Goal: Task Accomplishment & Management: Complete application form

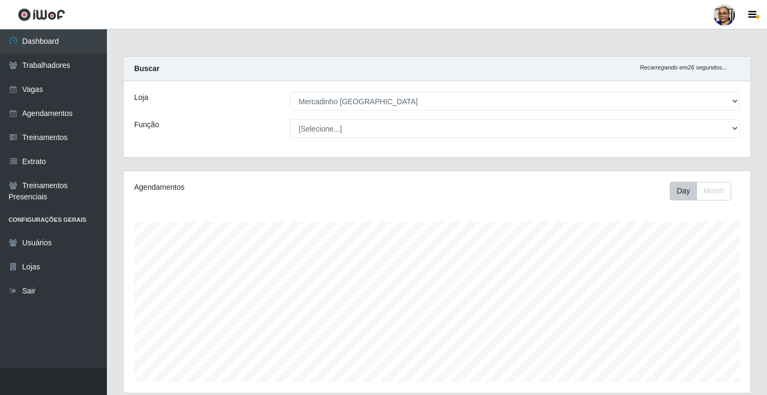
select select "345"
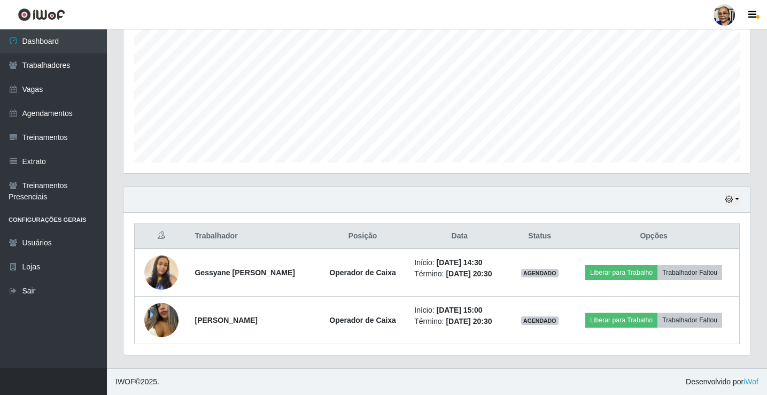
scroll to position [222, 627]
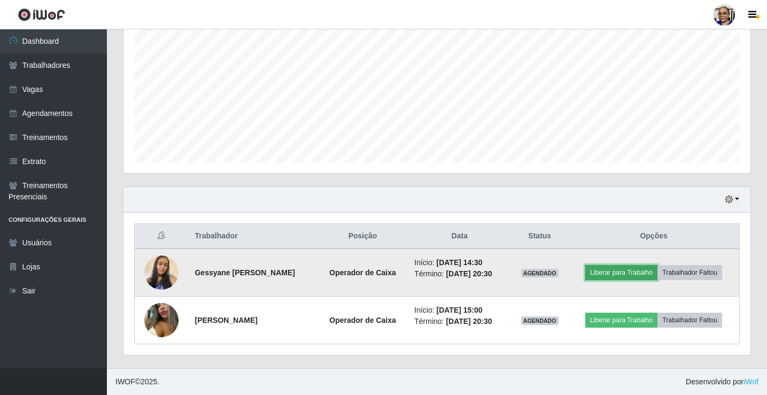
click at [633, 274] on button "Liberar para Trabalho" at bounding box center [621, 272] width 72 height 15
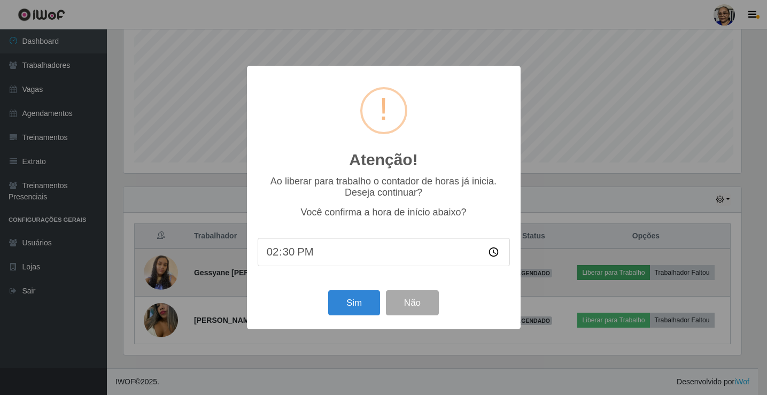
scroll to position [222, 621]
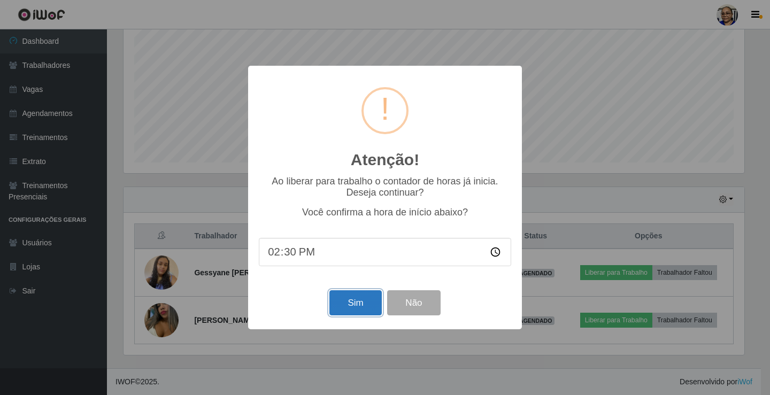
click at [357, 304] on button "Sim" at bounding box center [355, 302] width 52 height 25
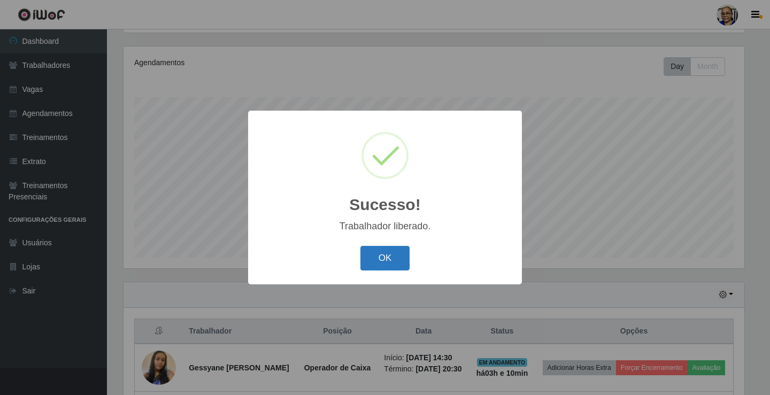
click at [380, 249] on button "OK" at bounding box center [385, 258] width 50 height 25
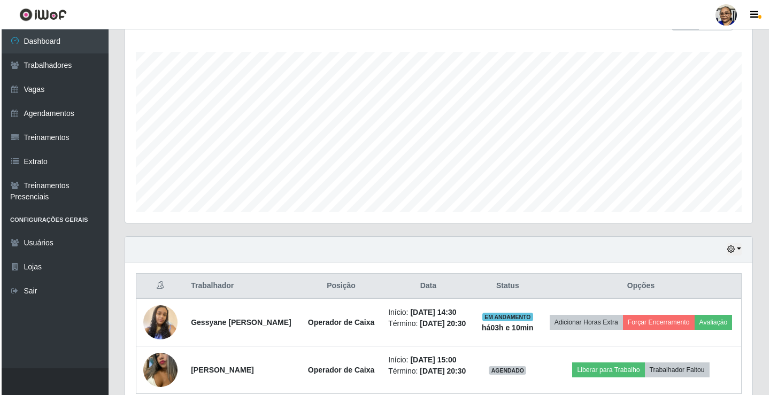
scroll to position [236, 0]
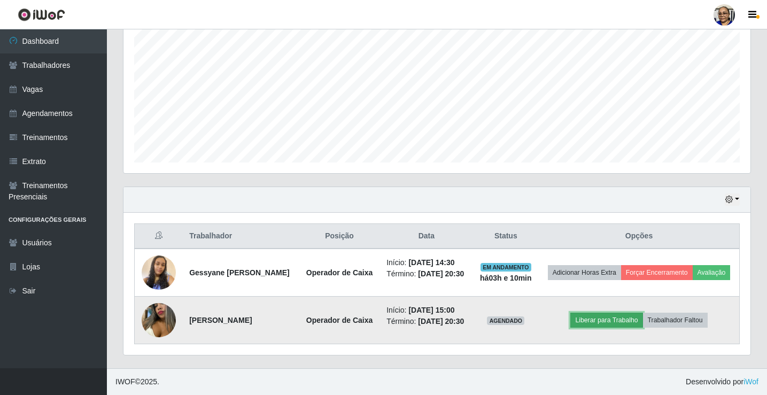
click at [628, 315] on button "Liberar para Trabalho" at bounding box center [606, 320] width 72 height 15
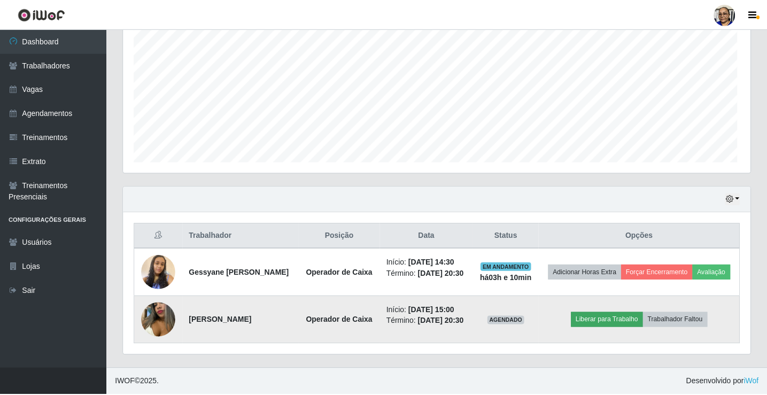
scroll to position [222, 621]
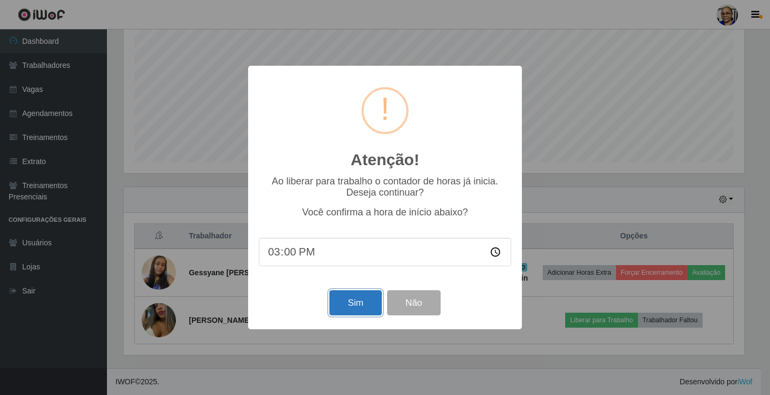
click at [357, 303] on button "Sim" at bounding box center [355, 302] width 52 height 25
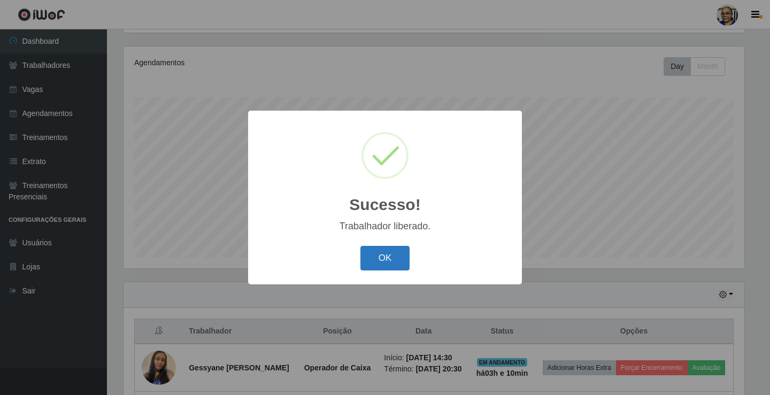
click at [397, 252] on button "OK" at bounding box center [385, 258] width 50 height 25
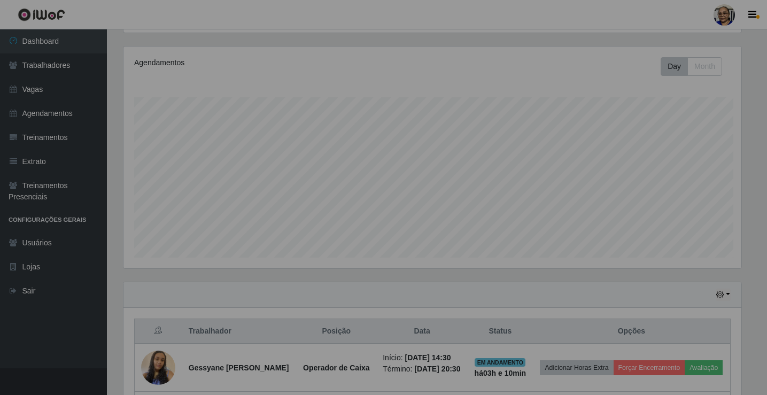
scroll to position [222, 627]
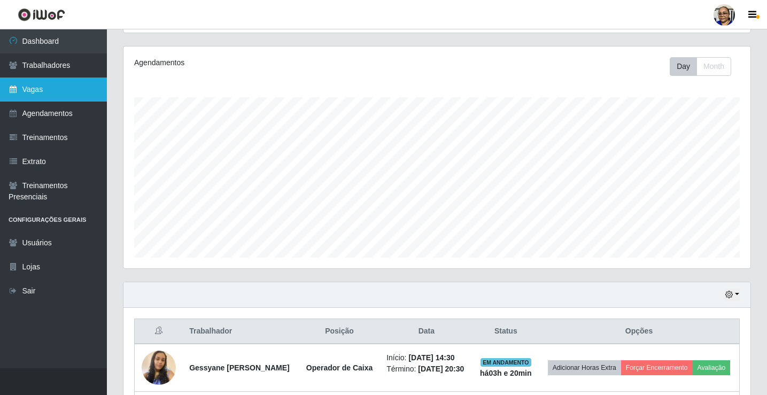
click at [50, 90] on link "Vagas" at bounding box center [53, 90] width 107 height 24
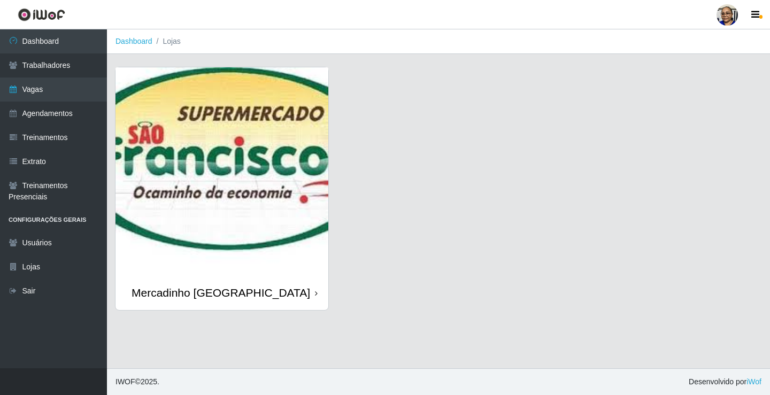
click at [215, 207] on img at bounding box center [221, 171] width 213 height 208
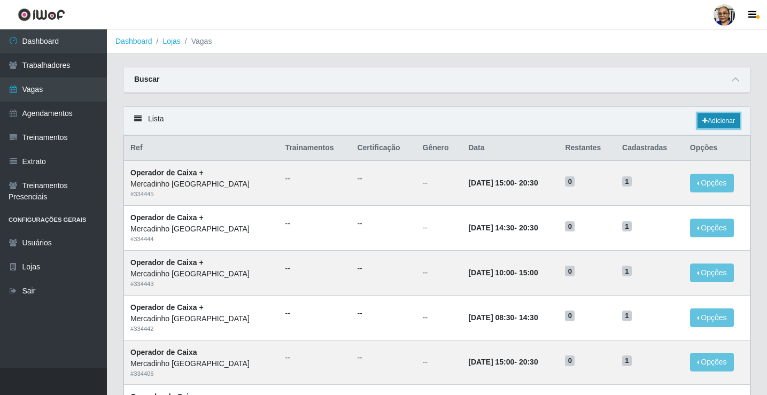
click at [715, 121] on link "Adicionar" at bounding box center [719, 120] width 42 height 15
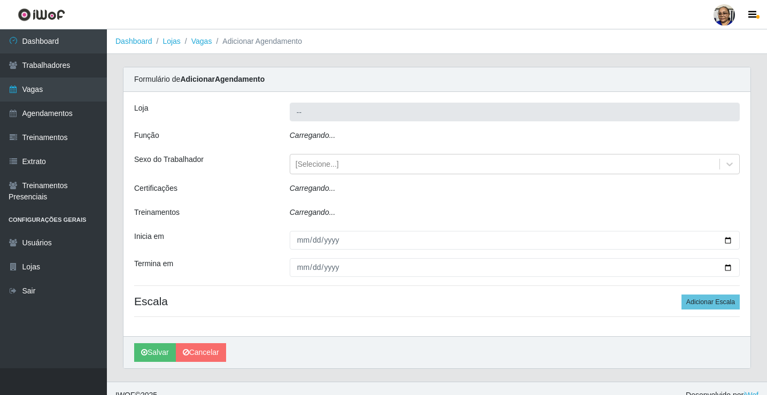
type input "Mercadinho [GEOGRAPHIC_DATA]"
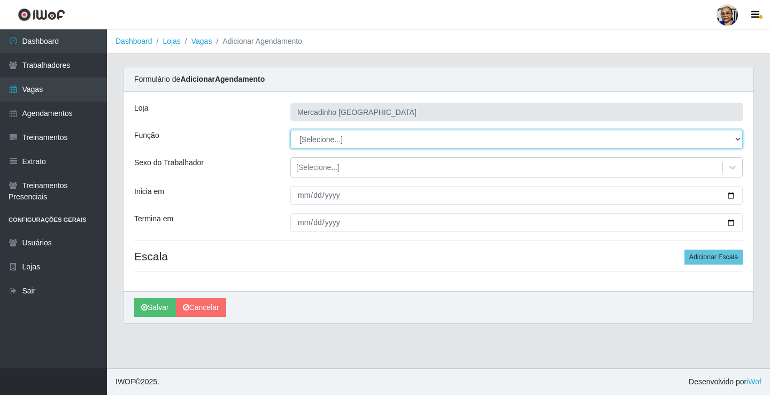
click at [339, 138] on select "[Selecione...] ASG ASG + ASG ++ Balconista de Açougue Balconista de Açougue + O…" at bounding box center [516, 139] width 452 height 19
select select "22"
click at [290, 130] on select "[Selecione...] ASG ASG + ASG ++ Balconista de Açougue Balconista de Açougue + O…" at bounding box center [516, 139] width 452 height 19
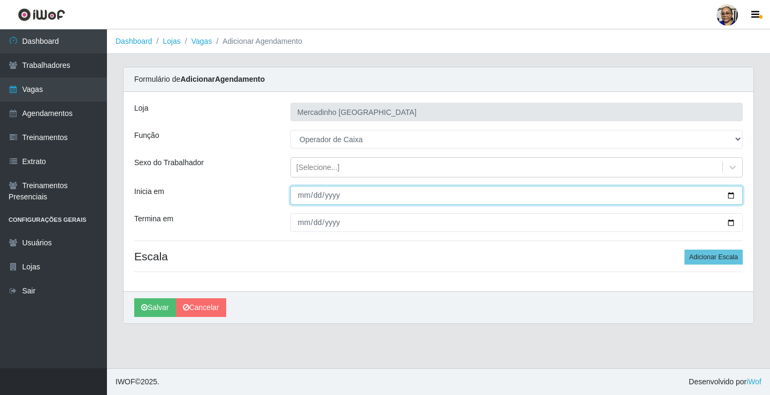
click at [730, 195] on input "Inicia em" at bounding box center [516, 195] width 452 height 19
type input "2025-09-08"
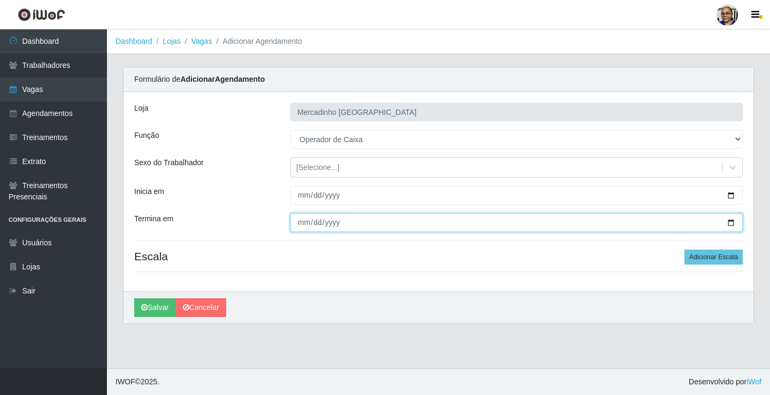
click at [729, 219] on input "Termina em" at bounding box center [516, 222] width 452 height 19
type input "2025-09-08"
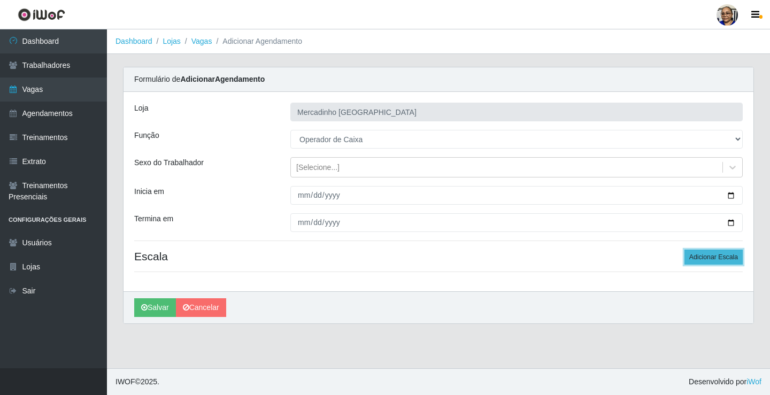
click at [709, 257] on button "Adicionar Escala" at bounding box center [713, 257] width 58 height 15
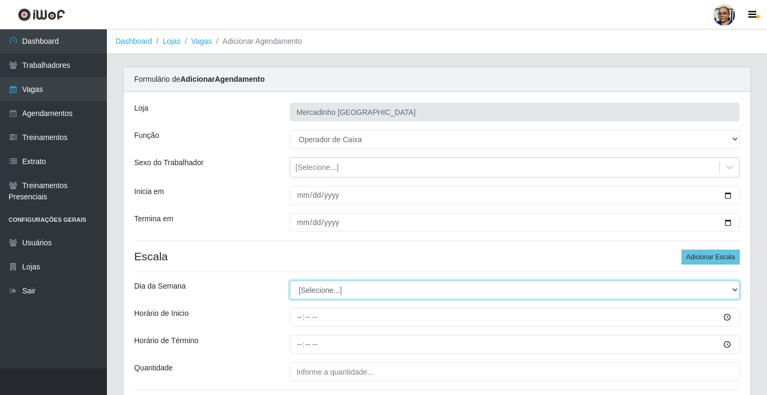
click at [330, 289] on select "[Selecione...] Segunda Terça Quarta Quinta Sexta Sábado Domingo" at bounding box center [515, 290] width 450 height 19
select select "1"
click at [290, 281] on select "[Selecione...] Segunda Terça Quarta Quinta Sexta Sábado Domingo" at bounding box center [515, 290] width 450 height 19
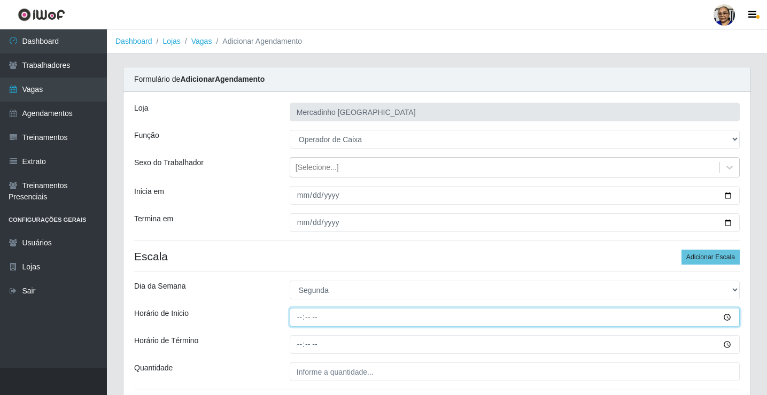
click at [303, 318] on input "Horário de Inicio" at bounding box center [515, 317] width 450 height 19
type input "09:00"
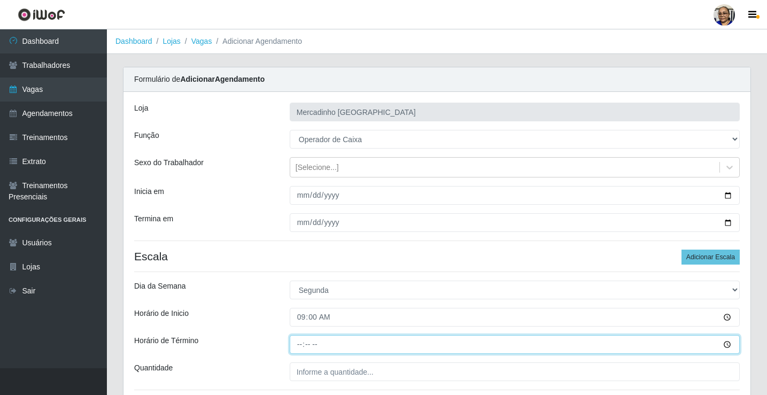
click at [303, 347] on input "Horário de Término" at bounding box center [515, 344] width 450 height 19
type input "15:00"
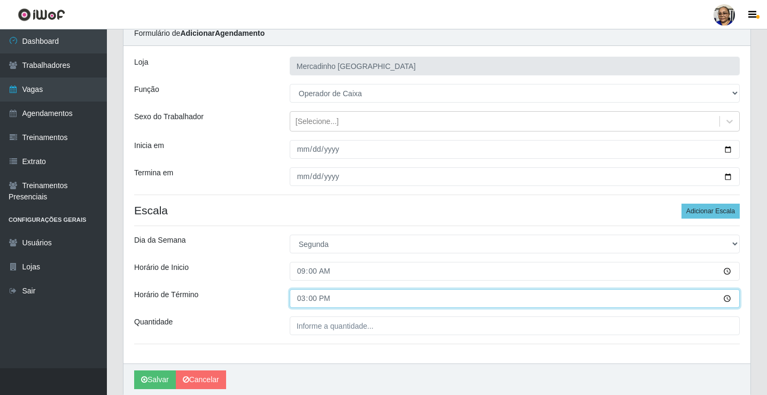
scroll to position [87, 0]
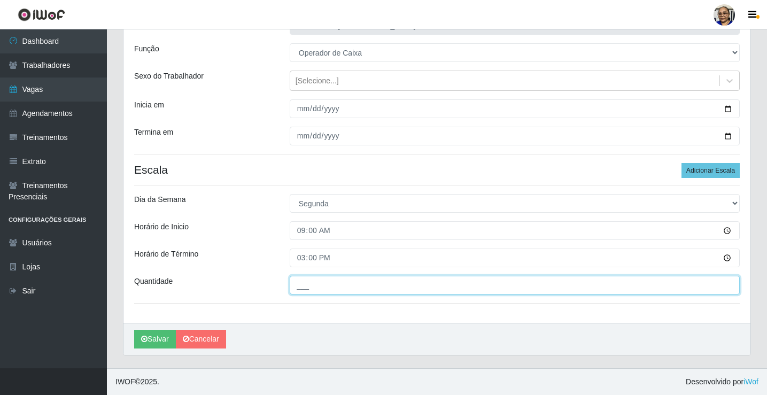
click at [392, 287] on input "___" at bounding box center [515, 285] width 450 height 19
type input "1__"
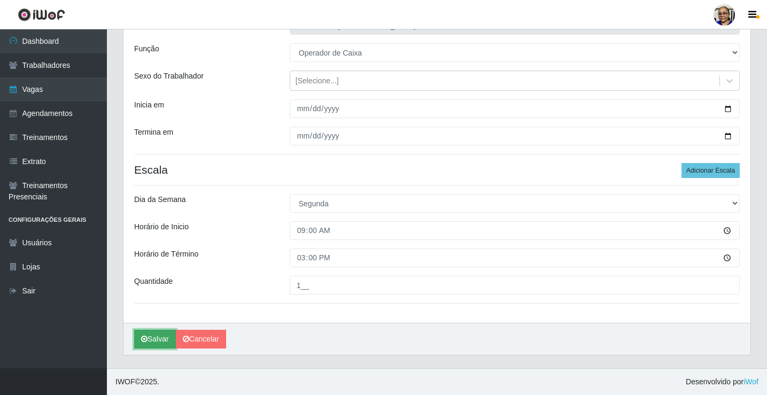
click at [158, 338] on button "Salvar" at bounding box center [155, 339] width 42 height 19
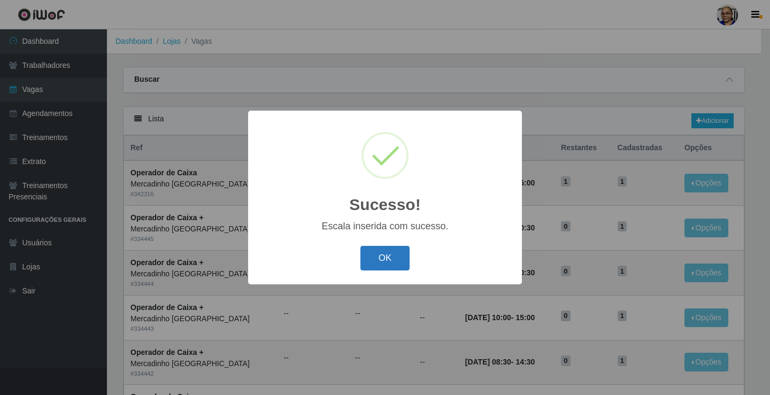
click at [393, 253] on button "OK" at bounding box center [385, 258] width 50 height 25
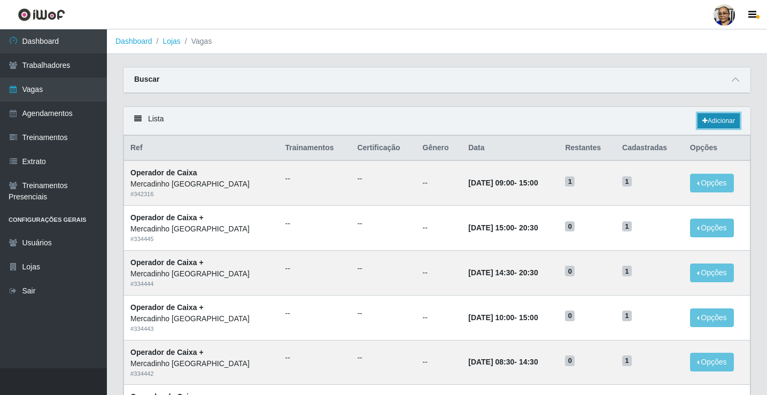
click at [723, 120] on link "Adicionar" at bounding box center [719, 120] width 42 height 15
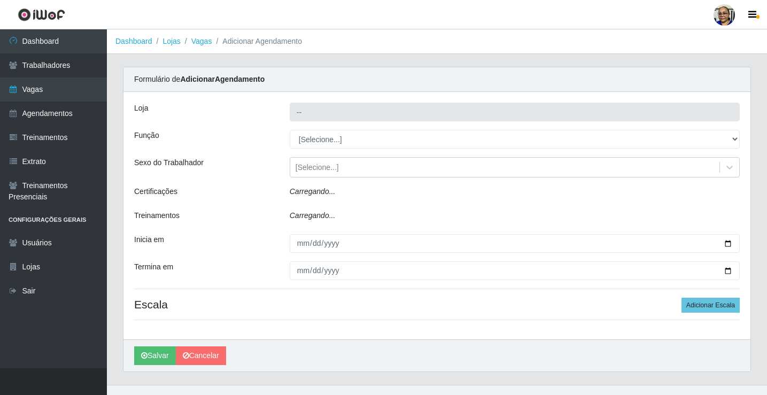
type input "Mercadinho [GEOGRAPHIC_DATA]"
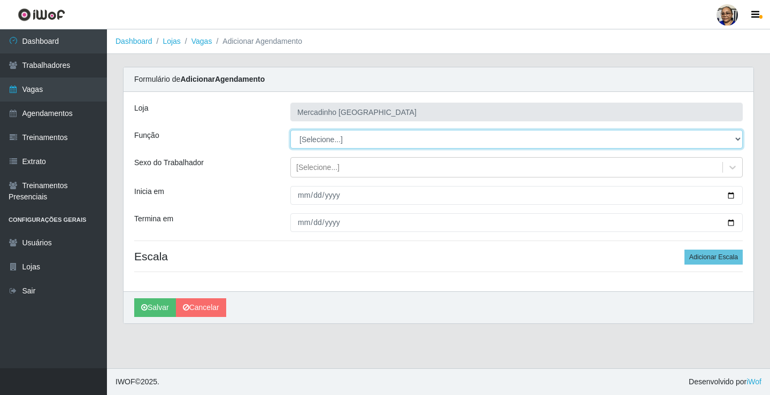
click at [334, 141] on select "[Selecione...] ASG ASG + ASG ++ Balconista de Açougue Balconista de Açougue + O…" at bounding box center [516, 139] width 452 height 19
select select "22"
click at [290, 130] on select "[Selecione...] ASG ASG + ASG ++ Balconista de Açougue Balconista de Açougue + O…" at bounding box center [516, 139] width 452 height 19
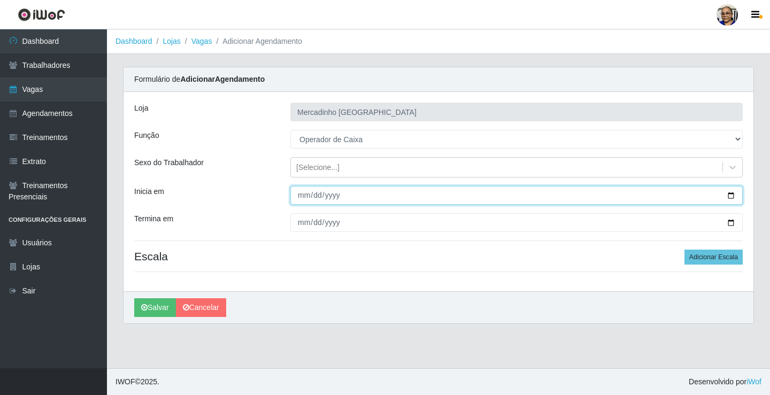
click at [730, 196] on input "Inicia em" at bounding box center [516, 195] width 452 height 19
type input "2025-09-08"
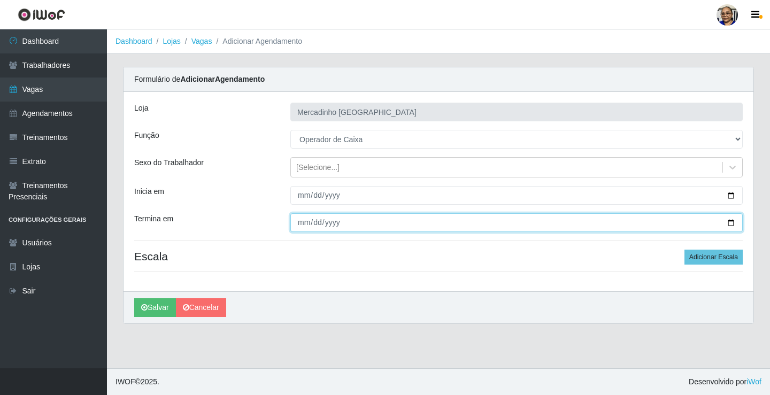
click at [729, 222] on input "Termina em" at bounding box center [516, 222] width 452 height 19
type input "2025-09-08"
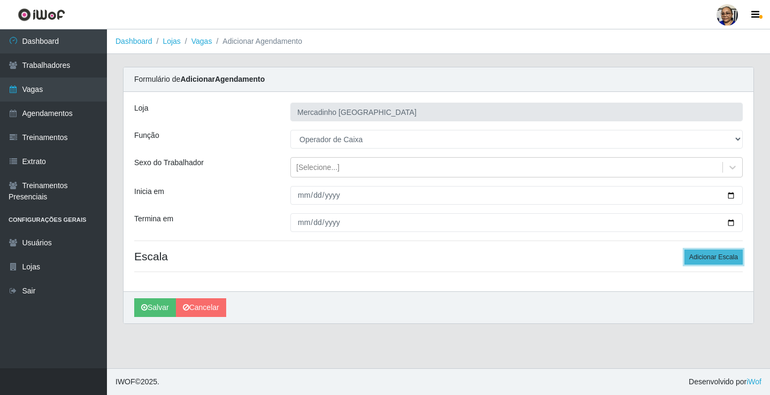
click at [695, 256] on button "Adicionar Escala" at bounding box center [713, 257] width 58 height 15
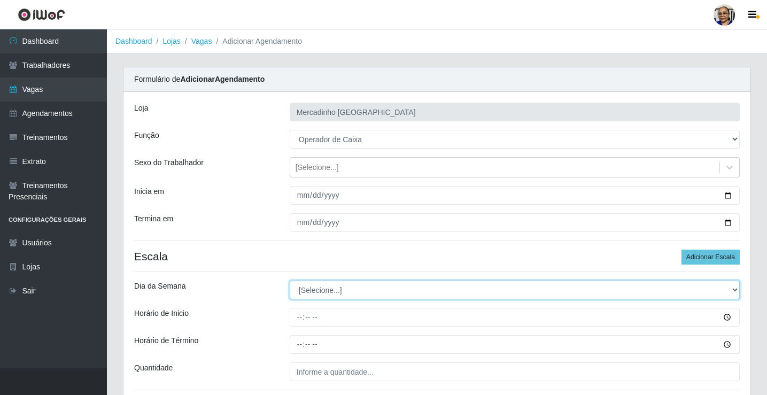
click at [315, 290] on select "[Selecione...] Segunda Terça Quarta Quinta Sexta Sábado Domingo" at bounding box center [515, 290] width 450 height 19
select select "1"
click at [290, 281] on select "[Selecione...] Segunda Terça Quarta Quinta Sexta Sábado Domingo" at bounding box center [515, 290] width 450 height 19
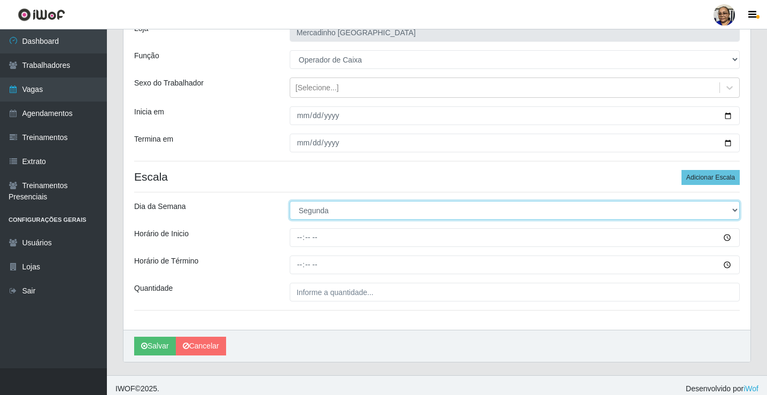
scroll to position [87, 0]
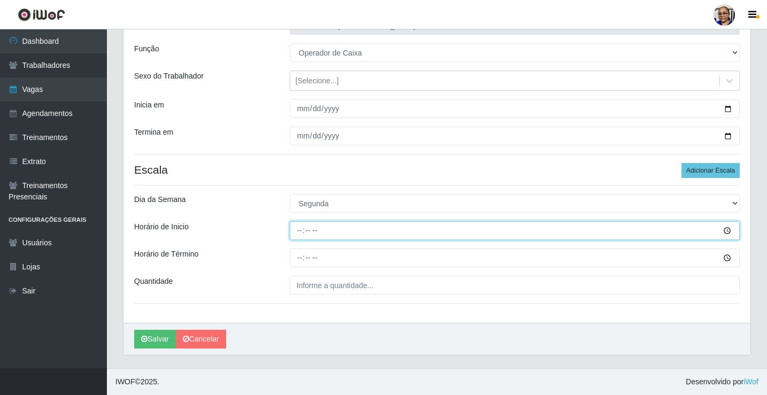
click at [299, 229] on input "Horário de Inicio" at bounding box center [515, 230] width 450 height 19
type input "14:30"
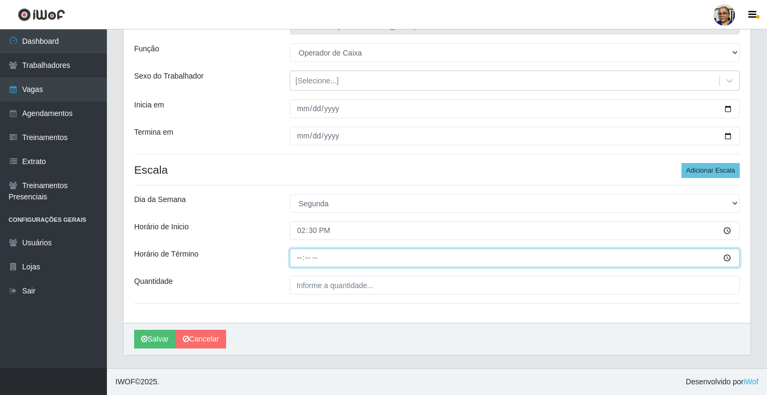
click at [301, 258] on input "Horário de Término" at bounding box center [515, 258] width 450 height 19
type input "20:30"
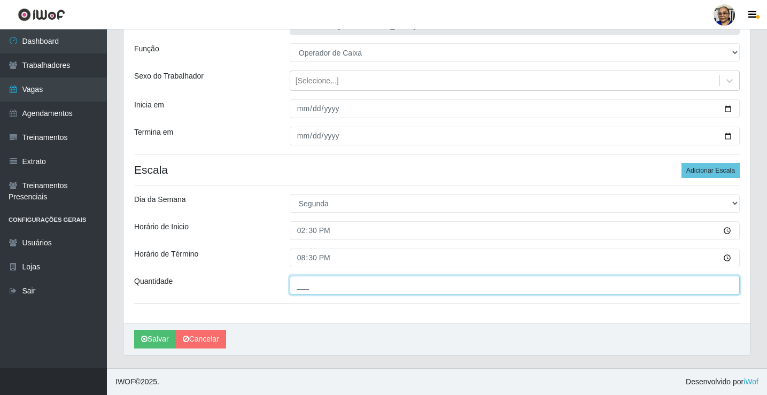
click at [384, 285] on input "___" at bounding box center [515, 285] width 450 height 19
type input "1__"
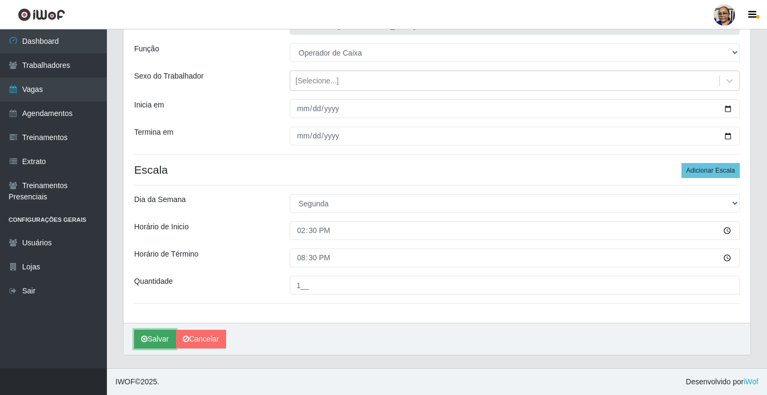
click at [155, 336] on button "Salvar" at bounding box center [155, 339] width 42 height 19
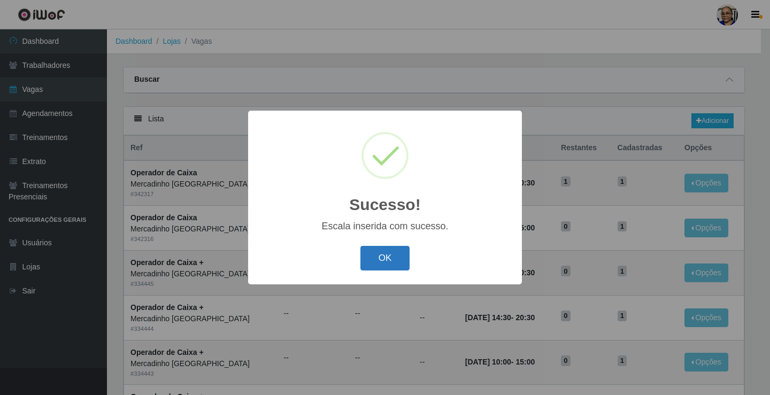
click at [391, 258] on button "OK" at bounding box center [385, 258] width 50 height 25
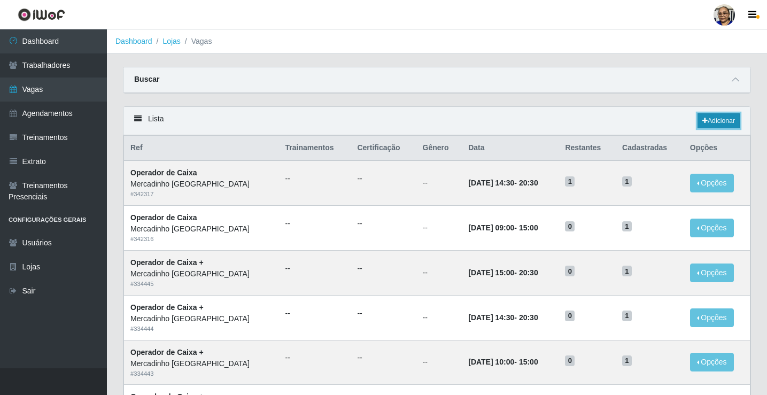
click at [718, 123] on link "Adicionar" at bounding box center [719, 120] width 42 height 15
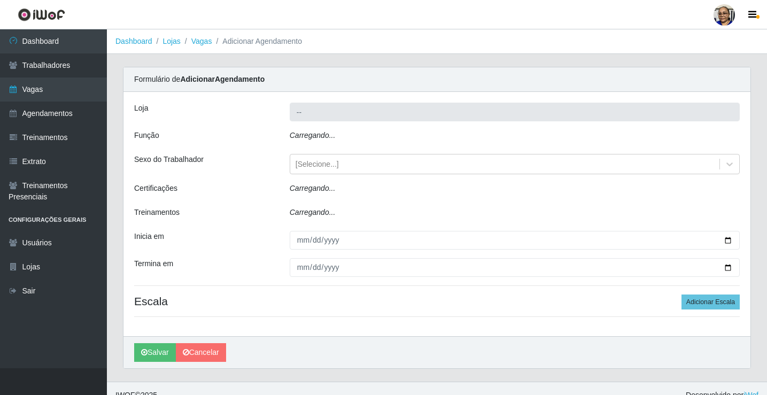
type input "Mercadinho [GEOGRAPHIC_DATA]"
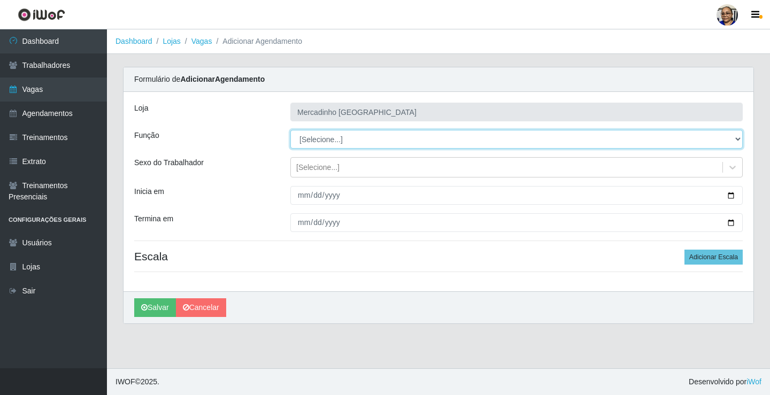
click at [341, 140] on select "[Selecione...] ASG ASG + ASG ++ Balconista de Açougue Balconista de Açougue + O…" at bounding box center [516, 139] width 452 height 19
select select "22"
click at [290, 130] on select "[Selecione...] ASG ASG + ASG ++ Balconista de Açougue Balconista de Açougue + O…" at bounding box center [516, 139] width 452 height 19
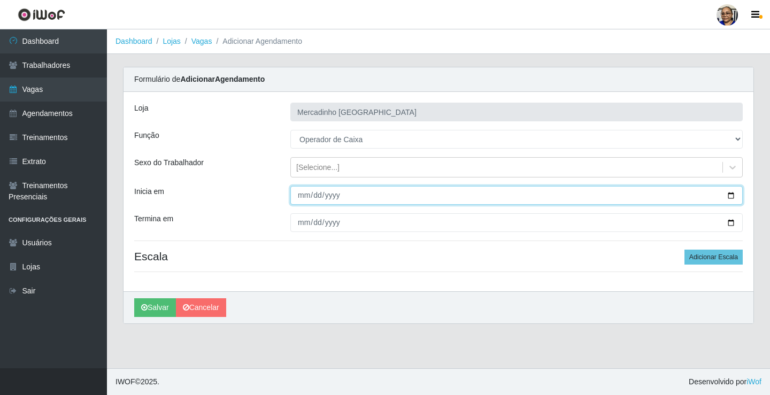
click at [730, 191] on input "Inicia em" at bounding box center [516, 195] width 452 height 19
type input "2025-09-08"
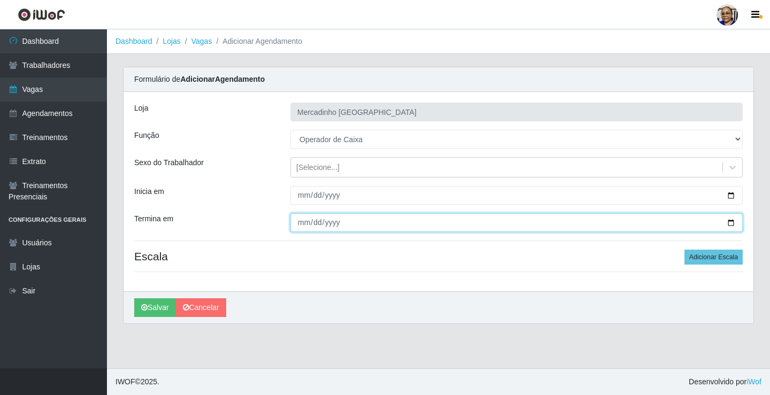
click at [729, 222] on input "Termina em" at bounding box center [516, 222] width 452 height 19
type input "2025-09-08"
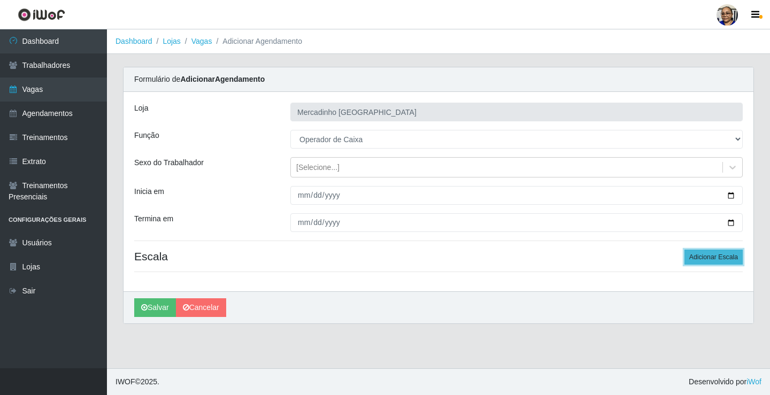
click at [708, 256] on button "Adicionar Escala" at bounding box center [713, 257] width 58 height 15
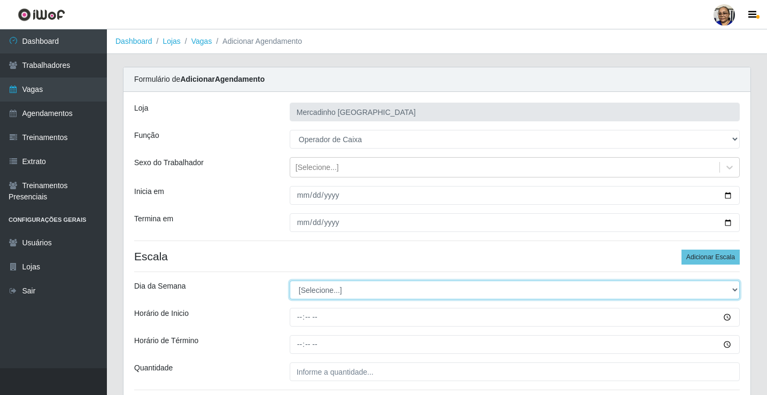
click at [316, 291] on select "[Selecione...] Segunda Terça Quarta Quinta Sexta Sábado Domingo" at bounding box center [515, 290] width 450 height 19
select select "1"
click at [290, 281] on select "[Selecione...] Segunda Terça Quarta Quinta Sexta Sábado Domingo" at bounding box center [515, 290] width 450 height 19
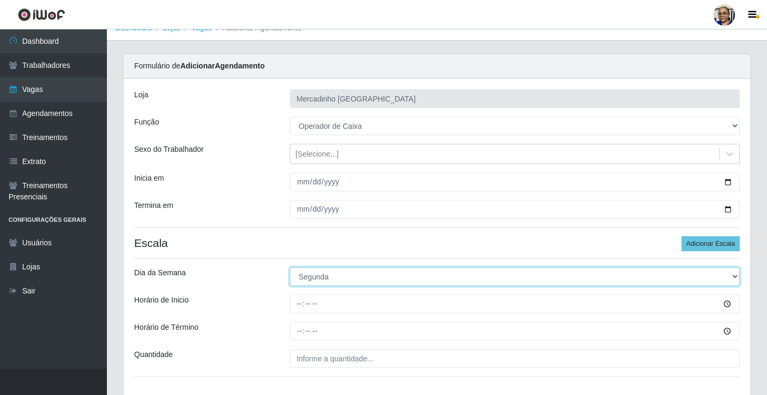
scroll to position [87, 0]
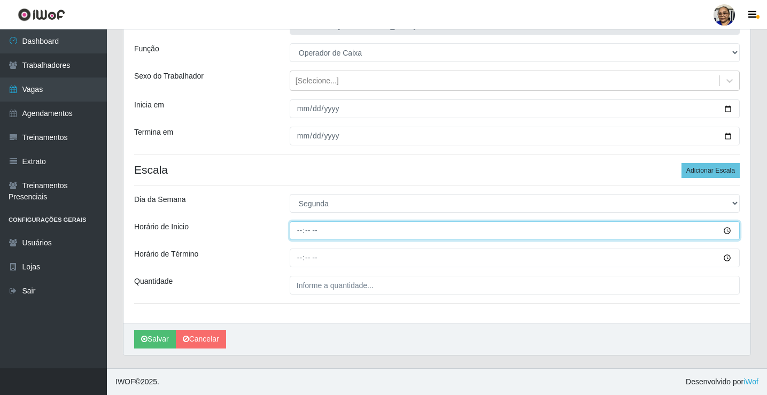
click at [297, 232] on input "Horário de Inicio" at bounding box center [515, 230] width 450 height 19
type input "15:00"
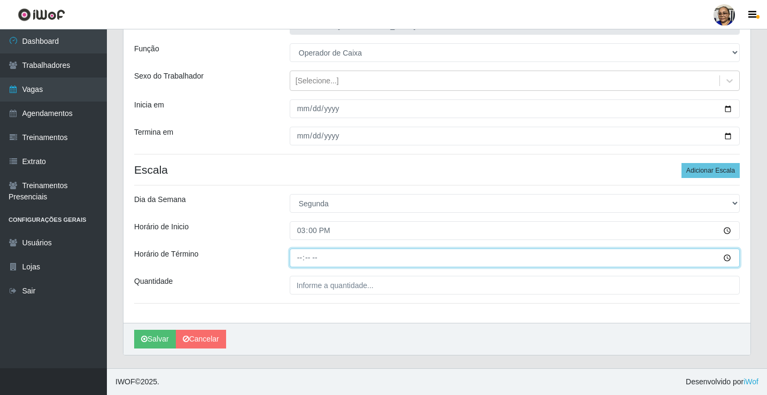
click at [299, 258] on input "Horário de Término" at bounding box center [515, 258] width 450 height 19
type input "20:30"
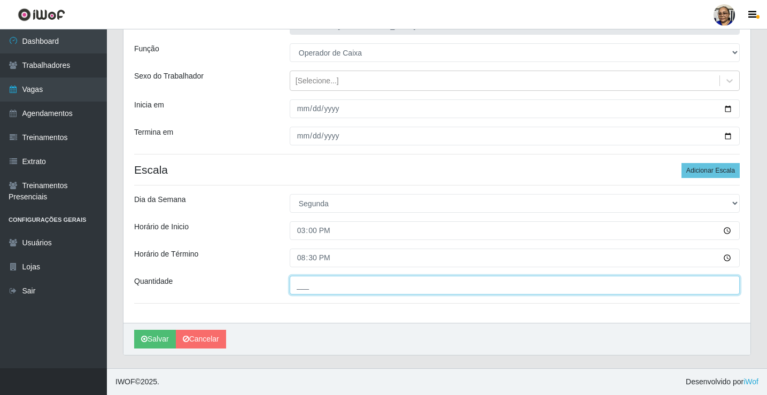
click at [392, 289] on input "___" at bounding box center [515, 285] width 450 height 19
type input "1__"
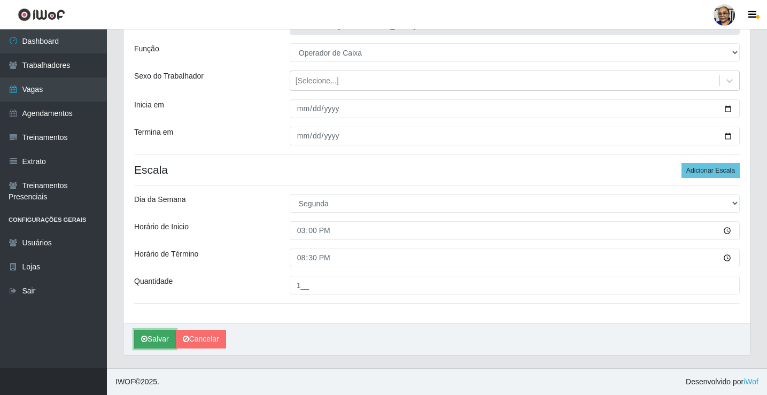
click at [164, 338] on button "Salvar" at bounding box center [155, 339] width 42 height 19
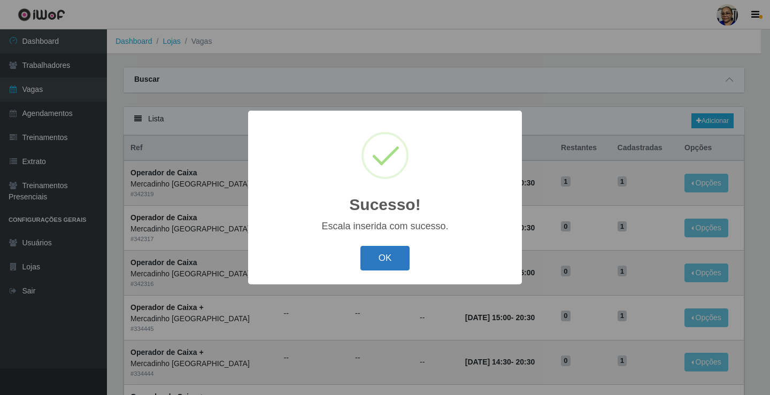
click at [385, 261] on button "OK" at bounding box center [385, 258] width 50 height 25
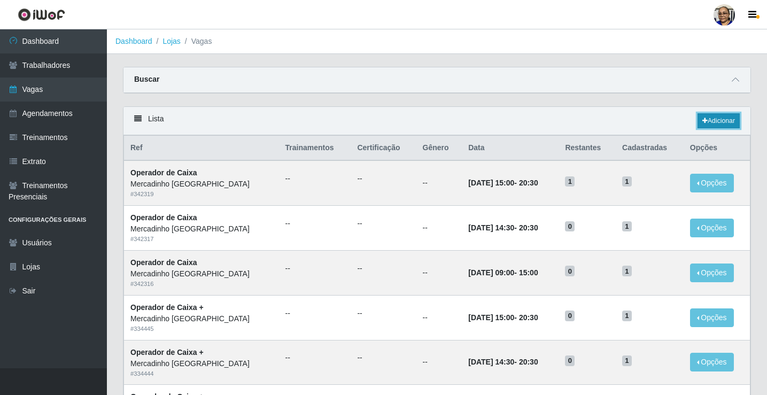
click at [714, 121] on link "Adicionar" at bounding box center [719, 120] width 42 height 15
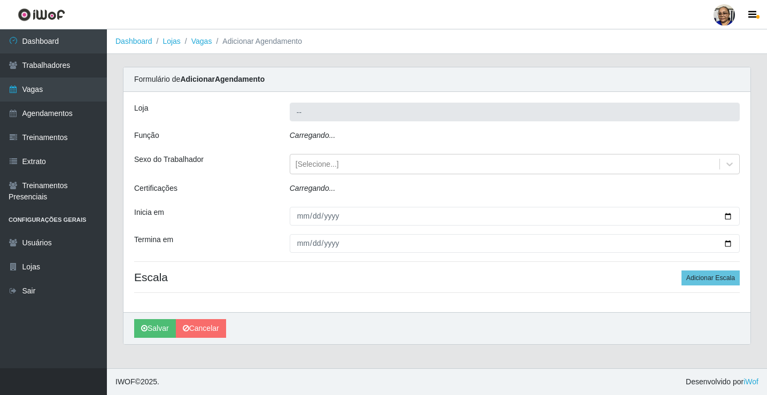
type input "Mercadinho [GEOGRAPHIC_DATA]"
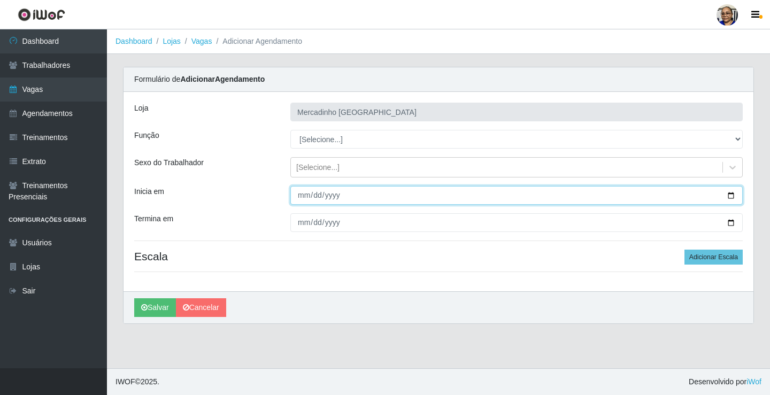
click at [730, 195] on input "Inicia em" at bounding box center [516, 195] width 452 height 19
type input "2025-09-09"
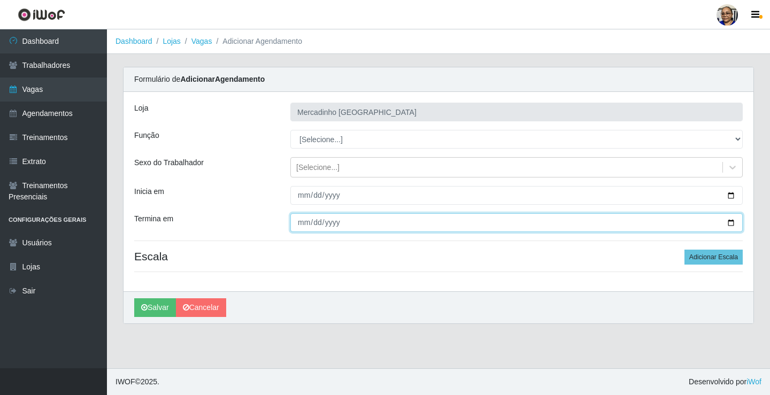
click at [730, 221] on input "Termina em" at bounding box center [516, 222] width 452 height 19
type input "2025-09-09"
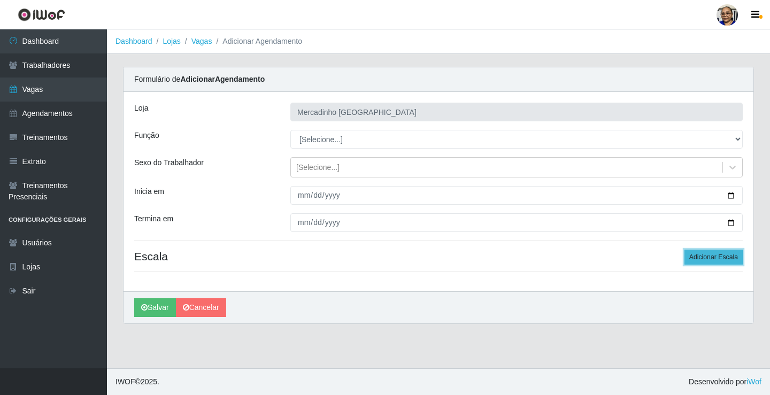
click at [707, 254] on button "Adicionar Escala" at bounding box center [713, 257] width 58 height 15
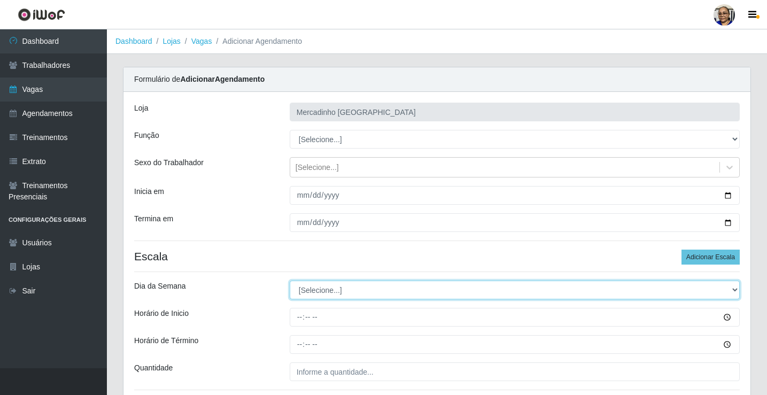
click at [324, 290] on select "[Selecione...] Segunda Terça Quarta Quinta Sexta Sábado Domingo" at bounding box center [515, 290] width 450 height 19
select select "2"
click at [290, 281] on select "[Selecione...] Segunda Terça Quarta Quinta Sexta Sábado Domingo" at bounding box center [515, 290] width 450 height 19
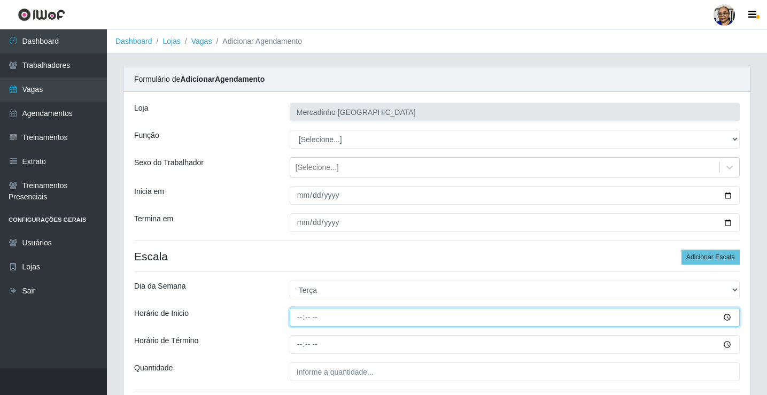
click at [298, 318] on input "Horário de Inicio" at bounding box center [515, 317] width 450 height 19
type input "09:00"
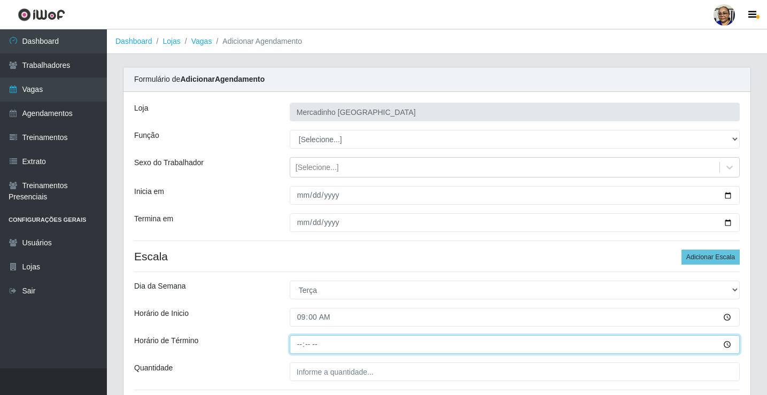
click at [298, 345] on input "Horário de Término" at bounding box center [515, 344] width 450 height 19
type input "15:00"
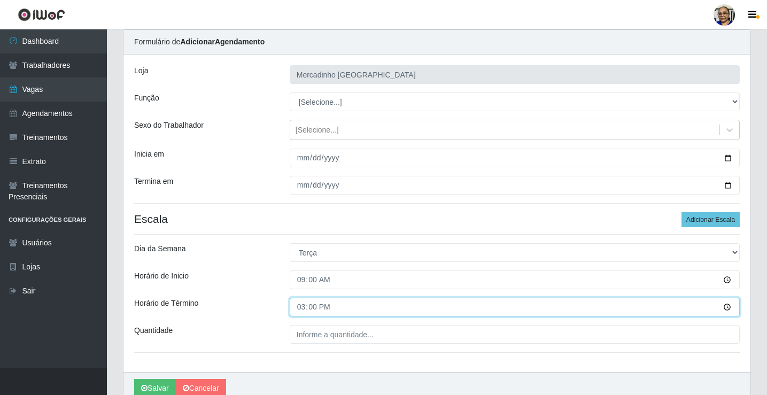
scroll to position [87, 0]
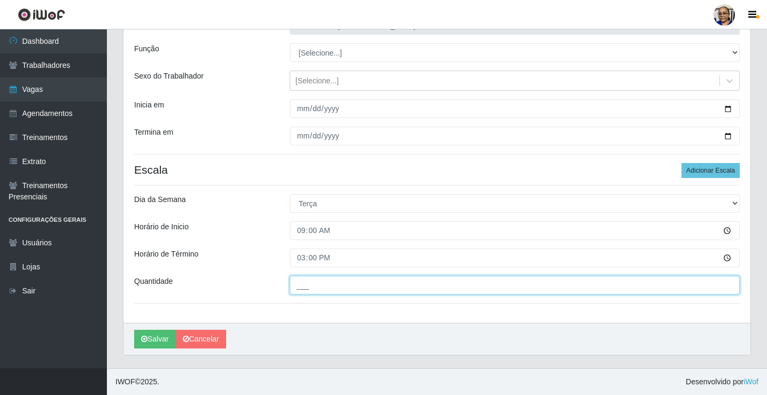
click at [398, 284] on input "___" at bounding box center [515, 285] width 450 height 19
type input "1__"
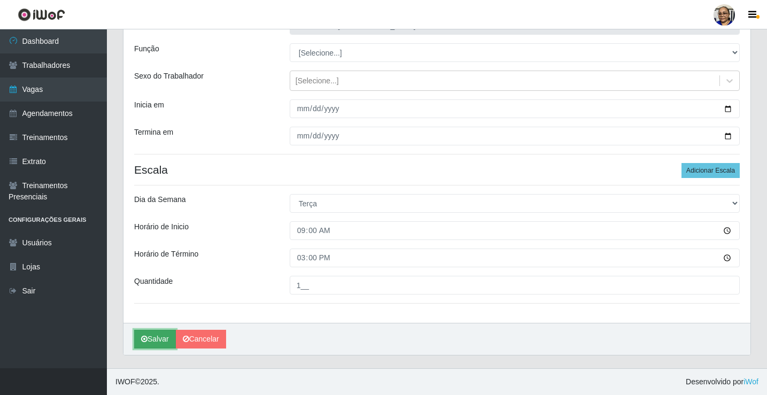
click at [159, 339] on button "Salvar" at bounding box center [155, 339] width 42 height 19
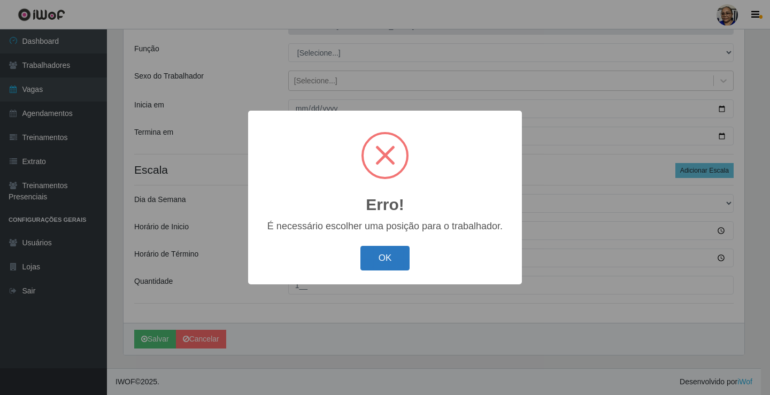
click at [384, 261] on button "OK" at bounding box center [385, 258] width 50 height 25
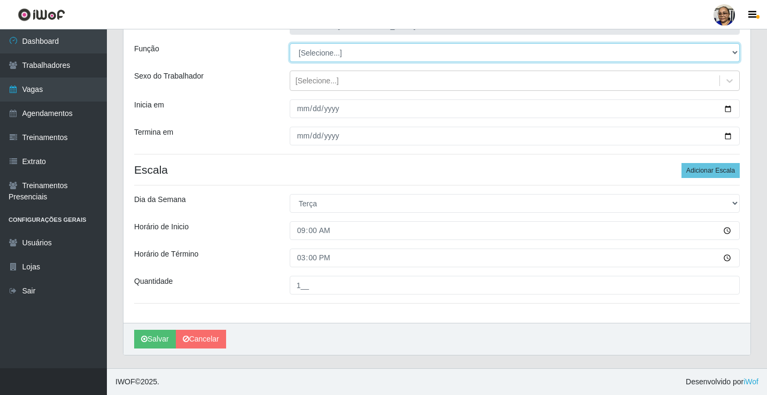
click at [341, 51] on select "[Selecione...] ASG ASG + ASG ++ Balconista de Açougue Balconista de Açougue + O…" at bounding box center [515, 52] width 450 height 19
select select "22"
click at [290, 43] on select "[Selecione...] ASG ASG + ASG ++ Balconista de Açougue Balconista de Açougue + O…" at bounding box center [515, 52] width 450 height 19
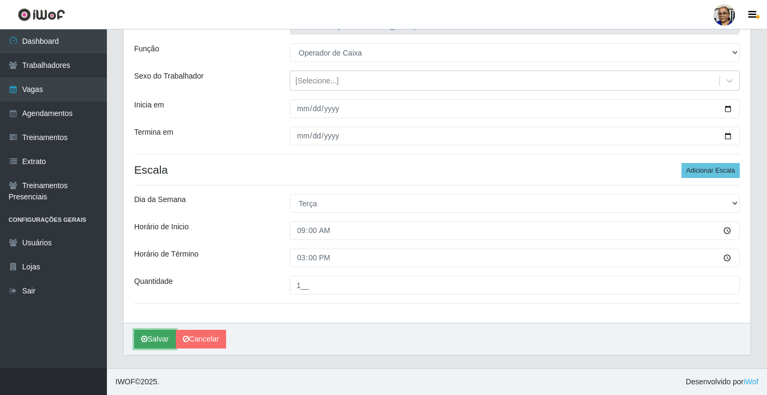
click at [157, 336] on button "Salvar" at bounding box center [155, 339] width 42 height 19
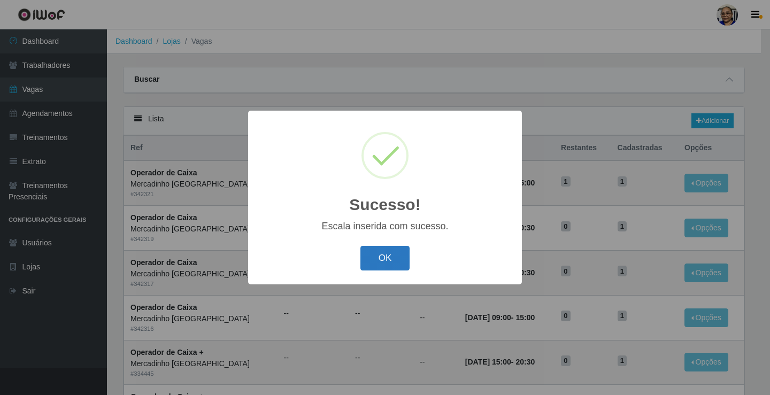
click at [396, 261] on button "OK" at bounding box center [385, 258] width 50 height 25
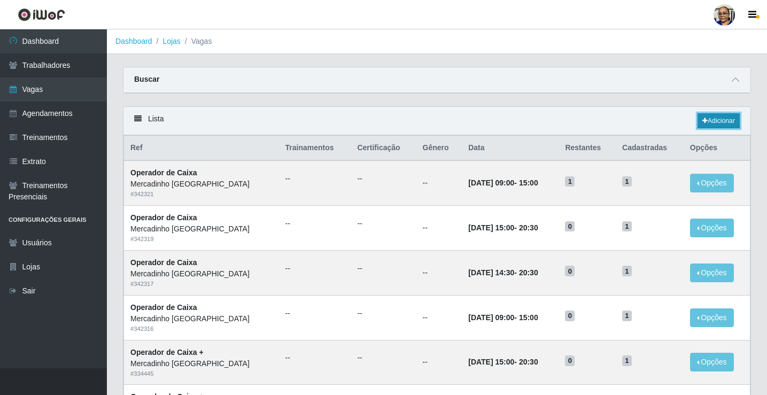
click at [724, 122] on link "Adicionar" at bounding box center [719, 120] width 42 height 15
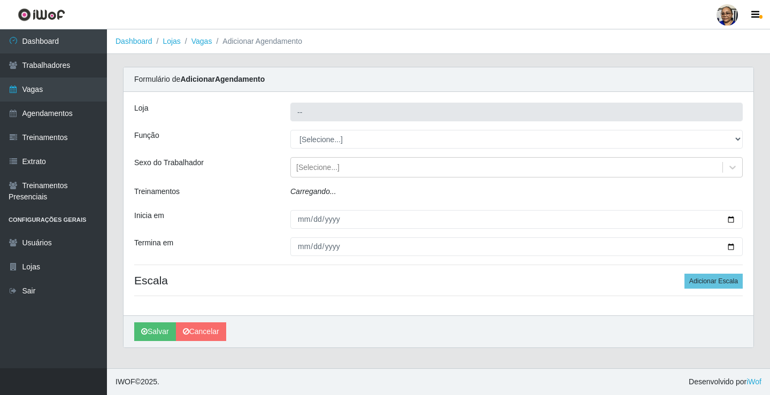
type input "Mercadinho [GEOGRAPHIC_DATA]"
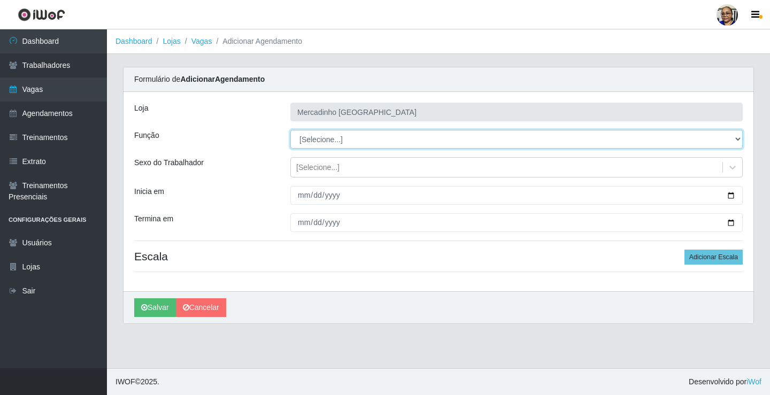
click at [315, 141] on select "[Selecione...] ASG ASG + ASG ++ Balconista de Açougue Balconista de Açougue + O…" at bounding box center [516, 139] width 452 height 19
select select "22"
click at [290, 130] on select "[Selecione...] ASG ASG + ASG ++ Balconista de Açougue Balconista de Açougue + O…" at bounding box center [516, 139] width 452 height 19
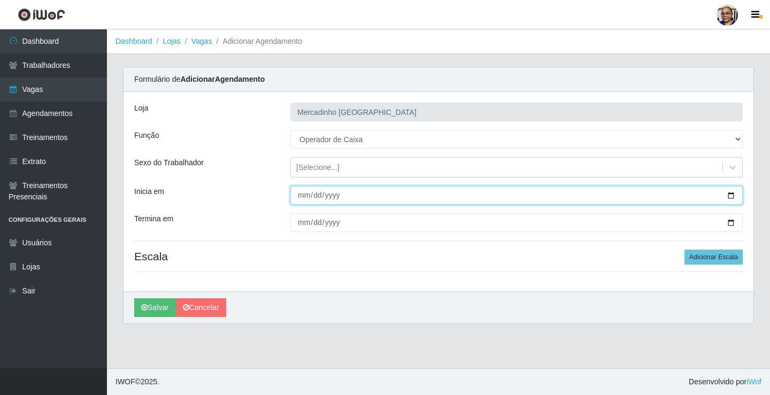
click at [732, 197] on input "Inicia em" at bounding box center [516, 195] width 452 height 19
type input "2025-09-09"
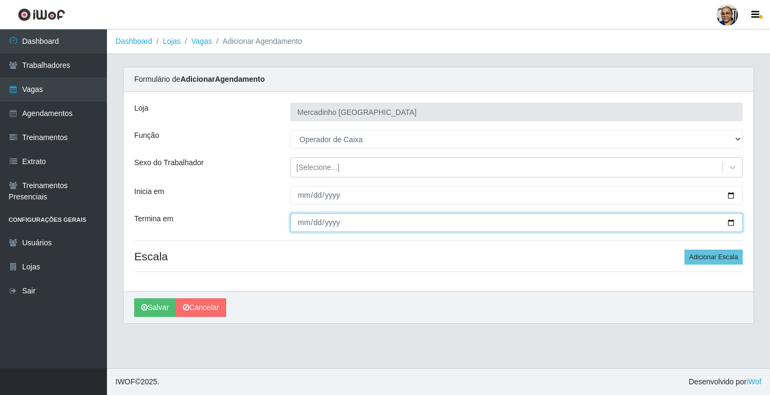
click at [730, 223] on input "Termina em" at bounding box center [516, 222] width 452 height 19
type input "2025-09-09"
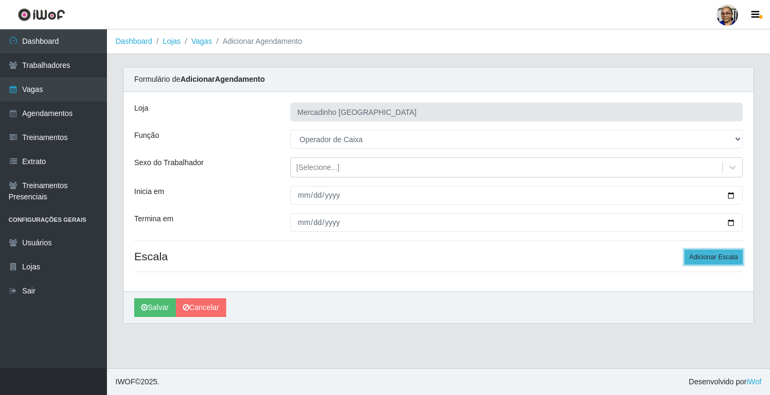
click at [708, 257] on button "Adicionar Escala" at bounding box center [713, 257] width 58 height 15
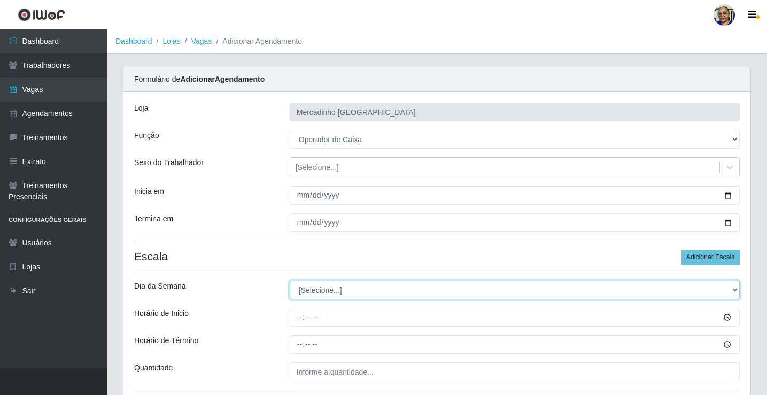
click at [314, 289] on select "[Selecione...] Segunda Terça Quarta Quinta Sexta Sábado Domingo" at bounding box center [515, 290] width 450 height 19
select select "2"
click at [290, 281] on select "[Selecione...] Segunda Terça Quarta Quinta Sexta Sábado Domingo" at bounding box center [515, 290] width 450 height 19
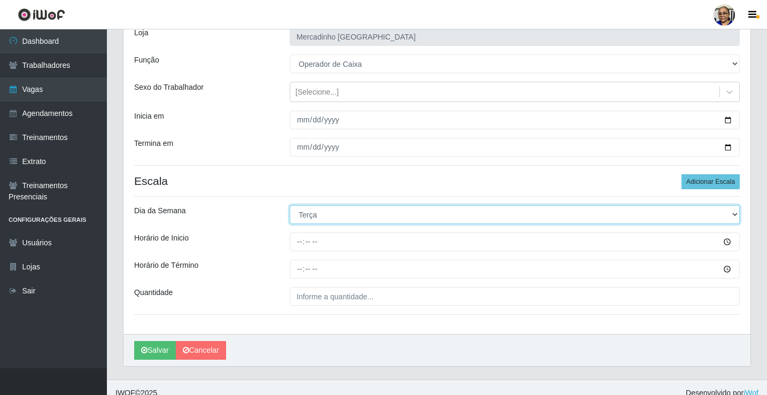
scroll to position [87, 0]
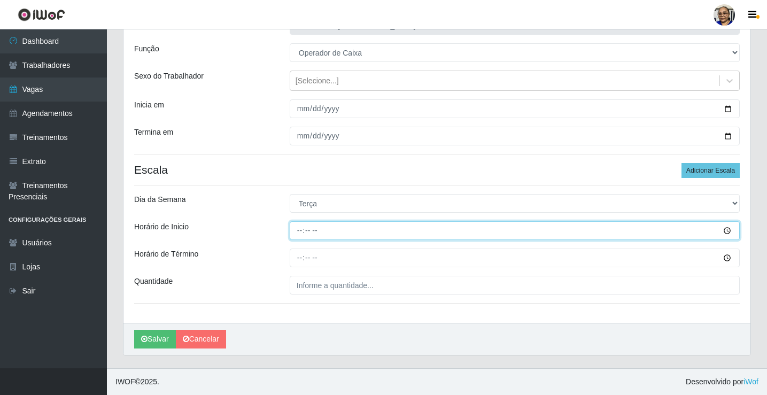
click at [300, 233] on input "Horário de Inicio" at bounding box center [515, 230] width 450 height 19
type input "14:30"
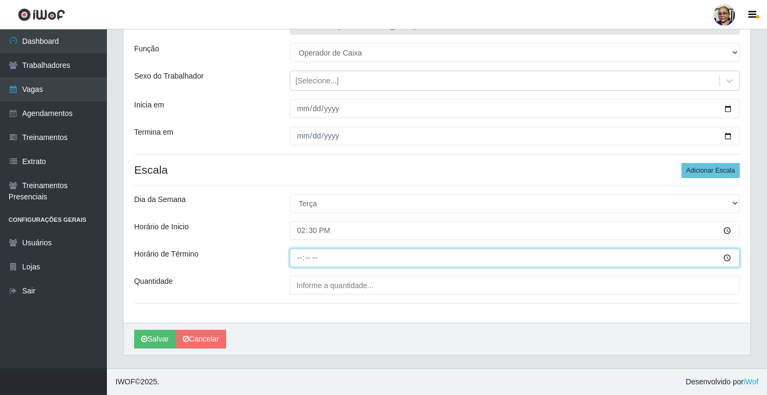
click at [300, 260] on input "Horário de Término" at bounding box center [515, 258] width 450 height 19
type input "20:30"
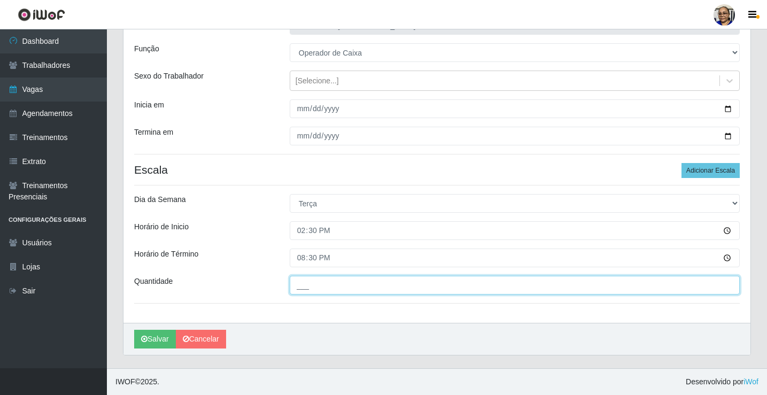
click at [396, 291] on input "___" at bounding box center [515, 285] width 450 height 19
type input "1__"
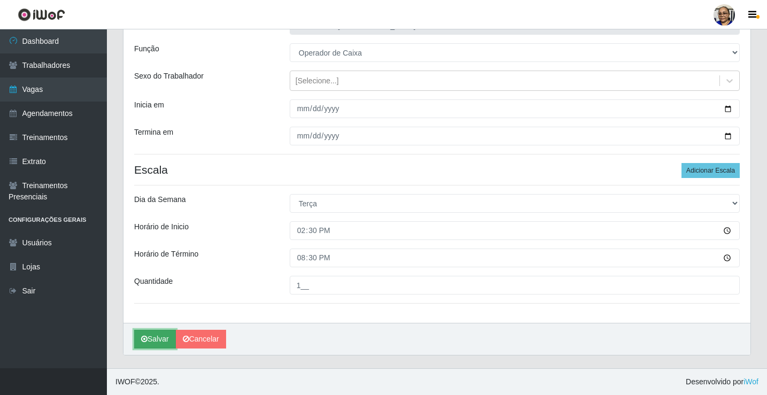
click at [163, 340] on button "Salvar" at bounding box center [155, 339] width 42 height 19
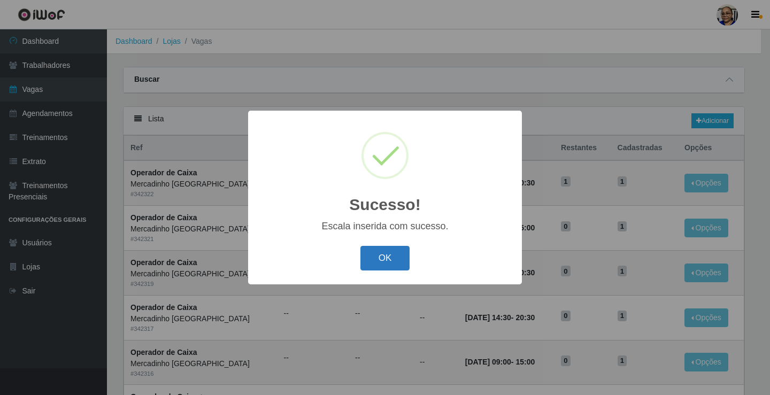
click at [391, 265] on button "OK" at bounding box center [385, 258] width 50 height 25
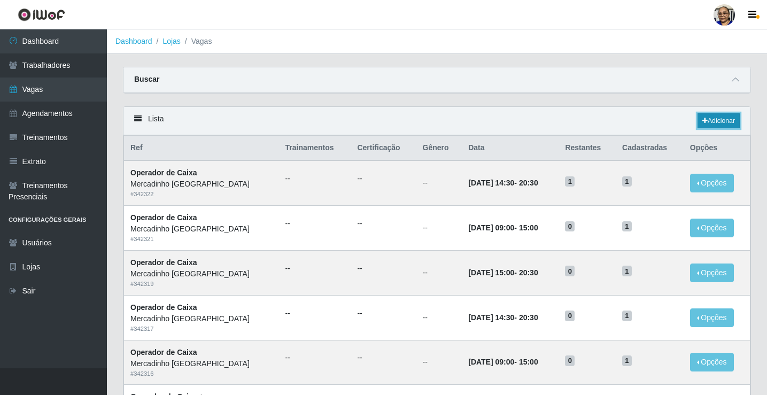
click at [716, 119] on link "Adicionar" at bounding box center [719, 120] width 42 height 15
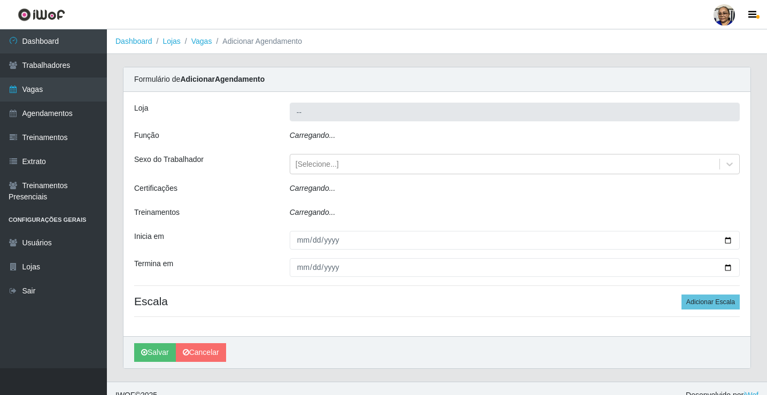
type input "Mercadinho [GEOGRAPHIC_DATA]"
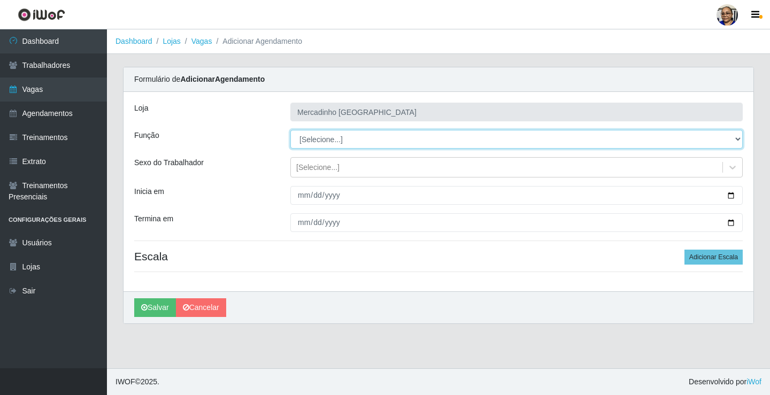
click at [353, 141] on select "[Selecione...] ASG ASG + ASG ++ Balconista de Açougue Balconista de Açougue + O…" at bounding box center [516, 139] width 452 height 19
select select "22"
click at [290, 130] on select "[Selecione...] ASG ASG + ASG ++ Balconista de Açougue Balconista de Açougue + O…" at bounding box center [516, 139] width 452 height 19
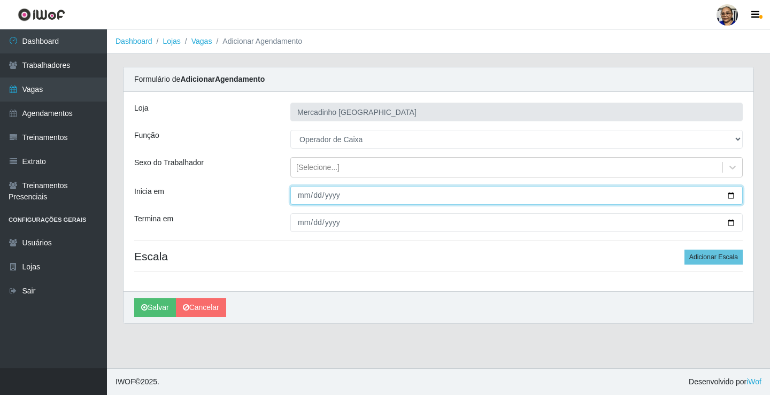
click at [731, 194] on input "Inicia em" at bounding box center [516, 195] width 452 height 19
type input "2025-09-09"
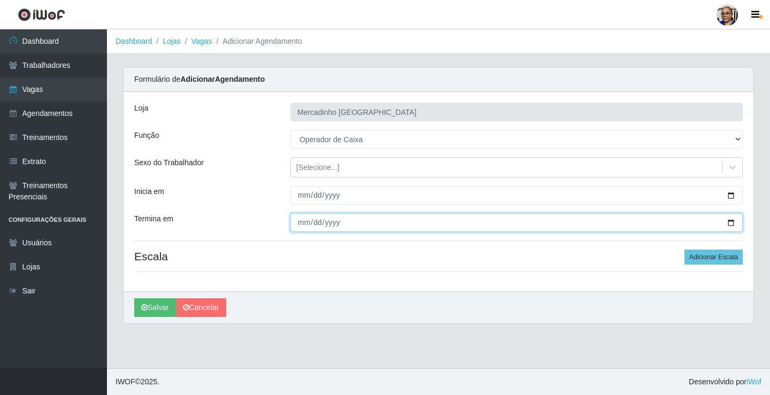
click at [728, 221] on input "Termina em" at bounding box center [516, 222] width 452 height 19
type input "2025-09-09"
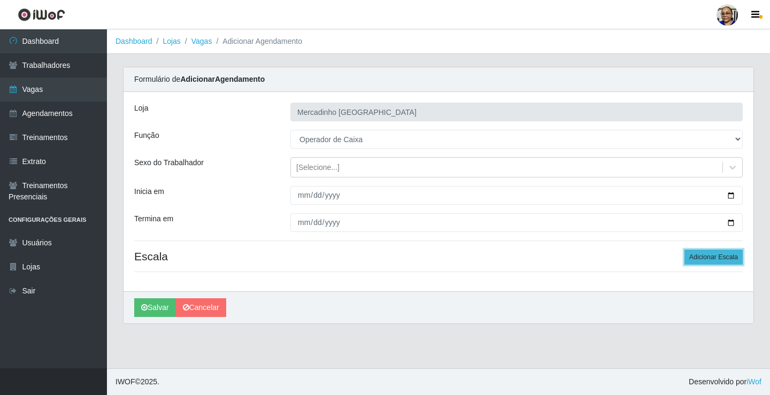
click at [695, 253] on button "Adicionar Escala" at bounding box center [713, 257] width 58 height 15
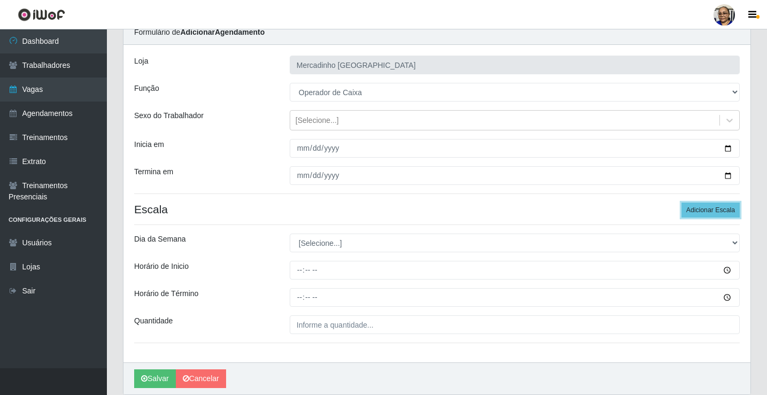
scroll to position [87, 0]
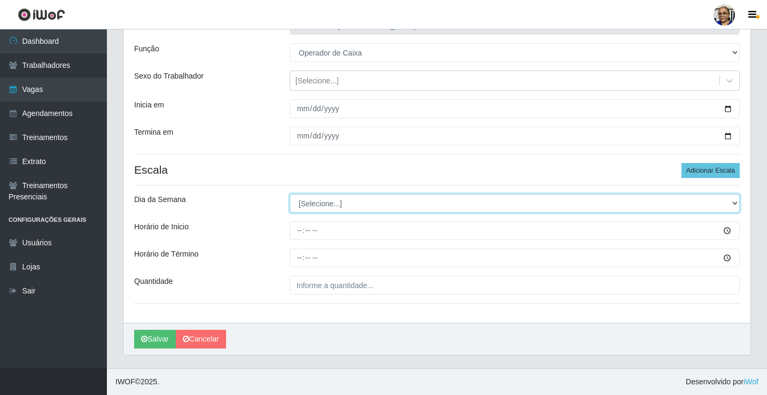
click at [336, 203] on select "[Selecione...] Segunda Terça Quarta Quinta Sexta Sábado Domingo" at bounding box center [515, 203] width 450 height 19
select select "2"
click at [290, 194] on select "[Selecione...] Segunda Terça Quarta Quinta Sexta Sábado Domingo" at bounding box center [515, 203] width 450 height 19
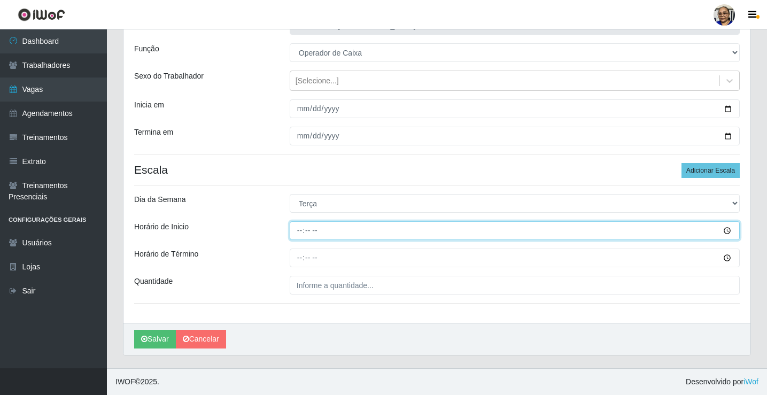
click at [300, 233] on input "Horário de Inicio" at bounding box center [515, 230] width 450 height 19
type input "15:00"
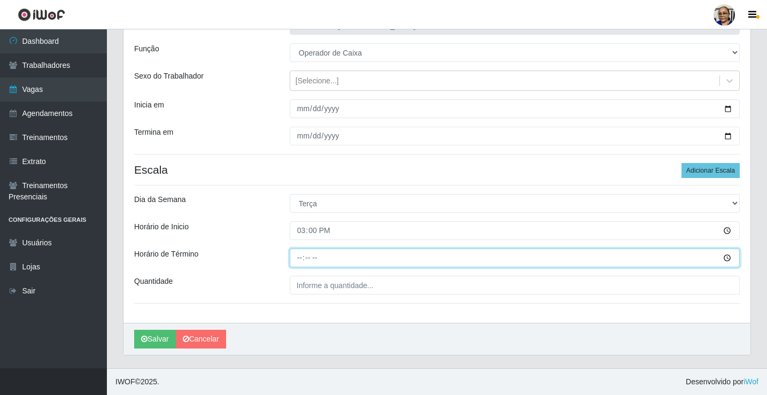
click at [300, 260] on input "Horário de Término" at bounding box center [515, 258] width 450 height 19
type input "20:30"
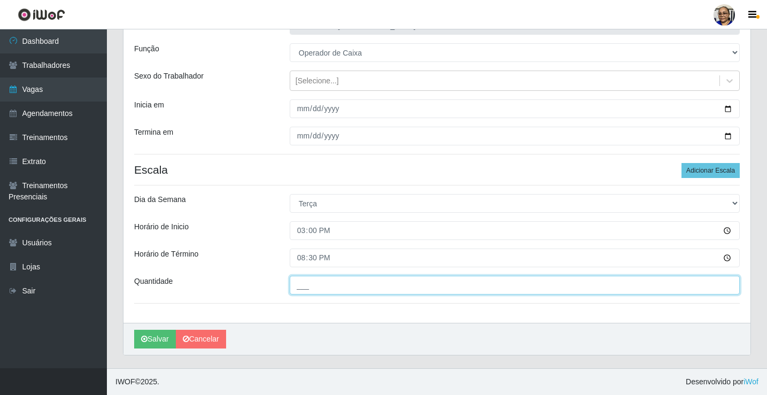
click at [382, 286] on input "___" at bounding box center [515, 285] width 450 height 19
type input "1__"
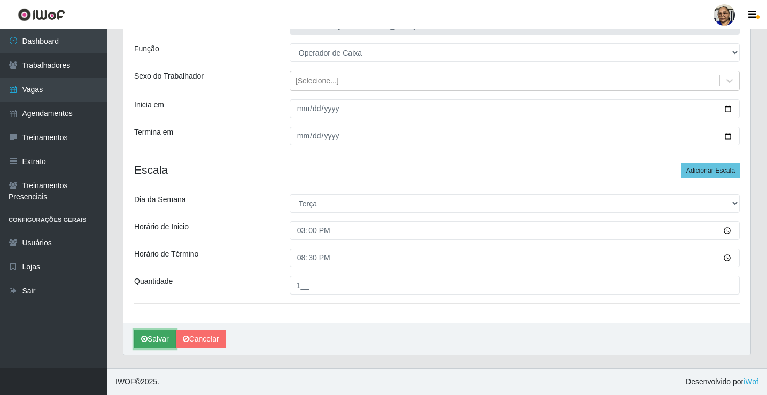
click at [153, 340] on button "Salvar" at bounding box center [155, 339] width 42 height 19
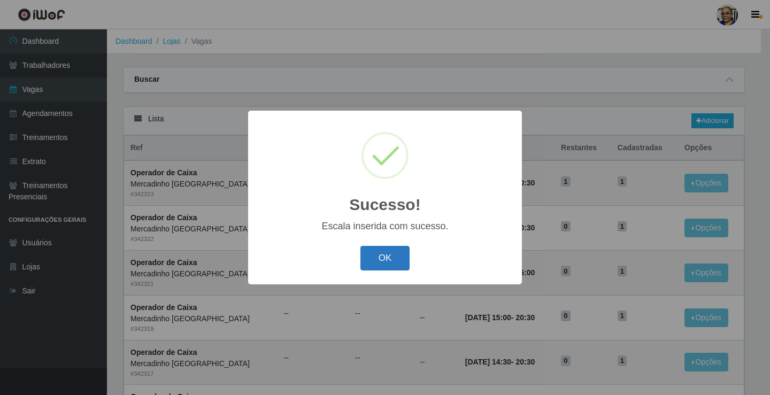
click at [391, 252] on button "OK" at bounding box center [385, 258] width 50 height 25
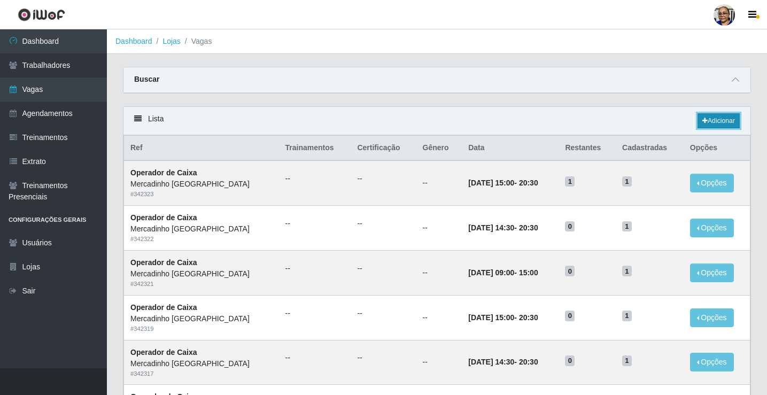
click at [723, 122] on link "Adicionar" at bounding box center [719, 120] width 42 height 15
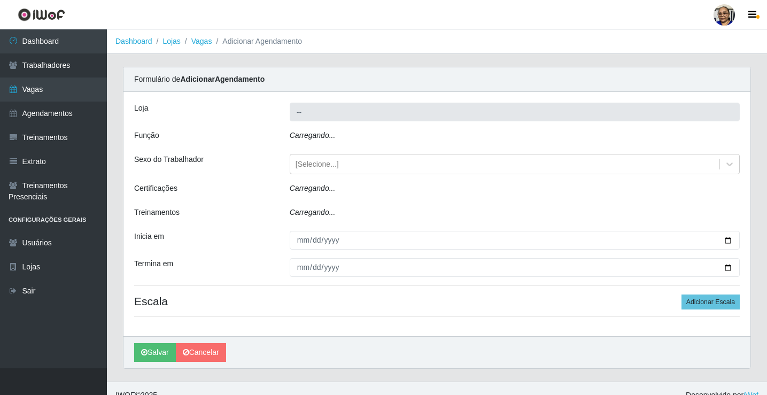
type input "Mercadinho [GEOGRAPHIC_DATA]"
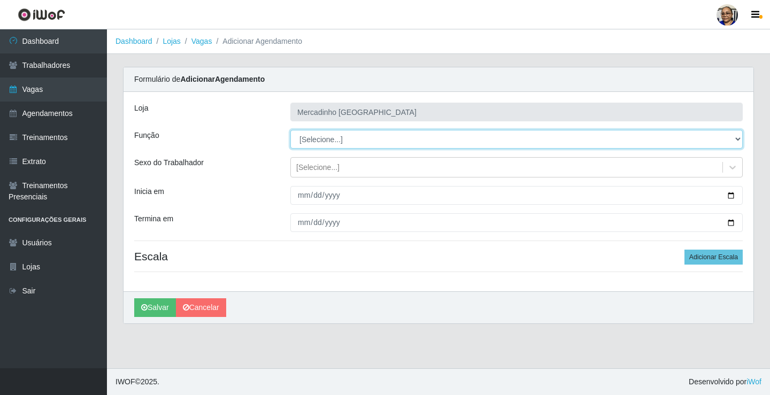
click at [330, 140] on select "[Selecione...] ASG ASG + ASG ++ Balconista de Açougue Balconista de Açougue + O…" at bounding box center [516, 139] width 452 height 19
select select "22"
click at [290, 130] on select "[Selecione...] ASG ASG + ASG ++ Balconista de Açougue Balconista de Açougue + O…" at bounding box center [516, 139] width 452 height 19
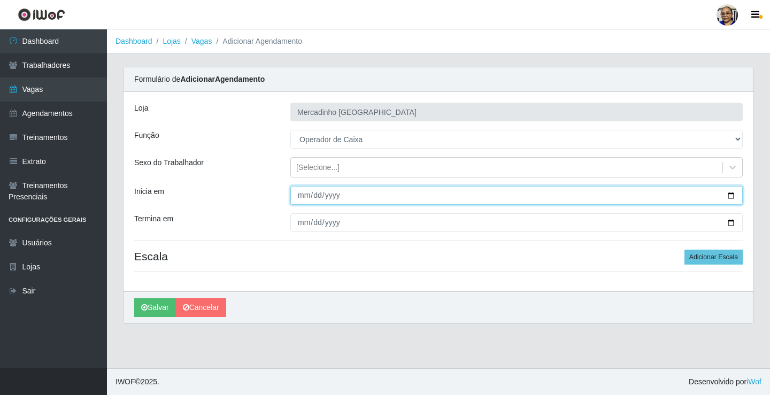
click at [731, 195] on input "Inicia em" at bounding box center [516, 195] width 452 height 19
type input "2025-09-10"
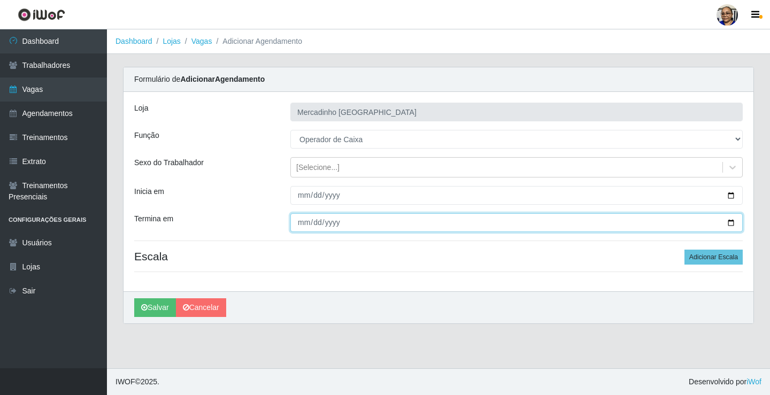
click at [729, 222] on input "Termina em" at bounding box center [516, 222] width 452 height 19
type input "2025-09-10"
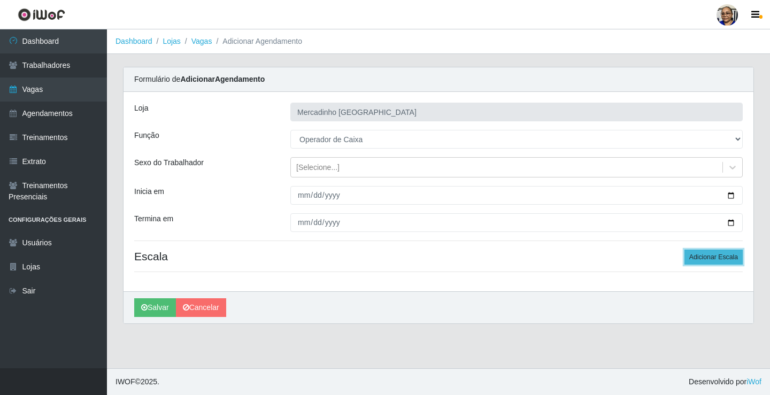
click at [719, 260] on button "Adicionar Escala" at bounding box center [713, 257] width 58 height 15
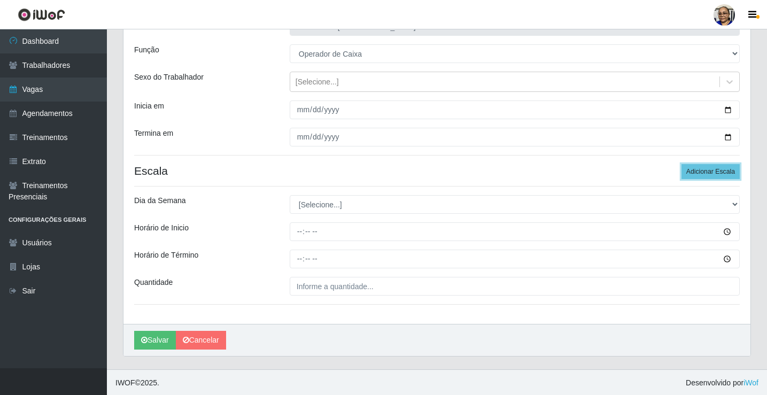
scroll to position [87, 0]
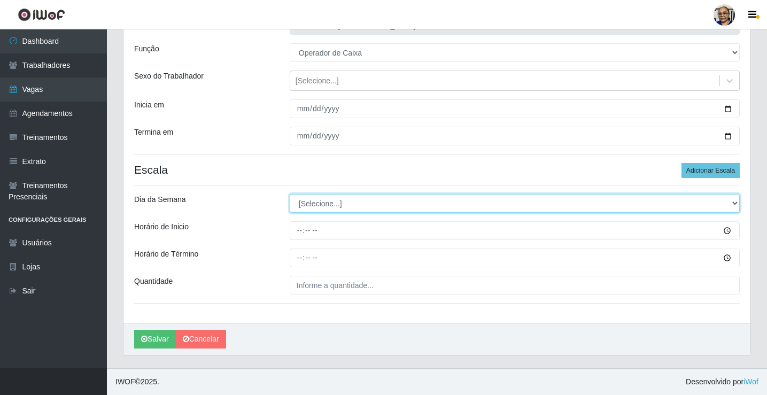
click at [323, 206] on select "[Selecione...] Segunda Terça Quarta Quinta Sexta Sábado Domingo" at bounding box center [515, 203] width 450 height 19
select select "3"
click at [290, 194] on select "[Selecione...] Segunda Terça Quarta Quinta Sexta Sábado Domingo" at bounding box center [515, 203] width 450 height 19
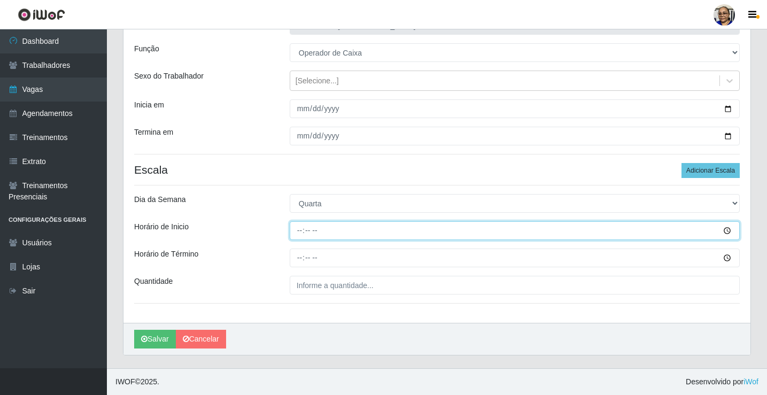
click at [299, 231] on input "Horário de Inicio" at bounding box center [515, 230] width 450 height 19
type input "09:00"
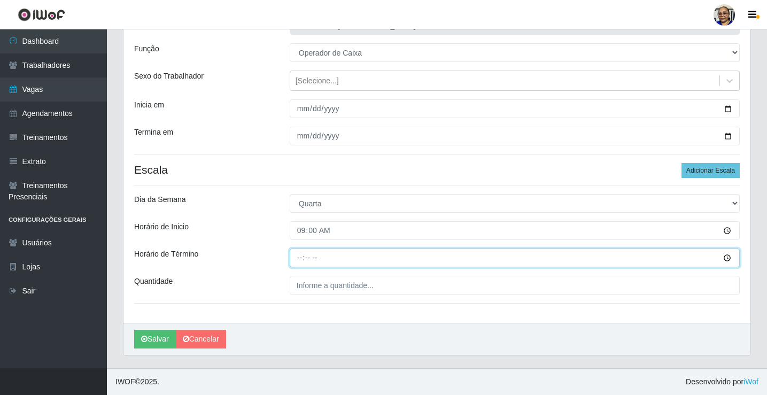
click at [299, 261] on input "Horário de Término" at bounding box center [515, 258] width 450 height 19
type input "15:00"
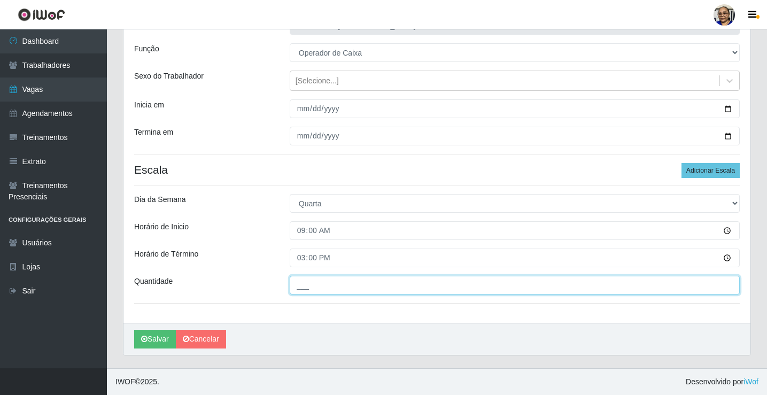
click at [389, 286] on input "___" at bounding box center [515, 285] width 450 height 19
type input "1__"
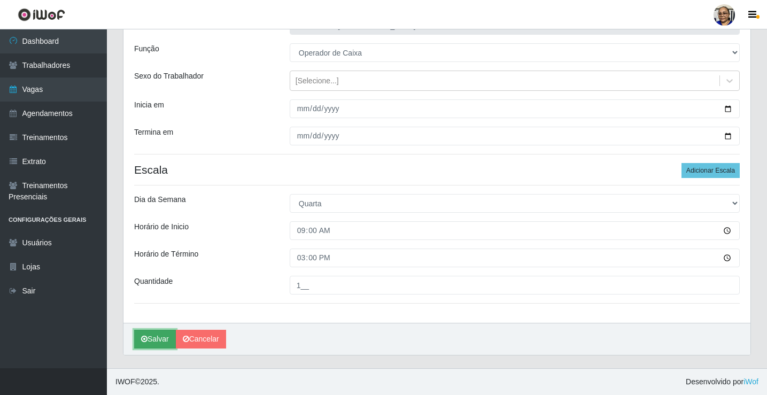
click at [160, 343] on button "Salvar" at bounding box center [155, 339] width 42 height 19
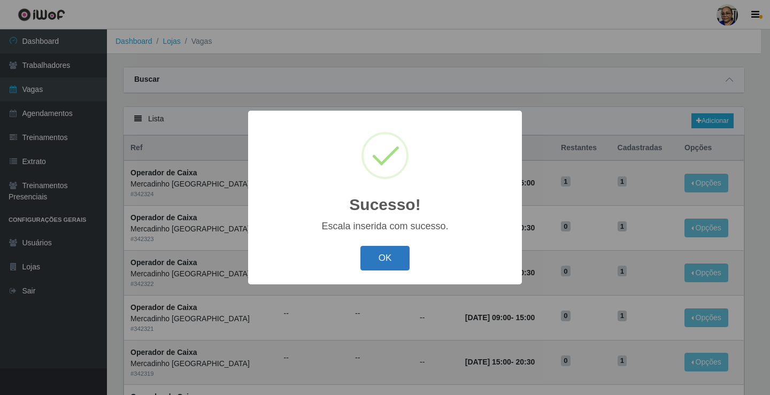
click at [384, 256] on button "OK" at bounding box center [385, 258] width 50 height 25
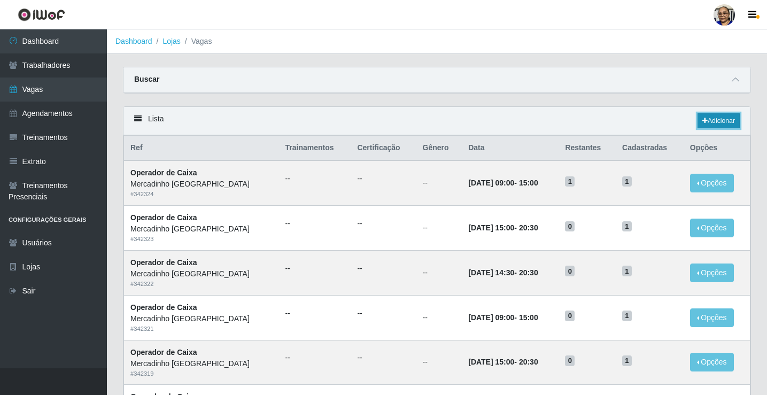
click at [723, 123] on link "Adicionar" at bounding box center [719, 120] width 42 height 15
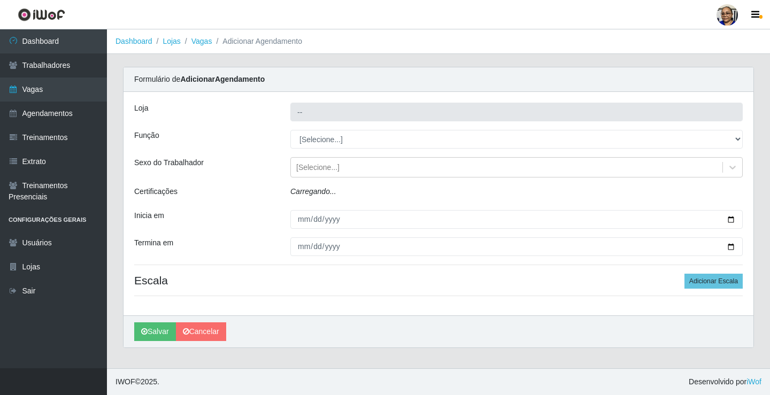
type input "Mercadinho [GEOGRAPHIC_DATA]"
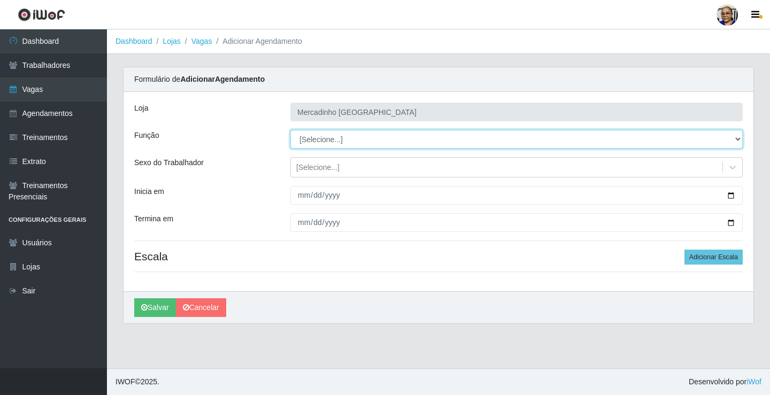
click at [322, 139] on select "[Selecione...] ASG ASG + ASG ++ Balconista de Açougue Balconista de Açougue + O…" at bounding box center [516, 139] width 452 height 19
select select "22"
click at [290, 130] on select "[Selecione...] ASG ASG + ASG ++ Balconista de Açougue Balconista de Açougue + O…" at bounding box center [516, 139] width 452 height 19
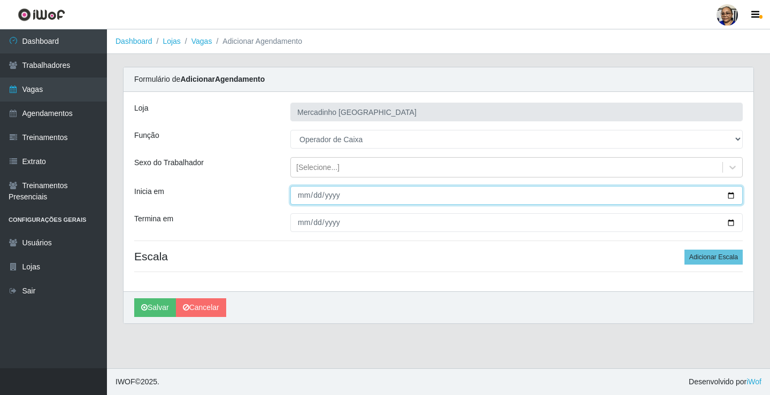
click at [732, 197] on input "Inicia em" at bounding box center [516, 195] width 452 height 19
type input "2025-09-10"
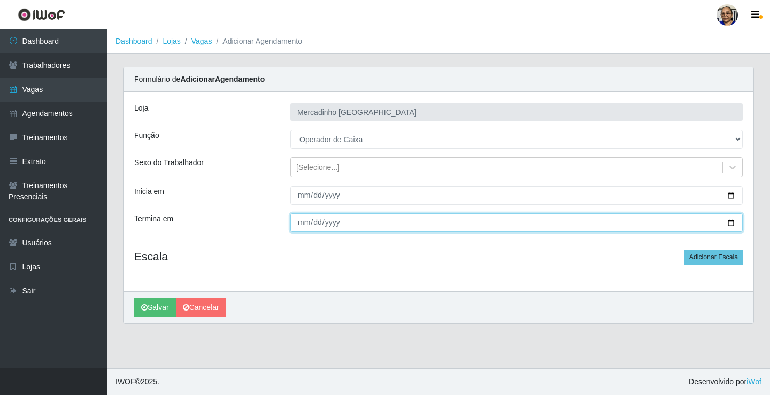
click at [730, 221] on input "Termina em" at bounding box center [516, 222] width 452 height 19
type input "2025-09-10"
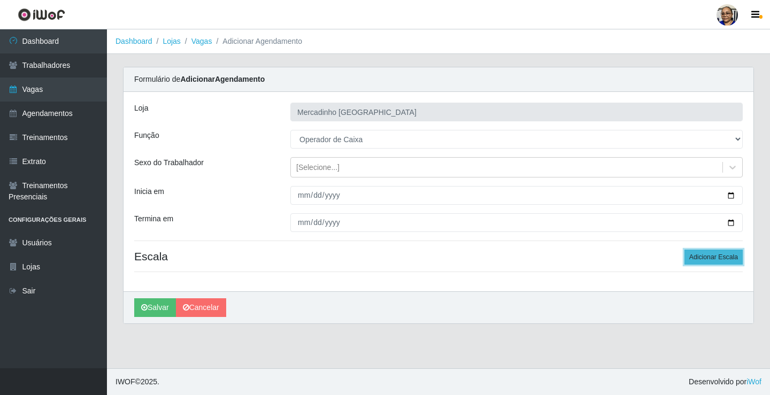
click at [701, 258] on button "Adicionar Escala" at bounding box center [713, 257] width 58 height 15
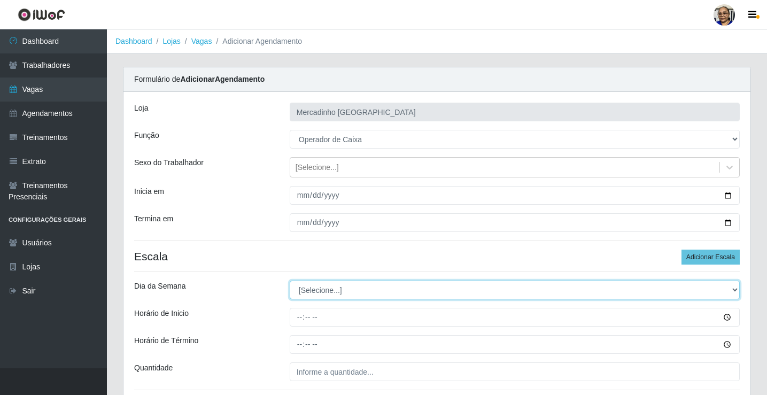
click at [328, 293] on select "[Selecione...] Segunda Terça Quarta Quinta Sexta Sábado Domingo" at bounding box center [515, 290] width 450 height 19
select select "3"
click at [290, 281] on select "[Selecione...] Segunda Terça Quarta Quinta Sexta Sábado Domingo" at bounding box center [515, 290] width 450 height 19
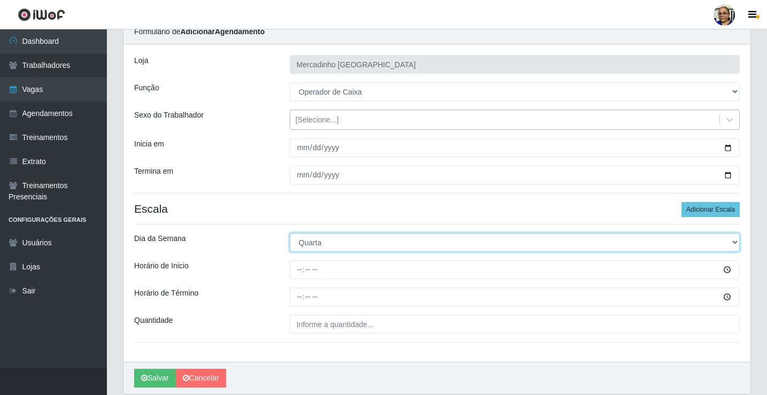
scroll to position [87, 0]
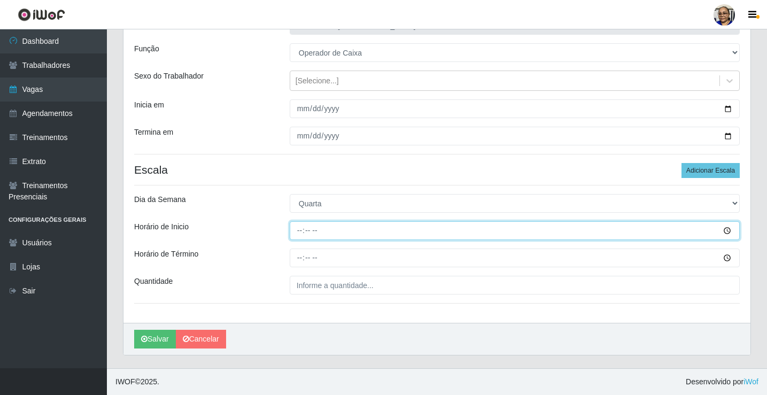
click at [300, 230] on input "Horário de Inicio" at bounding box center [515, 230] width 450 height 19
type input "14:30"
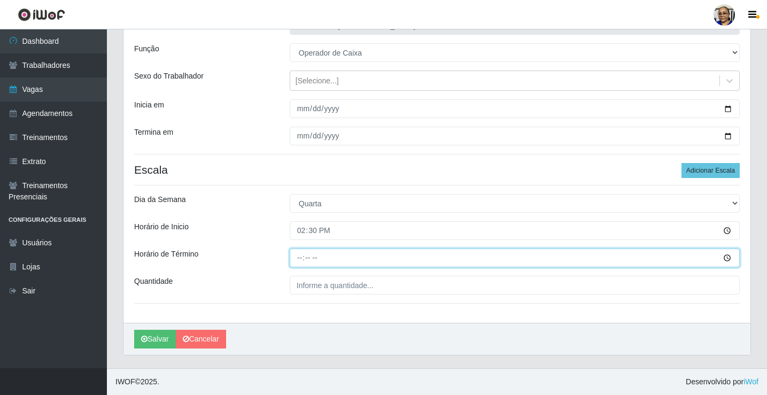
click at [301, 259] on input "Horário de Término" at bounding box center [515, 258] width 450 height 19
type input "20:30"
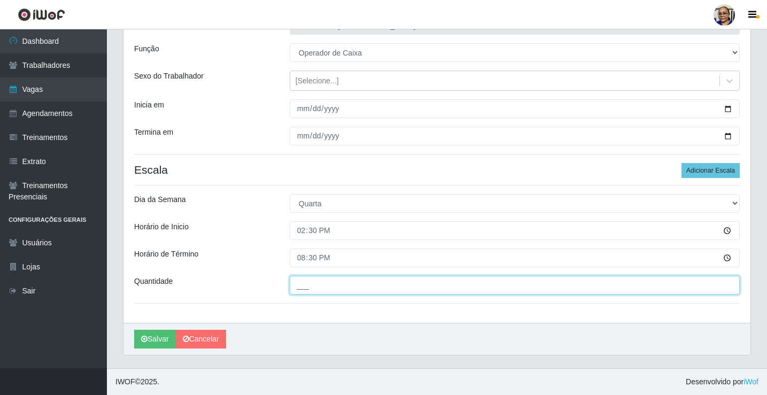
click at [389, 284] on input "___" at bounding box center [515, 285] width 450 height 19
type input "1__"
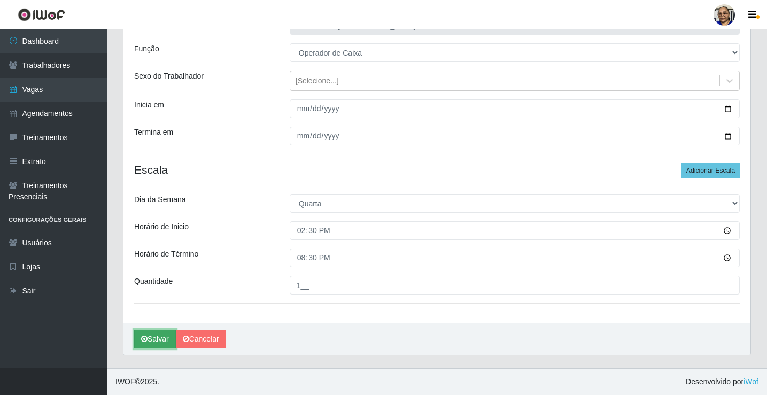
click at [159, 339] on button "Salvar" at bounding box center [155, 339] width 42 height 19
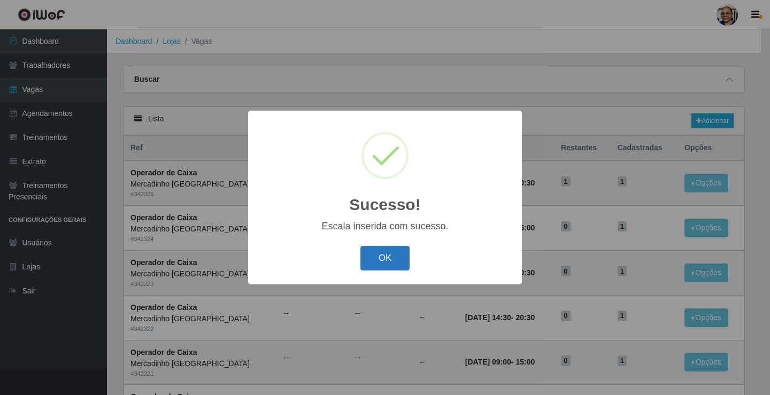
click at [397, 258] on button "OK" at bounding box center [385, 258] width 50 height 25
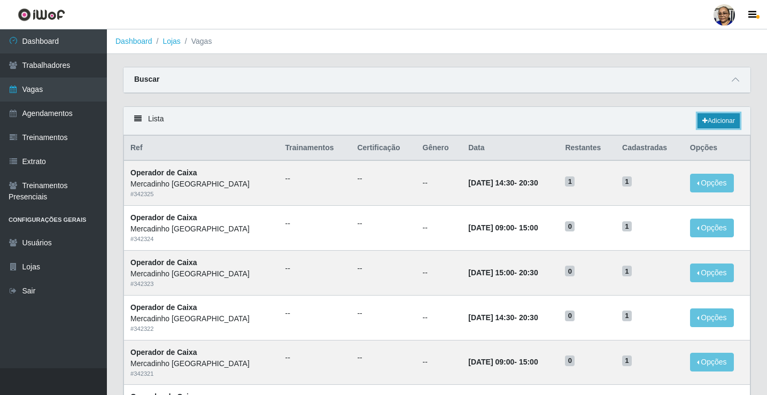
click at [726, 118] on link "Adicionar" at bounding box center [719, 120] width 42 height 15
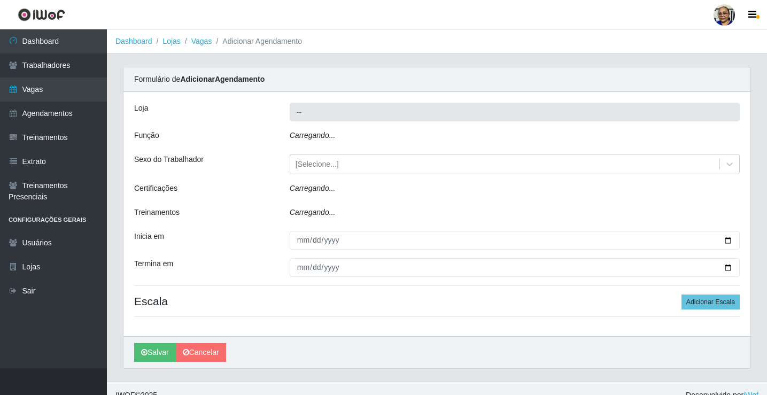
type input "Mercadinho [GEOGRAPHIC_DATA]"
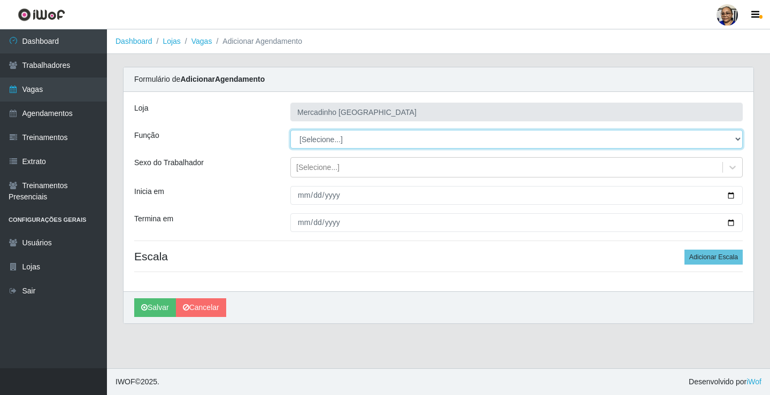
click at [310, 137] on select "[Selecione...] ASG ASG + ASG ++ Balconista de Açougue Balconista de Açougue + O…" at bounding box center [516, 139] width 452 height 19
select select "22"
click at [290, 130] on select "[Selecione...] ASG ASG + ASG ++ Balconista de Açougue Balconista de Açougue + O…" at bounding box center [516, 139] width 452 height 19
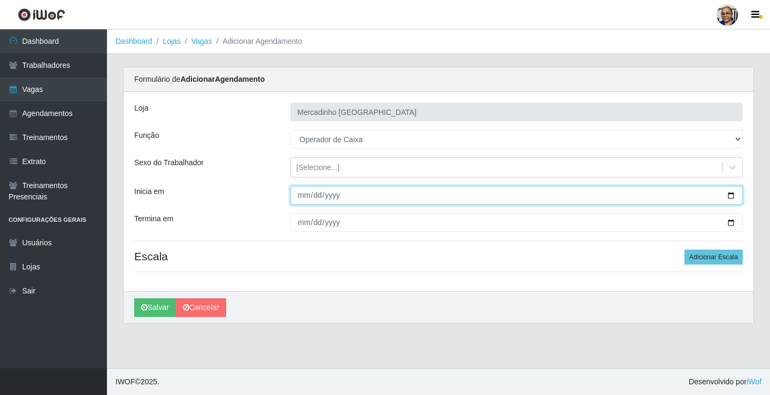
click at [732, 194] on input "Inicia em" at bounding box center [516, 195] width 452 height 19
type input "2025-09-10"
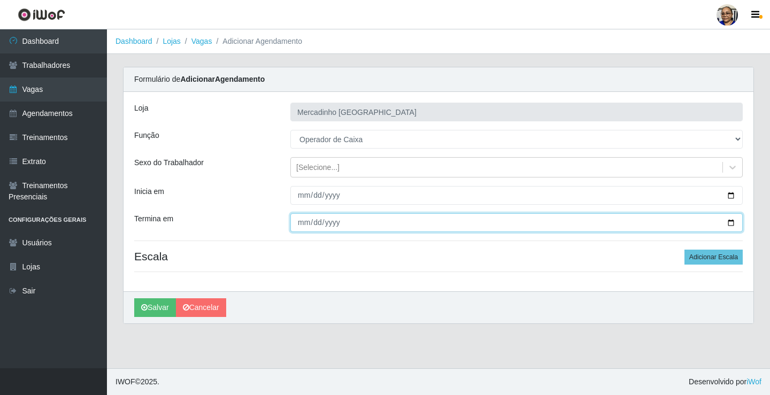
click at [732, 221] on input "Termina em" at bounding box center [516, 222] width 452 height 19
type input "2025-09-10"
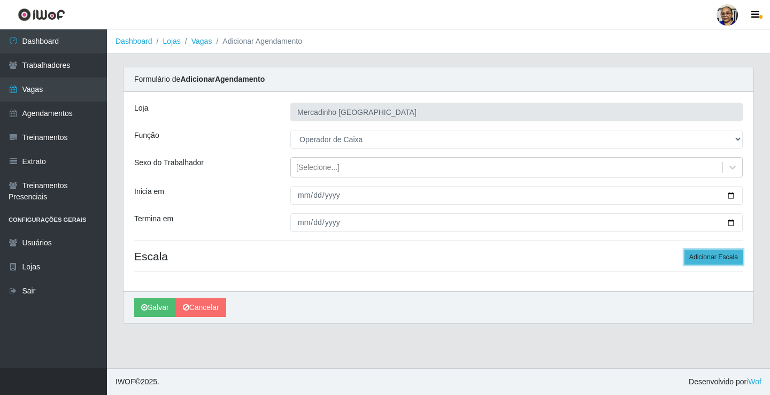
click at [721, 254] on button "Adicionar Escala" at bounding box center [713, 257] width 58 height 15
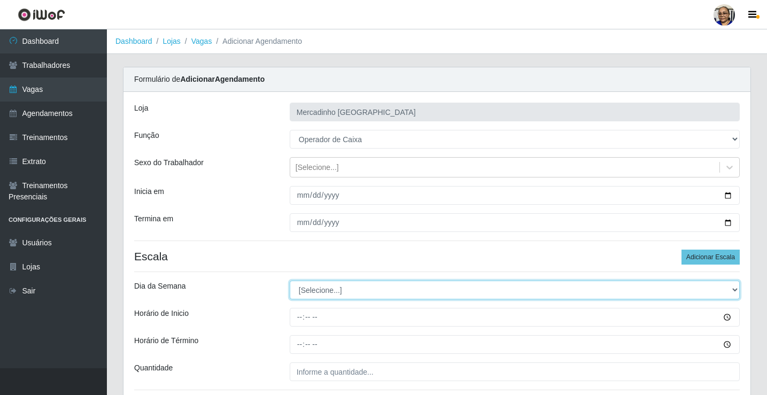
click at [343, 291] on select "[Selecione...] Segunda Terça Quarta Quinta Sexta Sábado Domingo" at bounding box center [515, 290] width 450 height 19
select select "3"
click at [290, 281] on select "[Selecione...] Segunda Terça Quarta Quinta Sexta Sábado Domingo" at bounding box center [515, 290] width 450 height 19
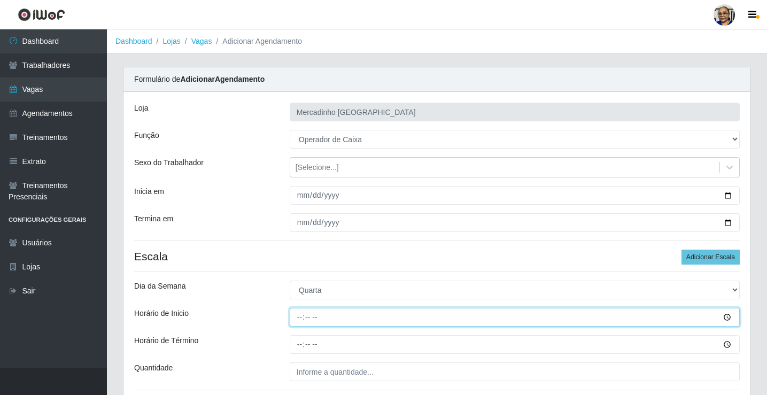
click at [298, 315] on input "Horário de Inicio" at bounding box center [515, 317] width 450 height 19
type input "15:00"
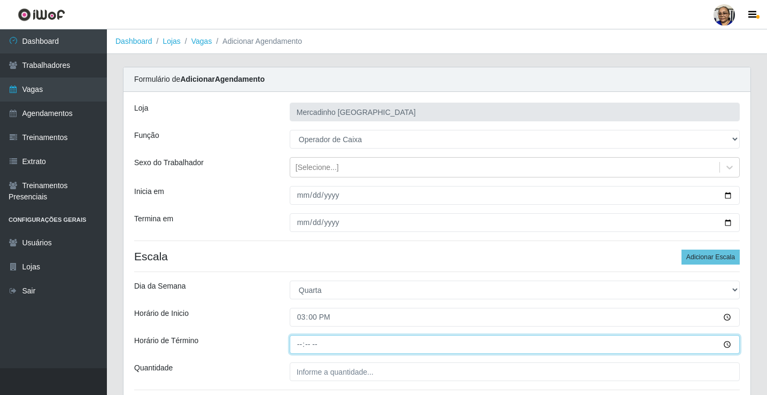
click at [298, 346] on input "Horário de Término" at bounding box center [515, 344] width 450 height 19
type input "20:30"
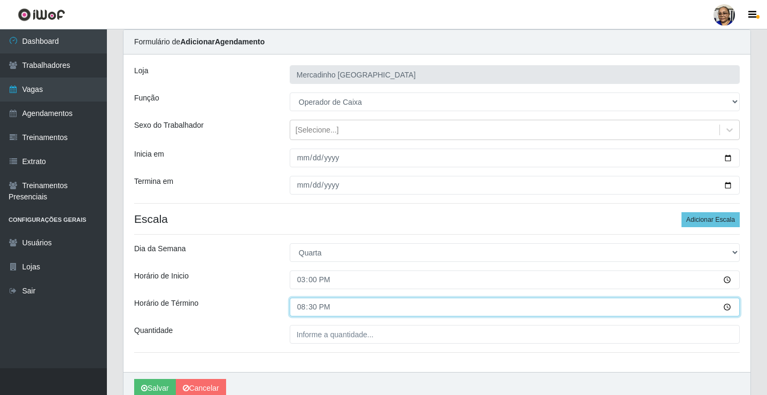
scroll to position [87, 0]
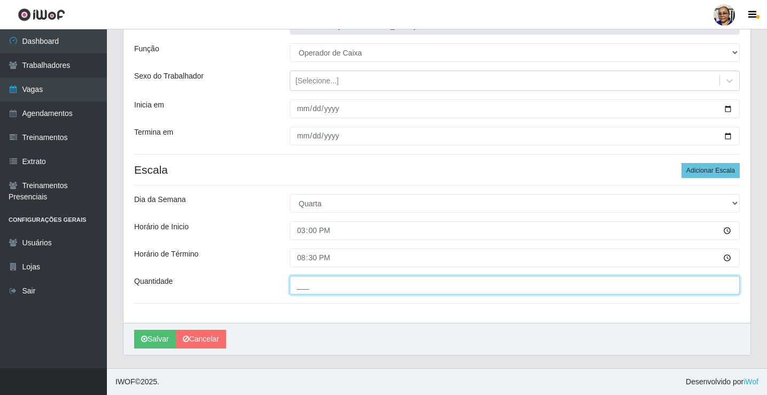
click at [392, 286] on input "___" at bounding box center [515, 285] width 450 height 19
type input "1__"
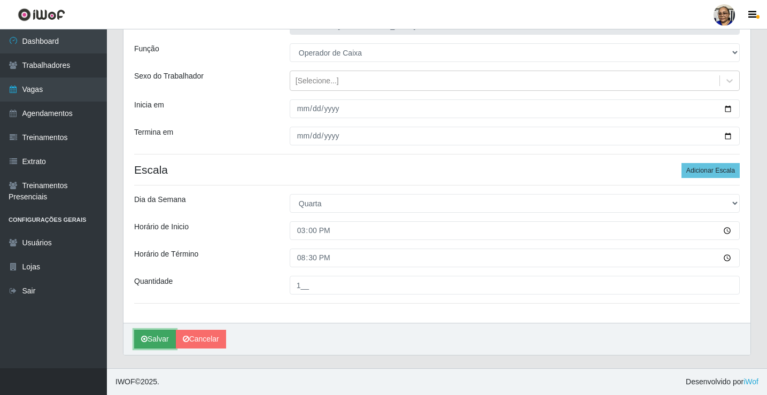
click at [162, 338] on button "Salvar" at bounding box center [155, 339] width 42 height 19
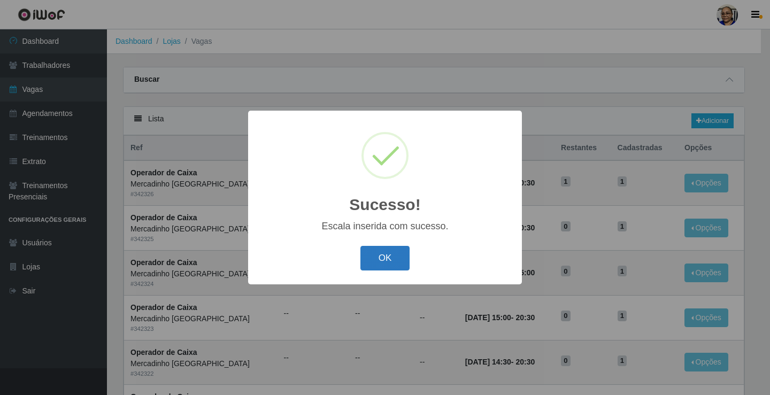
click at [386, 257] on button "OK" at bounding box center [385, 258] width 50 height 25
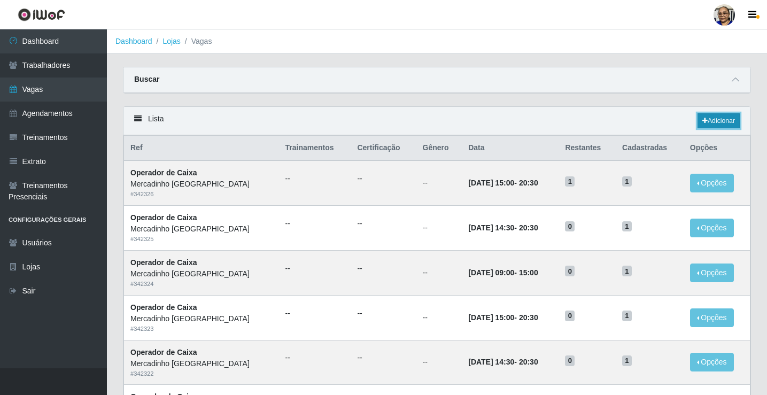
click at [732, 123] on link "Adicionar" at bounding box center [719, 120] width 42 height 15
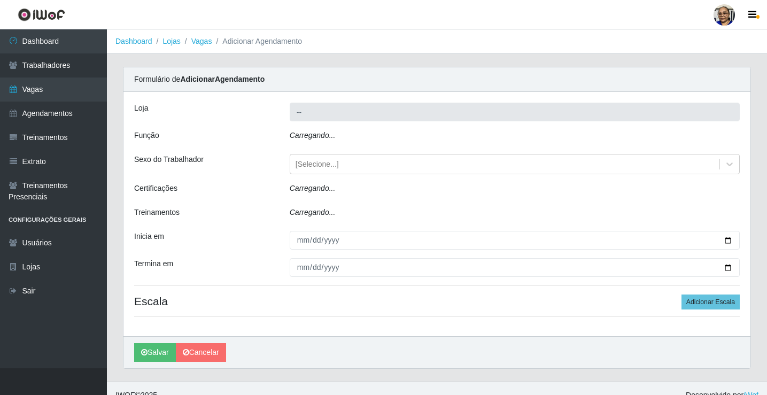
type input "Mercadinho [GEOGRAPHIC_DATA]"
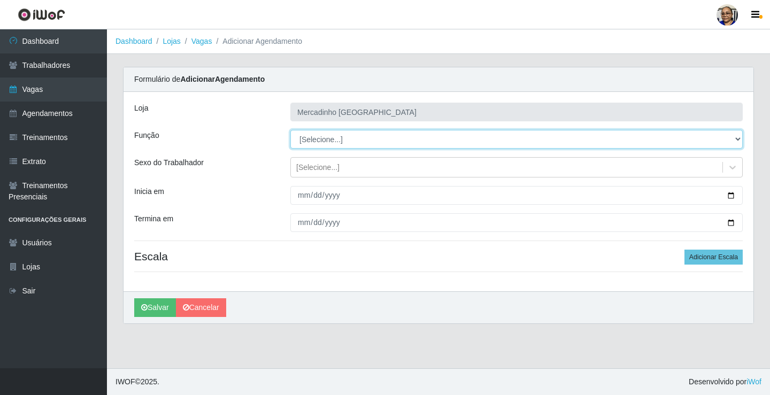
click at [310, 140] on select "[Selecione...] ASG ASG + ASG ++ Balconista de Açougue Balconista de Açougue + O…" at bounding box center [516, 139] width 452 height 19
select select "22"
click at [290, 130] on select "[Selecione...] ASG ASG + ASG ++ Balconista de Açougue Balconista de Açougue + O…" at bounding box center [516, 139] width 452 height 19
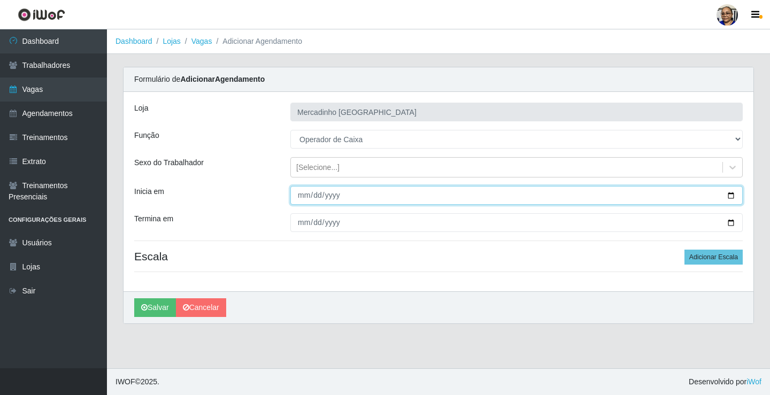
click at [730, 195] on input "Inicia em" at bounding box center [516, 195] width 452 height 19
type input "2025-09-11"
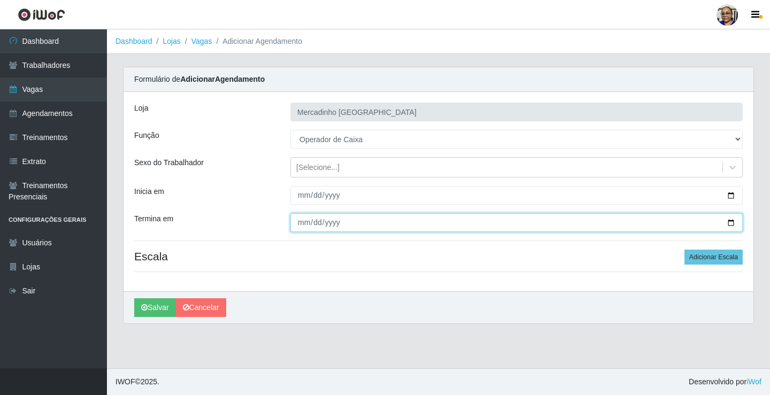
click at [730, 221] on input "Termina em" at bounding box center [516, 222] width 452 height 19
type input "2025-09-11"
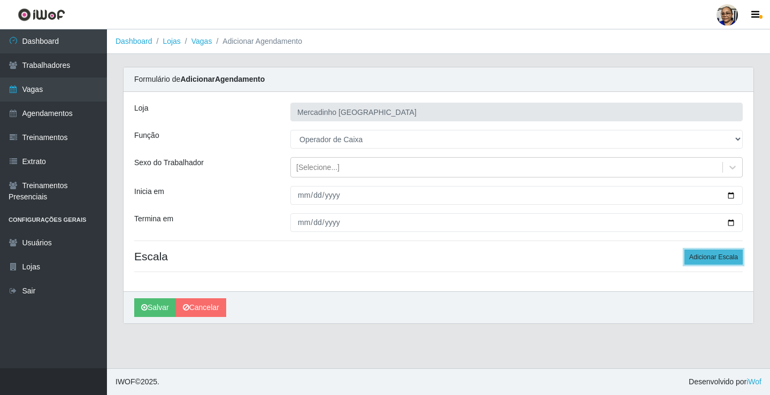
click at [707, 257] on button "Adicionar Escala" at bounding box center [713, 257] width 58 height 15
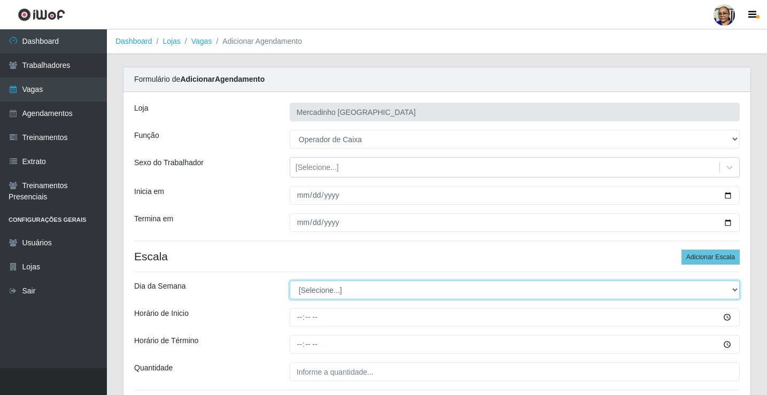
click at [309, 291] on select "[Selecione...] Segunda Terça Quarta Quinta Sexta Sábado Domingo" at bounding box center [515, 290] width 450 height 19
select select "4"
click at [290, 281] on select "[Selecione...] Segunda Terça Quarta Quinta Sexta Sábado Domingo" at bounding box center [515, 290] width 450 height 19
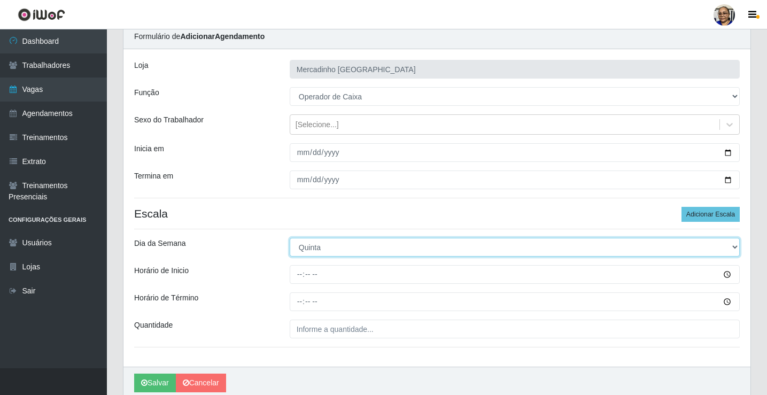
scroll to position [87, 0]
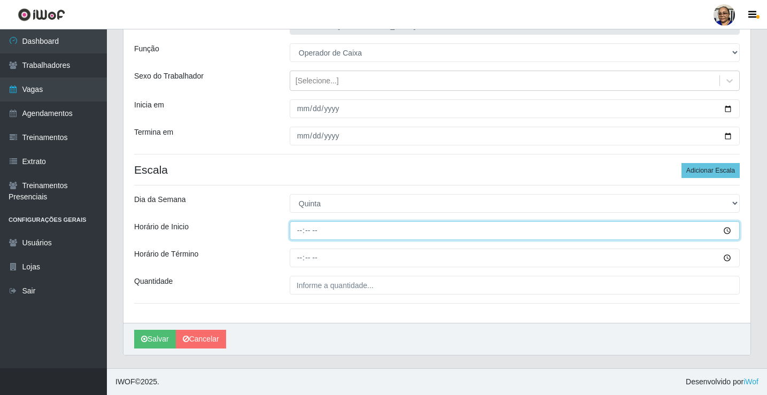
click at [299, 230] on input "Horário de Inicio" at bounding box center [515, 230] width 450 height 19
type input "09:00"
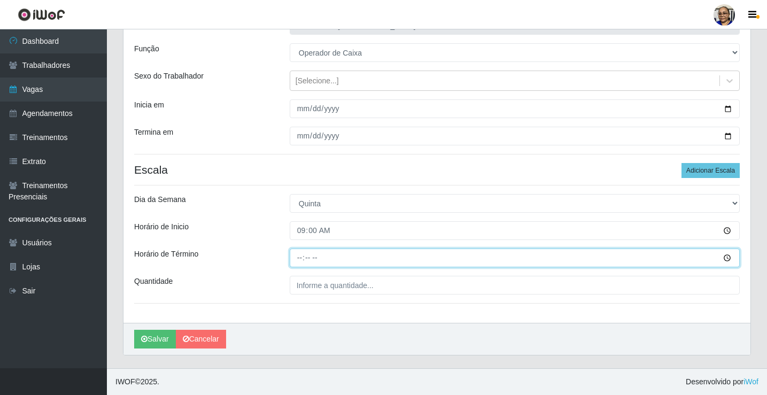
click at [300, 257] on input "Horário de Término" at bounding box center [515, 258] width 450 height 19
type input "15:00"
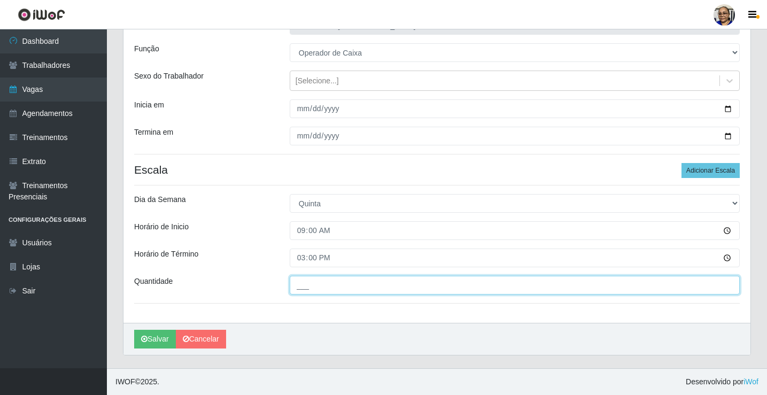
click at [377, 288] on input "___" at bounding box center [515, 285] width 450 height 19
type input "1__"
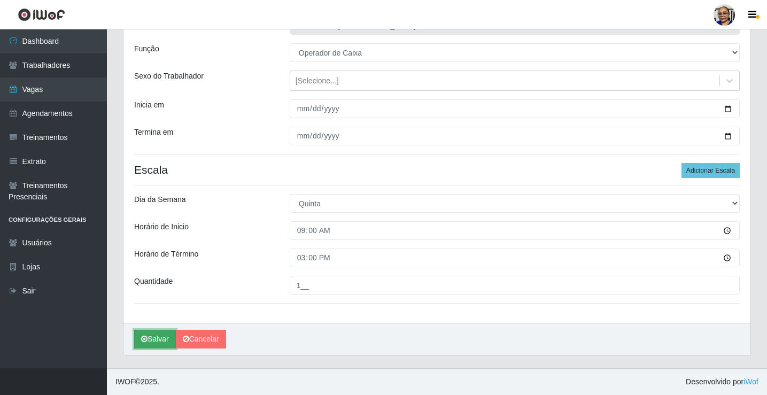
click at [159, 341] on button "Salvar" at bounding box center [155, 339] width 42 height 19
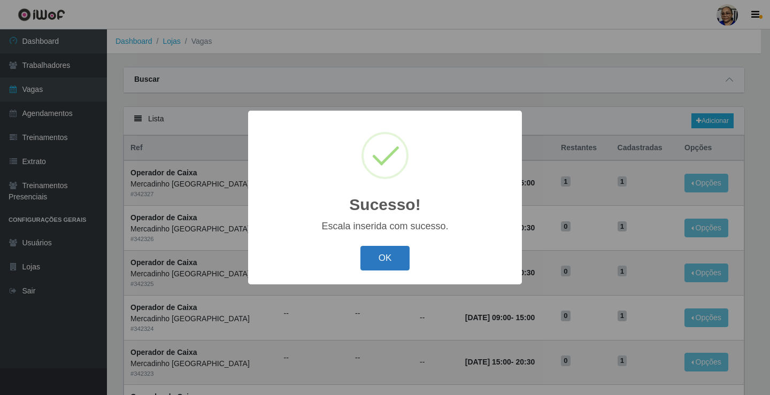
click at [382, 259] on button "OK" at bounding box center [385, 258] width 50 height 25
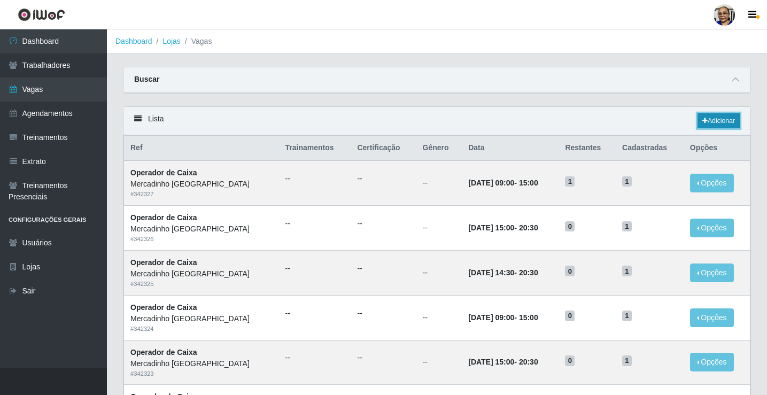
click at [717, 122] on link "Adicionar" at bounding box center [719, 120] width 42 height 15
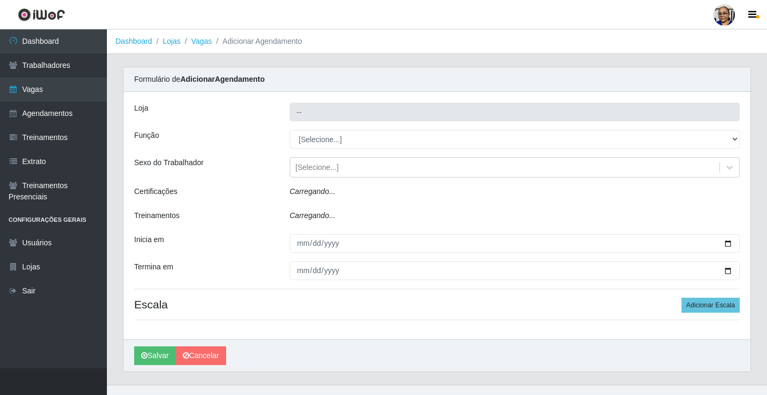
type input "Mercadinho [GEOGRAPHIC_DATA]"
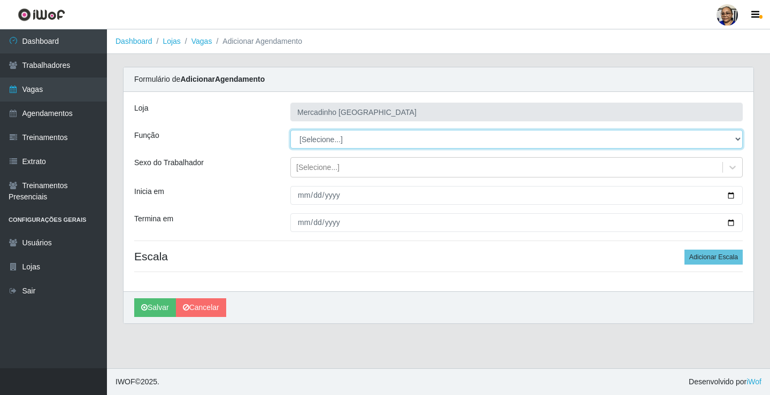
click at [313, 142] on select "[Selecione...] ASG ASG + ASG ++ Balconista de Açougue Balconista de Açougue + O…" at bounding box center [516, 139] width 452 height 19
select select "22"
click at [290, 130] on select "[Selecione...] ASG ASG + ASG ++ Balconista de Açougue Balconista de Açougue + O…" at bounding box center [516, 139] width 452 height 19
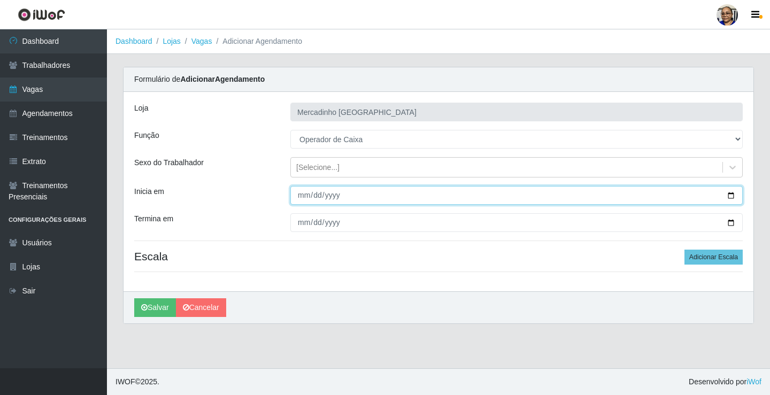
click at [730, 195] on input "Inicia em" at bounding box center [516, 195] width 452 height 19
type input "2025-09-11"
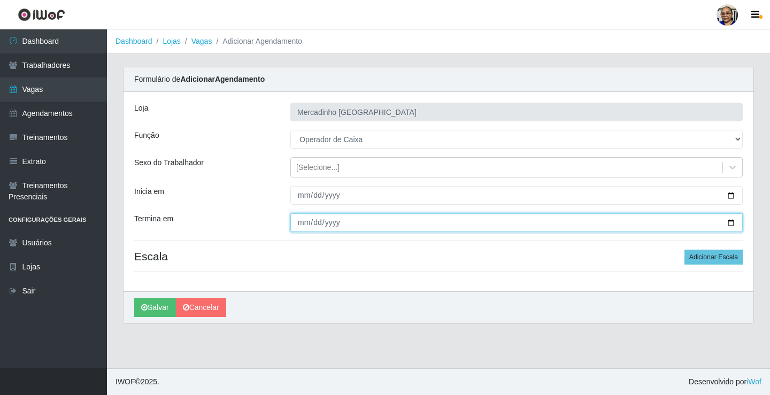
click at [731, 222] on input "Termina em" at bounding box center [516, 222] width 452 height 19
type input "2025-09-11"
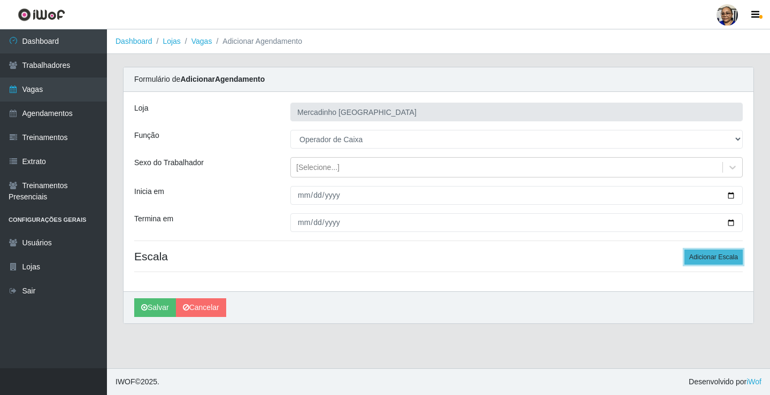
click at [707, 254] on button "Adicionar Escala" at bounding box center [713, 257] width 58 height 15
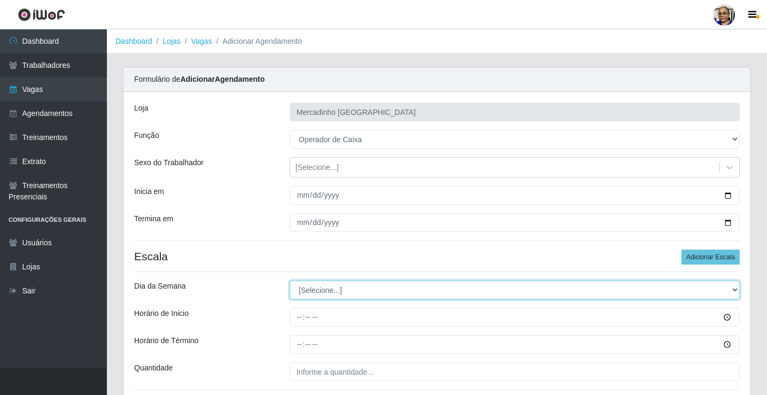
click at [308, 290] on select "[Selecione...] Segunda Terça Quarta Quinta Sexta Sábado Domingo" at bounding box center [515, 290] width 450 height 19
select select "4"
click at [290, 281] on select "[Selecione...] Segunda Terça Quarta Quinta Sexta Sábado Domingo" at bounding box center [515, 290] width 450 height 19
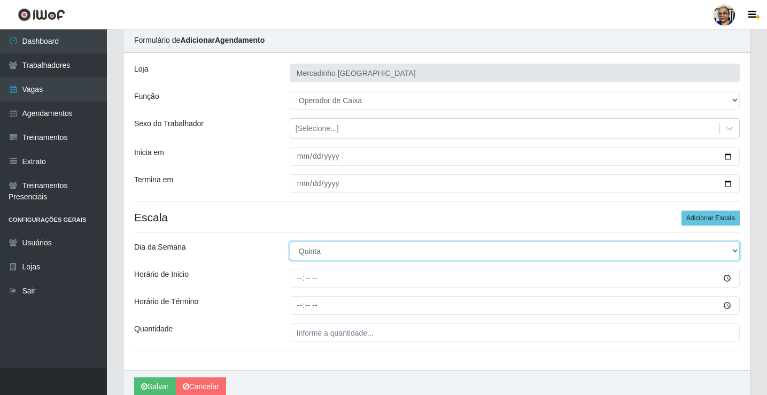
scroll to position [87, 0]
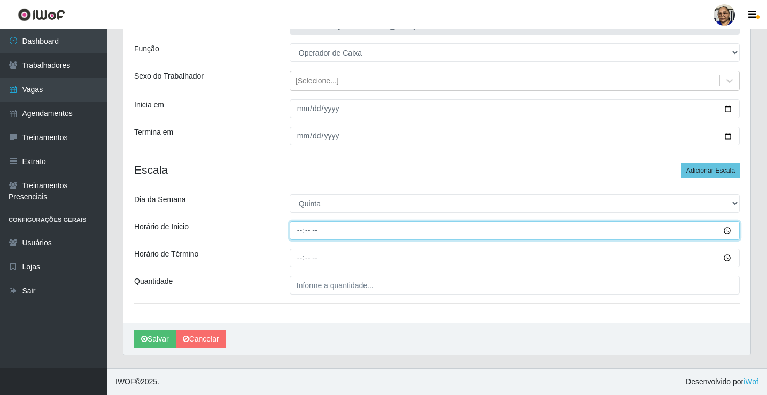
click at [298, 233] on input "Horário de Inicio" at bounding box center [515, 230] width 450 height 19
type input "09:00"
type input "09:30"
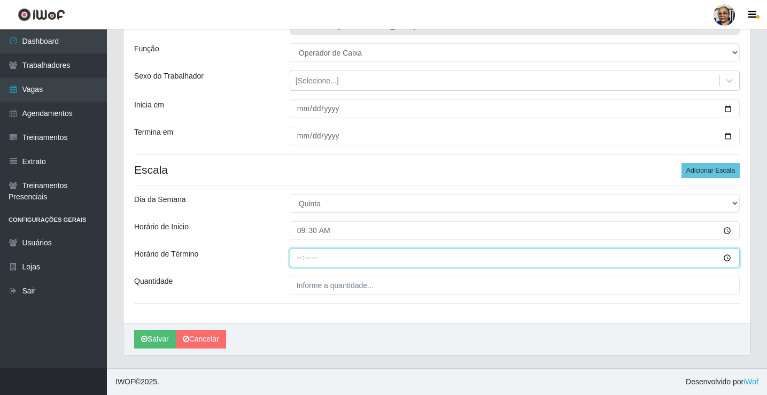
click at [299, 258] on input "Horário de Término" at bounding box center [515, 258] width 450 height 19
type input "15:00"
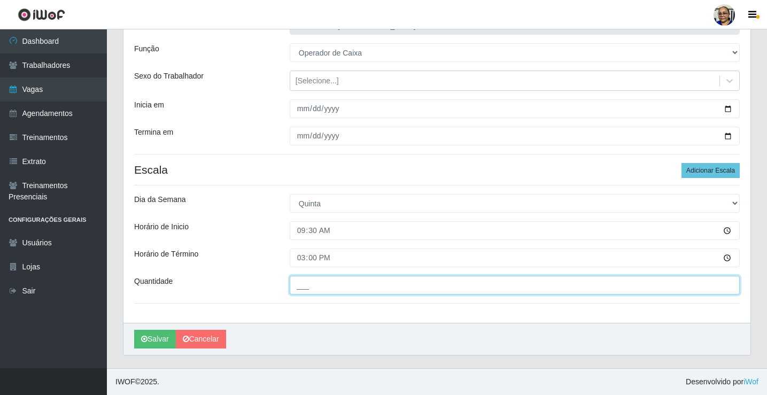
click at [374, 285] on input "___" at bounding box center [515, 285] width 450 height 19
type input "1__"
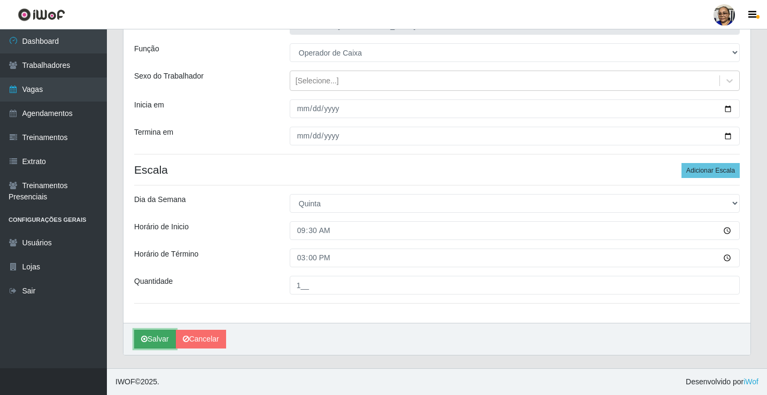
click at [168, 338] on button "Salvar" at bounding box center [155, 339] width 42 height 19
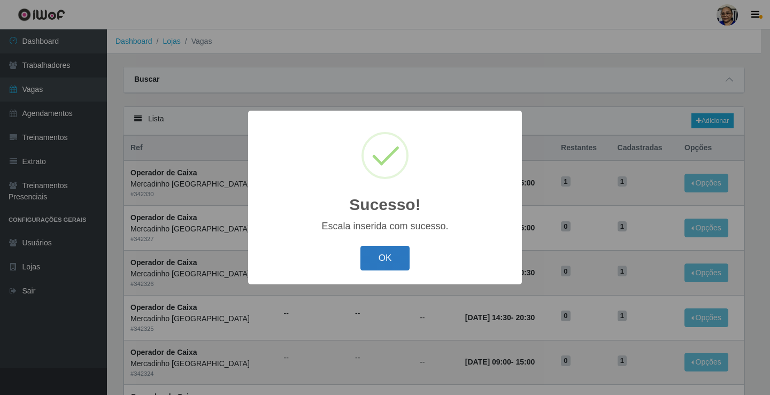
click at [384, 258] on button "OK" at bounding box center [385, 258] width 50 height 25
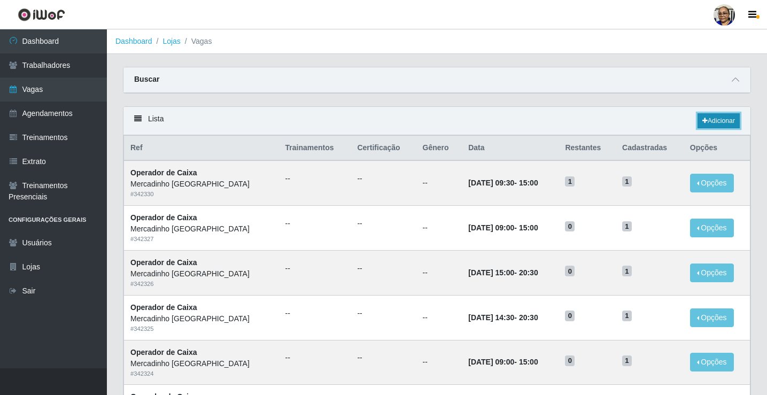
click at [717, 122] on link "Adicionar" at bounding box center [719, 120] width 42 height 15
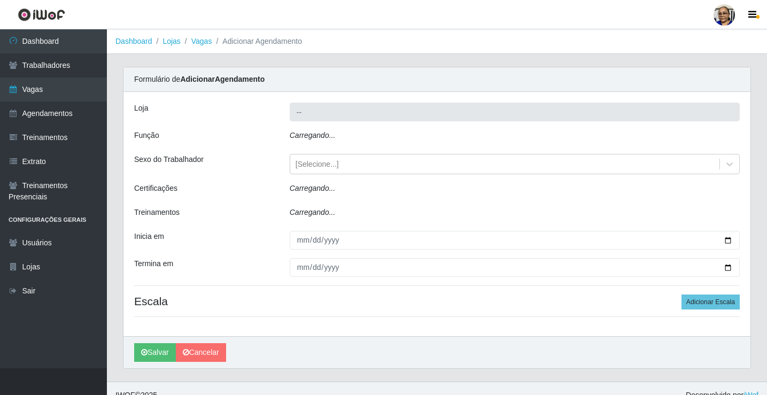
type input "Mercadinho [GEOGRAPHIC_DATA]"
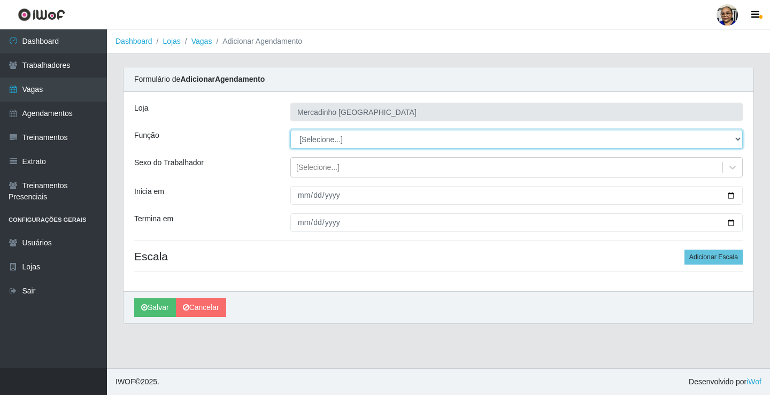
click at [336, 141] on select "[Selecione...] ASG ASG + ASG ++ Balconista de Açougue Balconista de Açougue + O…" at bounding box center [516, 139] width 452 height 19
select select "22"
click at [290, 130] on select "[Selecione...] ASG ASG + ASG ++ Balconista de Açougue Balconista de Açougue + O…" at bounding box center [516, 139] width 452 height 19
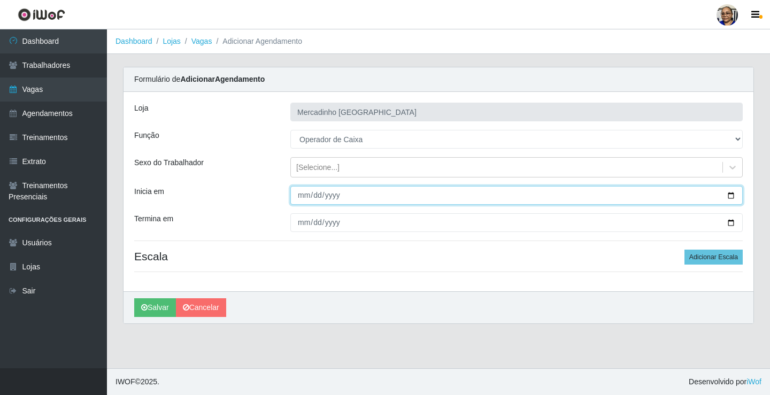
click at [731, 195] on input "Inicia em" at bounding box center [516, 195] width 452 height 19
click at [730, 196] on input "Inicia em" at bounding box center [516, 195] width 452 height 19
type input "2025-09-12"
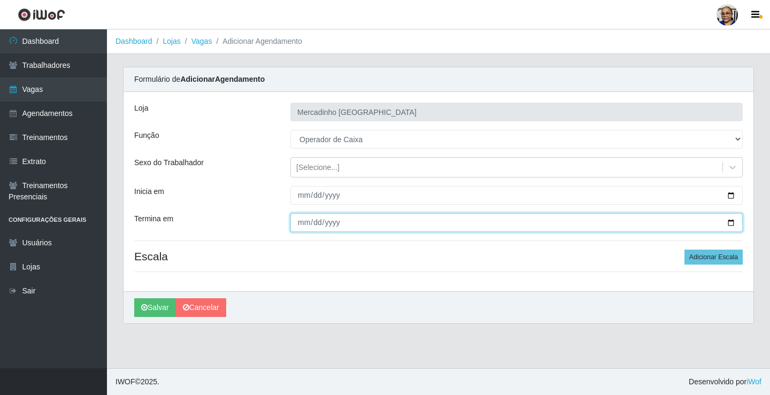
click at [731, 222] on input "Termina em" at bounding box center [516, 222] width 452 height 19
type input "2025-09-12"
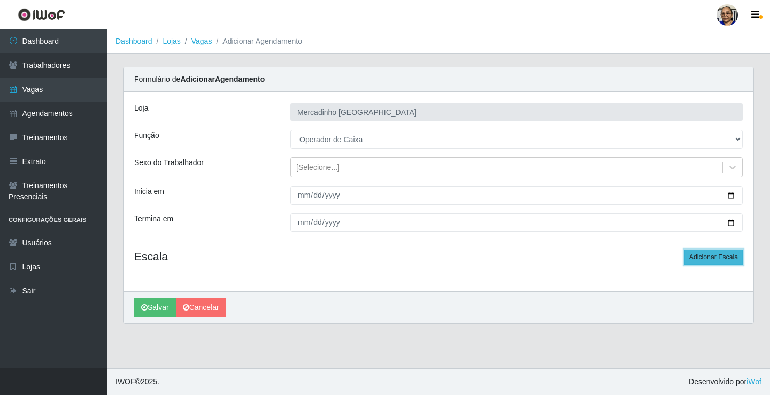
click at [708, 257] on button "Adicionar Escala" at bounding box center [713, 257] width 58 height 15
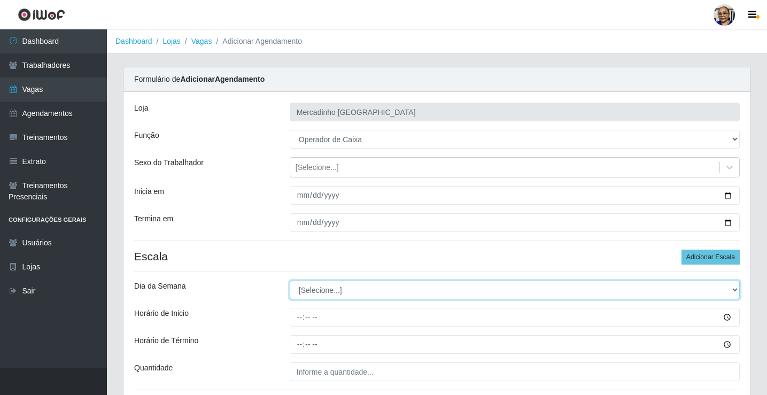
click at [337, 291] on select "[Selecione...] Segunda Terça Quarta Quinta Sexta Sábado Domingo" at bounding box center [515, 290] width 450 height 19
select select "4"
click at [290, 281] on select "[Selecione...] Segunda Terça Quarta Quinta Sexta Sábado Domingo" at bounding box center [515, 290] width 450 height 19
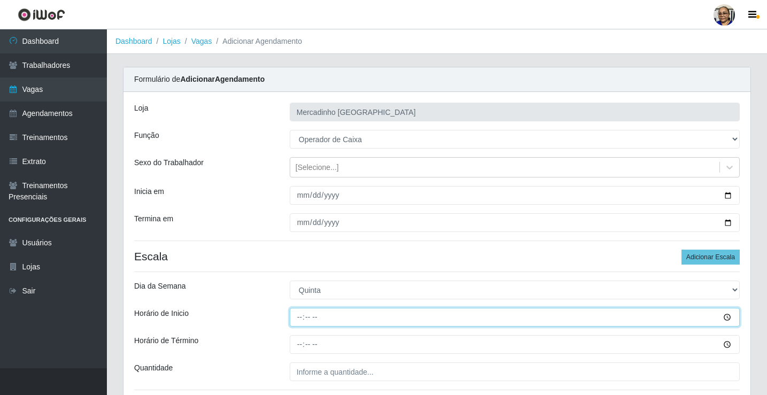
click at [301, 318] on input "Horário de Inicio" at bounding box center [515, 317] width 450 height 19
type input "14:30"
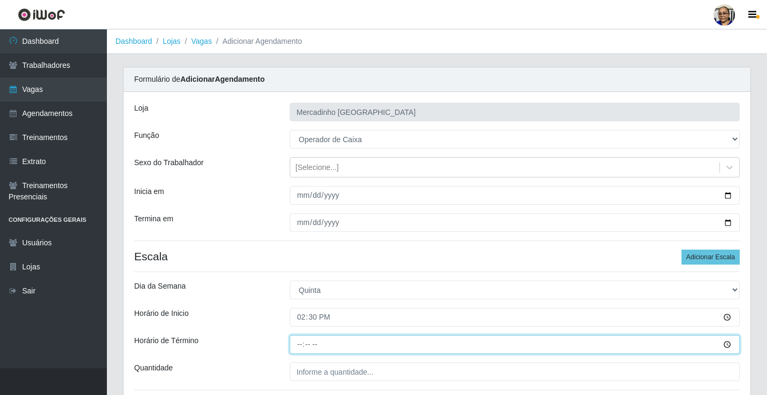
click at [301, 344] on input "Horário de Término" at bounding box center [515, 344] width 450 height 19
type input "20:30"
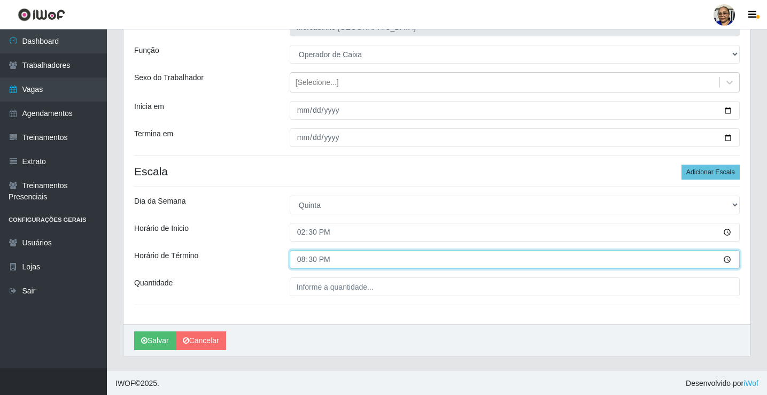
scroll to position [87, 0]
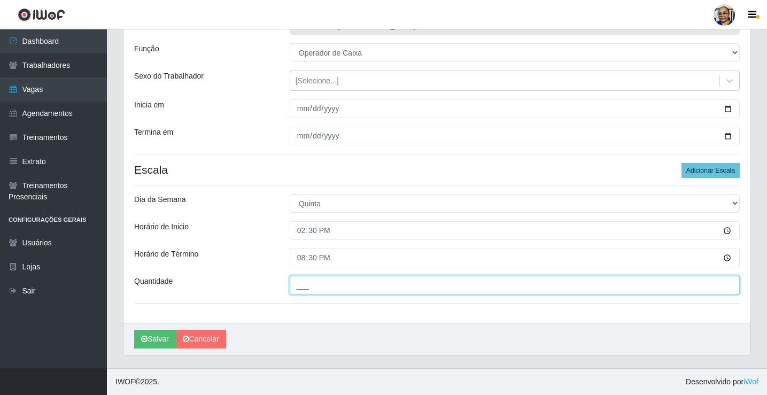
click at [377, 284] on input "___" at bounding box center [515, 285] width 450 height 19
type input "1__"
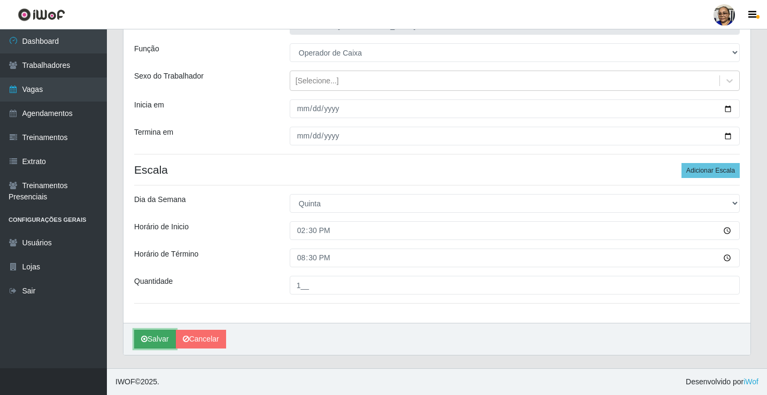
click at [156, 340] on button "Salvar" at bounding box center [155, 339] width 42 height 19
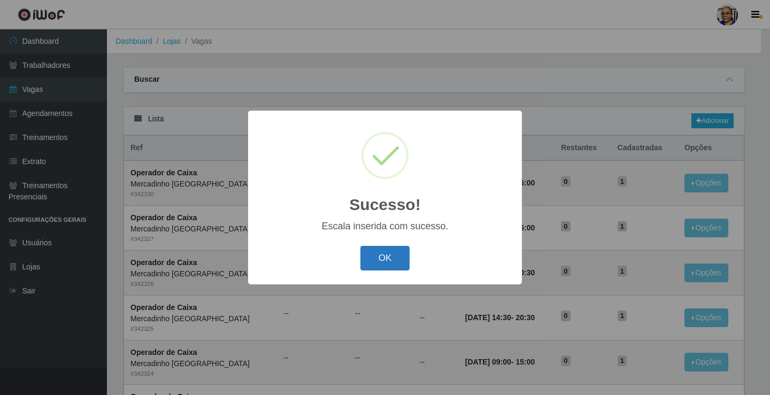
click at [385, 261] on button "OK" at bounding box center [385, 258] width 50 height 25
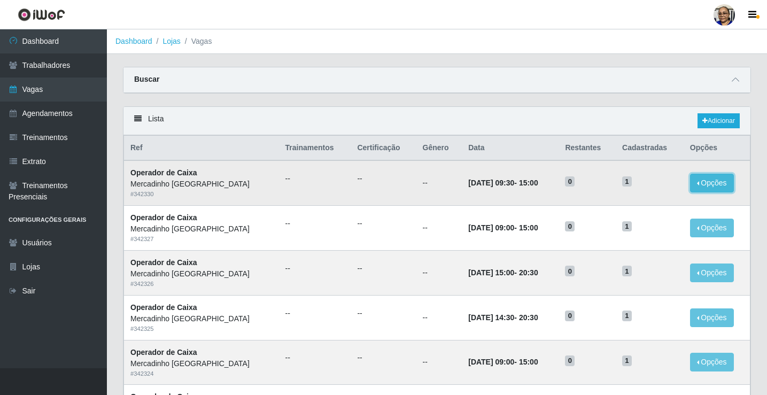
click at [710, 187] on button "Opções" at bounding box center [712, 183] width 44 height 19
click at [740, 152] on th "Opções" at bounding box center [717, 148] width 67 height 25
click at [715, 119] on link "Adicionar" at bounding box center [719, 120] width 42 height 15
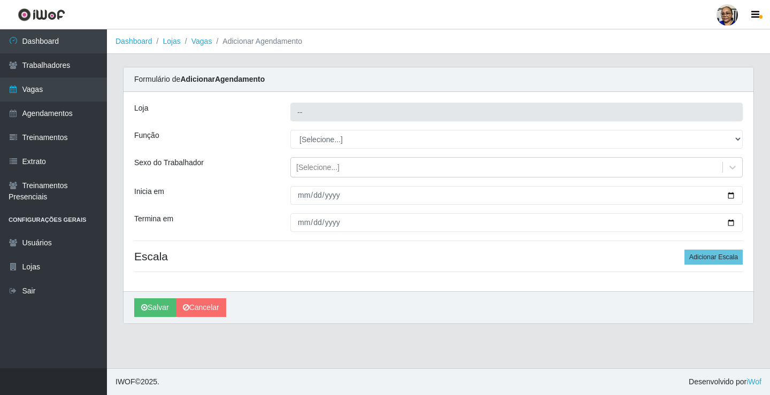
type input "Mercadinho [GEOGRAPHIC_DATA]"
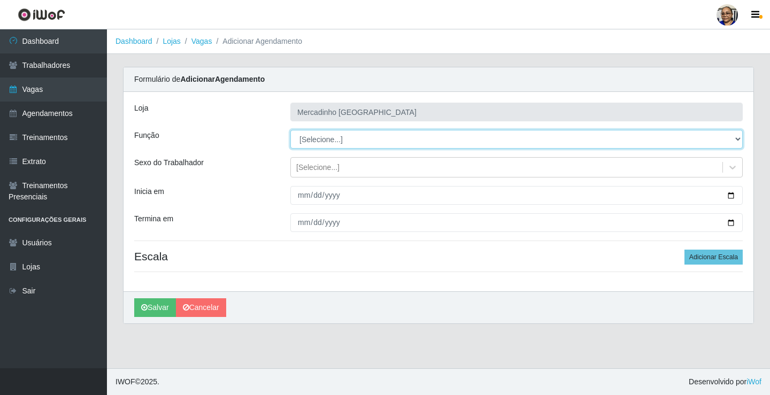
click at [335, 137] on select "[Selecione...] ASG ASG + ASG ++ Balconista de Açougue Balconista de Açougue + O…" at bounding box center [516, 139] width 452 height 19
select select "22"
click at [290, 130] on select "[Selecione...] ASG ASG + ASG ++ Balconista de Açougue Balconista de Açougue + O…" at bounding box center [516, 139] width 452 height 19
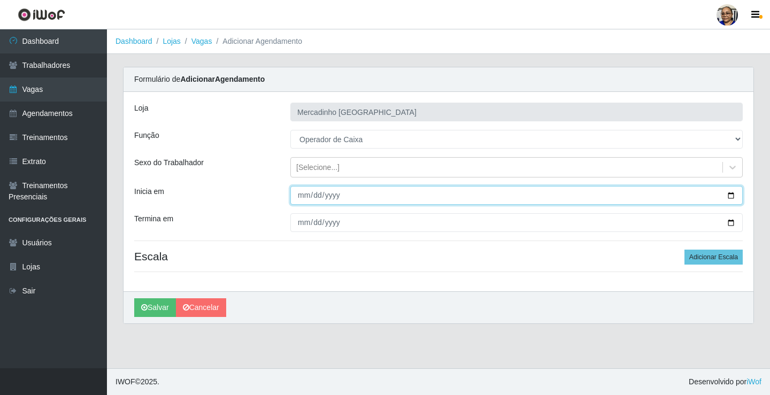
click at [729, 195] on input "Inicia em" at bounding box center [516, 195] width 452 height 19
type input "2025-09-11"
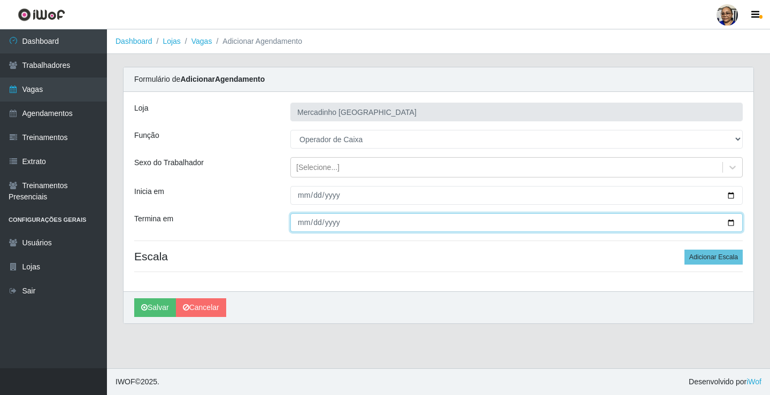
click at [730, 221] on input "Termina em" at bounding box center [516, 222] width 452 height 19
type input "2025-09-11"
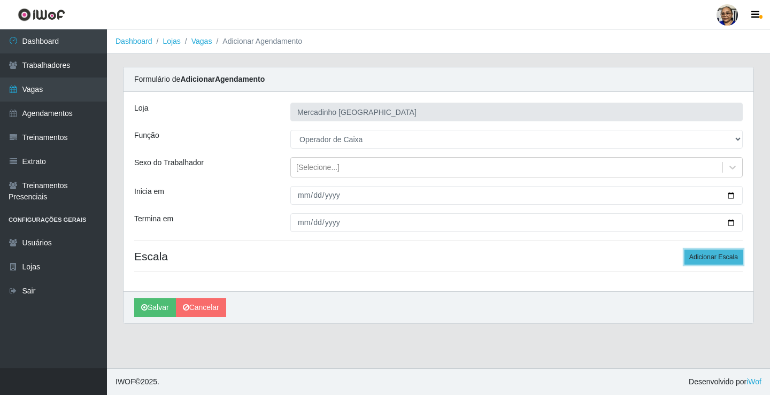
click at [729, 256] on button "Adicionar Escala" at bounding box center [713, 257] width 58 height 15
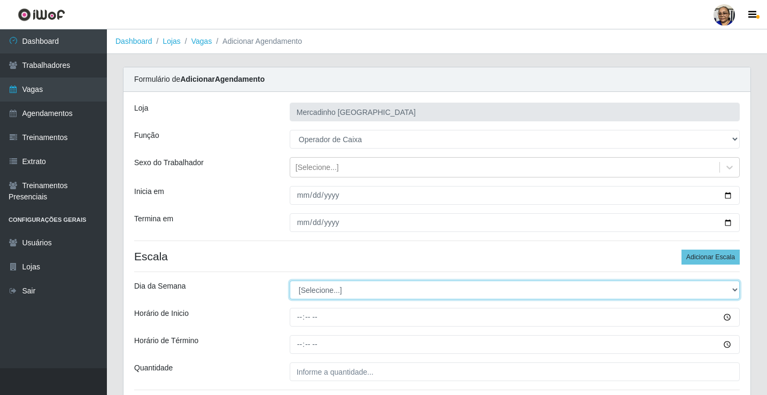
click at [329, 289] on select "[Selecione...] Segunda Terça Quarta Quinta Sexta Sábado Domingo" at bounding box center [515, 290] width 450 height 19
select select "4"
click at [290, 281] on select "[Selecione...] Segunda Terça Quarta Quinta Sexta Sábado Domingo" at bounding box center [515, 290] width 450 height 19
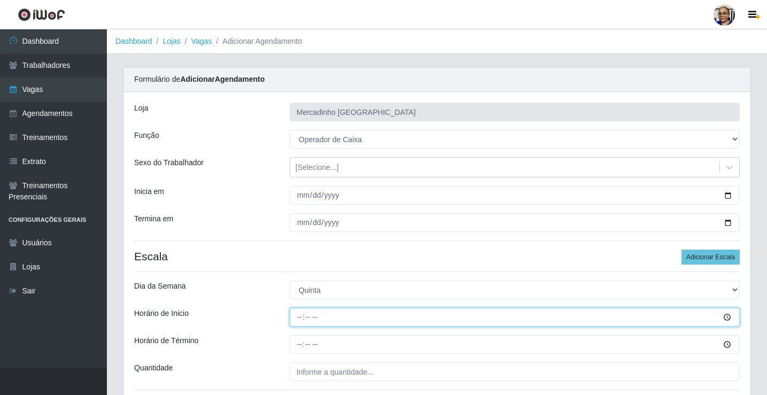
click at [300, 319] on input "Horário de Inicio" at bounding box center [515, 317] width 450 height 19
type input "15:00"
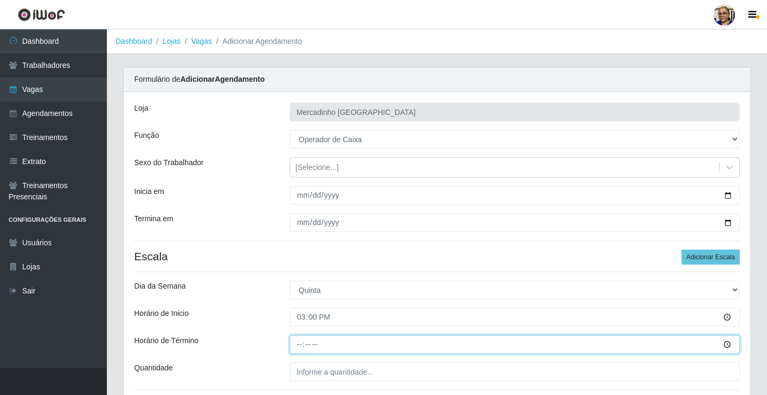
click at [302, 342] on input "Horário de Término" at bounding box center [515, 344] width 450 height 19
type input "20:30"
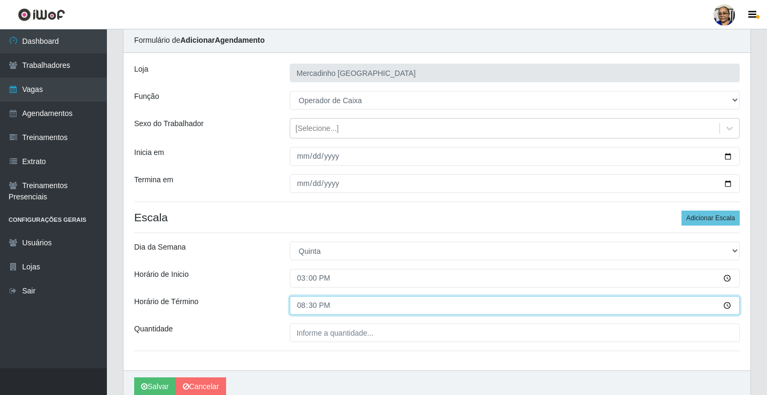
scroll to position [87, 0]
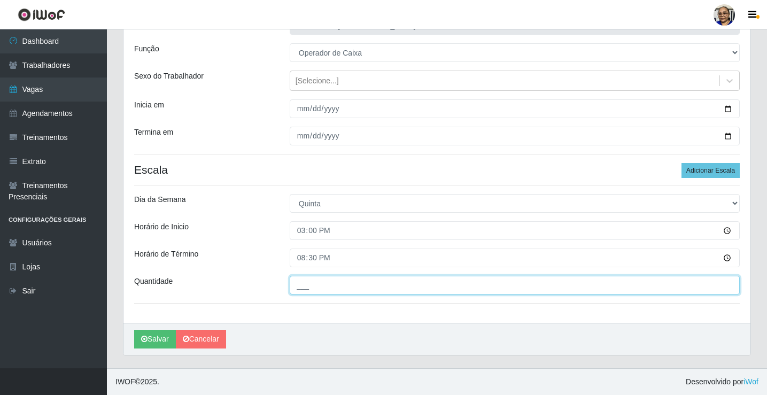
click at [390, 282] on input "___" at bounding box center [515, 285] width 450 height 19
type input "1__"
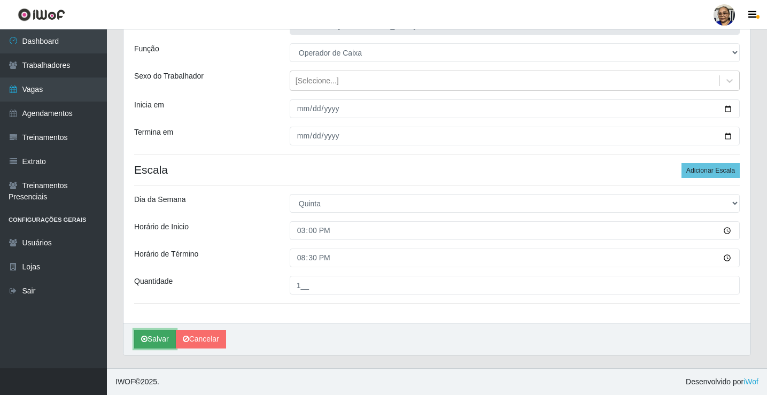
click at [159, 339] on button "Salvar" at bounding box center [155, 339] width 42 height 19
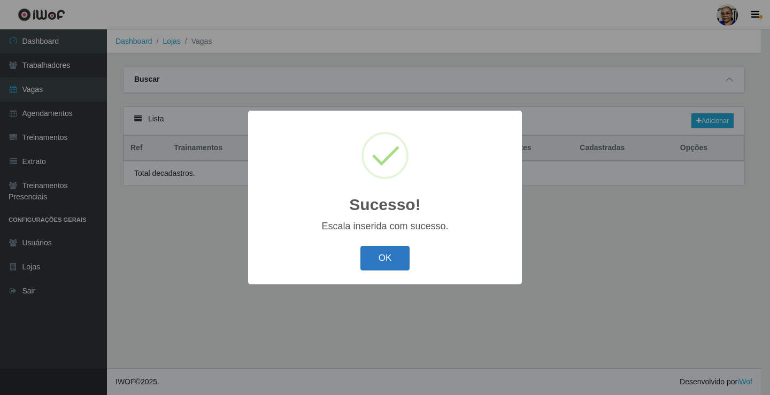
click at [376, 252] on button "OK" at bounding box center [385, 258] width 50 height 25
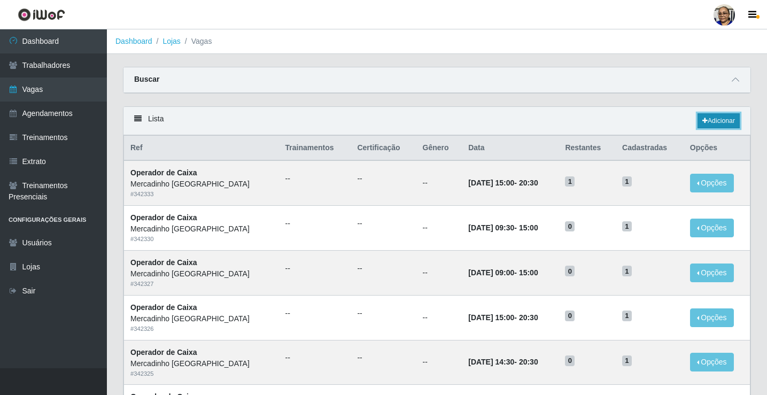
click at [724, 119] on link "Adicionar" at bounding box center [719, 120] width 42 height 15
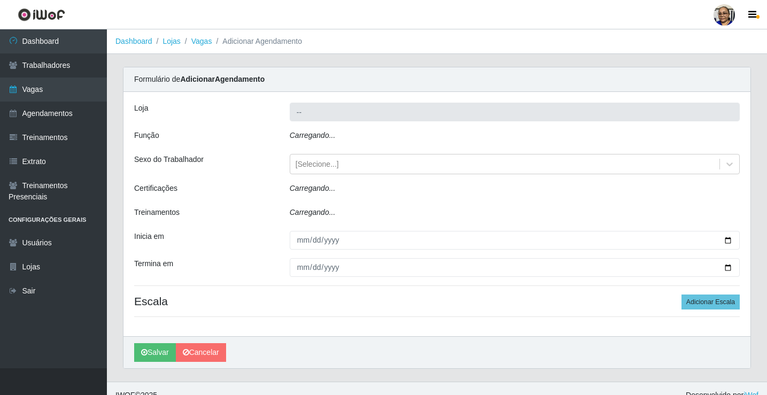
type input "Mercadinho [GEOGRAPHIC_DATA]"
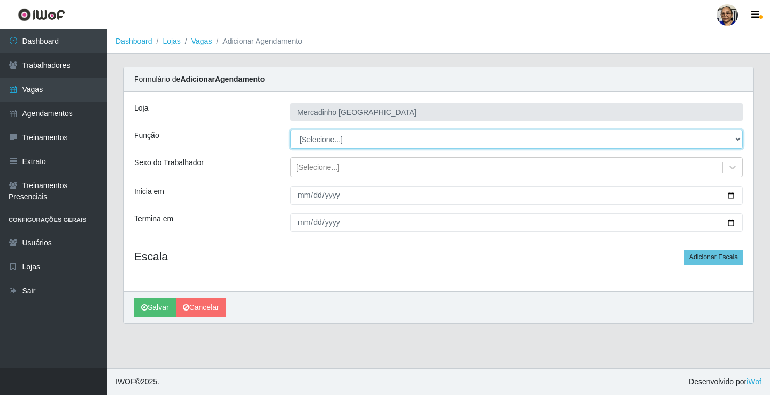
click at [314, 141] on select "[Selecione...] ASG ASG + ASG ++ Balconista de Açougue Balconista de Açougue + O…" at bounding box center [516, 139] width 452 height 19
select select "22"
click at [290, 130] on select "[Selecione...] ASG ASG + ASG ++ Balconista de Açougue Balconista de Açougue + O…" at bounding box center [516, 139] width 452 height 19
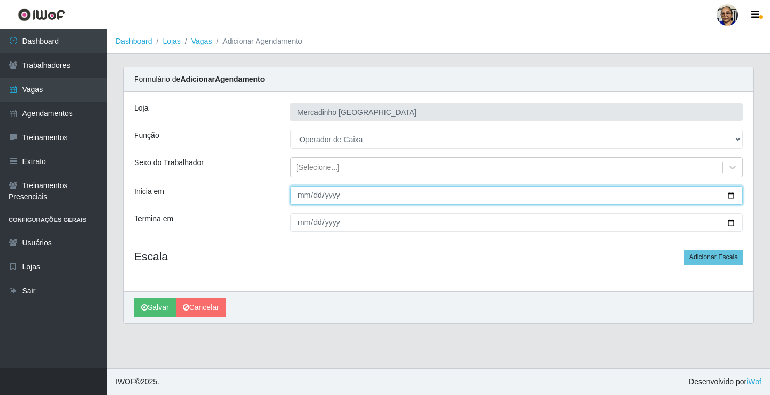
click at [731, 194] on input "Inicia em" at bounding box center [516, 195] width 452 height 19
type input "2025-09-11"
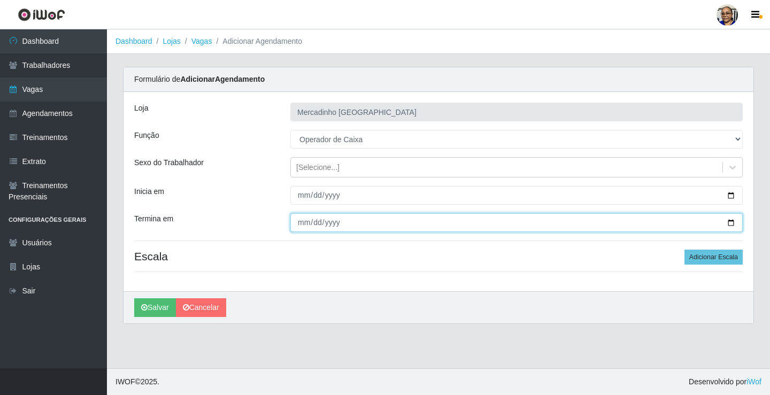
click at [730, 221] on input "Termina em" at bounding box center [516, 222] width 452 height 19
type input "2025-09-11"
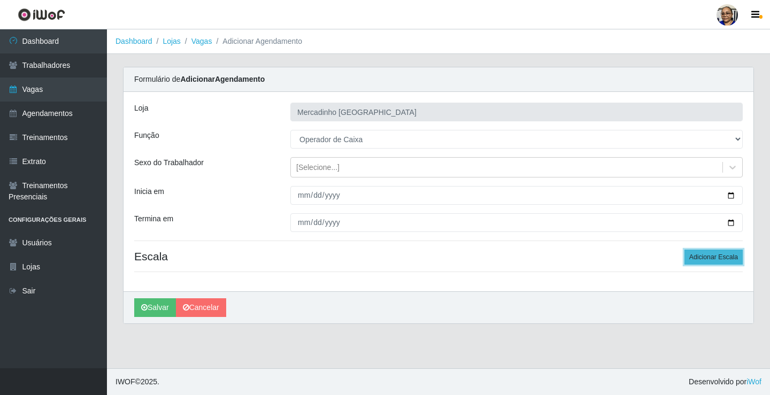
click at [695, 257] on button "Adicionar Escala" at bounding box center [713, 257] width 58 height 15
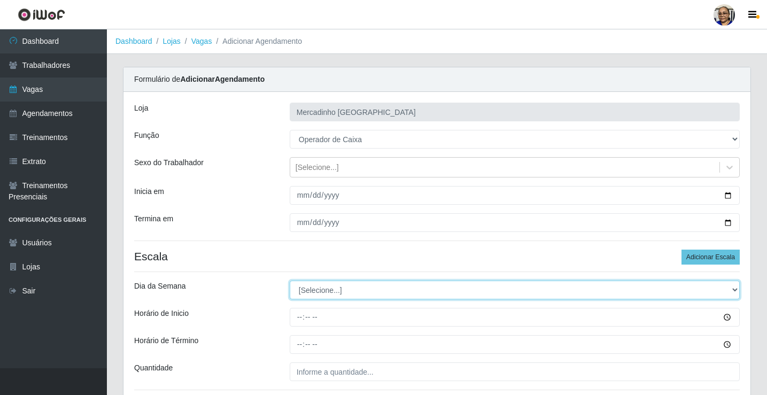
click at [317, 291] on select "[Selecione...] Segunda Terça Quarta Quinta Sexta Sábado Domingo" at bounding box center [515, 290] width 450 height 19
select select "4"
click at [290, 281] on select "[Selecione...] Segunda Terça Quarta Quinta Sexta Sábado Domingo" at bounding box center [515, 290] width 450 height 19
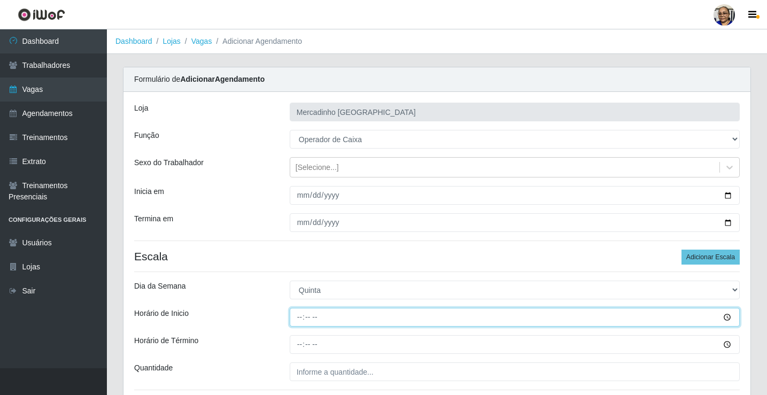
click at [303, 321] on input "Horário de Inicio" at bounding box center [515, 317] width 450 height 19
type input "14:30"
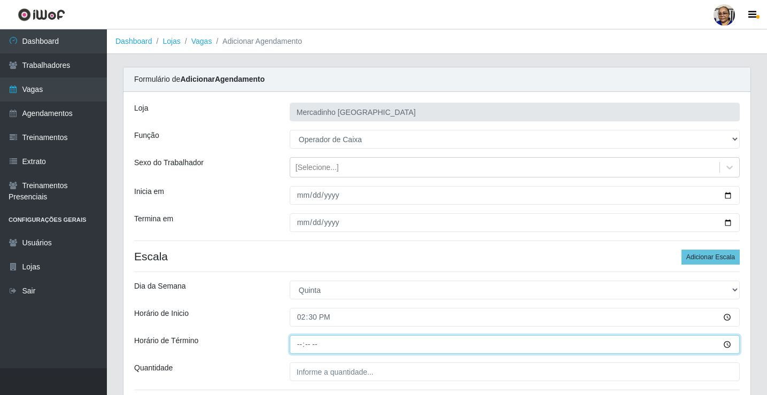
click at [299, 344] on input "Horário de Término" at bounding box center [515, 344] width 450 height 19
type input "20:30"
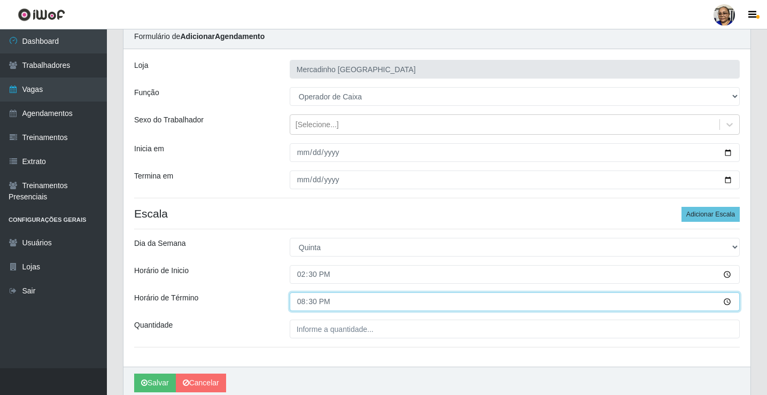
scroll to position [87, 0]
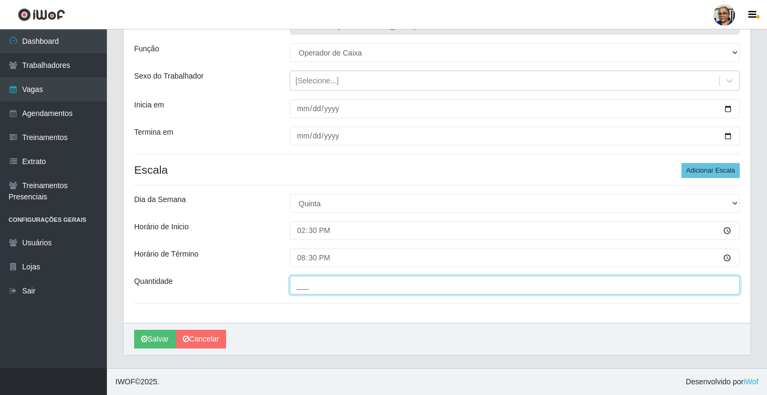
click at [380, 288] on input "___" at bounding box center [515, 285] width 450 height 19
type input "1__"
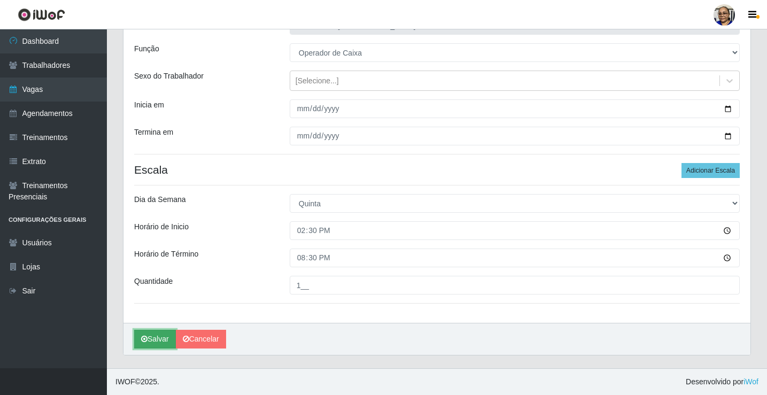
click at [159, 338] on button "Salvar" at bounding box center [155, 339] width 42 height 19
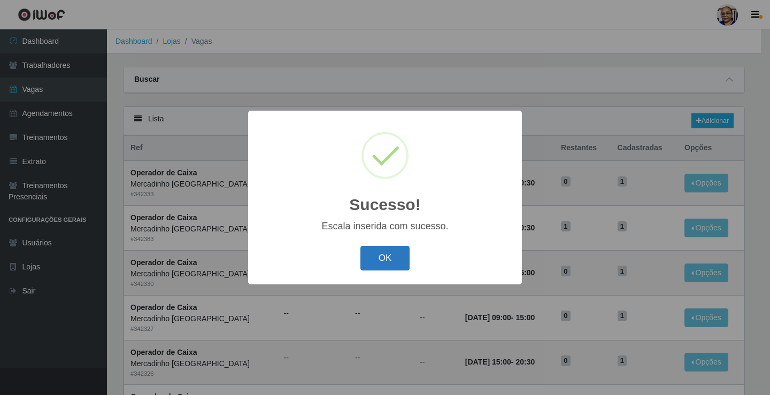
click at [386, 257] on button "OK" at bounding box center [385, 258] width 50 height 25
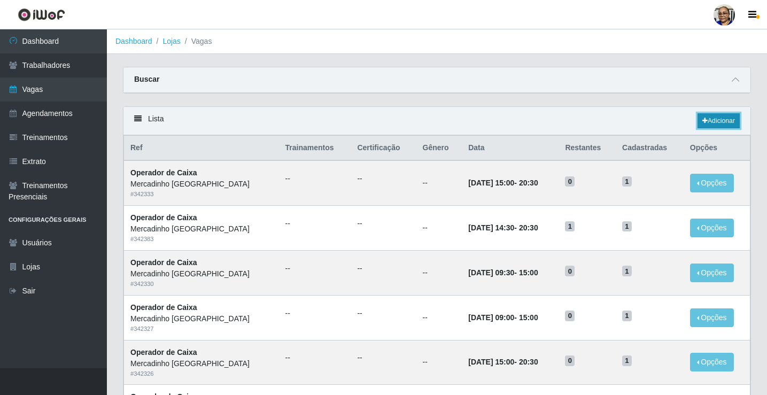
click at [727, 120] on link "Adicionar" at bounding box center [719, 120] width 42 height 15
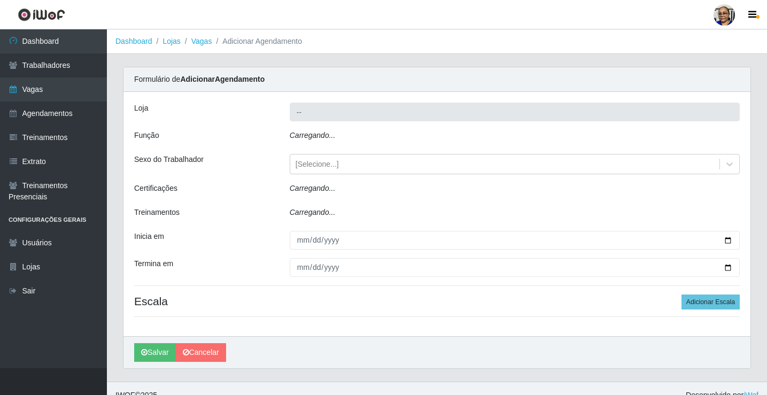
type input "Mercadinho [GEOGRAPHIC_DATA]"
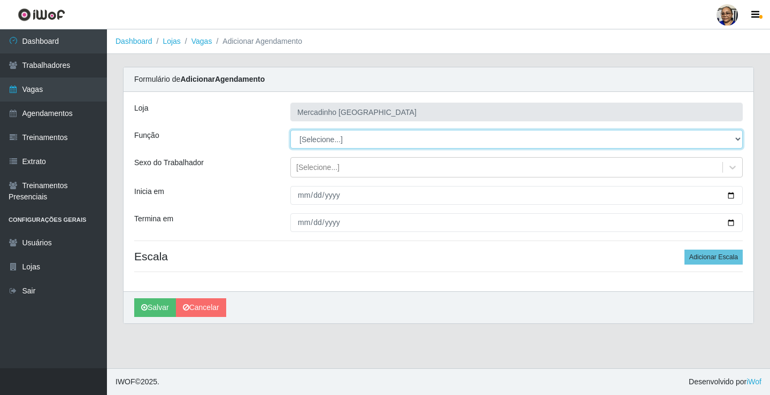
click at [316, 138] on select "[Selecione...] ASG ASG + ASG ++ Balconista de Açougue Balconista de Açougue + O…" at bounding box center [516, 139] width 452 height 19
select select "22"
click at [290, 130] on select "[Selecione...] ASG ASG + ASG ++ Balconista de Açougue Balconista de Açougue + O…" at bounding box center [516, 139] width 452 height 19
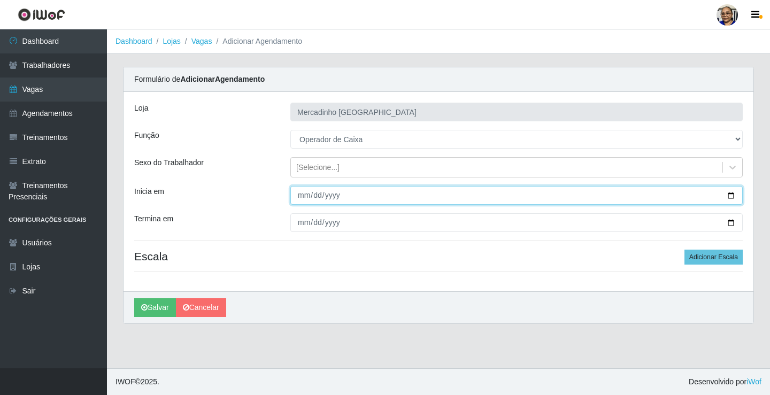
click at [730, 195] on input "Inicia em" at bounding box center [516, 195] width 452 height 19
type input "2025-09-12"
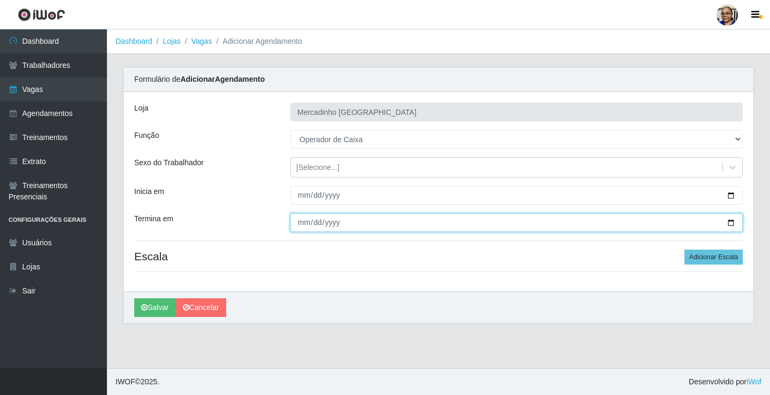
click at [729, 225] on input "Termina em" at bounding box center [516, 222] width 452 height 19
type input "2025-09-12"
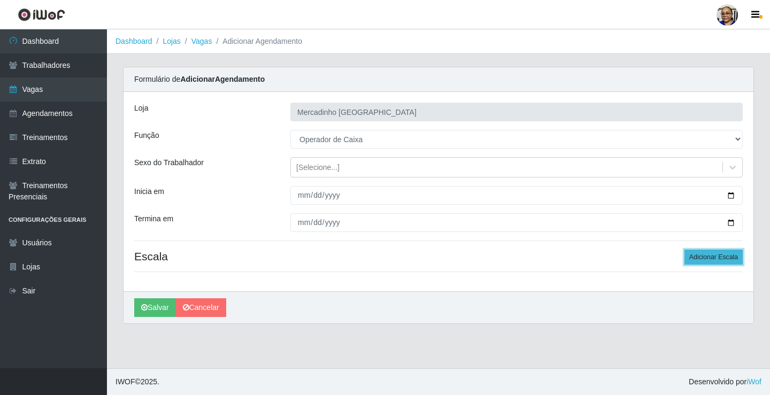
click at [707, 257] on button "Adicionar Escala" at bounding box center [713, 257] width 58 height 15
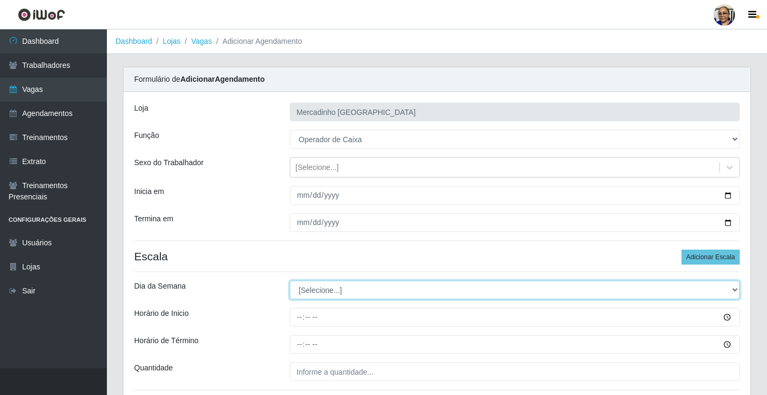
click at [332, 291] on select "[Selecione...] Segunda Terça Quarta Quinta Sexta Sábado Domingo" at bounding box center [515, 290] width 450 height 19
select select "5"
click at [290, 281] on select "[Selecione...] Segunda Terça Quarta Quinta Sexta Sábado Domingo" at bounding box center [515, 290] width 450 height 19
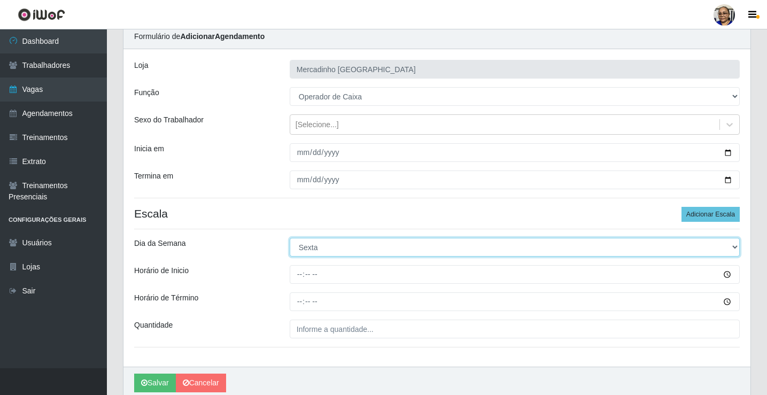
scroll to position [87, 0]
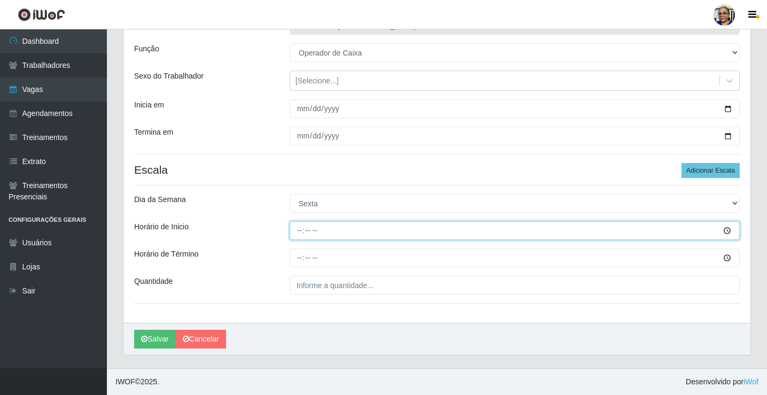
click at [301, 231] on input "Horário de Inicio" at bounding box center [515, 230] width 450 height 19
click at [298, 233] on input "Horário de Inicio" at bounding box center [515, 230] width 450 height 19
type input "08:30"
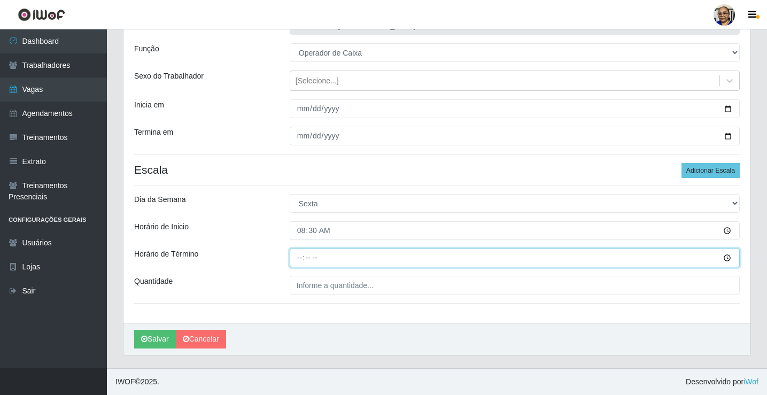
click at [300, 258] on input "Horário de Término" at bounding box center [515, 258] width 450 height 19
type input "14:30"
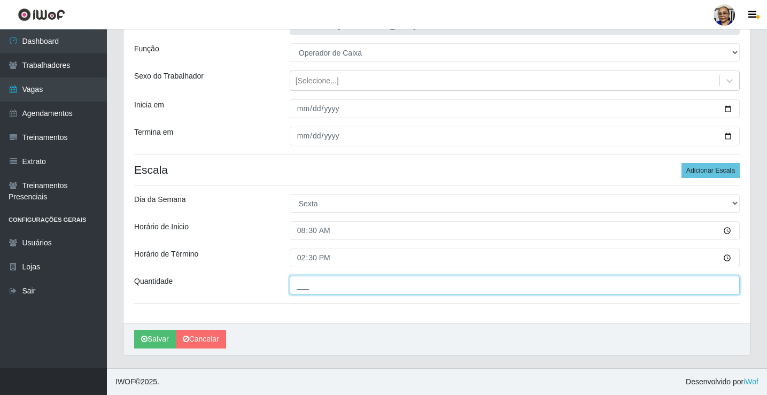
click at [377, 288] on input "___" at bounding box center [515, 285] width 450 height 19
type input "1__"
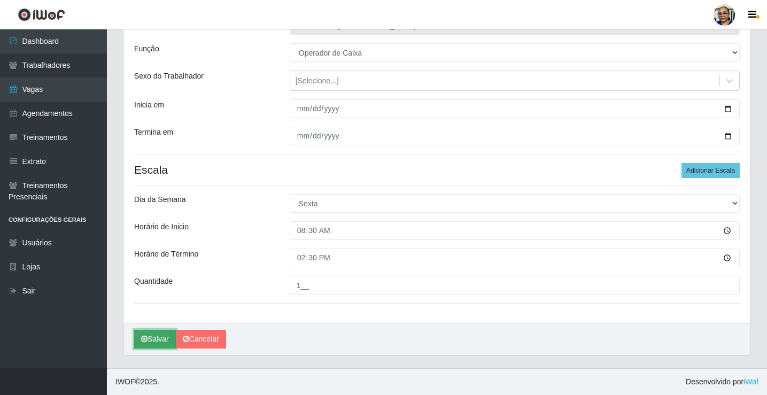
click at [154, 339] on button "Salvar" at bounding box center [155, 339] width 42 height 19
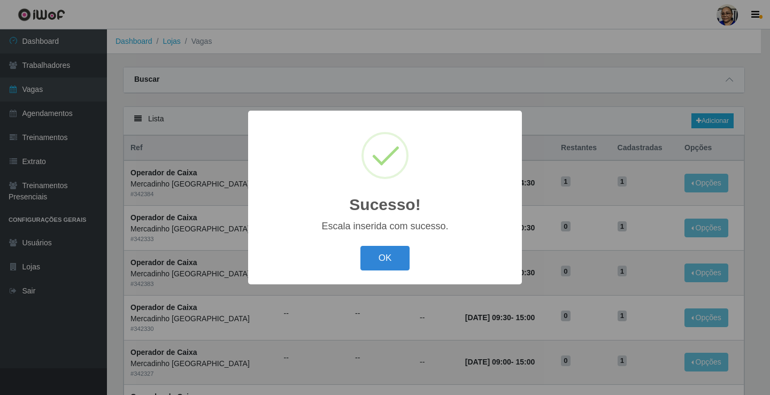
click at [380, 259] on button "OK" at bounding box center [385, 258] width 50 height 25
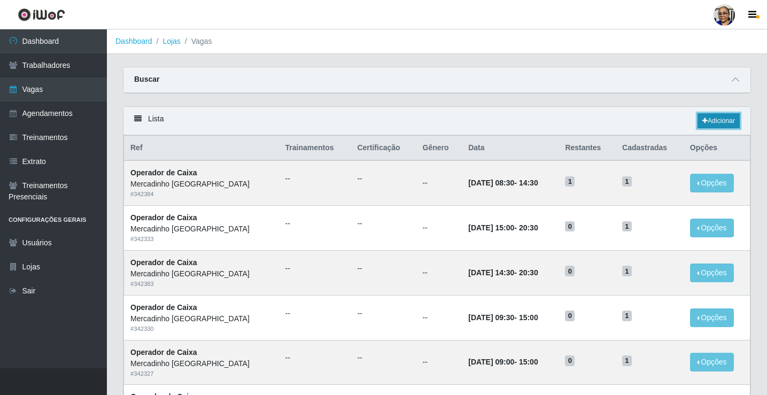
click at [713, 121] on link "Adicionar" at bounding box center [719, 120] width 42 height 15
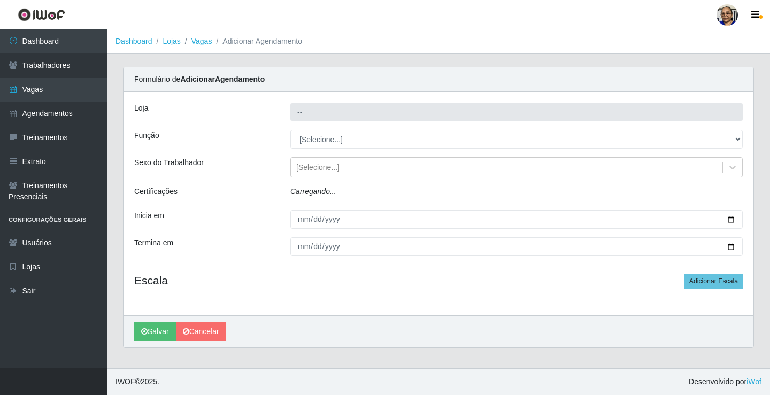
type input "Mercadinho [GEOGRAPHIC_DATA]"
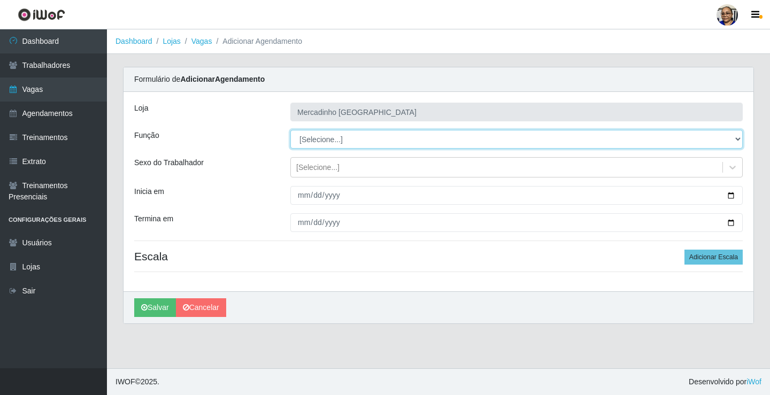
click at [315, 140] on select "[Selecione...] ASG ASG + ASG ++ Balconista de Açougue Balconista de Açougue + O…" at bounding box center [516, 139] width 452 height 19
select select "22"
click at [290, 130] on select "[Selecione...] ASG ASG + ASG ++ Balconista de Açougue Balconista de Açougue + O…" at bounding box center [516, 139] width 452 height 19
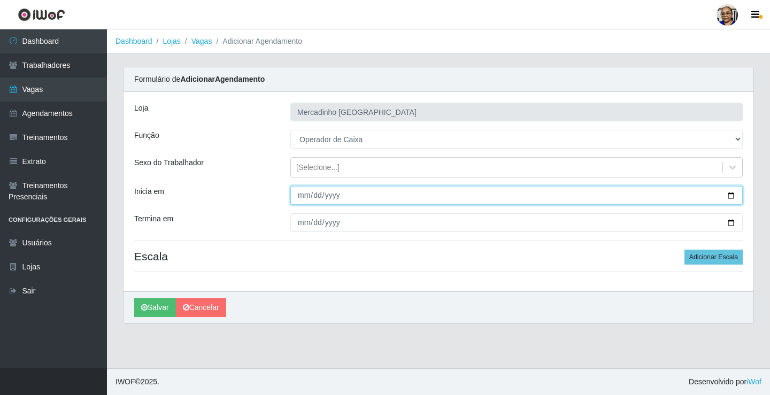
click at [731, 195] on input "Inicia em" at bounding box center [516, 195] width 452 height 19
type input "2025-09-12"
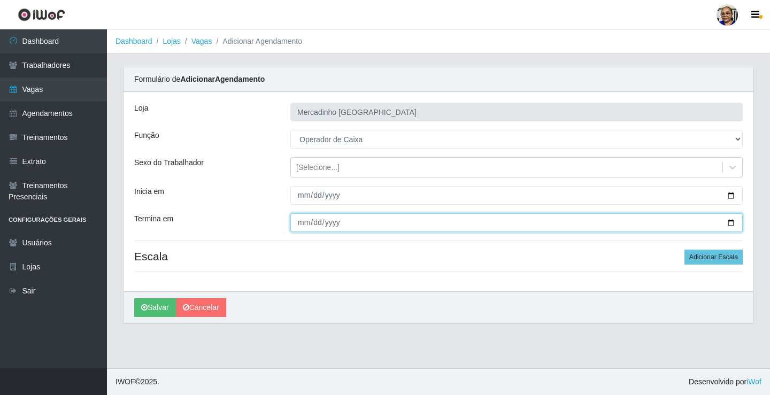
click at [732, 224] on input "Termina em" at bounding box center [516, 222] width 452 height 19
type input "2025-09-12"
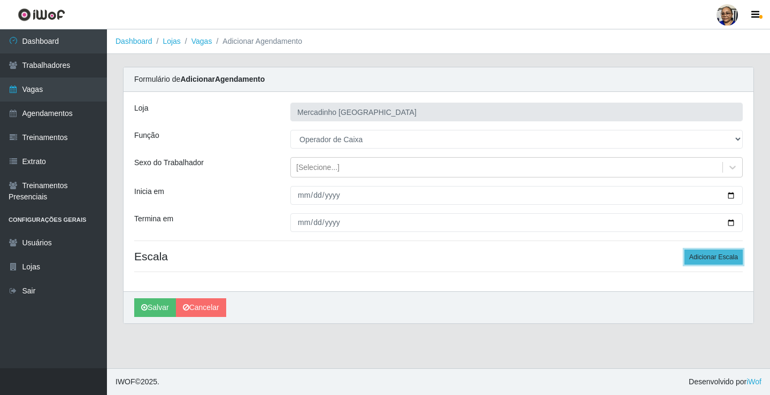
click at [726, 256] on button "Adicionar Escala" at bounding box center [713, 257] width 58 height 15
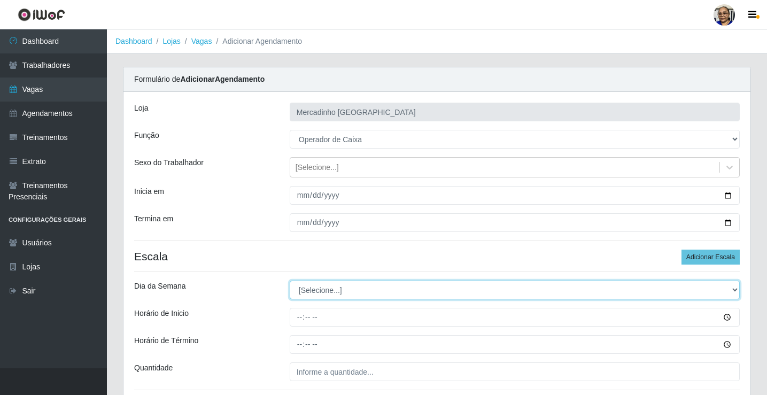
click at [326, 290] on select "[Selecione...] Segunda Terça Quarta Quinta Sexta Sábado Domingo" at bounding box center [515, 290] width 450 height 19
select select "5"
click at [290, 281] on select "[Selecione...] Segunda Terça Quarta Quinta Sexta Sábado Domingo" at bounding box center [515, 290] width 450 height 19
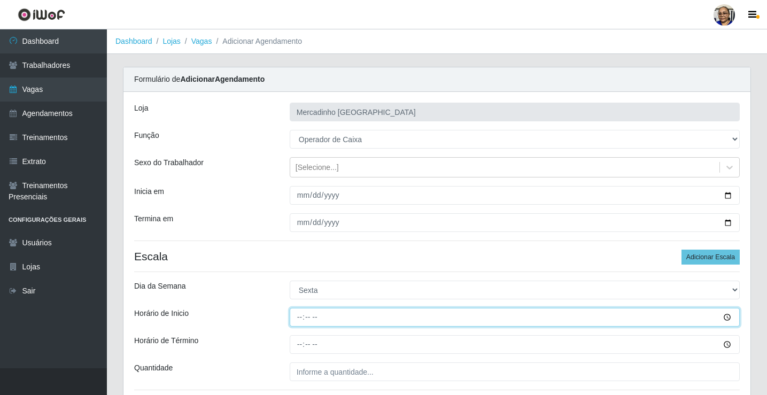
click at [300, 318] on input "Horário de Inicio" at bounding box center [515, 317] width 450 height 19
type input "14:30"
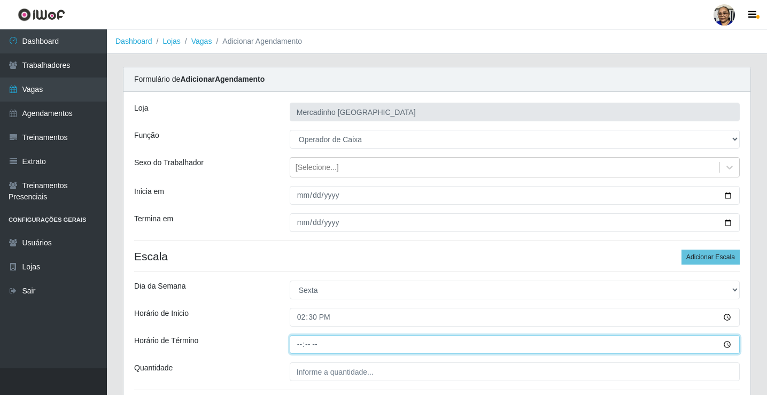
click at [299, 345] on input "Horário de Término" at bounding box center [515, 344] width 450 height 19
type input "20:30"
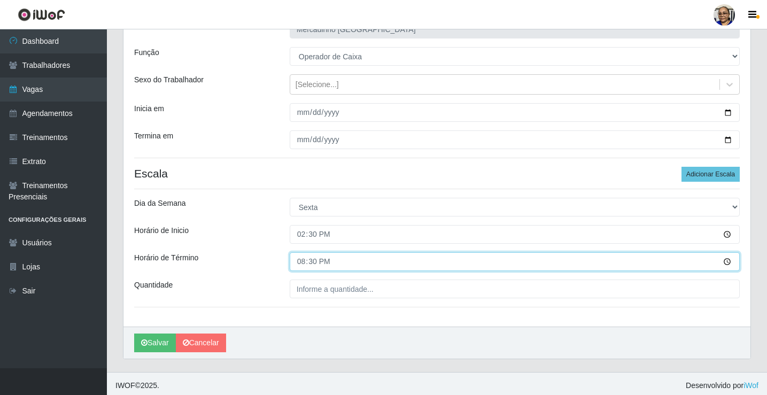
scroll to position [87, 0]
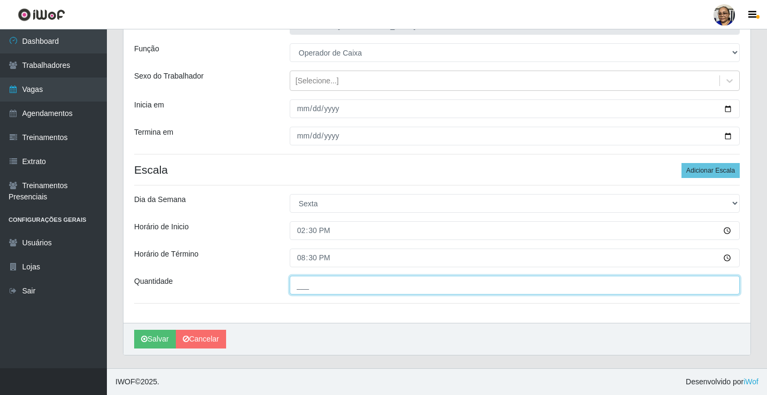
click at [383, 284] on input "___" at bounding box center [515, 285] width 450 height 19
type input "1__"
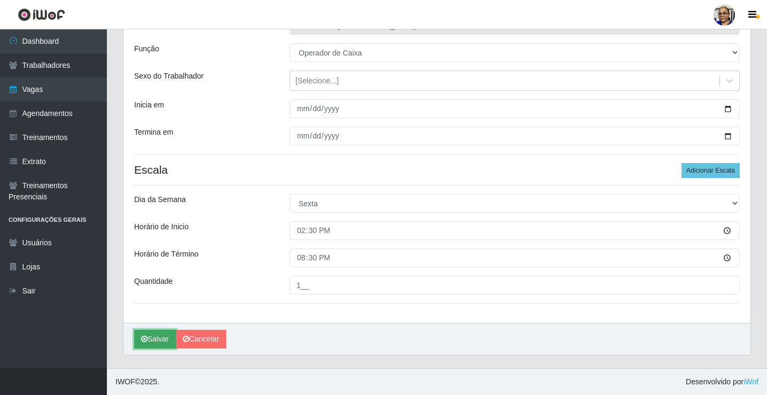
click at [160, 340] on button "Salvar" at bounding box center [155, 339] width 42 height 19
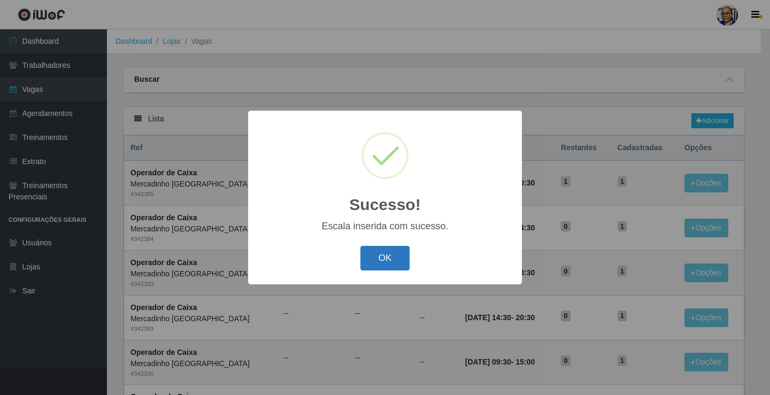
click at [383, 260] on button "OK" at bounding box center [385, 258] width 50 height 25
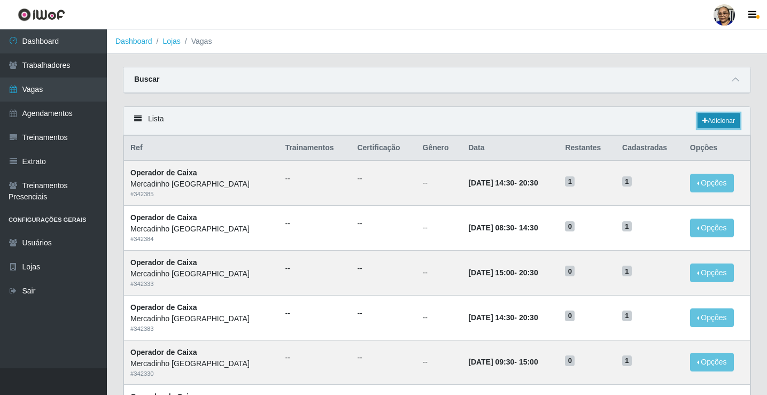
click at [721, 120] on link "Adicionar" at bounding box center [719, 120] width 42 height 15
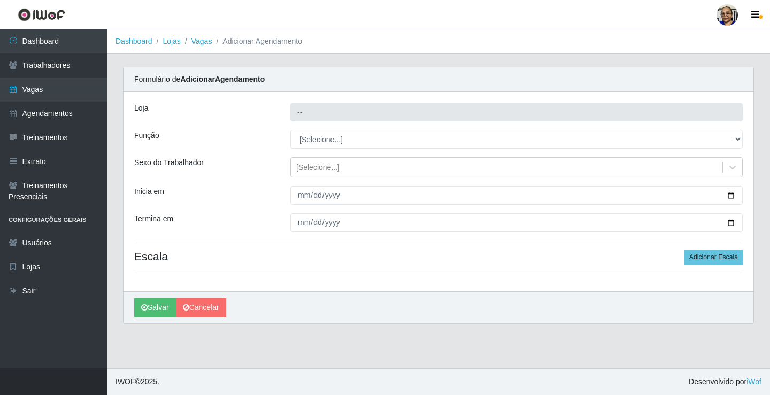
type input "Mercadinho [GEOGRAPHIC_DATA]"
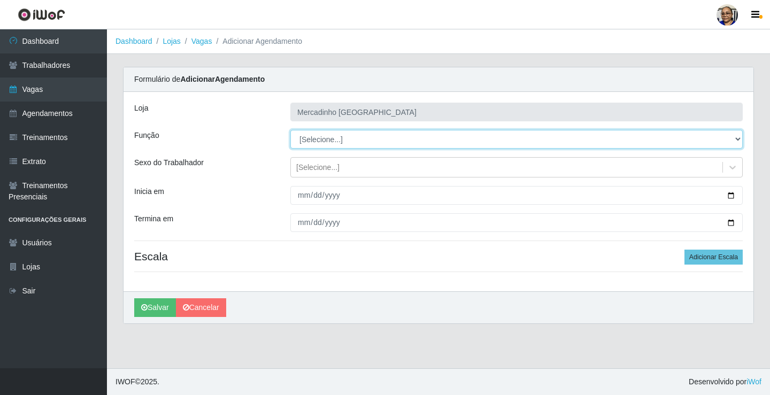
click at [338, 143] on select "[Selecione...] ASG ASG + ASG ++ Balconista de Açougue Balconista de Açougue + O…" at bounding box center [516, 139] width 452 height 19
select select "22"
click at [290, 130] on select "[Selecione...] ASG ASG + ASG ++ Balconista de Açougue Balconista de Açougue + O…" at bounding box center [516, 139] width 452 height 19
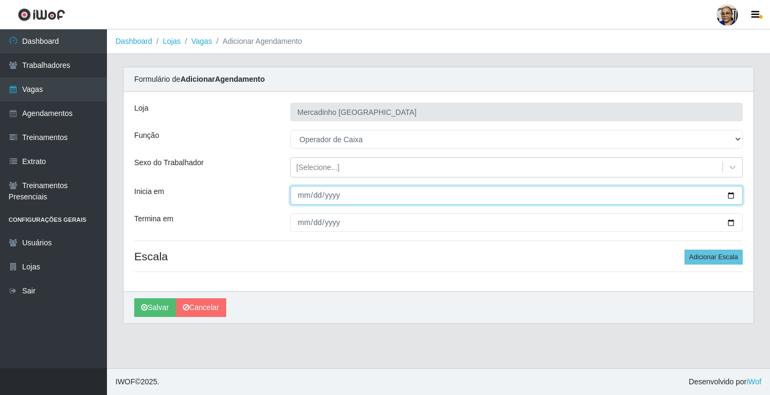
click at [730, 194] on input "Inicia em" at bounding box center [516, 195] width 452 height 19
type input "2025-09-12"
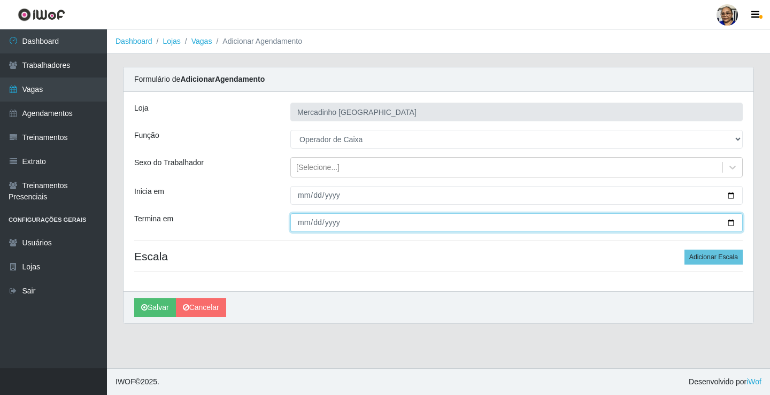
click at [730, 221] on input "Termina em" at bounding box center [516, 222] width 452 height 19
type input "2025-09-12"
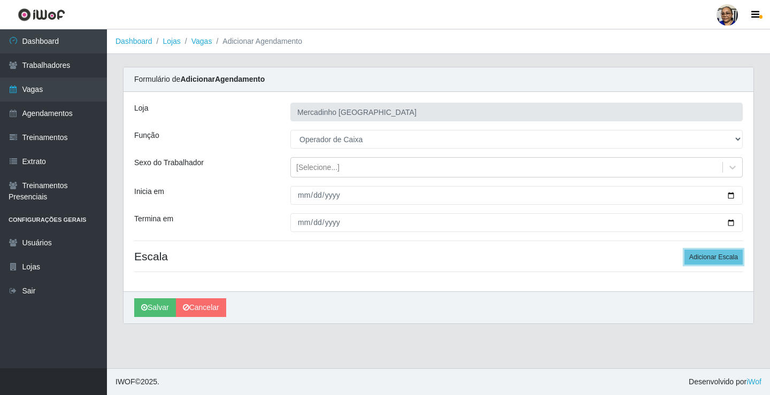
drag, startPoint x: 702, startPoint y: 257, endPoint x: 632, endPoint y: 252, distance: 70.2
click at [700, 257] on button "Adicionar Escala" at bounding box center [713, 257] width 58 height 15
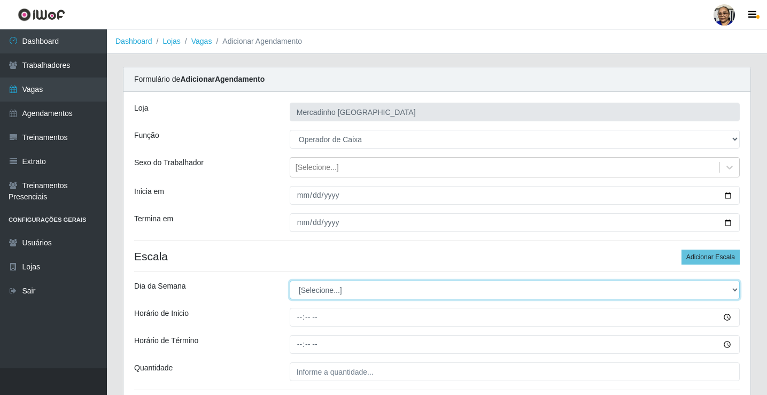
click at [319, 289] on select "[Selecione...] Segunda Terça Quarta Quinta Sexta Sábado Domingo" at bounding box center [515, 290] width 450 height 19
select select "5"
click at [290, 281] on select "[Selecione...] Segunda Terça Quarta Quinta Sexta Sábado Domingo" at bounding box center [515, 290] width 450 height 19
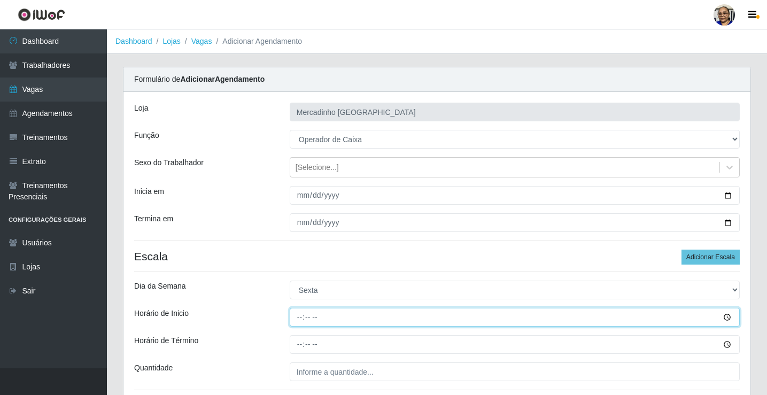
click at [301, 318] on input "Horário de Inicio" at bounding box center [515, 317] width 450 height 19
type input "15:00"
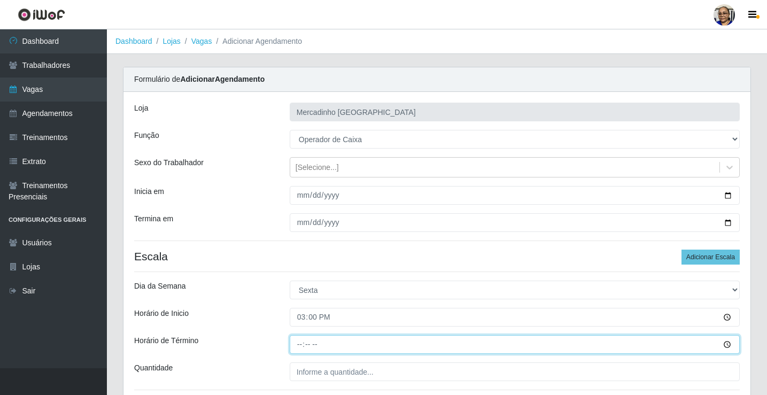
click at [300, 344] on input "Horário de Término" at bounding box center [515, 344] width 450 height 19
type input "20:30"
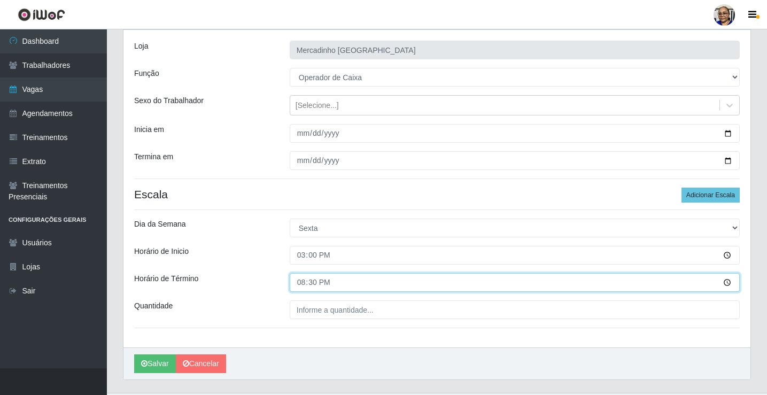
scroll to position [87, 0]
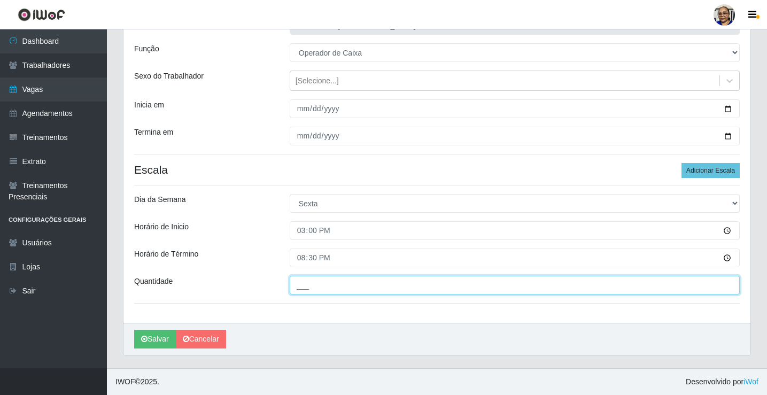
click at [391, 284] on input "___" at bounding box center [515, 285] width 450 height 19
type input "1__"
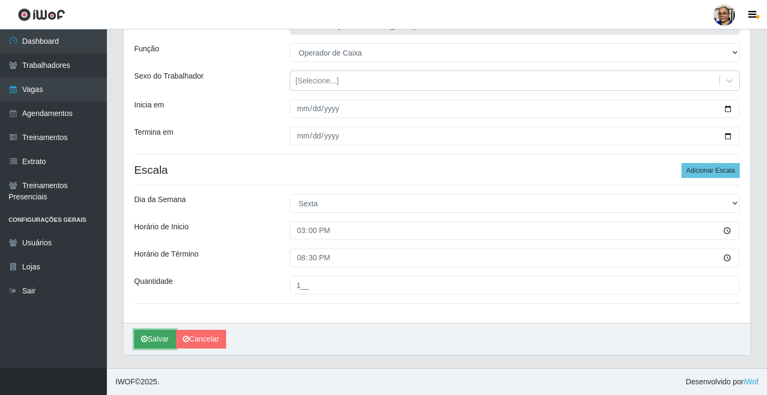
click at [165, 344] on button "Salvar" at bounding box center [155, 339] width 42 height 19
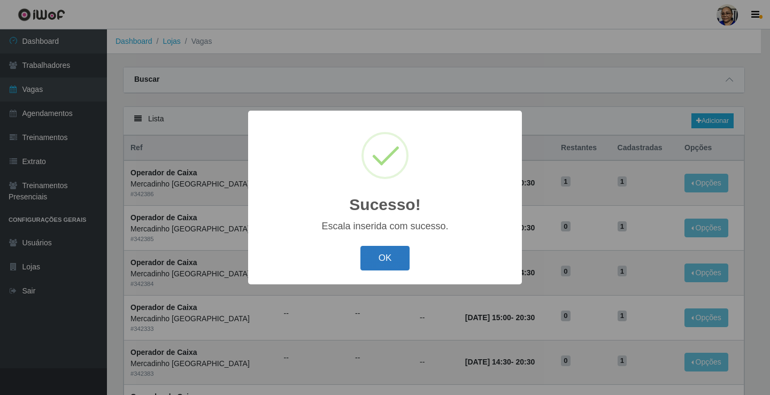
click at [379, 260] on button "OK" at bounding box center [385, 258] width 50 height 25
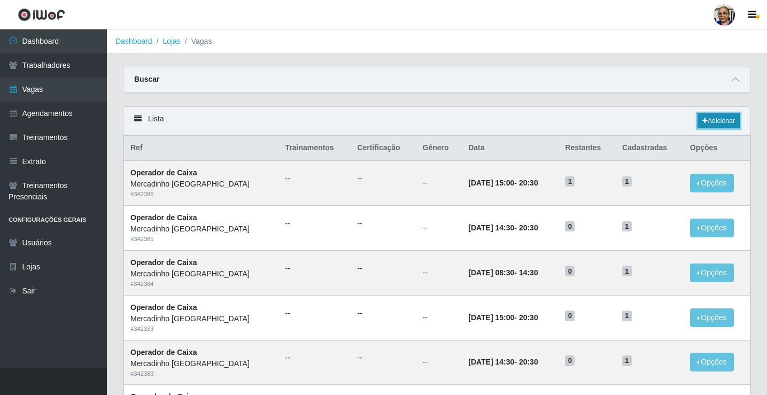
click at [715, 121] on link "Adicionar" at bounding box center [719, 120] width 42 height 15
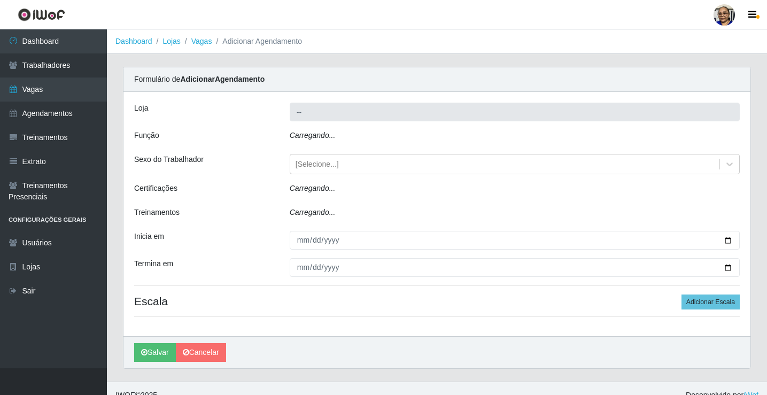
type input "Mercadinho [GEOGRAPHIC_DATA]"
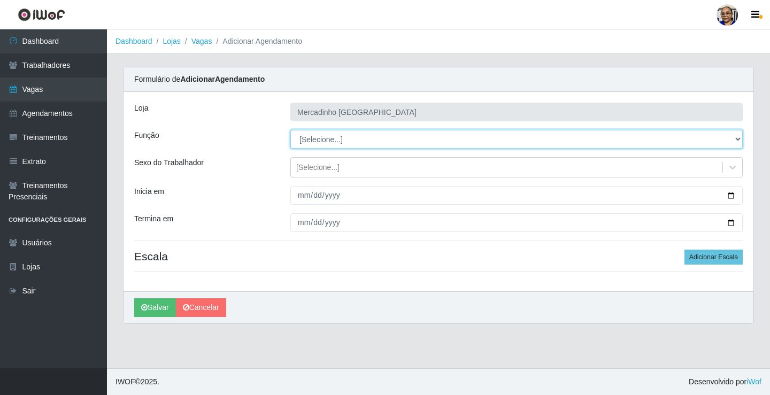
click at [334, 137] on select "[Selecione...] ASG ASG + ASG ++ Balconista de Açougue Balconista de Açougue + O…" at bounding box center [516, 139] width 452 height 19
select select "22"
click at [290, 130] on select "[Selecione...] ASG ASG + ASG ++ Balconista de Açougue Balconista de Açougue + O…" at bounding box center [516, 139] width 452 height 19
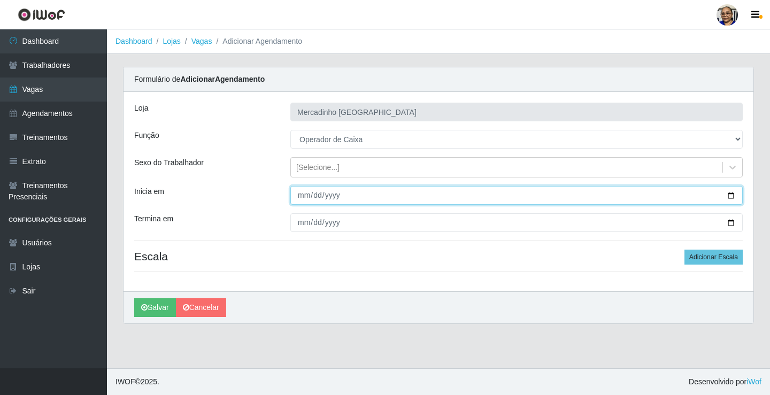
click at [729, 197] on input "Inicia em" at bounding box center [516, 195] width 452 height 19
type input "2025-09-13"
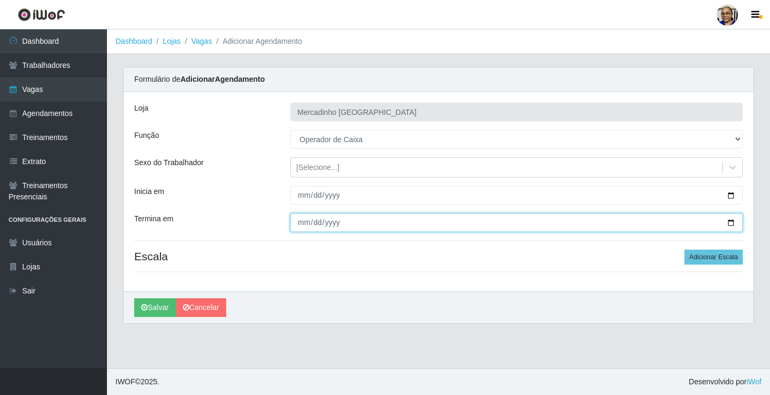
click at [730, 224] on input "Termina em" at bounding box center [516, 222] width 452 height 19
type input "2025-09-13"
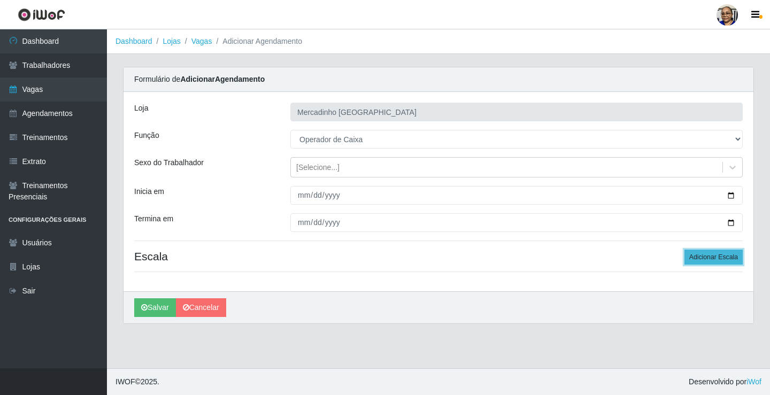
click at [701, 256] on button "Adicionar Escala" at bounding box center [713, 257] width 58 height 15
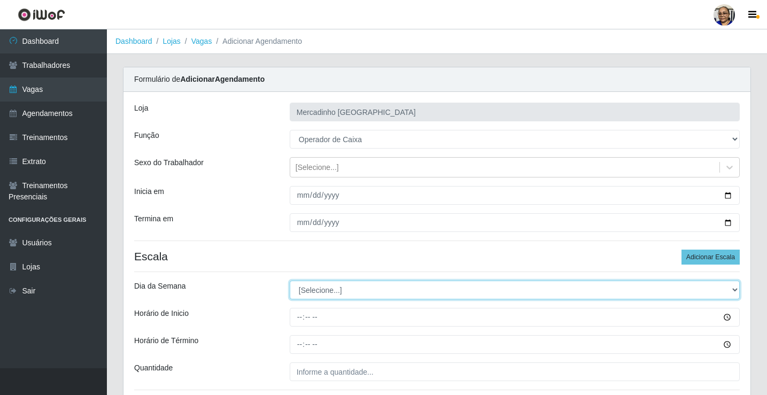
click at [315, 295] on select "[Selecione...] Segunda Terça Quarta Quinta Sexta Sábado Domingo" at bounding box center [515, 290] width 450 height 19
select select "6"
click at [290, 281] on select "[Selecione...] Segunda Terça Quarta Quinta Sexta Sábado Domingo" at bounding box center [515, 290] width 450 height 19
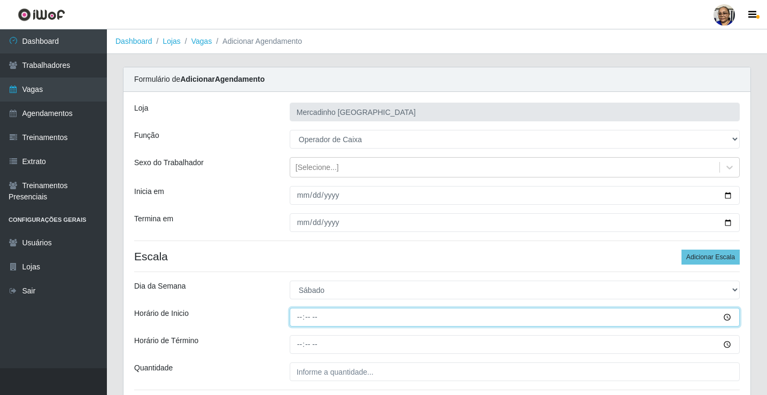
click at [299, 319] on input "Horário de Inicio" at bounding box center [515, 317] width 450 height 19
type input "08:00"
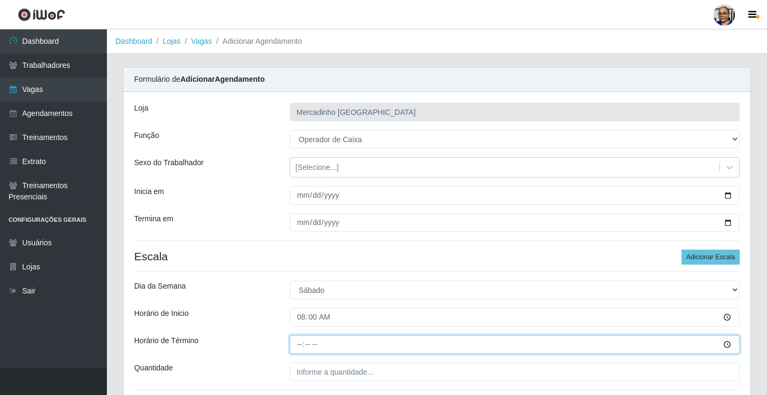
click at [299, 345] on input "Horário de Término" at bounding box center [515, 344] width 450 height 19
type input "14:00"
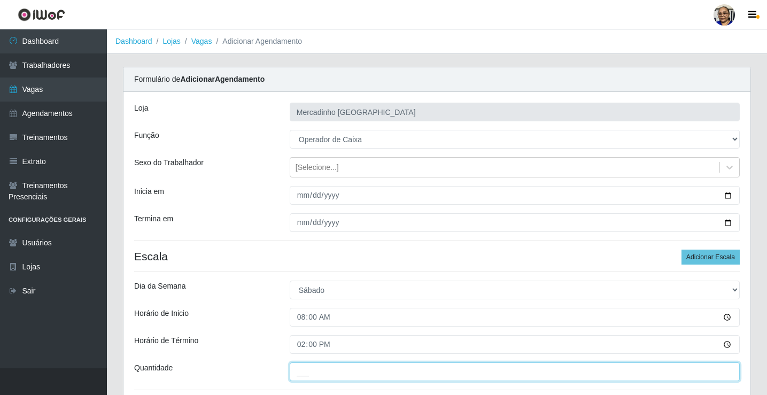
click at [380, 371] on input "___" at bounding box center [515, 371] width 450 height 19
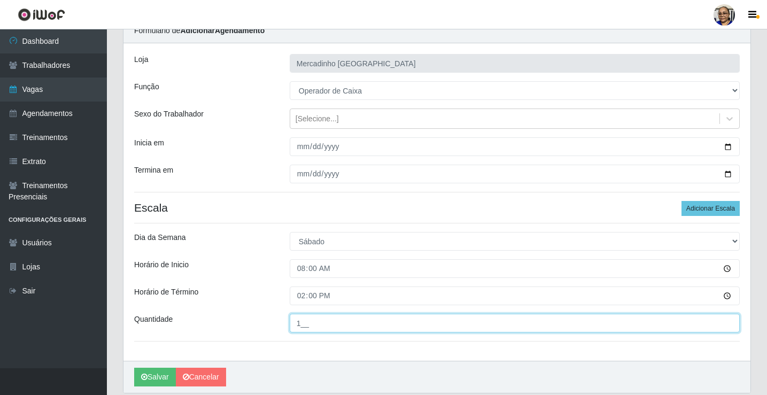
scroll to position [87, 0]
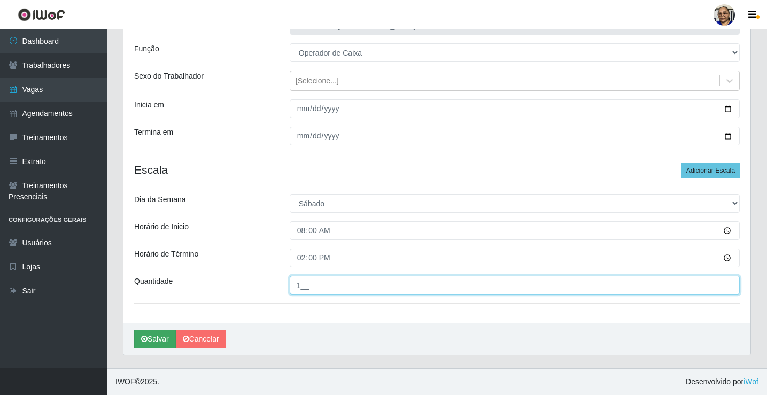
type input "1__"
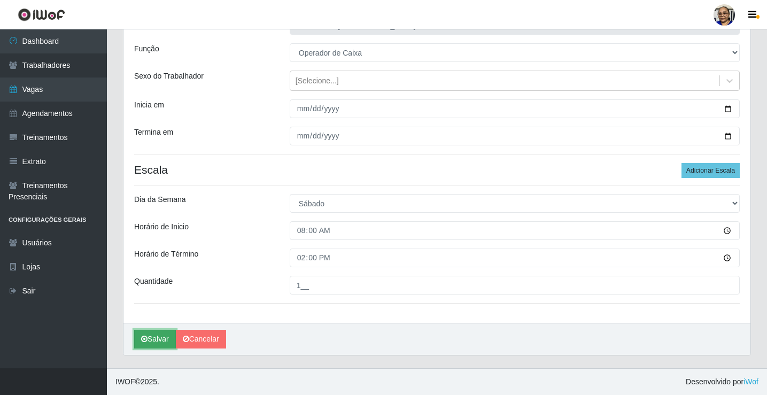
click at [158, 337] on button "Salvar" at bounding box center [155, 339] width 42 height 19
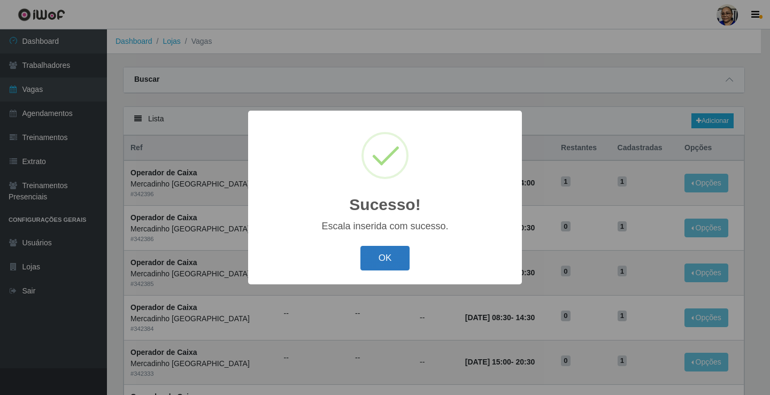
click at [391, 259] on button "OK" at bounding box center [385, 258] width 50 height 25
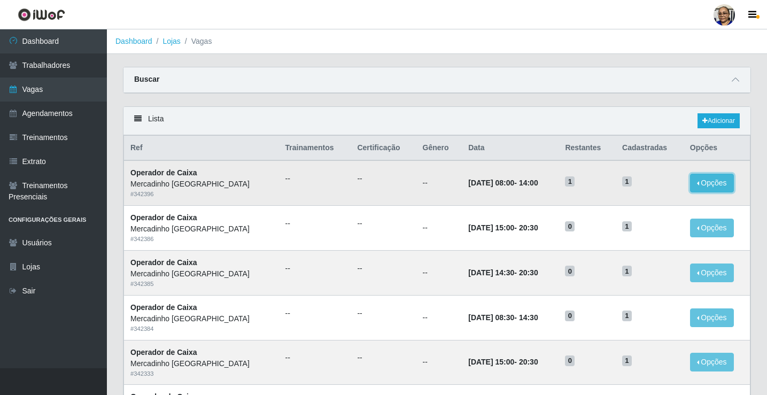
drag, startPoint x: 705, startPoint y: 182, endPoint x: 695, endPoint y: 184, distance: 10.4
click at [705, 182] on button "Opções" at bounding box center [712, 183] width 44 height 19
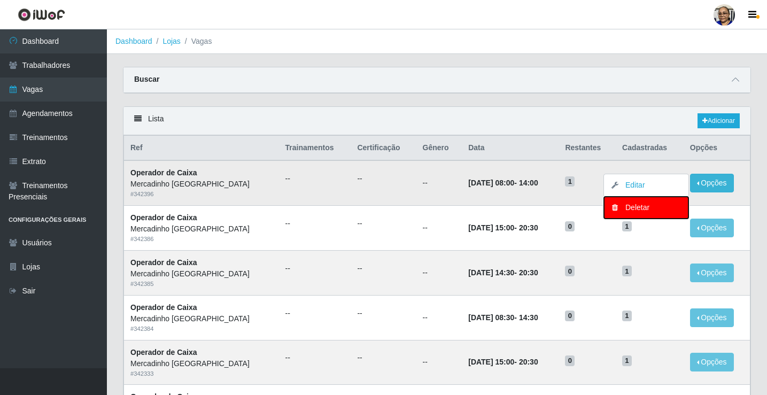
click at [646, 207] on div "Deletar" at bounding box center [646, 207] width 63 height 11
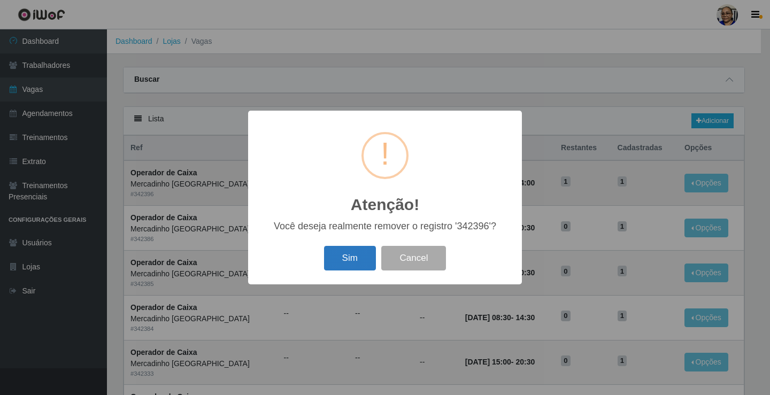
click at [341, 254] on button "Sim" at bounding box center [350, 258] width 52 height 25
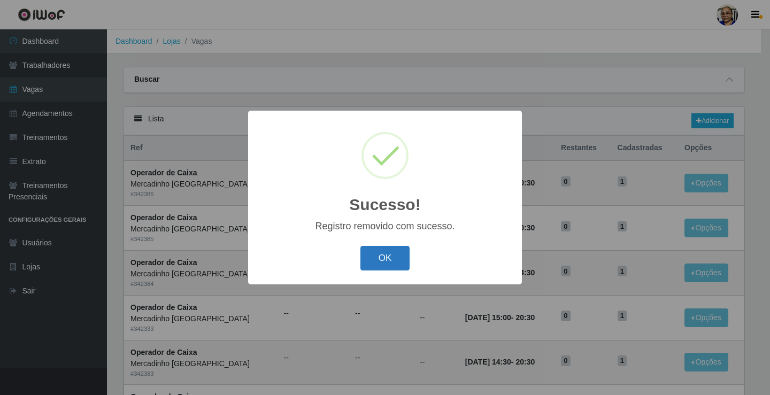
click at [382, 259] on button "OK" at bounding box center [385, 258] width 50 height 25
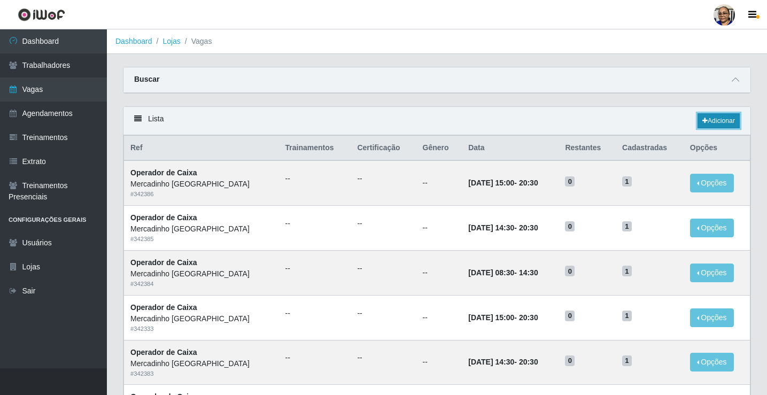
click at [730, 121] on link "Adicionar" at bounding box center [719, 120] width 42 height 15
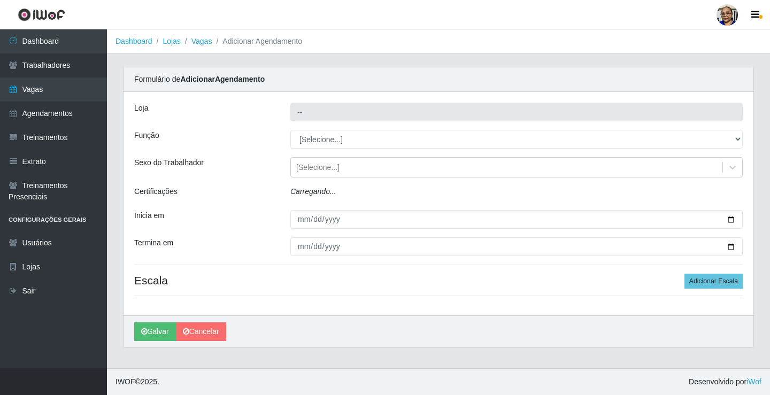
type input "Mercadinho [GEOGRAPHIC_DATA]"
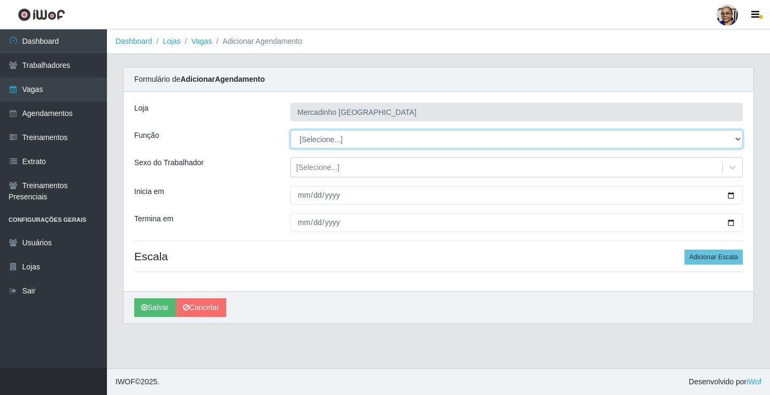
click at [320, 141] on select "[Selecione...] ASG ASG + ASG ++ Balconista de Açougue Balconista de Açougue + O…" at bounding box center [516, 139] width 452 height 19
select select "72"
click at [290, 130] on select "[Selecione...] ASG ASG + ASG ++ Balconista de Açougue Balconista de Açougue + O…" at bounding box center [516, 139] width 452 height 19
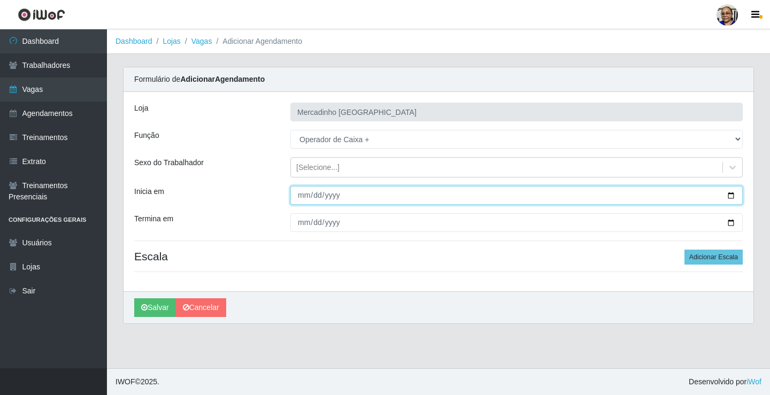
click at [731, 196] on input "Inicia em" at bounding box center [516, 195] width 452 height 19
type input "2025-09-13"
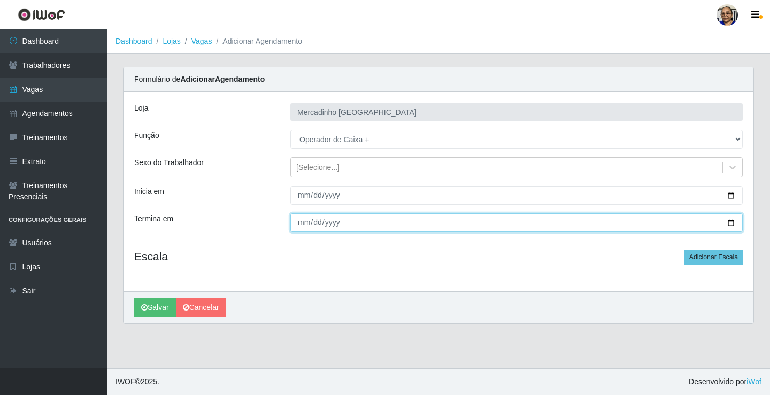
click at [729, 223] on input "Termina em" at bounding box center [516, 222] width 452 height 19
type input "2025-09-13"
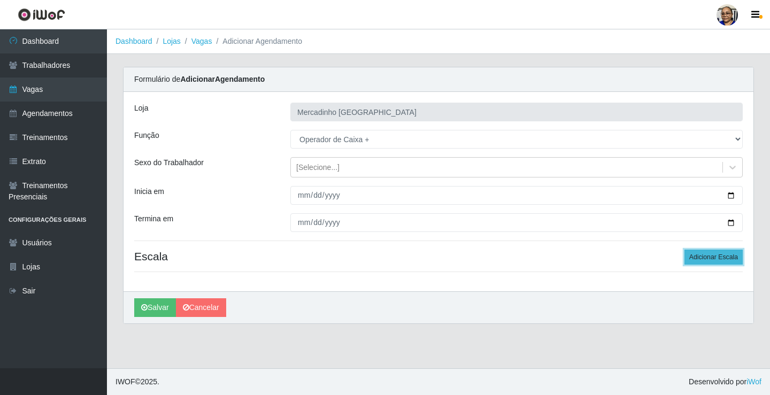
click at [701, 253] on button "Adicionar Escala" at bounding box center [713, 257] width 58 height 15
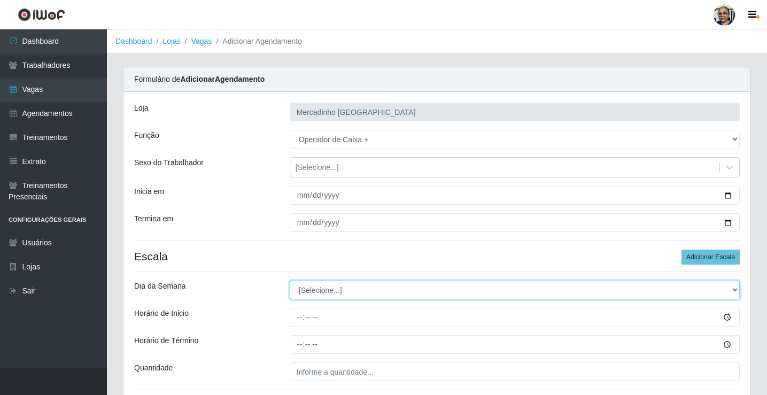
click at [333, 290] on select "[Selecione...] Segunda Terça Quarta Quinta Sexta Sábado Domingo" at bounding box center [515, 290] width 450 height 19
select select "6"
click at [290, 281] on select "[Selecione...] Segunda Terça Quarta Quinta Sexta Sábado Domingo" at bounding box center [515, 290] width 450 height 19
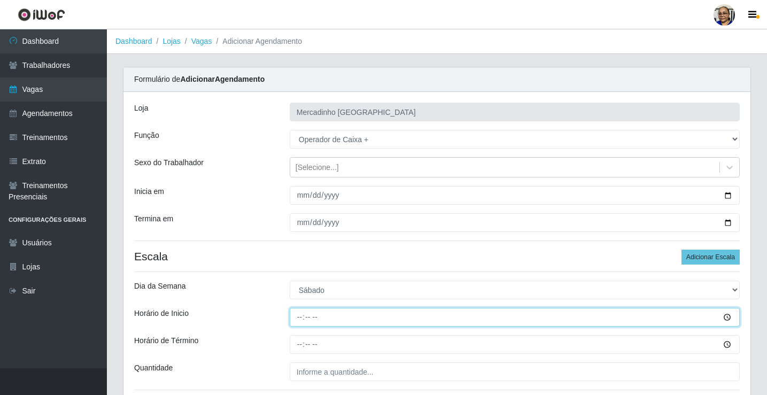
click at [299, 319] on input "Horário de Inicio" at bounding box center [515, 317] width 450 height 19
type input "08:00"
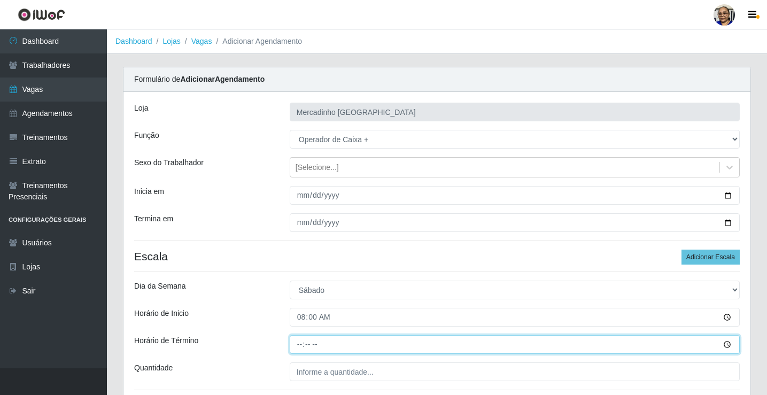
click at [299, 344] on input "Horário de Término" at bounding box center [515, 344] width 450 height 19
type input "14:00"
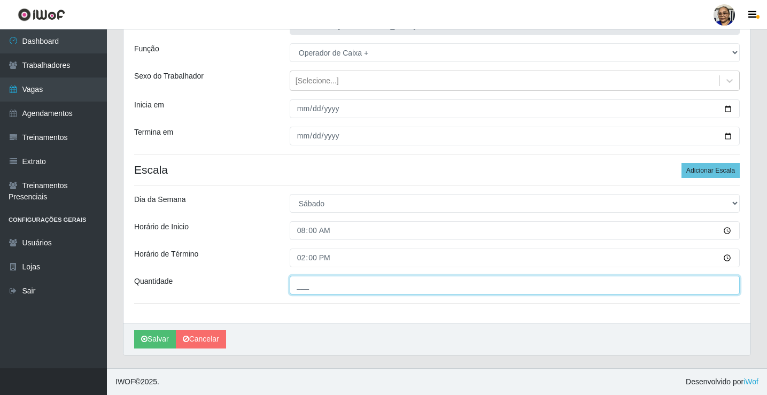
click at [393, 287] on input "___" at bounding box center [515, 285] width 450 height 19
type input "1__"
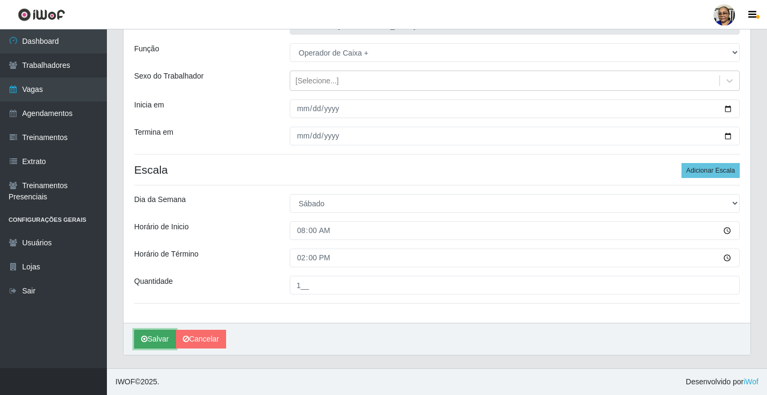
click at [154, 338] on button "Salvar" at bounding box center [155, 339] width 42 height 19
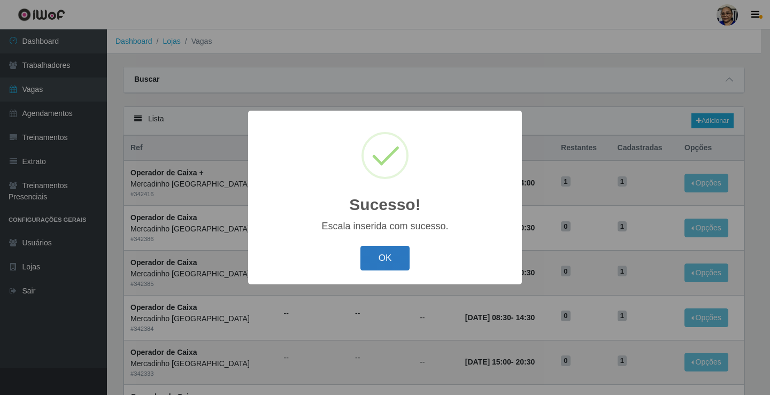
click at [380, 249] on button "OK" at bounding box center [385, 258] width 50 height 25
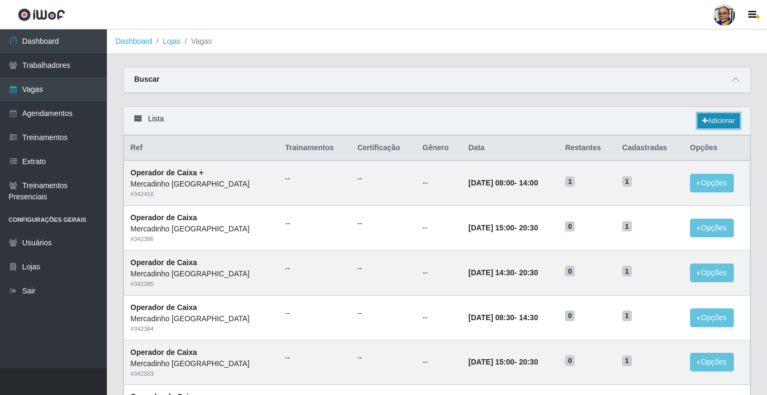
click at [711, 119] on link "Adicionar" at bounding box center [719, 120] width 42 height 15
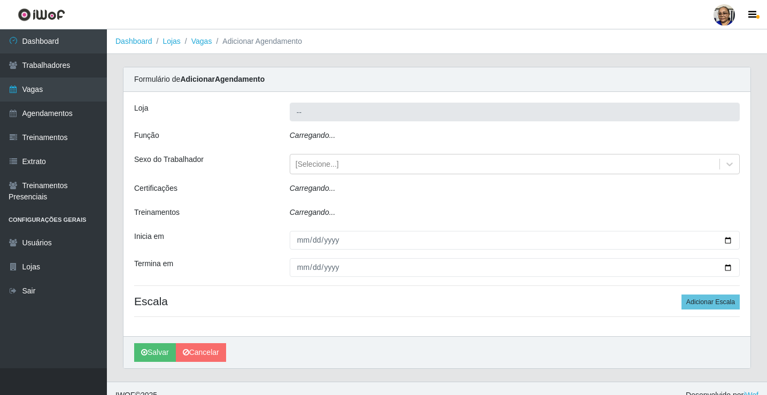
type input "Mercadinho [GEOGRAPHIC_DATA]"
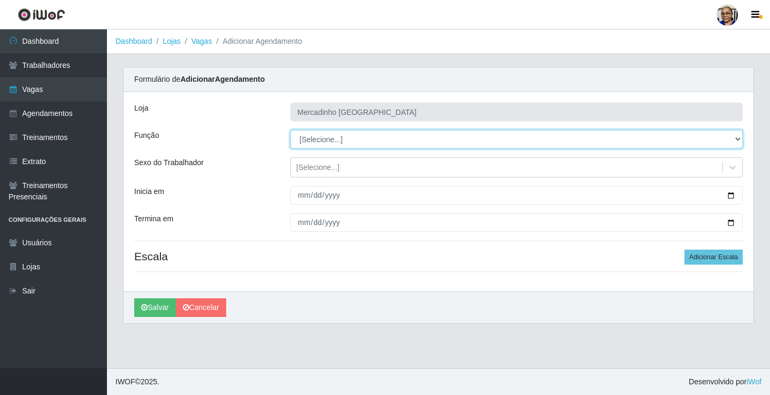
click at [327, 139] on select "[Selecione...] ASG ASG + ASG ++ Balconista de Açougue Balconista de Açougue + O…" at bounding box center [516, 139] width 452 height 19
select select "72"
click at [290, 130] on select "[Selecione...] ASG ASG + ASG ++ Balconista de Açougue Balconista de Açougue + O…" at bounding box center [516, 139] width 452 height 19
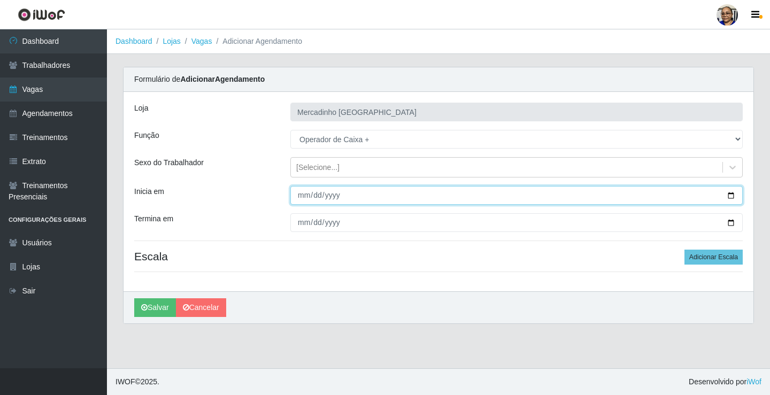
click at [730, 194] on input "Inicia em" at bounding box center [516, 195] width 452 height 19
type input "2025-09-13"
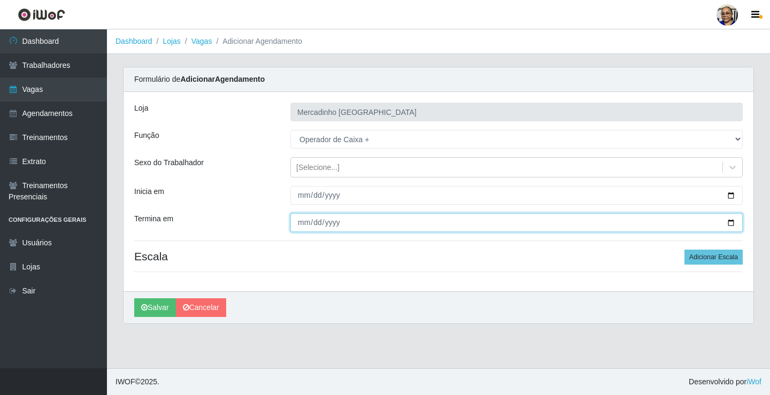
click at [732, 224] on input "Termina em" at bounding box center [516, 222] width 452 height 19
type input "2025-09-13"
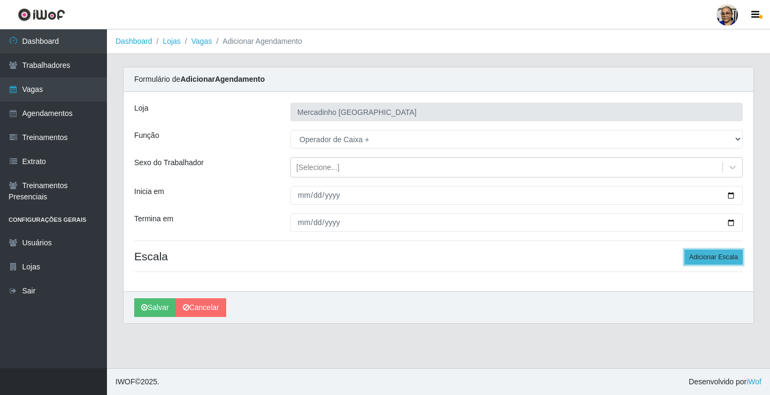
click at [712, 258] on button "Adicionar Escala" at bounding box center [713, 257] width 58 height 15
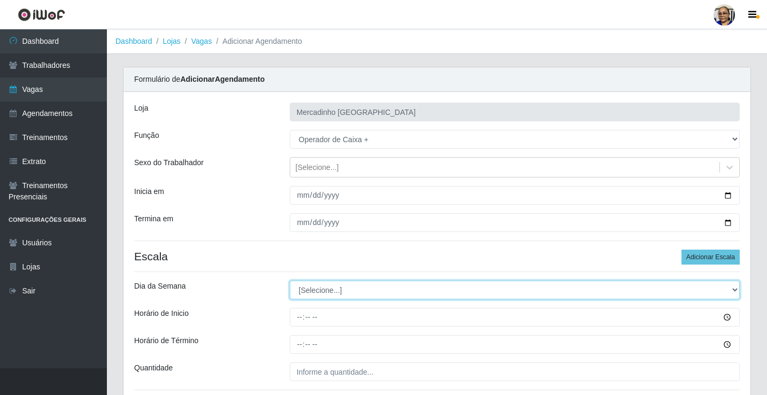
click at [318, 292] on select "[Selecione...] Segunda Terça Quarta Quinta Sexta Sábado Domingo" at bounding box center [515, 290] width 450 height 19
select select "6"
click at [290, 281] on select "[Selecione...] Segunda Terça Quarta Quinta Sexta Sábado Domingo" at bounding box center [515, 290] width 450 height 19
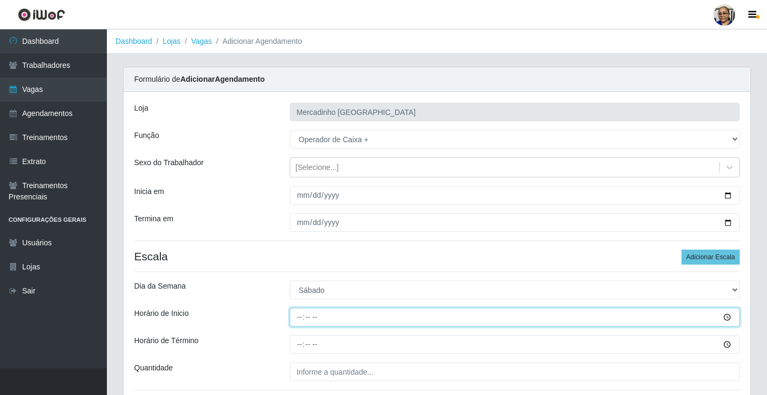
click at [301, 318] on input "Horário de Inicio" at bounding box center [515, 317] width 450 height 19
type input "10:00"
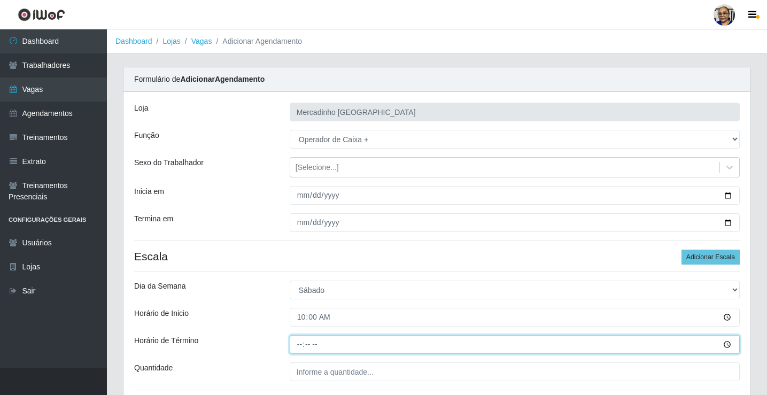
click at [299, 344] on input "Horário de Término" at bounding box center [515, 344] width 450 height 19
type input "15:00"
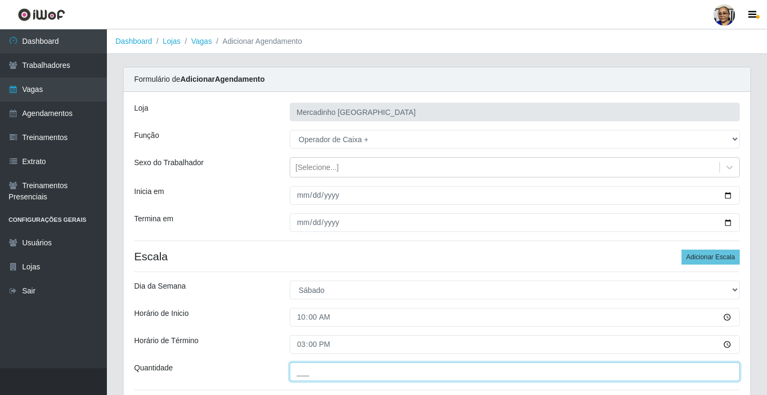
click at [392, 372] on input "___" at bounding box center [515, 371] width 450 height 19
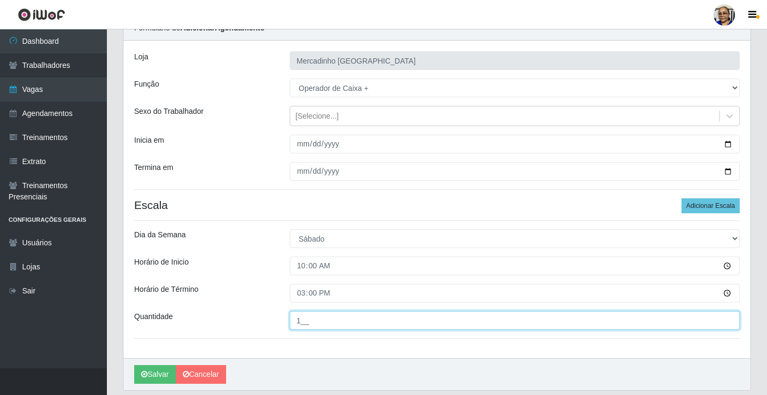
scroll to position [87, 0]
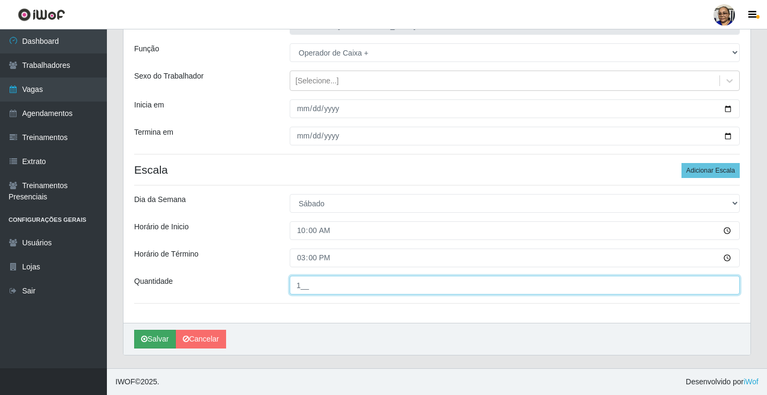
type input "1__"
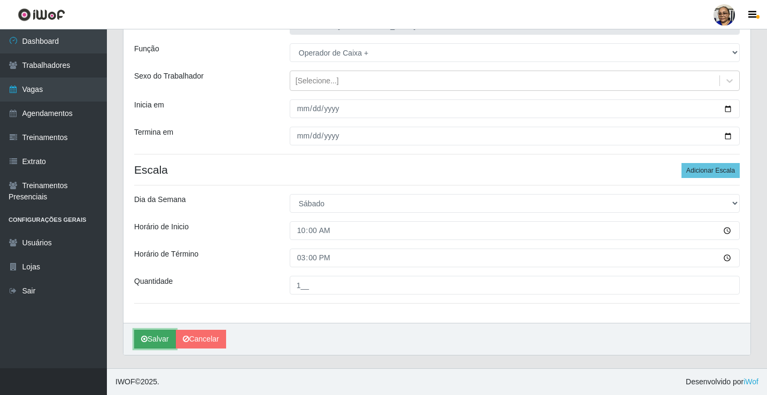
click at [156, 335] on button "Salvar" at bounding box center [155, 339] width 42 height 19
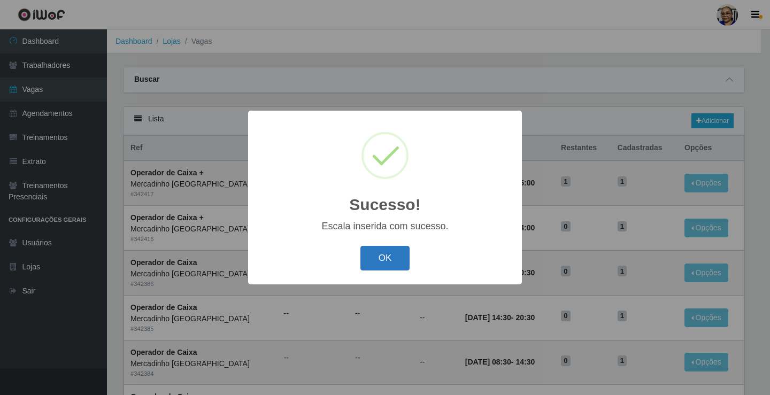
click at [388, 261] on button "OK" at bounding box center [385, 258] width 50 height 25
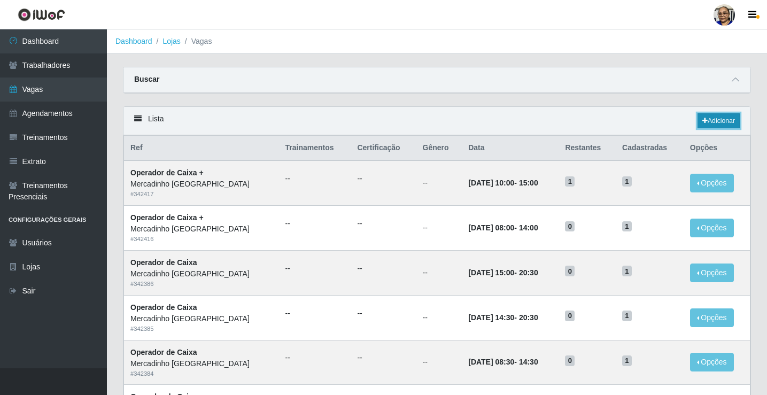
click at [720, 121] on link "Adicionar" at bounding box center [719, 120] width 42 height 15
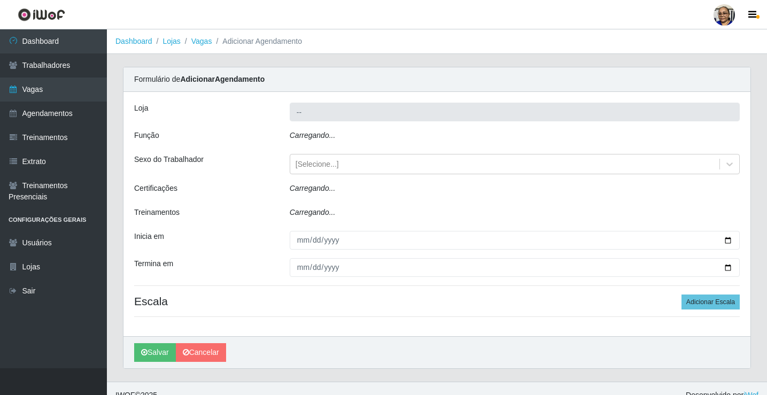
type input "Mercadinho [GEOGRAPHIC_DATA]"
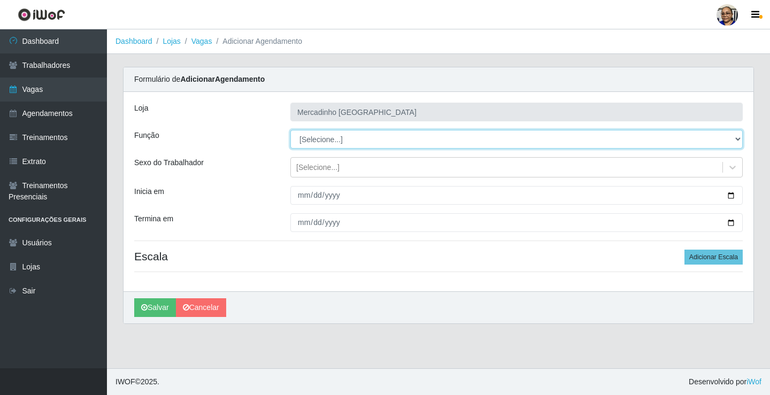
click at [307, 138] on select "[Selecione...] ASG ASG + ASG ++ Balconista de Açougue Balconista de Açougue + O…" at bounding box center [516, 139] width 452 height 19
select select "72"
click at [290, 130] on select "[Selecione...] ASG ASG + ASG ++ Balconista de Açougue Balconista de Açougue + O…" at bounding box center [516, 139] width 452 height 19
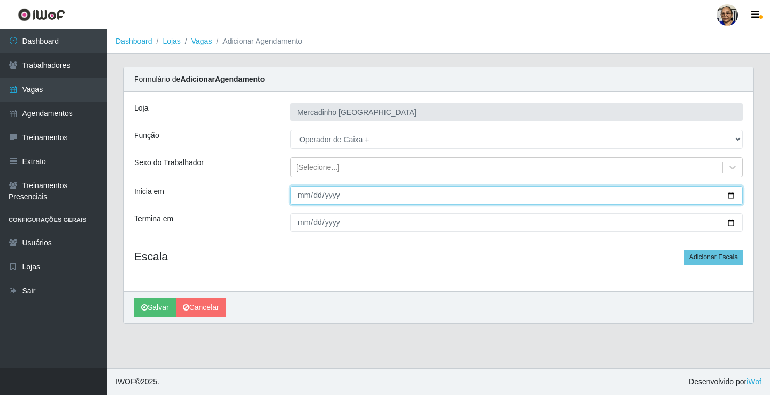
click at [731, 195] on input "Inicia em" at bounding box center [516, 195] width 452 height 19
type input "2025-09-13"
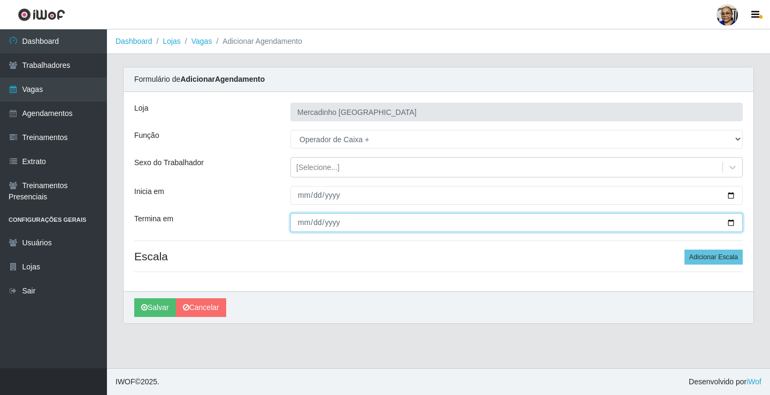
drag, startPoint x: 734, startPoint y: 223, endPoint x: 697, endPoint y: 214, distance: 38.5
click at [732, 222] on input "Termina em" at bounding box center [516, 222] width 452 height 19
type input "2025-09-13"
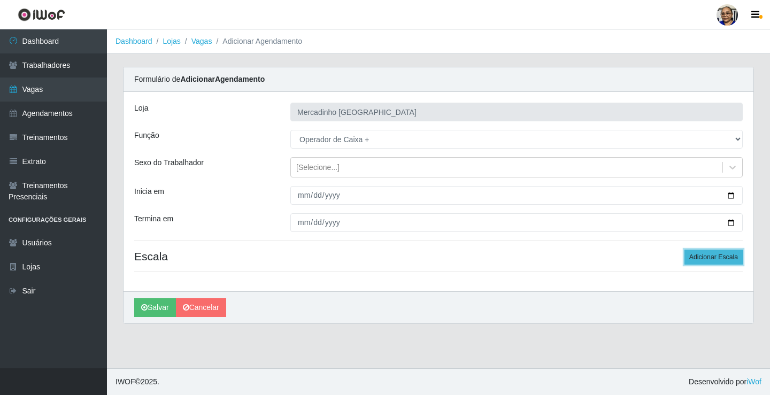
click at [705, 257] on button "Adicionar Escala" at bounding box center [713, 257] width 58 height 15
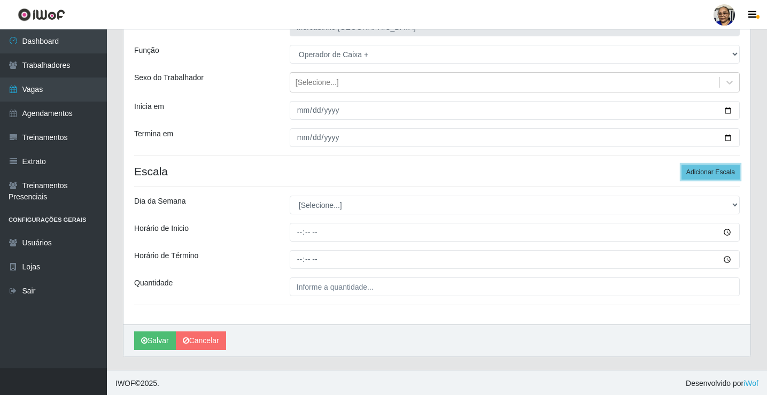
scroll to position [87, 0]
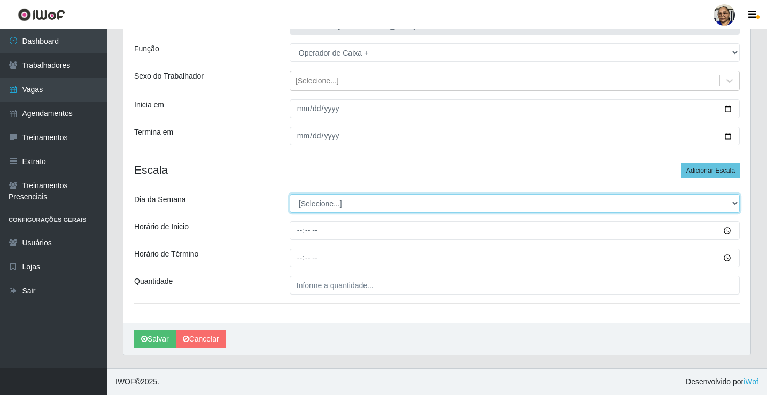
click at [307, 203] on select "[Selecione...] Segunda Terça Quarta Quinta Sexta Sábado Domingo" at bounding box center [515, 203] width 450 height 19
select select "6"
click at [290, 194] on select "[Selecione...] Segunda Terça Quarta Quinta Sexta Sábado Domingo" at bounding box center [515, 203] width 450 height 19
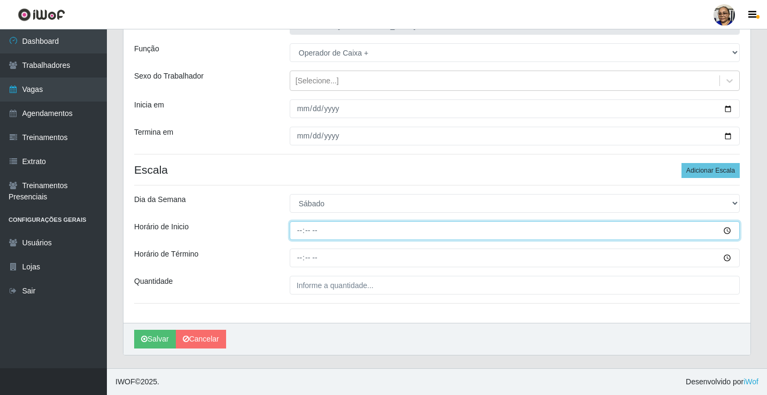
click at [299, 230] on input "Horário de Inicio" at bounding box center [515, 230] width 450 height 19
type input "14:30"
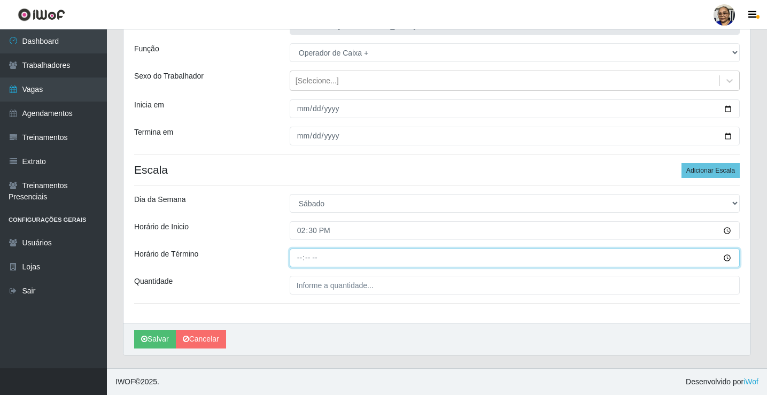
click at [298, 258] on input "Horário de Término" at bounding box center [515, 258] width 450 height 19
type input "20:30"
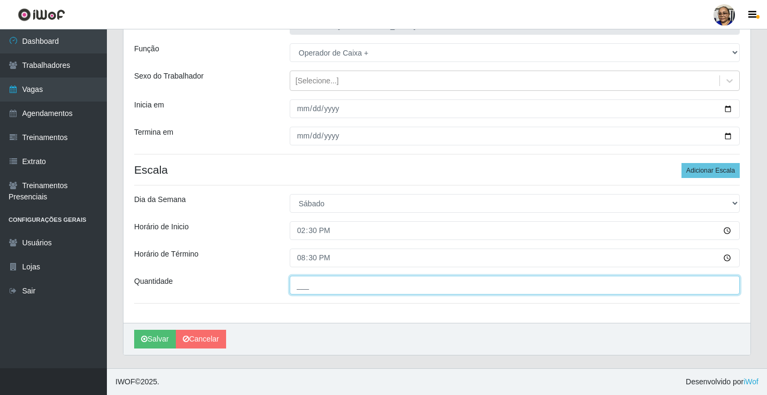
click at [380, 288] on input "___" at bounding box center [515, 285] width 450 height 19
type input "1__"
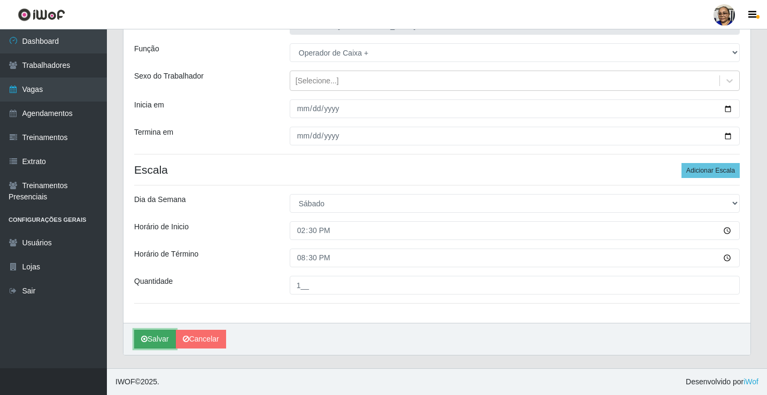
click at [169, 335] on button "Salvar" at bounding box center [155, 339] width 42 height 19
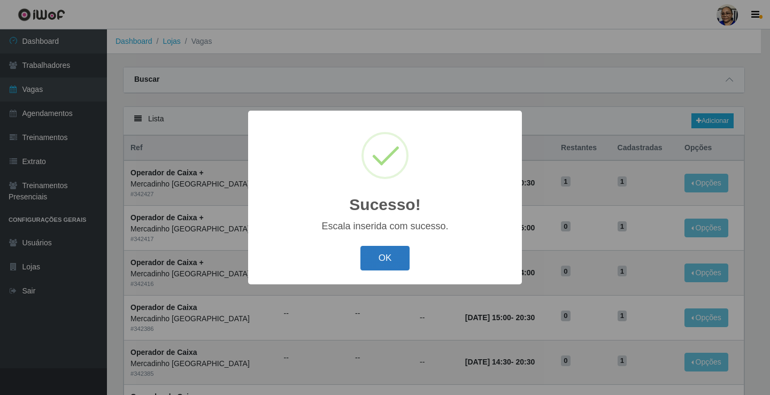
click at [380, 259] on button "OK" at bounding box center [385, 258] width 50 height 25
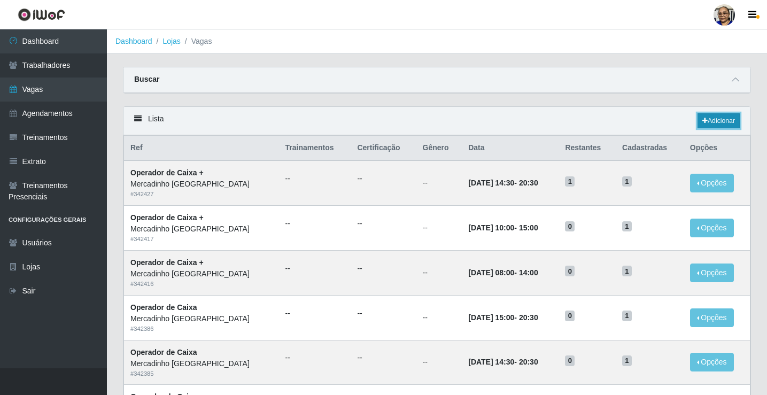
click at [722, 119] on link "Adicionar" at bounding box center [719, 120] width 42 height 15
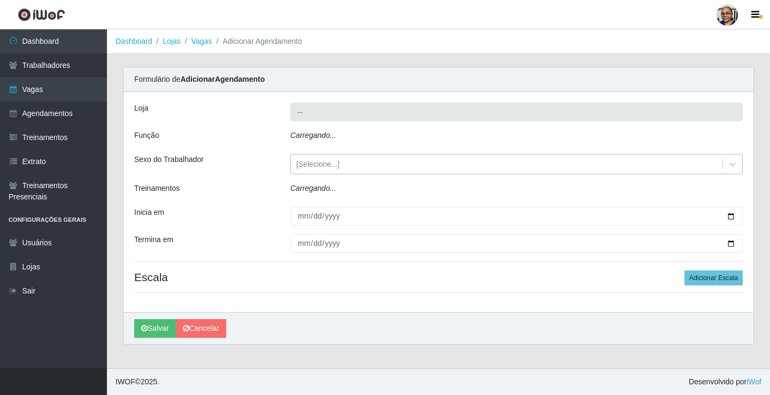
type input "Mercadinho [GEOGRAPHIC_DATA]"
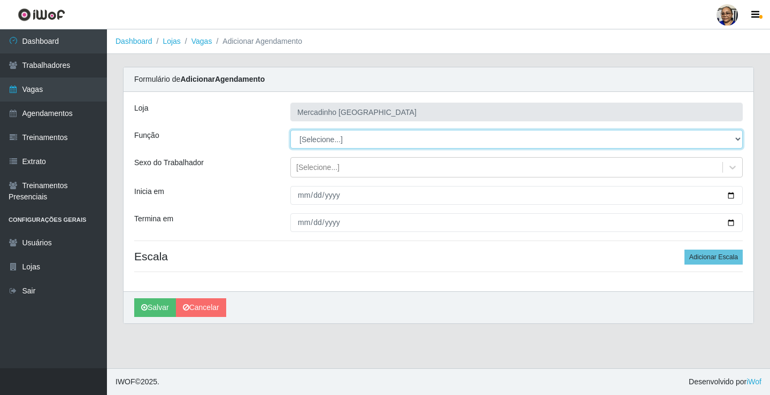
click at [337, 140] on select "[Selecione...] ASG ASG + ASG ++ Balconista de Açougue Balconista de Açougue + O…" at bounding box center [516, 139] width 452 height 19
select select "72"
click at [290, 130] on select "[Selecione...] ASG ASG + ASG ++ Balconista de Açougue Balconista de Açougue + O…" at bounding box center [516, 139] width 452 height 19
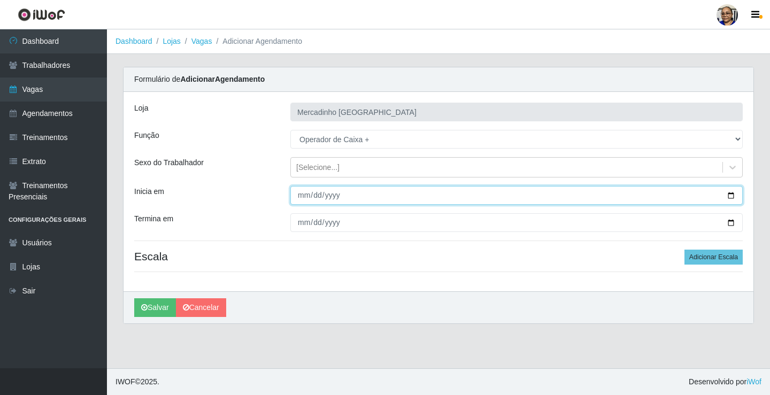
click at [732, 195] on input "Inicia em" at bounding box center [516, 195] width 452 height 19
type input "2025-09-13"
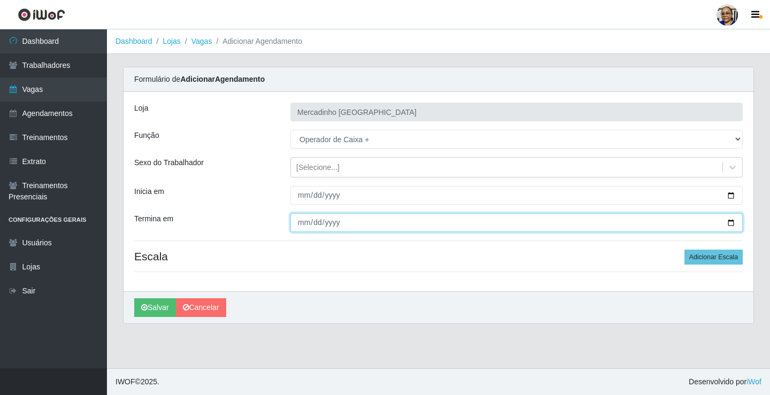
click at [731, 223] on input "Termina em" at bounding box center [516, 222] width 452 height 19
type input "2025-09-13"
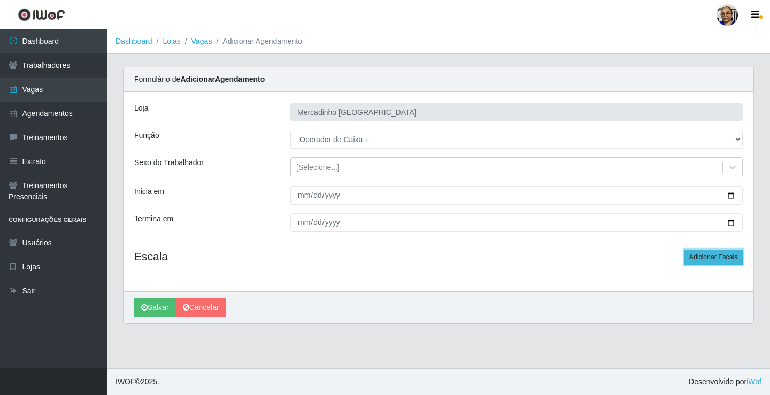
click at [701, 256] on button "Adicionar Escala" at bounding box center [713, 257] width 58 height 15
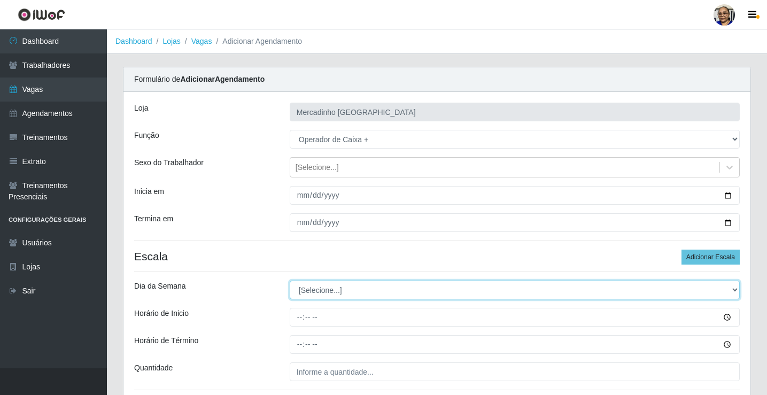
click at [315, 292] on select "[Selecione...] Segunda Terça Quarta Quinta Sexta Sábado Domingo" at bounding box center [515, 290] width 450 height 19
click at [307, 291] on select "[Selecione...] Segunda Terça Quarta Quinta Sexta Sábado Domingo" at bounding box center [515, 290] width 450 height 19
select select "6"
click at [290, 281] on select "[Selecione...] Segunda Terça Quarta Quinta Sexta Sábado Domingo" at bounding box center [515, 290] width 450 height 19
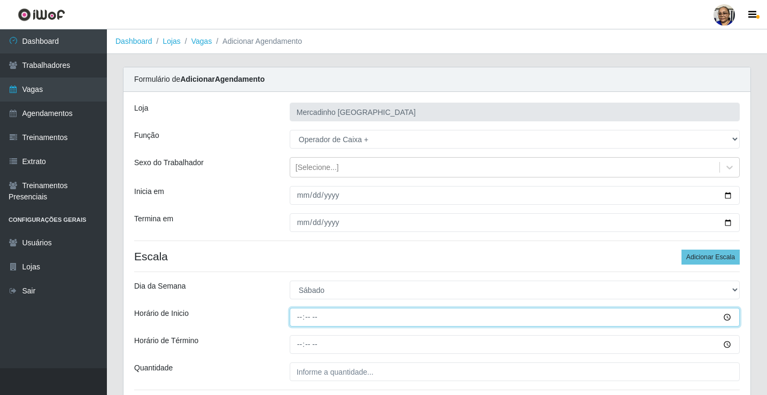
click at [301, 318] on input "Horário de Inicio" at bounding box center [515, 317] width 450 height 19
type input "15:00"
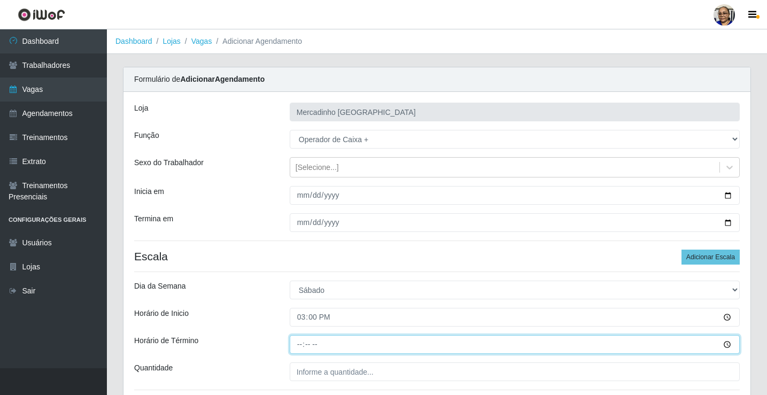
click at [300, 345] on input "Horário de Término" at bounding box center [515, 344] width 450 height 19
type input "20:30"
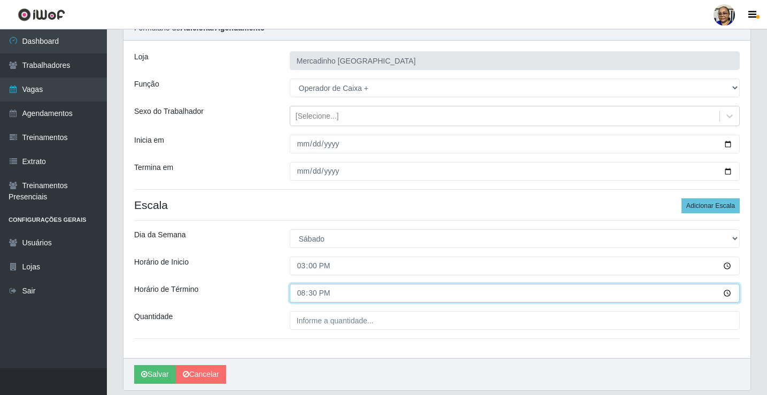
scroll to position [87, 0]
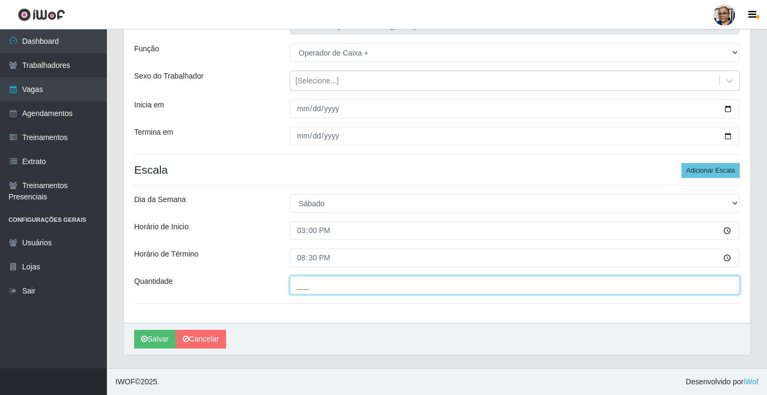
click at [343, 284] on input "___" at bounding box center [515, 285] width 450 height 19
type input "1__"
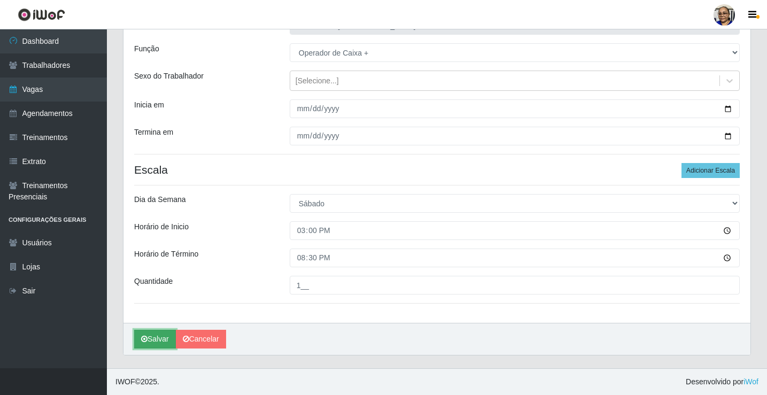
click at [160, 338] on button "Salvar" at bounding box center [155, 339] width 42 height 19
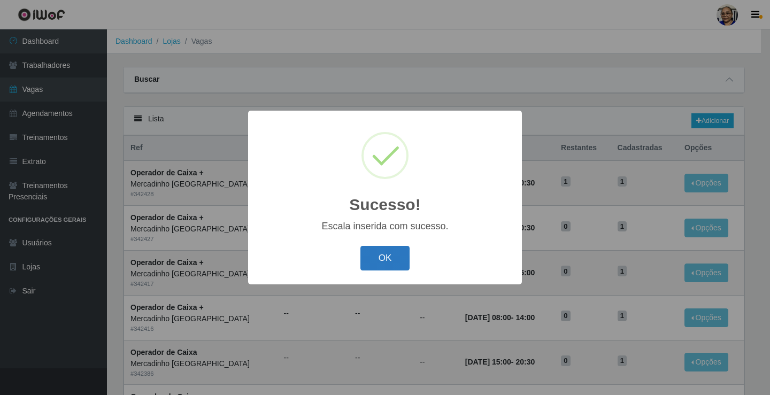
click at [393, 258] on button "OK" at bounding box center [385, 258] width 50 height 25
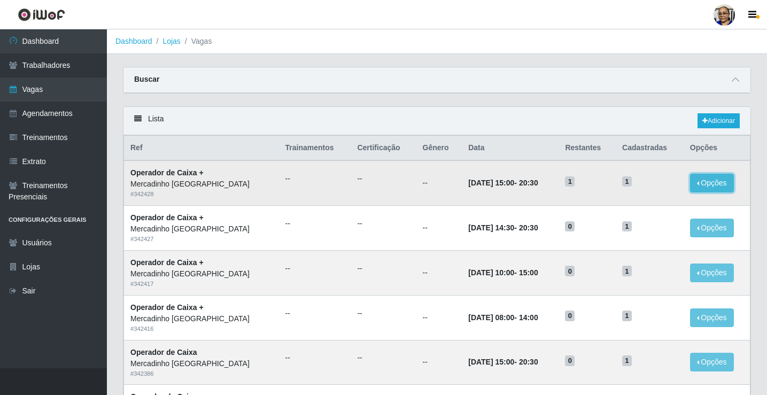
click at [696, 184] on button "Opções" at bounding box center [712, 183] width 44 height 19
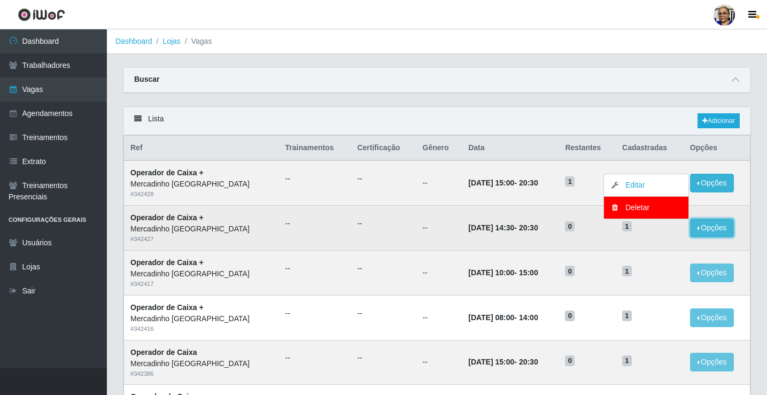
click at [696, 231] on button "Opções" at bounding box center [712, 228] width 44 height 19
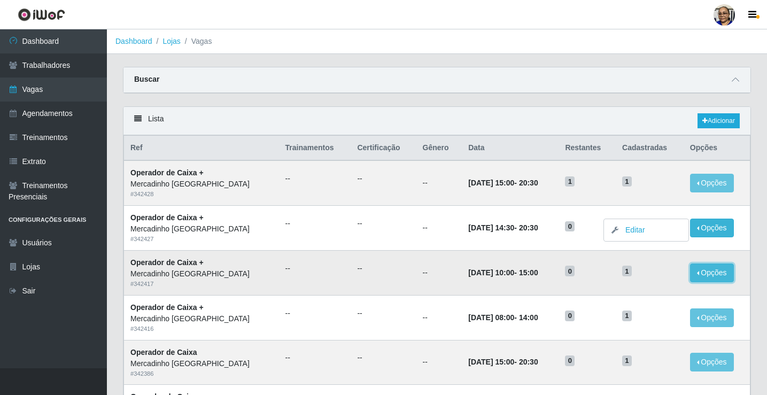
click at [694, 275] on button "Opções" at bounding box center [712, 273] width 44 height 19
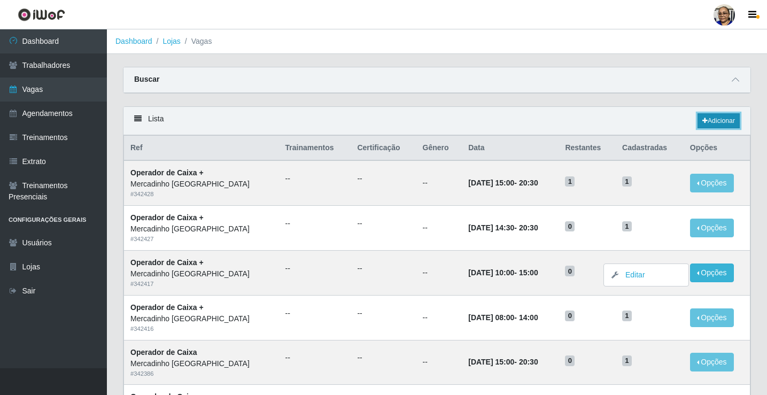
click at [716, 119] on link "Adicionar" at bounding box center [719, 120] width 42 height 15
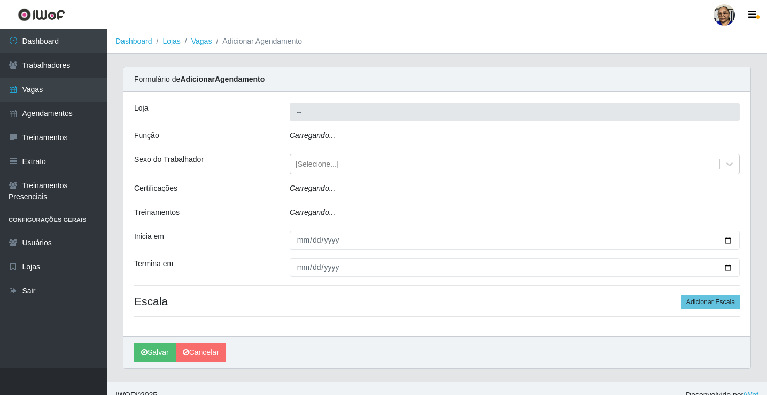
type input "Mercadinho [GEOGRAPHIC_DATA]"
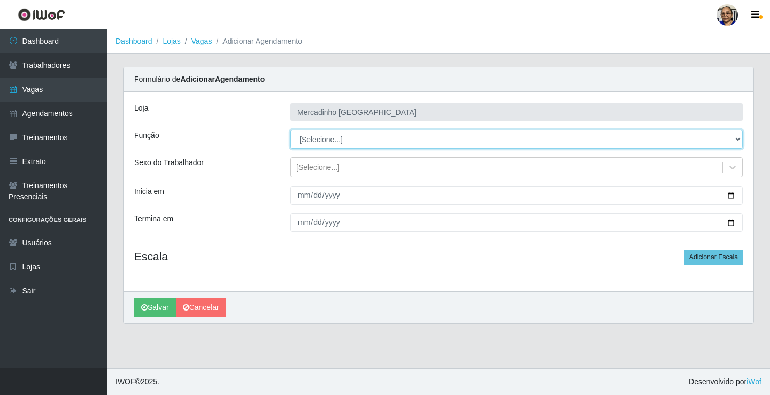
click at [330, 139] on select "[Selecione...] ASG ASG + ASG ++ Balconista de Açougue Balconista de Açougue + O…" at bounding box center [516, 139] width 452 height 19
select select "22"
click at [290, 130] on select "[Selecione...] ASG ASG + ASG ++ Balconista de Açougue Balconista de Açougue + O…" at bounding box center [516, 139] width 452 height 19
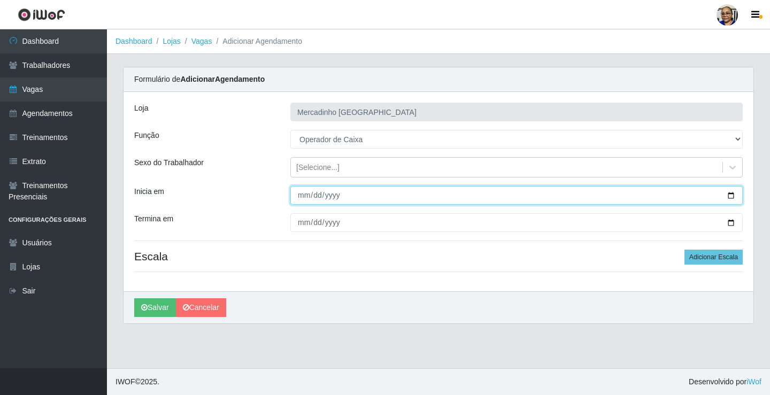
click at [730, 194] on input "Inicia em" at bounding box center [516, 195] width 452 height 19
type input "2025-09-15"
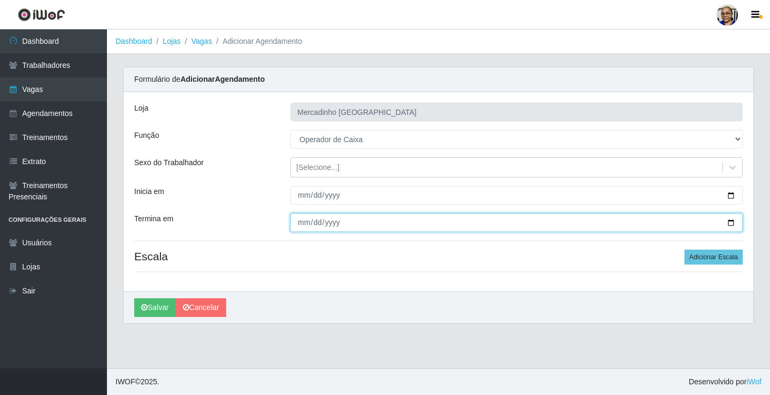
click at [730, 222] on input "Termina em" at bounding box center [516, 222] width 452 height 19
type input "2025-09-15"
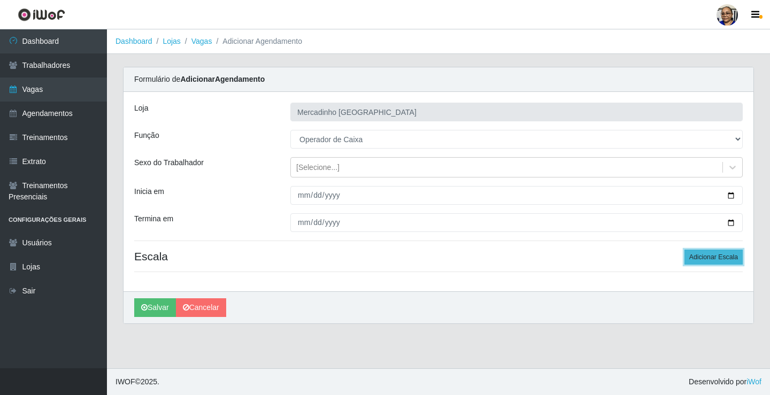
click at [711, 256] on button "Adicionar Escala" at bounding box center [713, 257] width 58 height 15
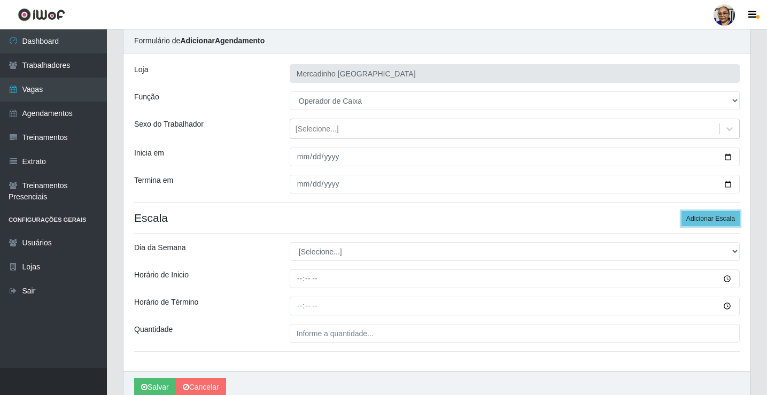
scroll to position [87, 0]
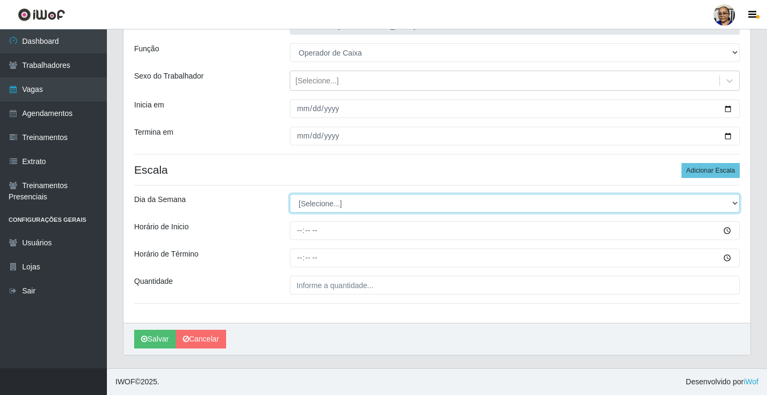
click at [334, 205] on select "[Selecione...] Segunda Terça Quarta Quinta Sexta Sábado Domingo" at bounding box center [515, 203] width 450 height 19
select select "1"
click at [290, 194] on select "[Selecione...] Segunda Terça Quarta Quinta Sexta Sábado Domingo" at bounding box center [515, 203] width 450 height 19
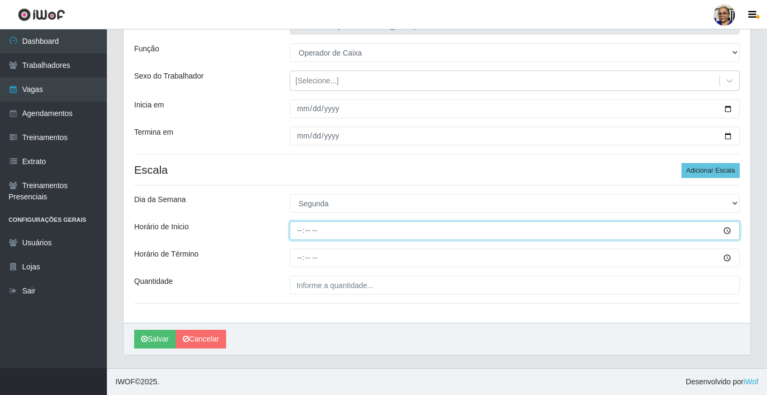
click at [331, 234] on input "Horário de Inicio" at bounding box center [515, 230] width 450 height 19
type input "09:00"
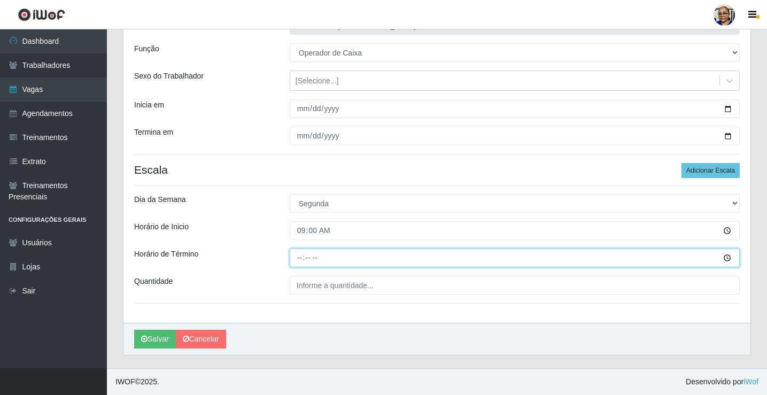
click at [300, 258] on input "Horário de Término" at bounding box center [515, 258] width 450 height 19
type input "15:00"
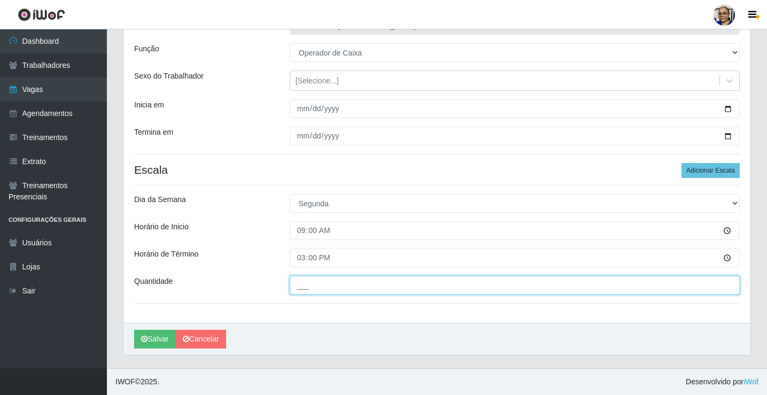
click at [395, 287] on input "___" at bounding box center [515, 285] width 450 height 19
type input "1__"
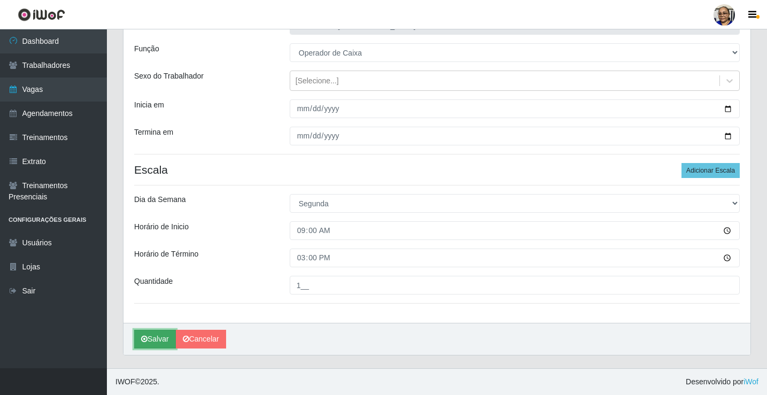
click at [158, 339] on button "Salvar" at bounding box center [155, 339] width 42 height 19
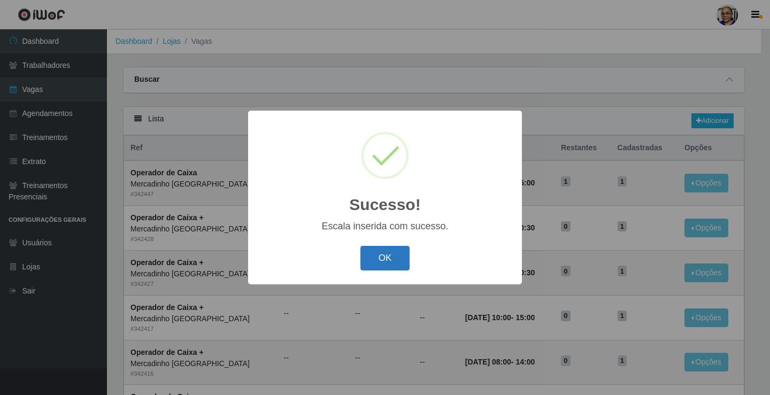
click at [386, 260] on button "OK" at bounding box center [385, 258] width 50 height 25
click at [386, 260] on div "OK Cancel" at bounding box center [385, 258] width 252 height 30
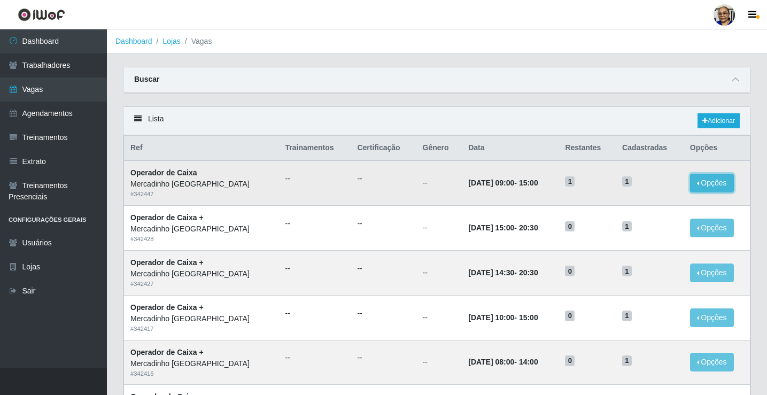
click at [702, 183] on button "Opções" at bounding box center [712, 183] width 44 height 19
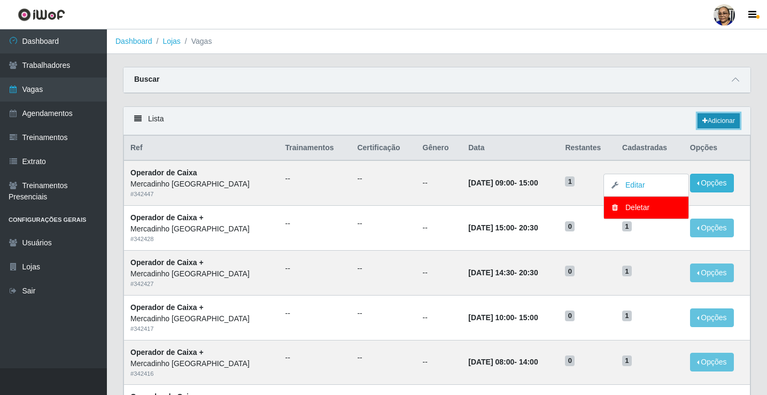
click at [711, 117] on link "Adicionar" at bounding box center [719, 120] width 42 height 15
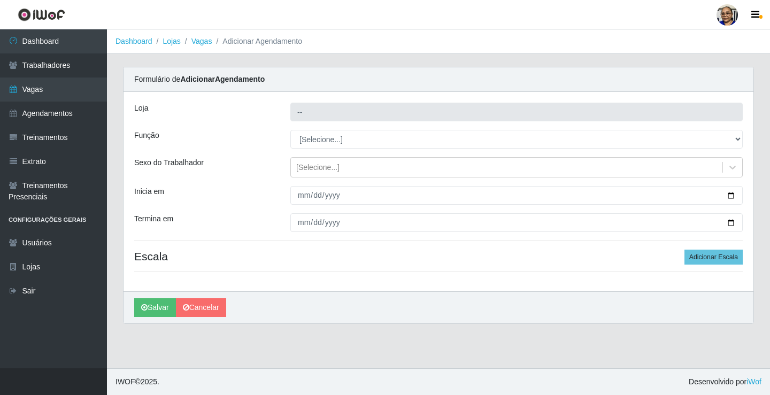
type input "Mercadinho [GEOGRAPHIC_DATA]"
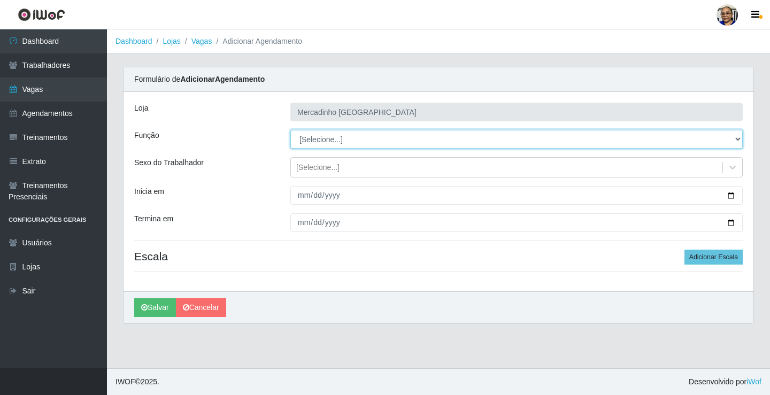
click at [338, 137] on select "[Selecione...] ASG ASG + ASG ++ Balconista de Açougue Balconista de Açougue + O…" at bounding box center [516, 139] width 452 height 19
select select "22"
click at [290, 130] on select "[Selecione...] ASG ASG + ASG ++ Balconista de Açougue Balconista de Açougue + O…" at bounding box center [516, 139] width 452 height 19
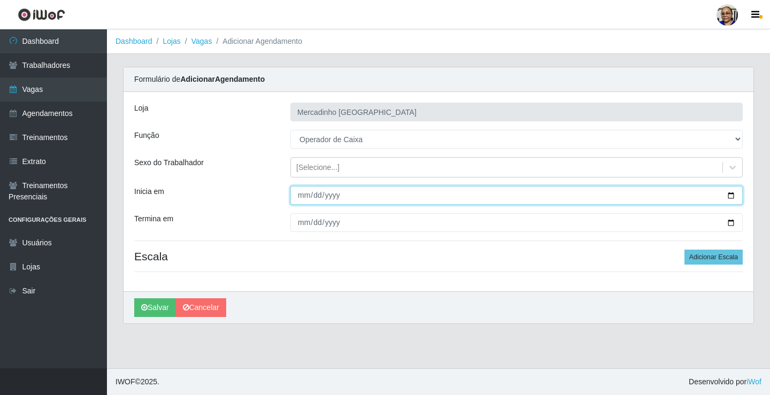
click at [731, 196] on input "Inicia em" at bounding box center [516, 195] width 452 height 19
type input "2025-09-15"
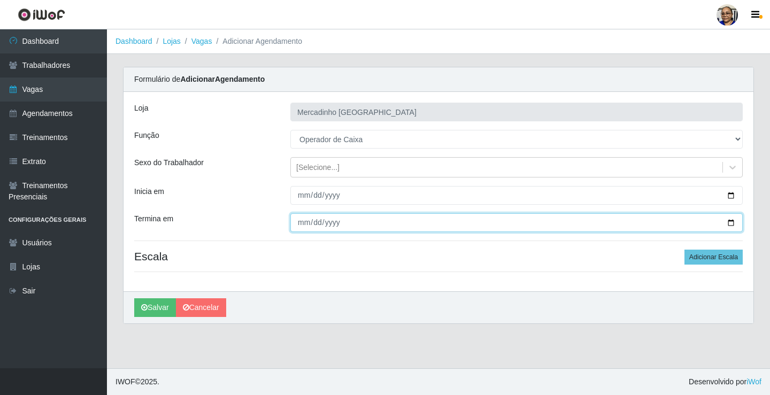
click at [731, 225] on input "Termina em" at bounding box center [516, 222] width 452 height 19
drag, startPoint x: 731, startPoint y: 225, endPoint x: 699, endPoint y: 212, distance: 34.3
click at [731, 225] on input "Termina em" at bounding box center [516, 222] width 452 height 19
type input "2025-09-15"
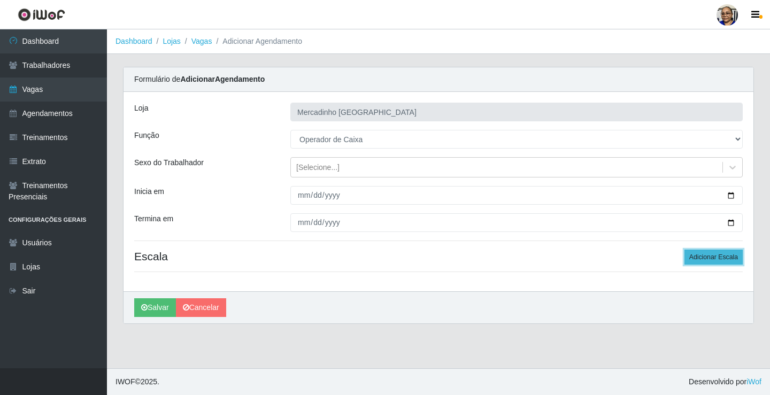
click at [710, 257] on button "Adicionar Escala" at bounding box center [713, 257] width 58 height 15
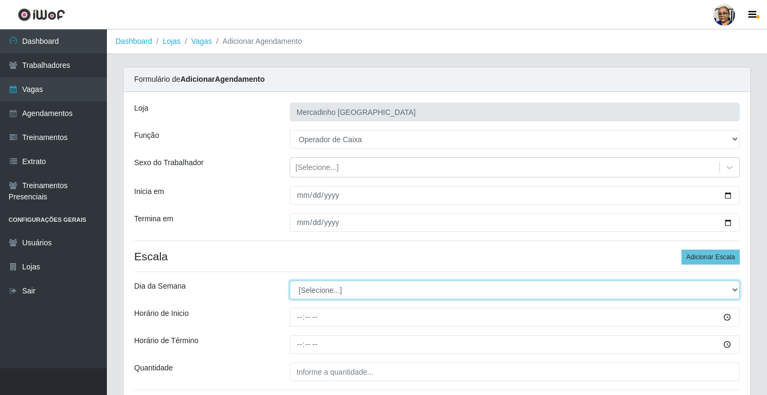
click at [326, 290] on select "[Selecione...] Segunda Terça Quarta Quinta Sexta Sábado Domingo" at bounding box center [515, 290] width 450 height 19
select select "1"
click at [290, 281] on select "[Selecione...] Segunda Terça Quarta Quinta Sexta Sábado Domingo" at bounding box center [515, 290] width 450 height 19
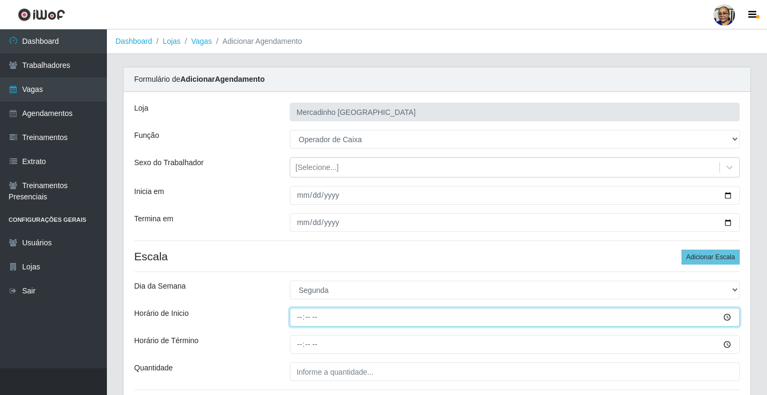
click at [302, 316] on input "Horário de Inicio" at bounding box center [515, 317] width 450 height 19
type input "14:30"
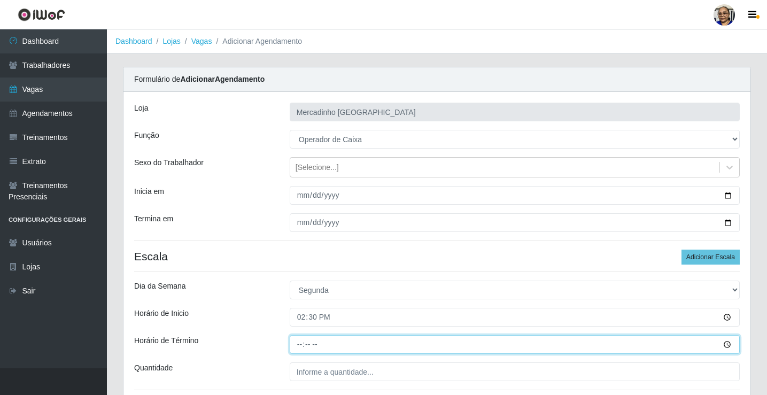
click at [301, 344] on input "Horário de Término" at bounding box center [515, 344] width 450 height 19
type input "20:30"
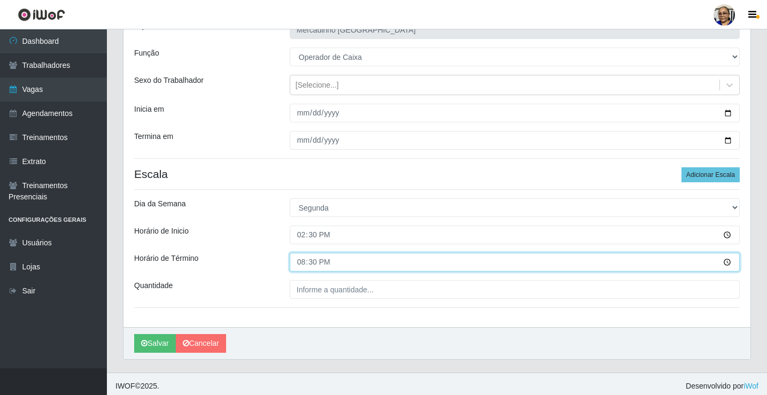
scroll to position [87, 0]
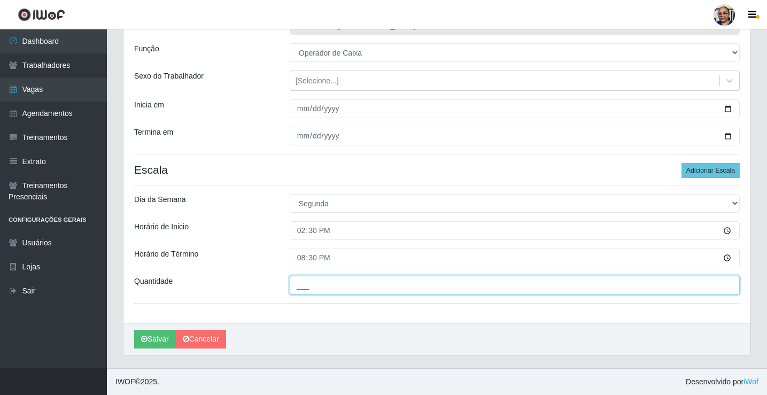
click at [389, 287] on input "___" at bounding box center [515, 285] width 450 height 19
type input "1__"
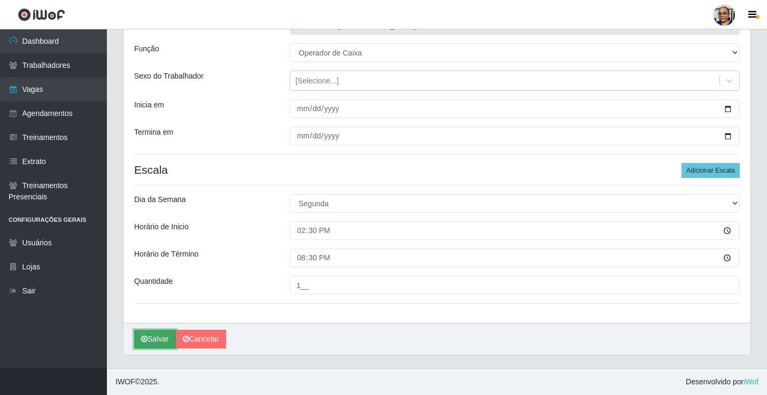
click at [165, 337] on button "Salvar" at bounding box center [155, 339] width 42 height 19
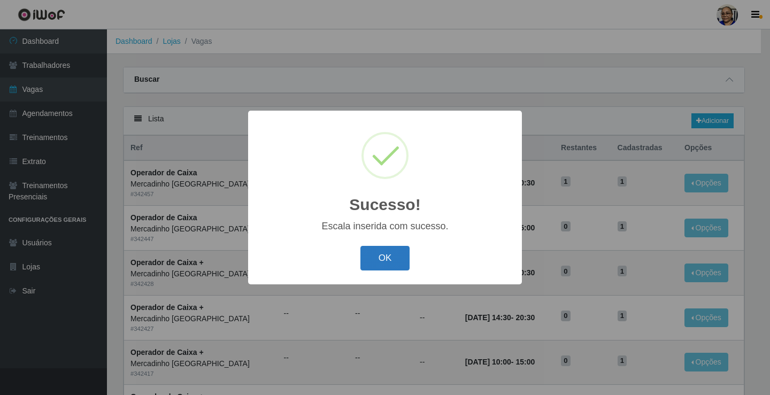
click at [389, 258] on button "OK" at bounding box center [385, 258] width 50 height 25
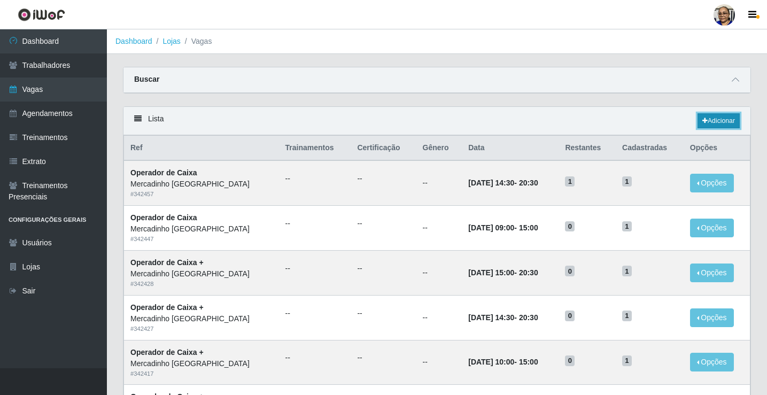
click at [728, 123] on link "Adicionar" at bounding box center [719, 120] width 42 height 15
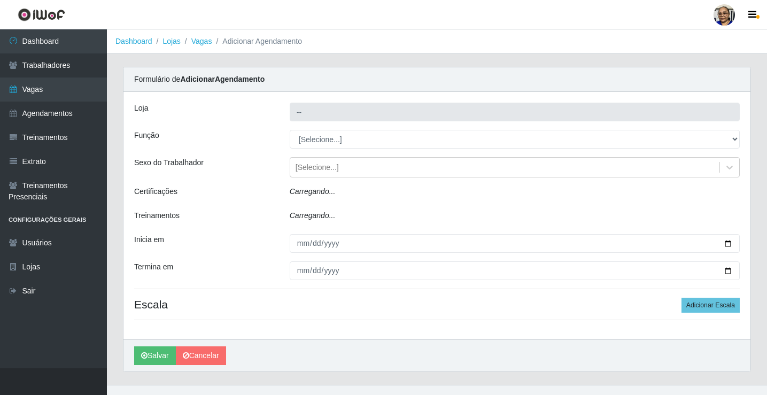
type input "Mercadinho [GEOGRAPHIC_DATA]"
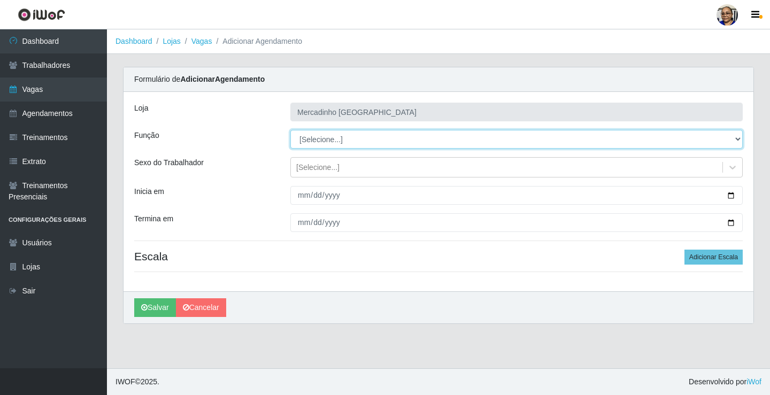
click at [329, 138] on select "[Selecione...] ASG ASG + ASG ++ Balconista de Açougue Balconista de Açougue + O…" at bounding box center [516, 139] width 452 height 19
select select "22"
click at [290, 130] on select "[Selecione...] ASG ASG + ASG ++ Balconista de Açougue Balconista de Açougue + O…" at bounding box center [516, 139] width 452 height 19
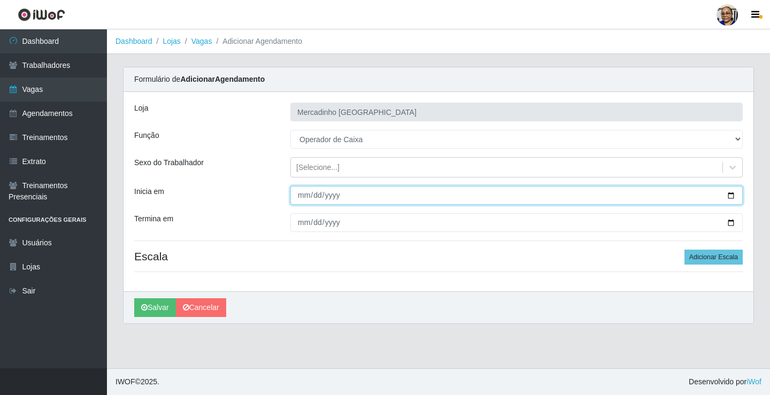
click at [732, 194] on input "Inicia em" at bounding box center [516, 195] width 452 height 19
type input "2025-09-15"
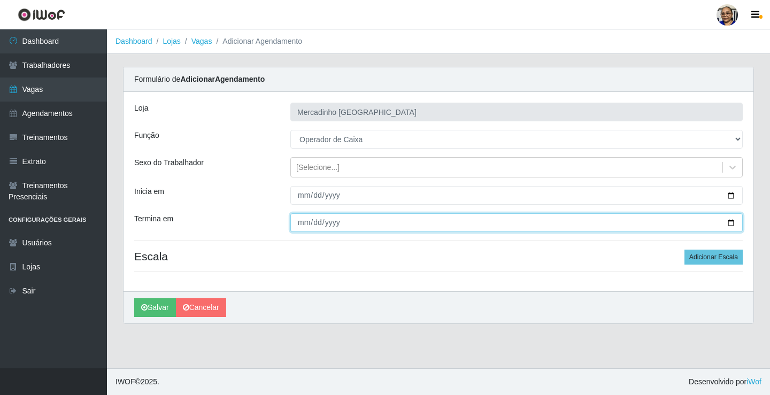
click at [731, 221] on input "Termina em" at bounding box center [516, 222] width 452 height 19
type input "2025-09-15"
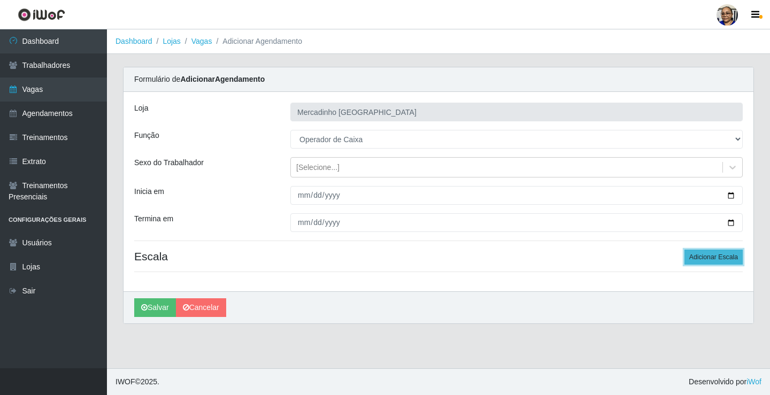
click at [698, 258] on button "Adicionar Escala" at bounding box center [713, 257] width 58 height 15
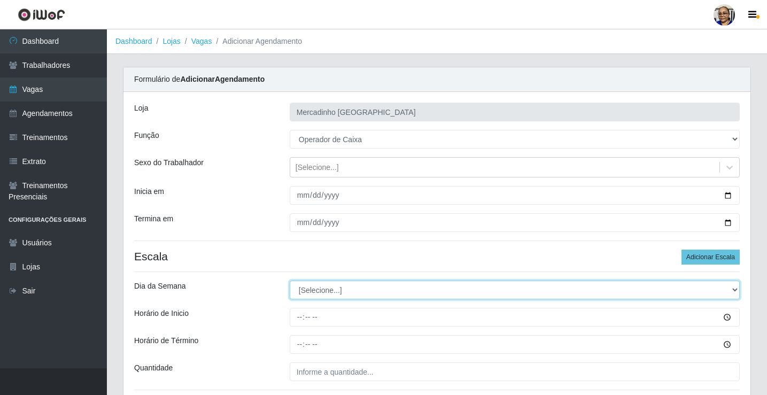
click at [320, 290] on select "[Selecione...] Segunda Terça Quarta Quinta Sexta Sábado Domingo" at bounding box center [515, 290] width 450 height 19
select select "1"
click at [290, 281] on select "[Selecione...] Segunda Terça Quarta Quinta Sexta Sábado Domingo" at bounding box center [515, 290] width 450 height 19
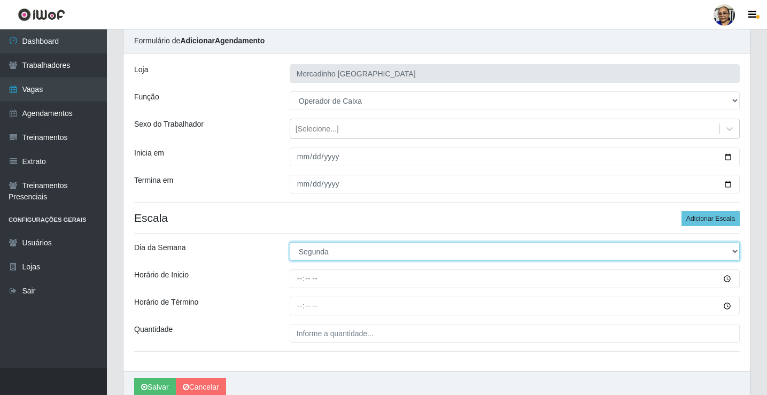
scroll to position [87, 0]
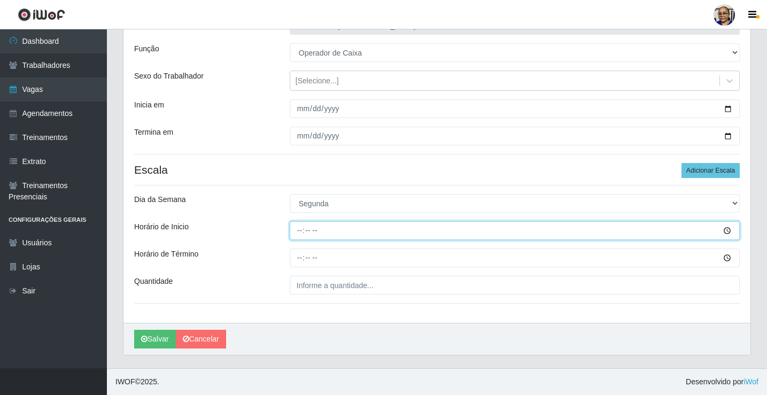
click at [301, 231] on input "Horário de Inicio" at bounding box center [515, 230] width 450 height 19
type input "15:00"
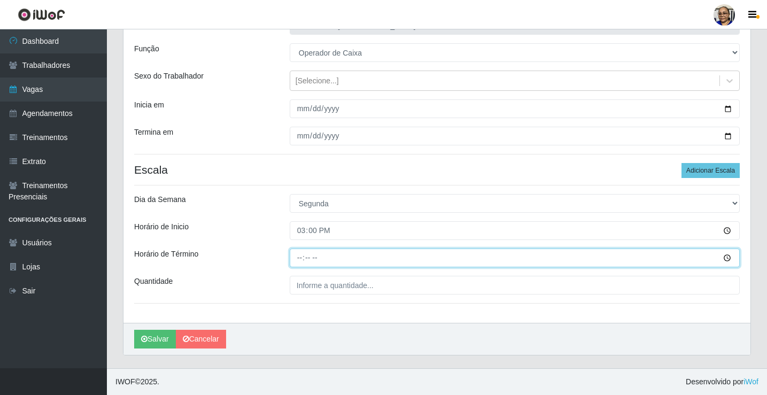
click at [302, 257] on input "Horário de Término" at bounding box center [515, 258] width 450 height 19
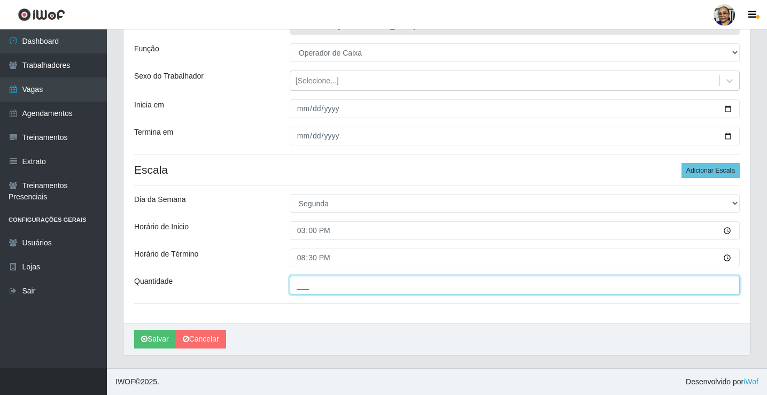
click at [385, 284] on input "___" at bounding box center [515, 285] width 450 height 19
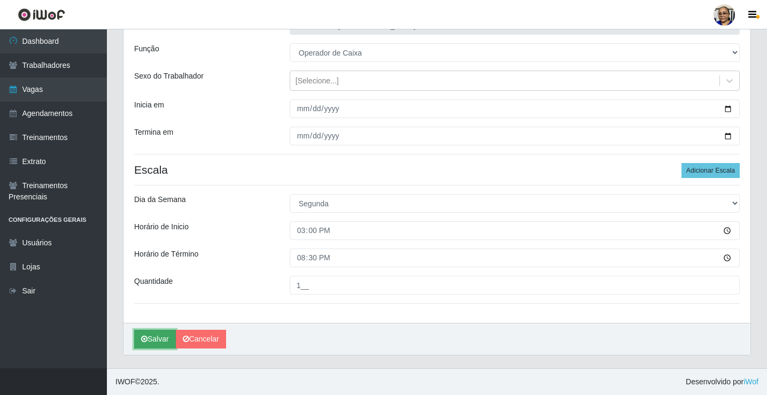
click at [168, 337] on button "Salvar" at bounding box center [155, 339] width 42 height 19
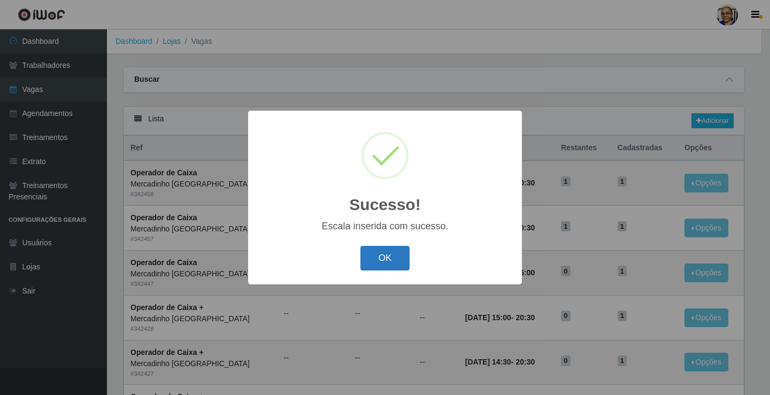
click at [380, 256] on button "OK" at bounding box center [385, 258] width 50 height 25
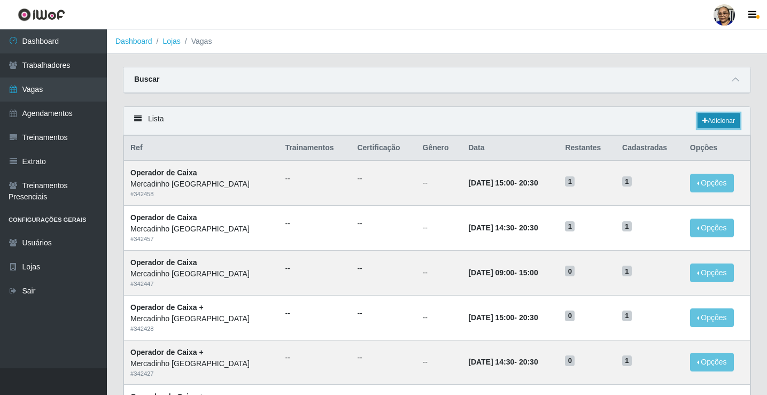
click at [716, 122] on link "Adicionar" at bounding box center [719, 120] width 42 height 15
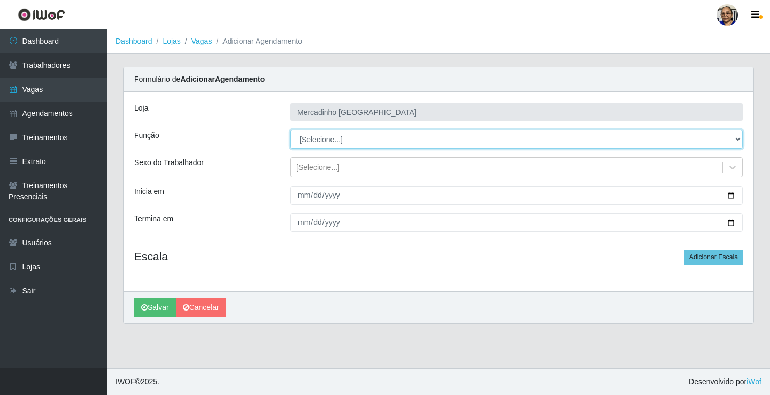
click at [316, 138] on select "[Selecione...] ASG ASG + ASG ++ Balconista de Açougue Balconista de Açougue + O…" at bounding box center [516, 139] width 452 height 19
click at [290, 130] on select "[Selecione...] ASG ASG + ASG ++ Balconista de Açougue Balconista de Açougue + O…" at bounding box center [516, 139] width 452 height 19
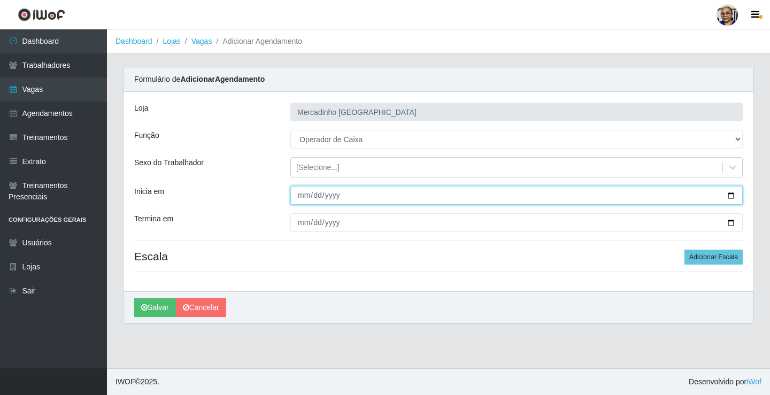
click at [730, 196] on input "Inicia em" at bounding box center [516, 195] width 452 height 19
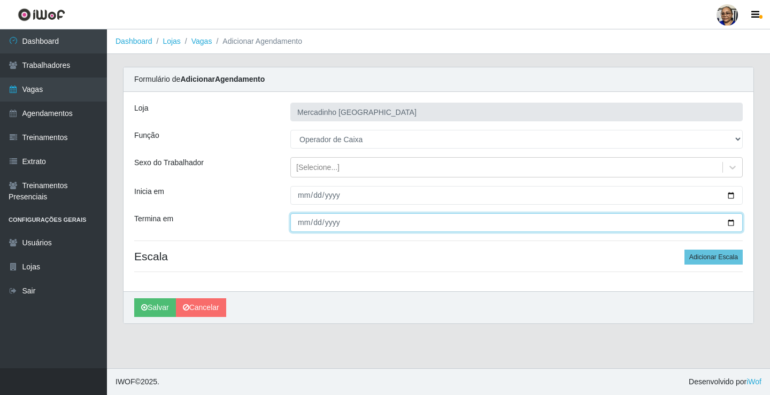
click at [730, 220] on input "Termina em" at bounding box center [516, 222] width 452 height 19
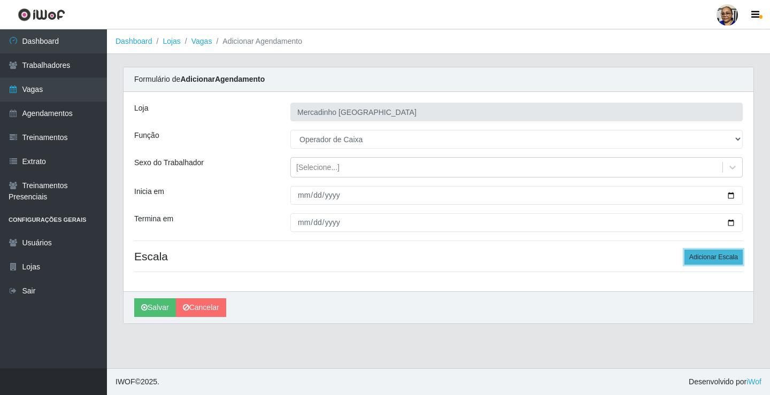
drag, startPoint x: 704, startPoint y: 254, endPoint x: 630, endPoint y: 252, distance: 74.3
click at [703, 254] on button "Adicionar Escala" at bounding box center [713, 257] width 58 height 15
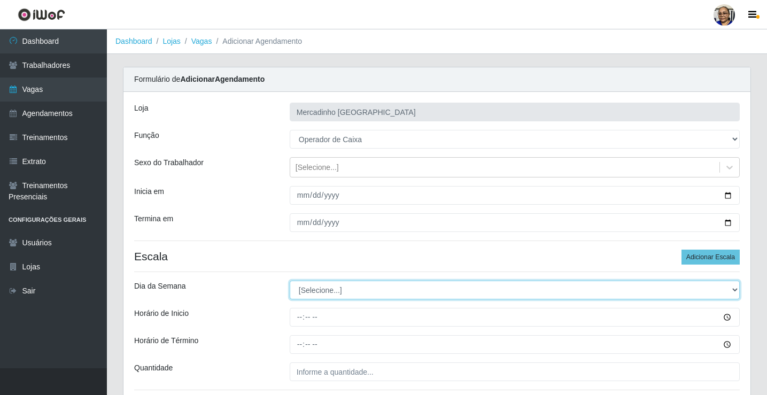
drag, startPoint x: 316, startPoint y: 293, endPoint x: 316, endPoint y: 281, distance: 12.3
click at [316, 293] on select "[Selecione...] Segunda Terça Quarta Quinta Sexta Sábado Domingo" at bounding box center [515, 290] width 450 height 19
click at [290, 281] on select "[Selecione...] Segunda Terça Quarta Quinta Sexta Sábado Domingo" at bounding box center [515, 290] width 450 height 19
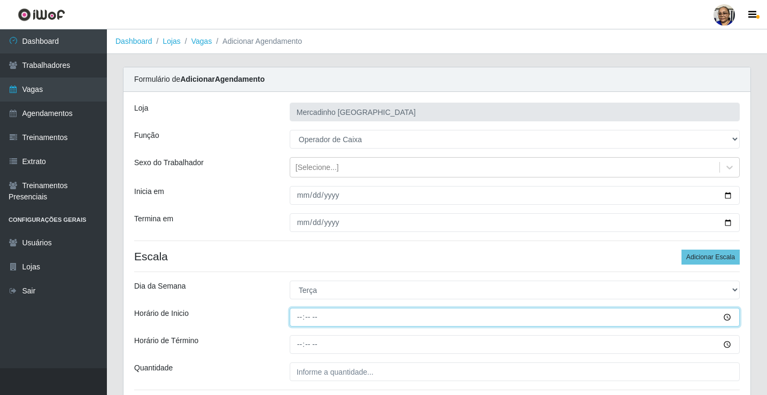
click at [301, 316] on input "Horário de Inicio" at bounding box center [515, 317] width 450 height 19
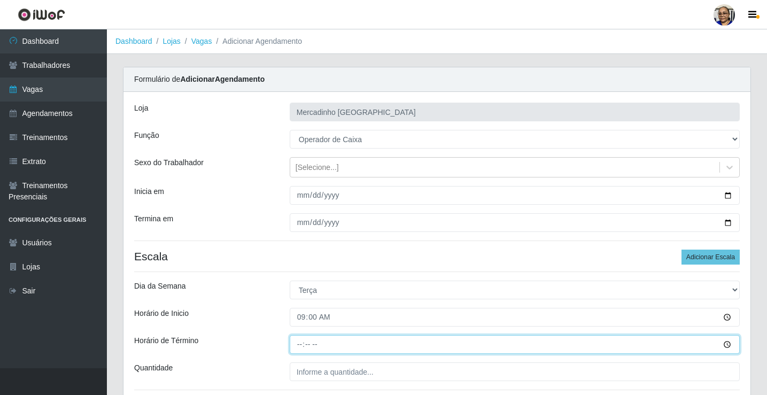
click at [299, 346] on input "Horário de Término" at bounding box center [515, 344] width 450 height 19
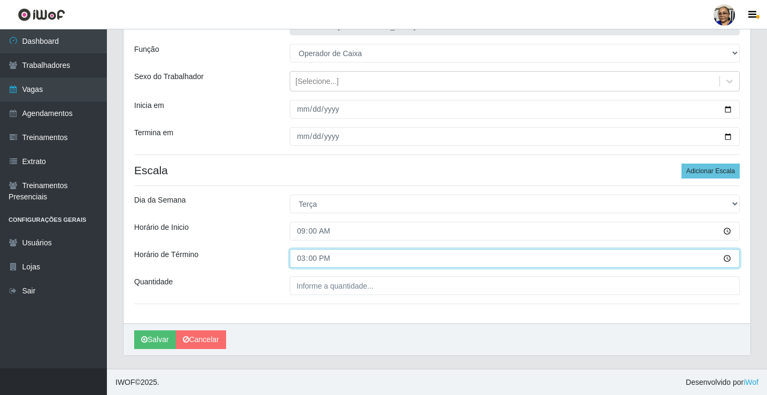
scroll to position [87, 0]
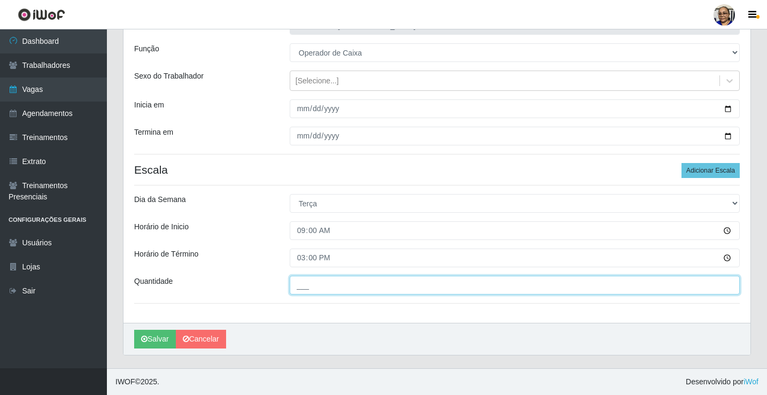
click at [392, 285] on input "___" at bounding box center [515, 285] width 450 height 19
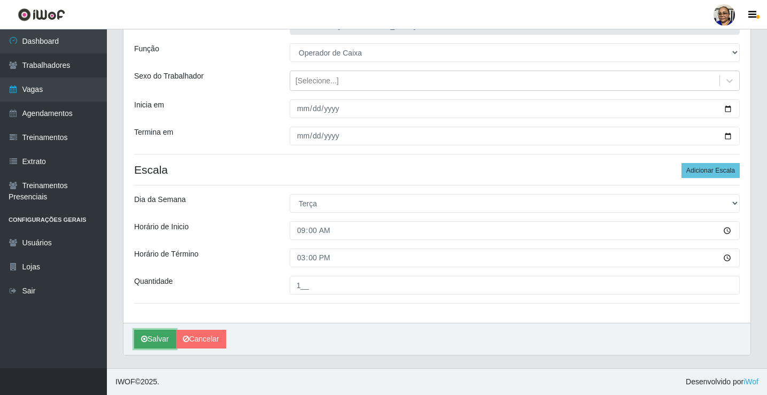
click at [154, 340] on button "Salvar" at bounding box center [155, 339] width 42 height 19
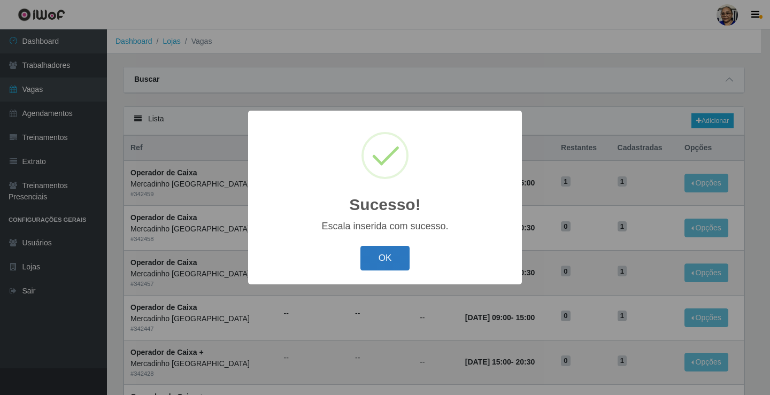
click at [374, 258] on button "OK" at bounding box center [385, 258] width 50 height 25
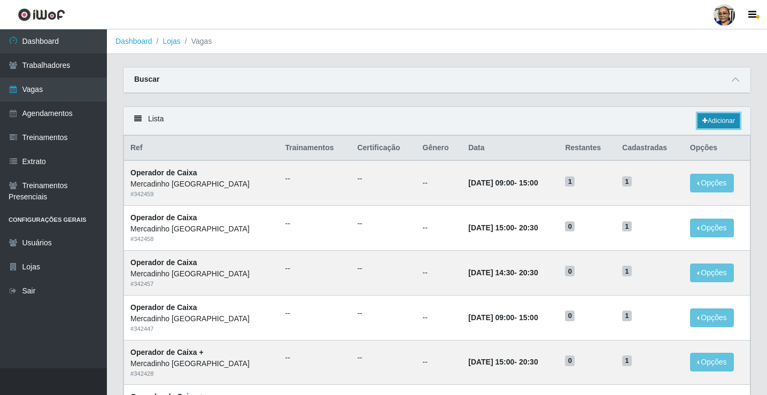
click at [718, 121] on link "Adicionar" at bounding box center [719, 120] width 42 height 15
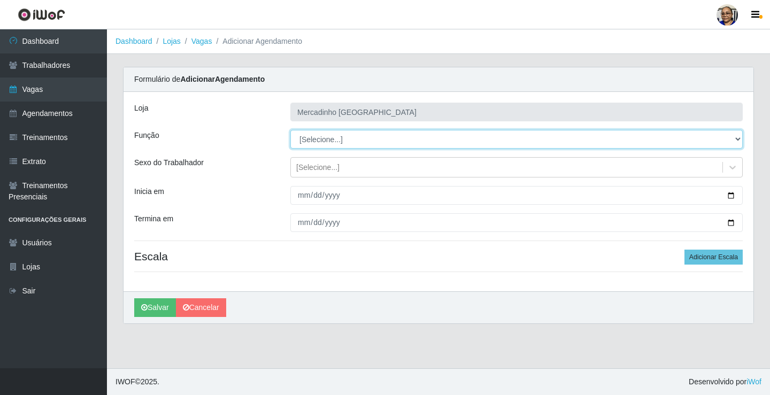
click at [325, 140] on select "[Selecione...] ASG ASG + ASG ++ Balconista de Açougue Balconista de Açougue + O…" at bounding box center [516, 139] width 452 height 19
click at [290, 130] on select "[Selecione...] ASG ASG + ASG ++ Balconista de Açougue Balconista de Açougue + O…" at bounding box center [516, 139] width 452 height 19
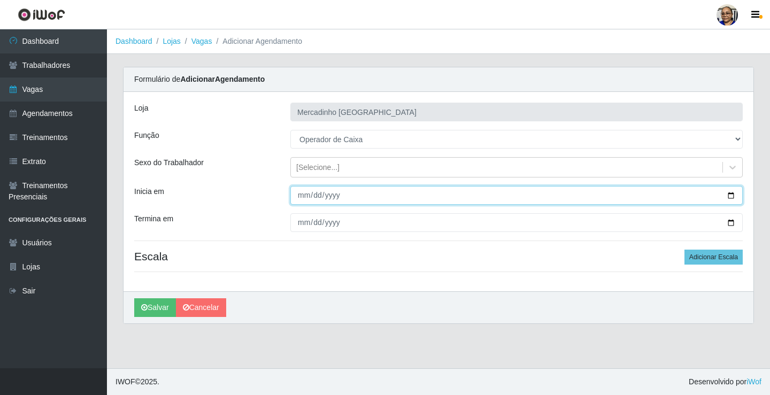
click at [731, 196] on input "Inicia em" at bounding box center [516, 195] width 452 height 19
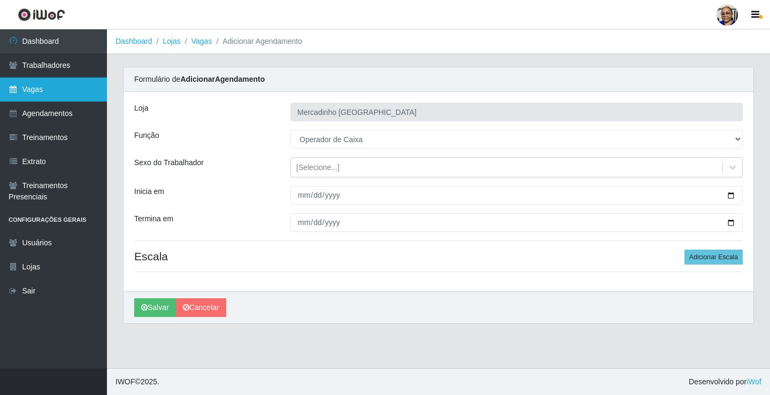
click at [36, 90] on link "Vagas" at bounding box center [53, 90] width 107 height 24
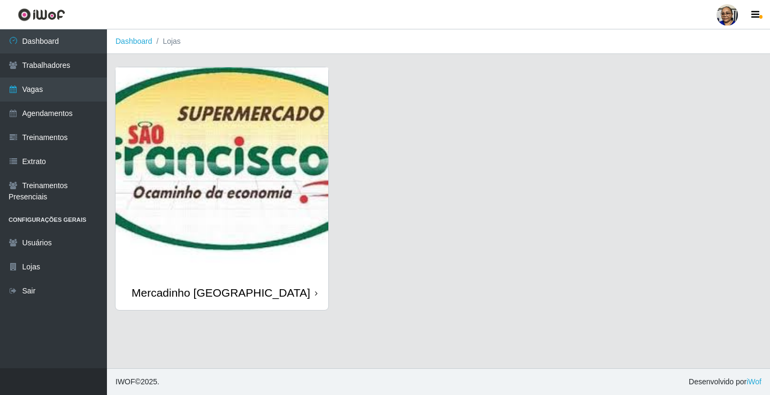
click at [272, 162] on img at bounding box center [221, 171] width 213 height 208
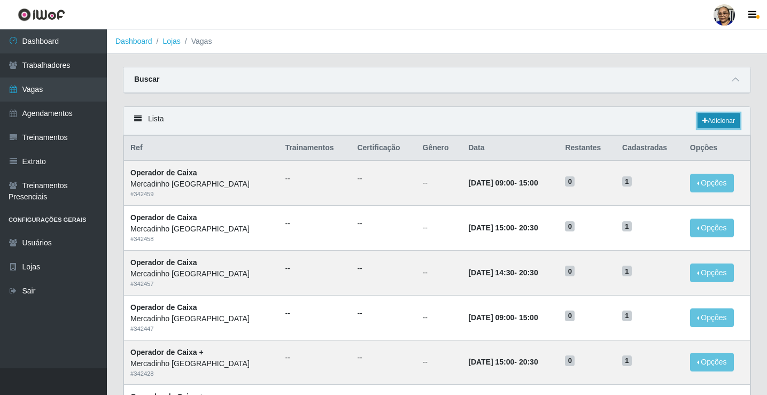
click at [724, 120] on link "Adicionar" at bounding box center [719, 120] width 42 height 15
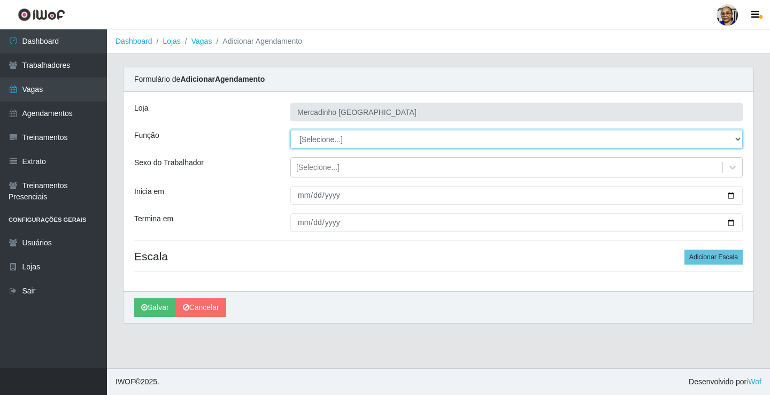
click at [341, 138] on select "[Selecione...] ASG ASG + ASG ++ Balconista de Açougue Balconista de Açougue + O…" at bounding box center [516, 139] width 452 height 19
click at [290, 130] on select "[Selecione...] ASG ASG + ASG ++ Balconista de Açougue Balconista de Açougue + O…" at bounding box center [516, 139] width 452 height 19
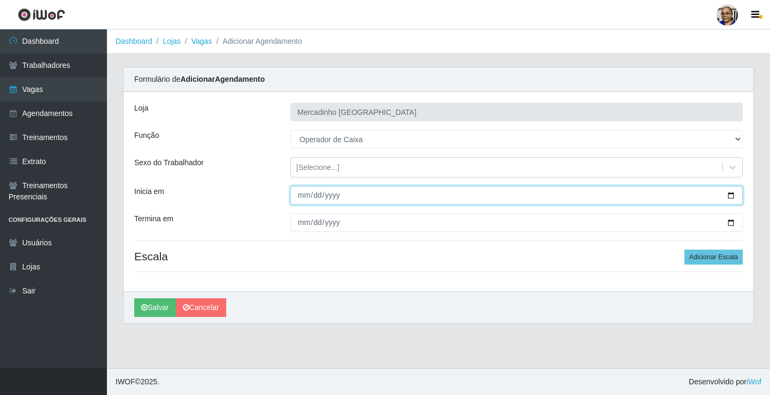
click at [730, 196] on input "Inicia em" at bounding box center [516, 195] width 452 height 19
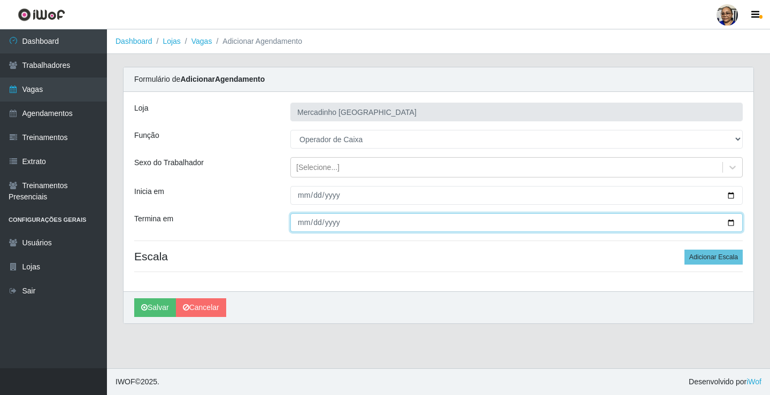
click at [732, 223] on input "Termina em" at bounding box center [516, 222] width 452 height 19
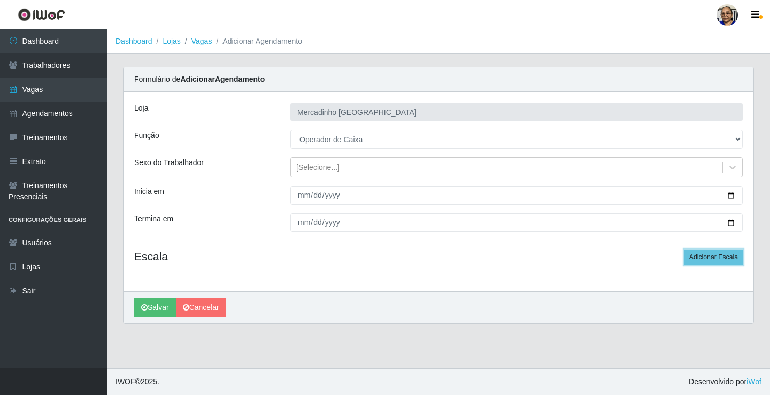
drag, startPoint x: 728, startPoint y: 254, endPoint x: 550, endPoint y: 254, distance: 178.5
click at [723, 254] on button "Adicionar Escala" at bounding box center [713, 257] width 58 height 15
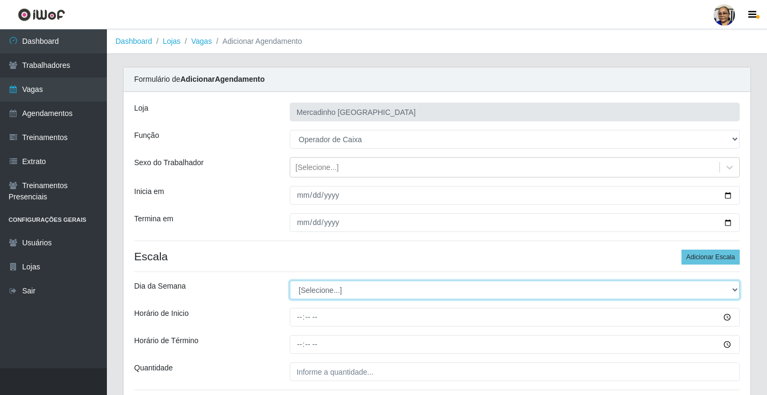
click at [305, 290] on select "[Selecione...] Segunda Terça Quarta Quinta Sexta Sábado Domingo" at bounding box center [515, 290] width 450 height 19
click at [290, 281] on select "[Selecione...] Segunda Terça Quarta Quinta Sexta Sábado Domingo" at bounding box center [515, 290] width 450 height 19
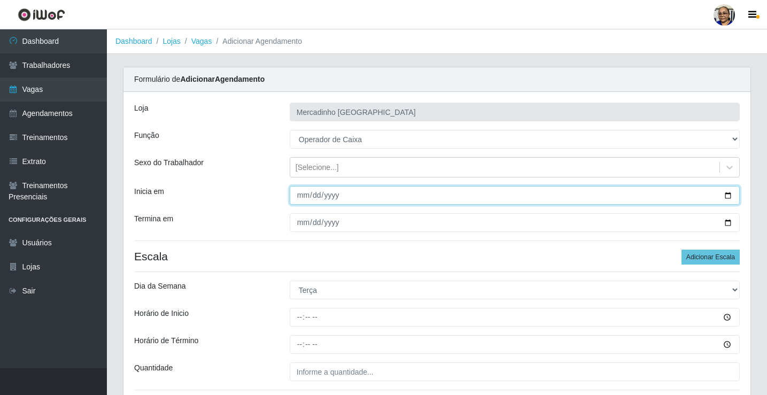
click at [303, 199] on input "2025-09-16" at bounding box center [515, 195] width 450 height 19
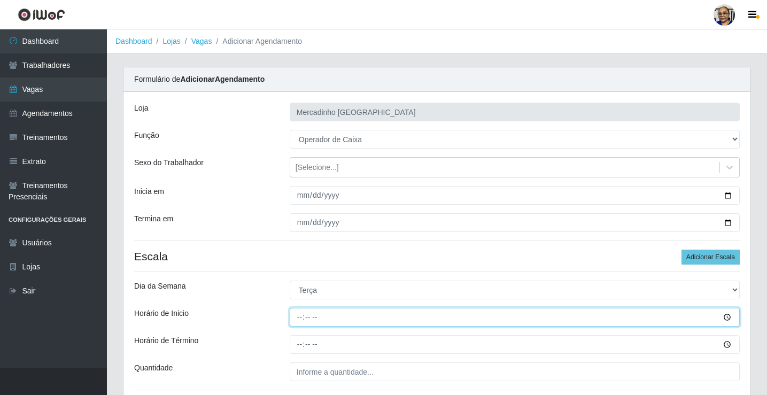
click at [298, 317] on input "Horário de Inicio" at bounding box center [515, 317] width 450 height 19
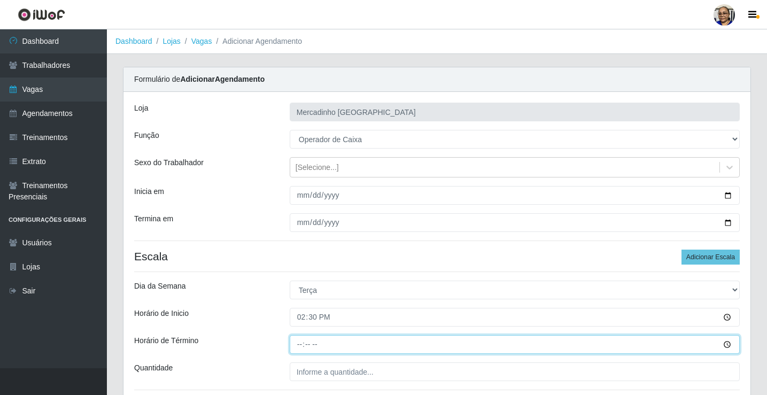
click at [301, 345] on input "Horário de Término" at bounding box center [515, 344] width 450 height 19
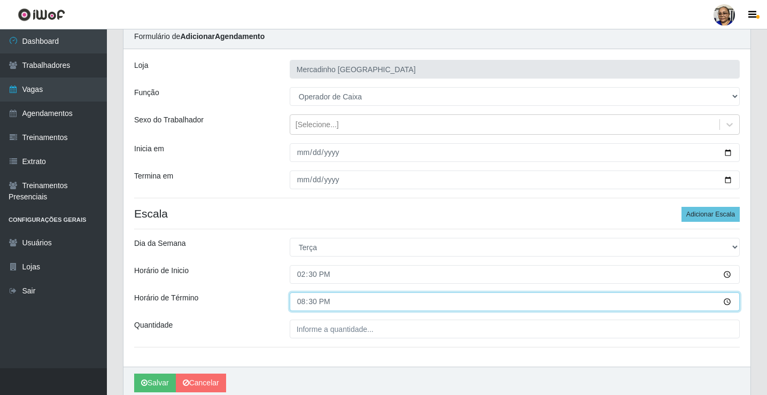
scroll to position [87, 0]
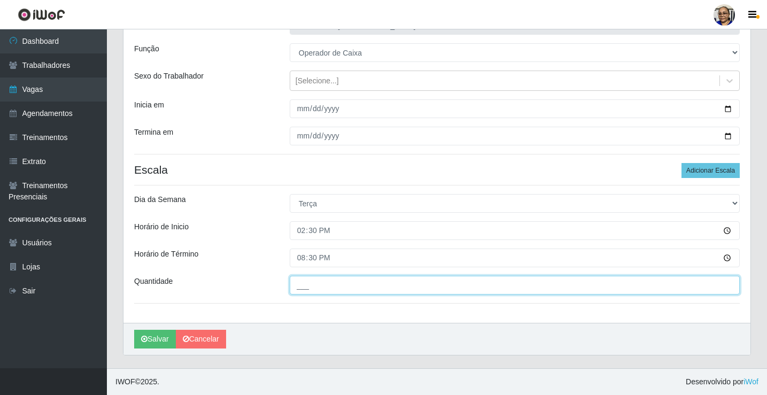
click at [389, 289] on input "___" at bounding box center [515, 285] width 450 height 19
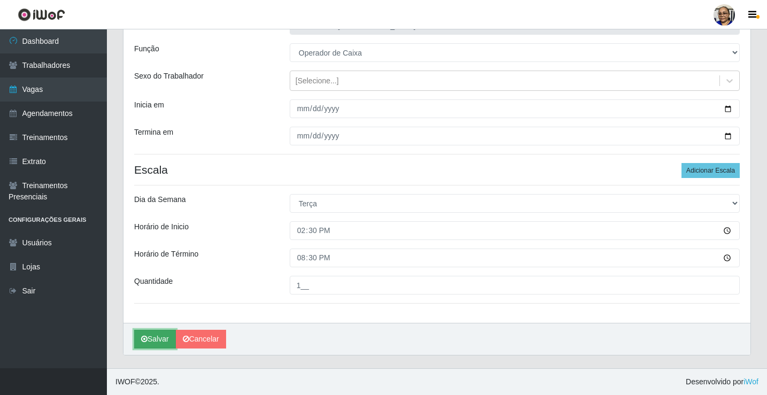
click at [160, 338] on button "Salvar" at bounding box center [155, 339] width 42 height 19
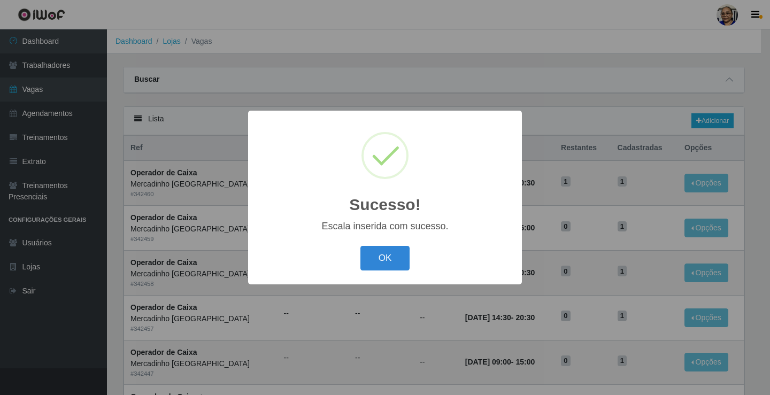
drag, startPoint x: 381, startPoint y: 255, endPoint x: 378, endPoint y: 287, distance: 32.2
click at [385, 258] on button "OK" at bounding box center [385, 258] width 50 height 25
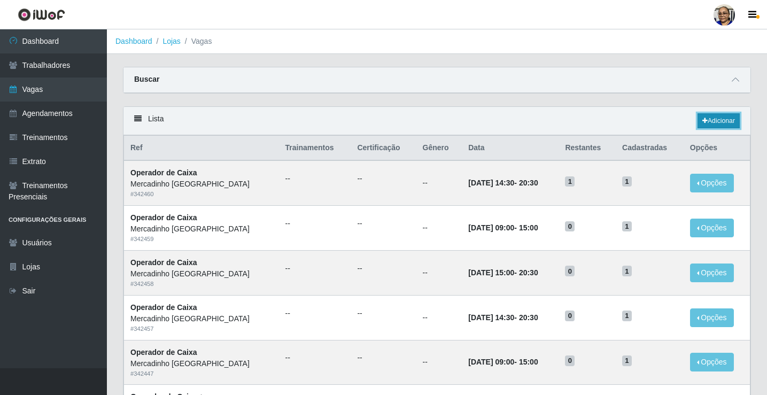
click at [718, 118] on link "Adicionar" at bounding box center [719, 120] width 42 height 15
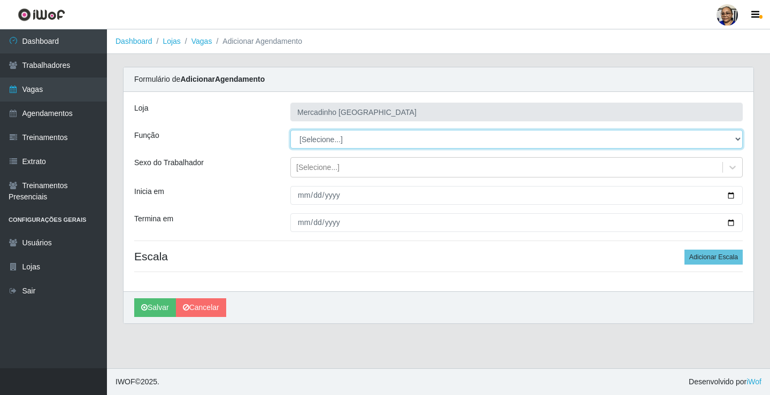
click at [324, 142] on select "[Selecione...] ASG ASG + ASG ++ Balconista de Açougue Balconista de Açougue + O…" at bounding box center [516, 139] width 452 height 19
click at [290, 130] on select "[Selecione...] ASG ASG + ASG ++ Balconista de Açougue Balconista de Açougue + O…" at bounding box center [516, 139] width 452 height 19
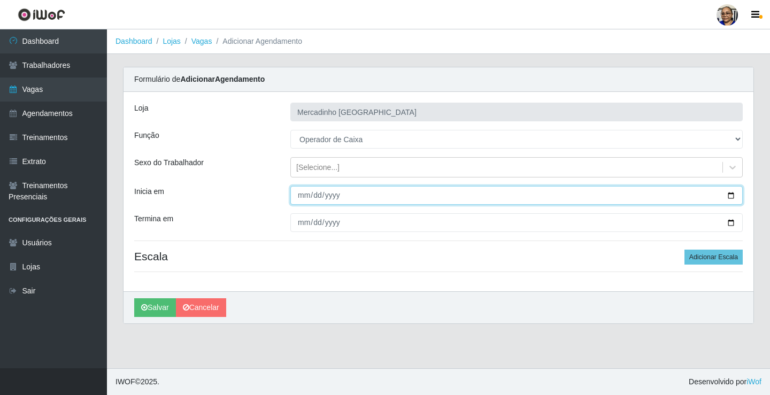
click at [729, 197] on input "Inicia em" at bounding box center [516, 195] width 452 height 19
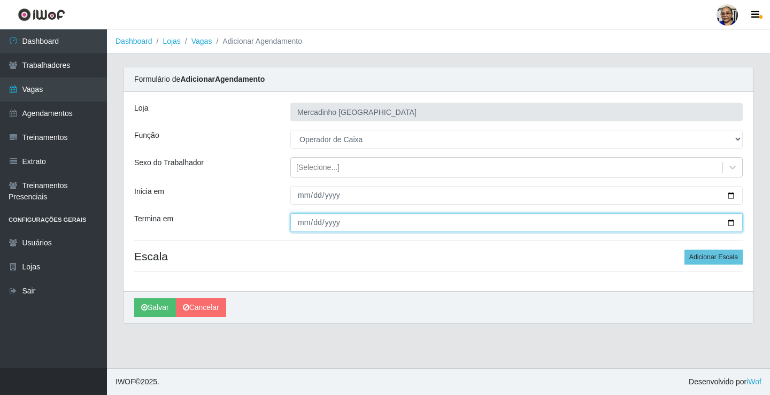
click at [730, 222] on input "Termina em" at bounding box center [516, 222] width 452 height 19
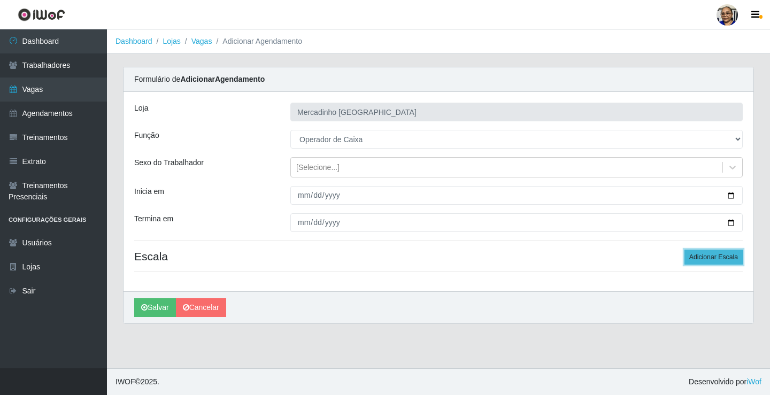
click at [709, 256] on button "Adicionar Escala" at bounding box center [713, 257] width 58 height 15
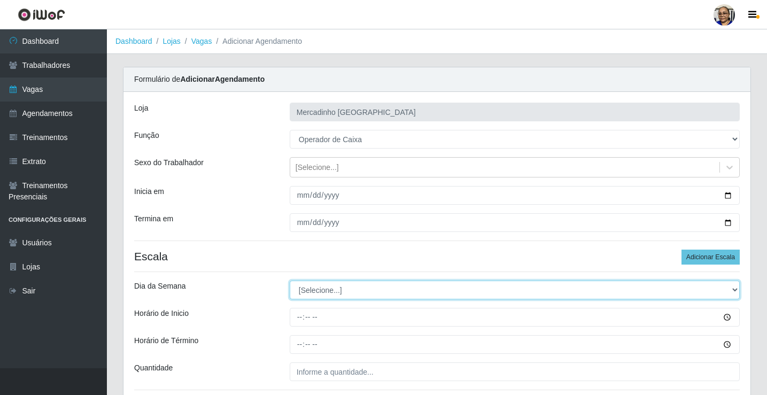
click at [324, 291] on select "[Selecione...] Segunda Terça Quarta Quinta Sexta Sábado Domingo" at bounding box center [515, 290] width 450 height 19
click at [290, 281] on select "[Selecione...] Segunda Terça Quarta Quinta Sexta Sábado Domingo" at bounding box center [515, 290] width 450 height 19
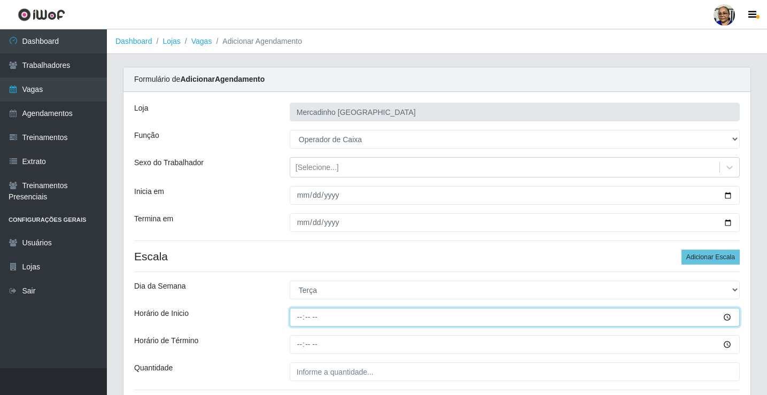
click at [299, 315] on input "Horário de Inicio" at bounding box center [515, 317] width 450 height 19
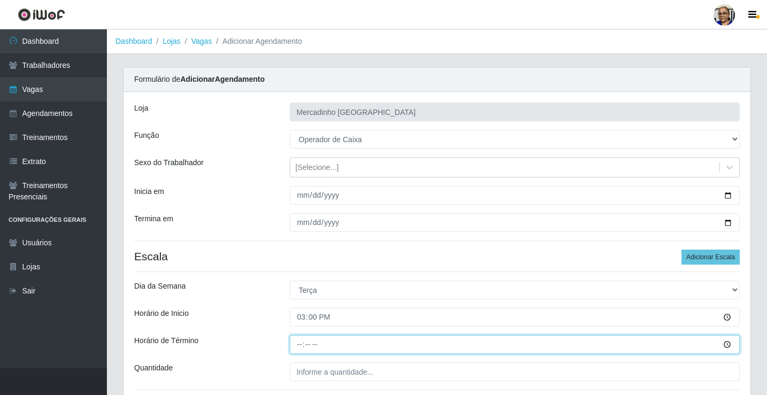
click at [301, 344] on input "Horário de Término" at bounding box center [515, 344] width 450 height 19
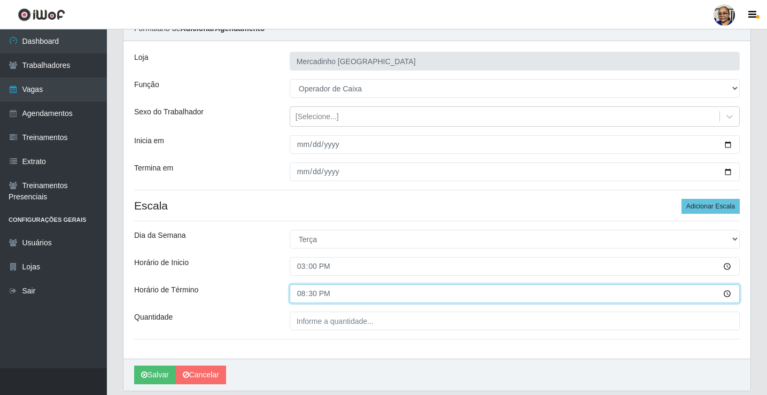
scroll to position [87, 0]
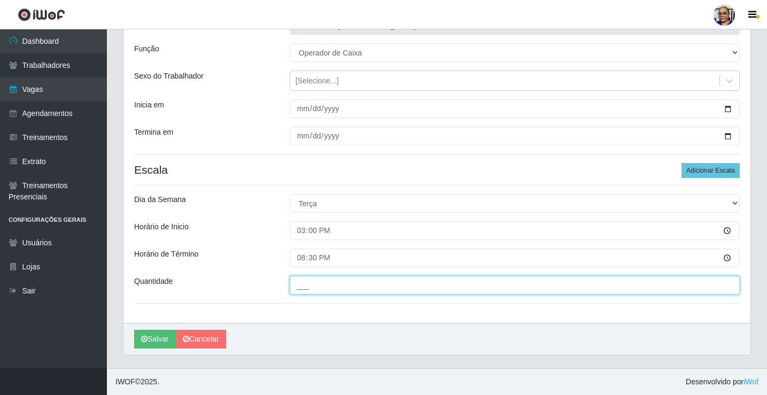
click at [382, 289] on input "___" at bounding box center [515, 285] width 450 height 19
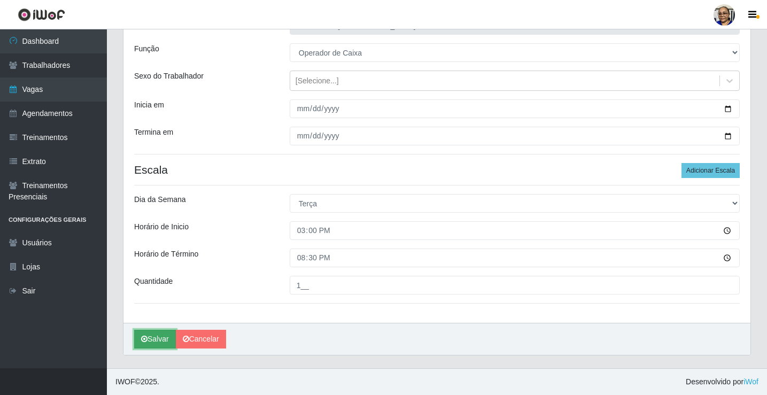
click at [165, 342] on button "Salvar" at bounding box center [155, 339] width 42 height 19
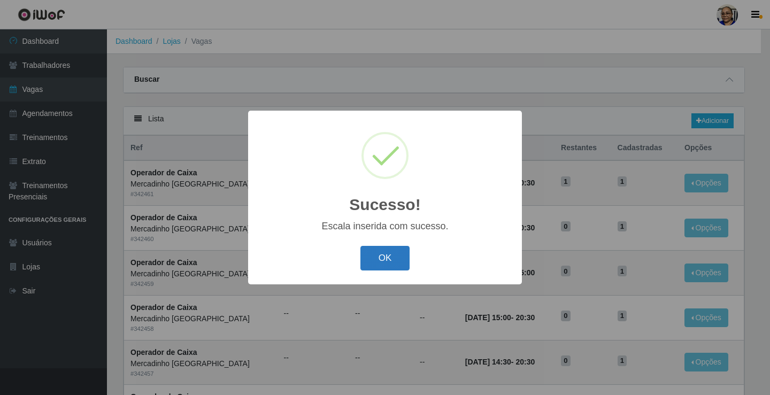
click at [380, 258] on button "OK" at bounding box center [385, 258] width 50 height 25
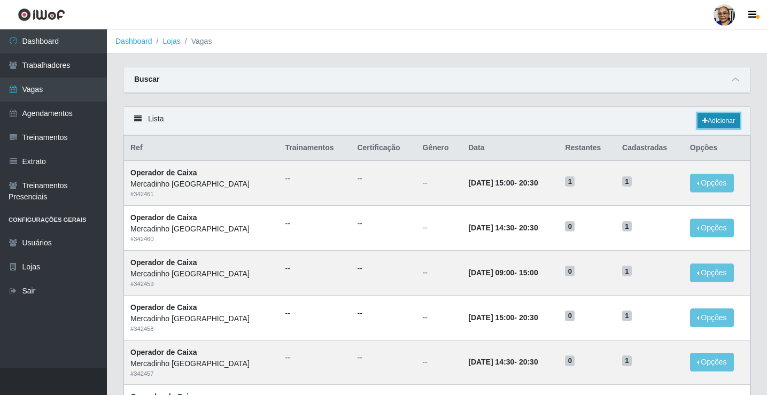
click at [722, 121] on link "Adicionar" at bounding box center [719, 120] width 42 height 15
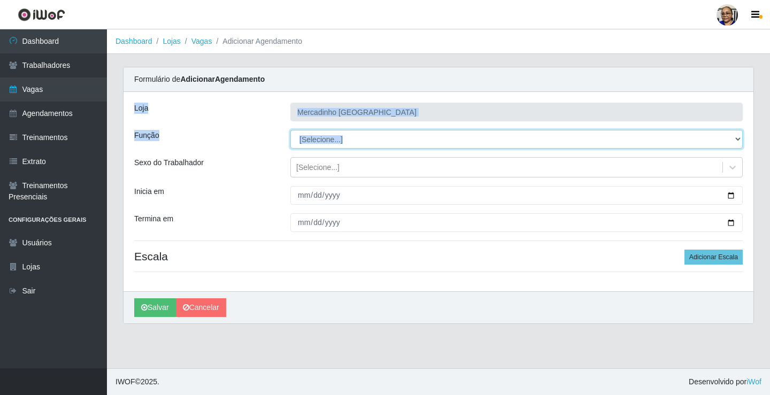
click at [343, 140] on select "[Selecione...] ASG ASG + ASG ++ Balconista de Açougue Balconista de Açougue + O…" at bounding box center [516, 139] width 452 height 19
click at [290, 130] on select "[Selecione...] ASG ASG + ASG ++ Balconista de Açougue Balconista de Açougue + O…" at bounding box center [516, 139] width 452 height 19
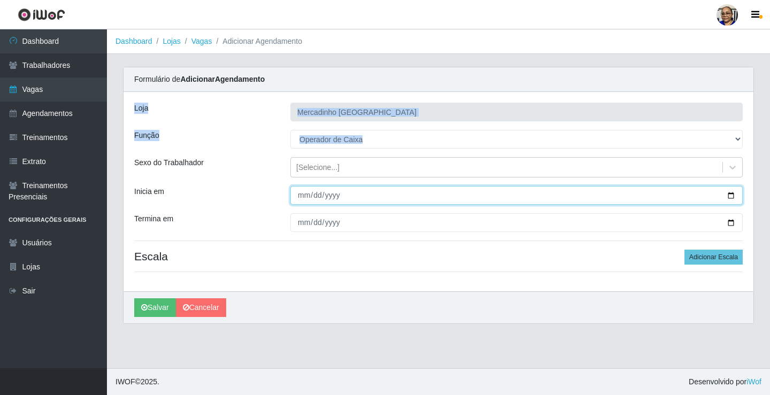
click at [729, 193] on input "Inicia em" at bounding box center [516, 195] width 452 height 19
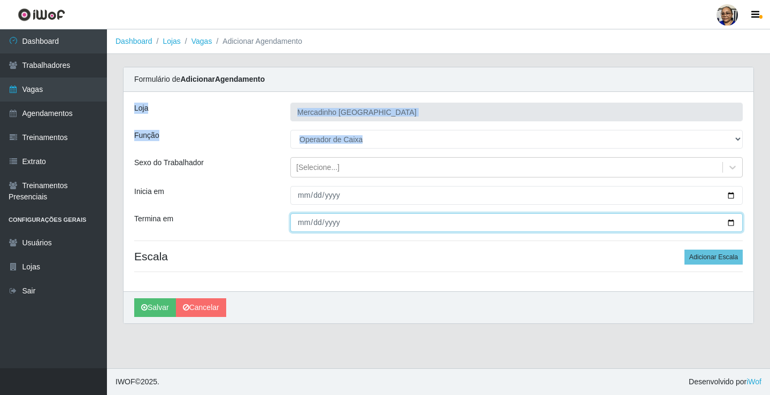
click at [729, 222] on input "Termina em" at bounding box center [516, 222] width 452 height 19
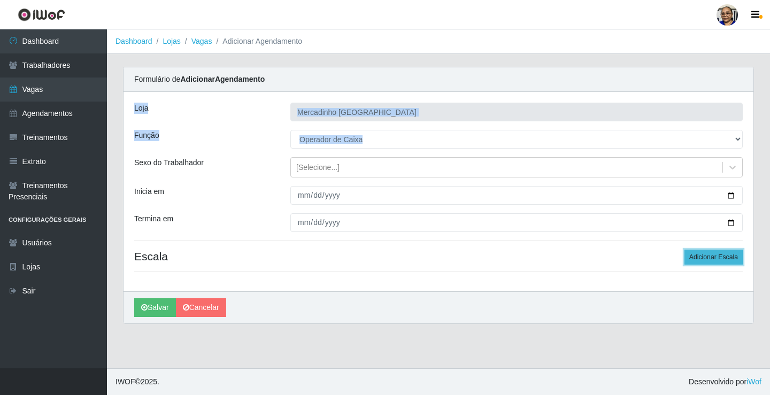
click at [718, 257] on button "Adicionar Escala" at bounding box center [713, 257] width 58 height 15
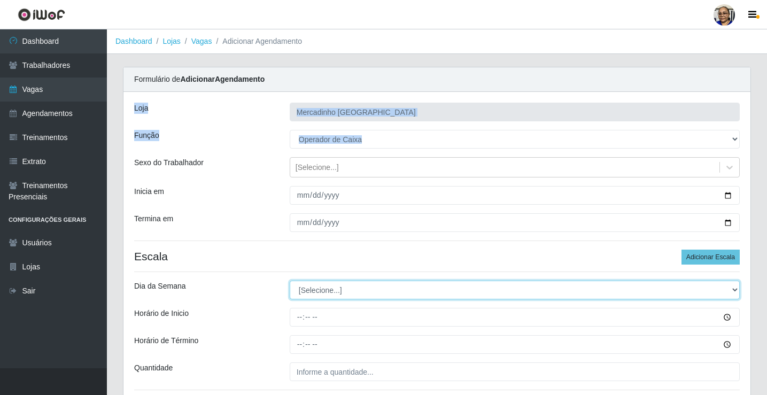
click at [734, 291] on select "[Selecione...] Segunda Terça Quarta Quinta Sexta Sábado Domingo" at bounding box center [515, 290] width 450 height 19
click at [290, 281] on select "[Selecione...] Segunda Terça Quarta Quinta Sexta Sábado Domingo" at bounding box center [515, 290] width 450 height 19
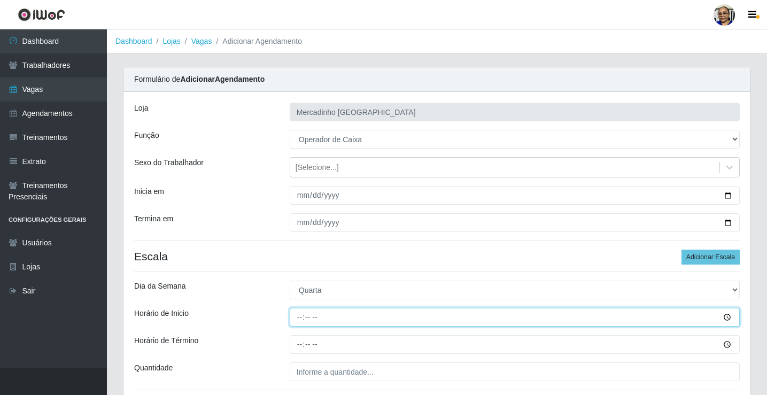
click at [304, 315] on input "Horário de Inicio" at bounding box center [515, 317] width 450 height 19
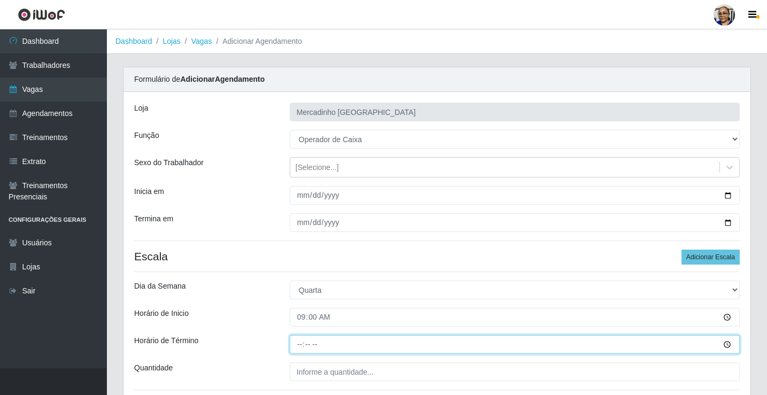
click at [300, 342] on input "Horário de Término" at bounding box center [515, 344] width 450 height 19
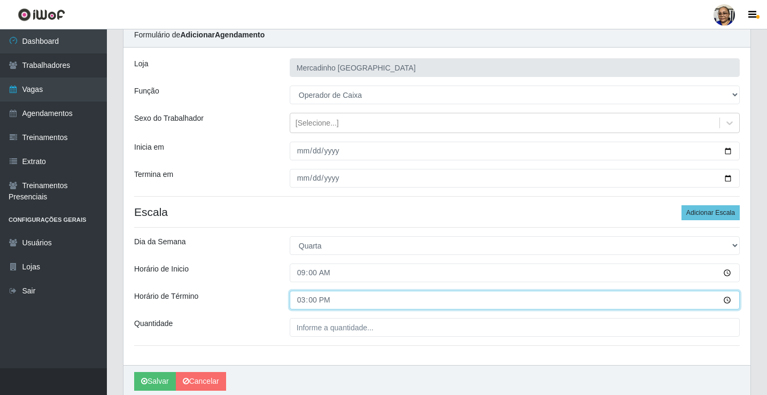
scroll to position [87, 0]
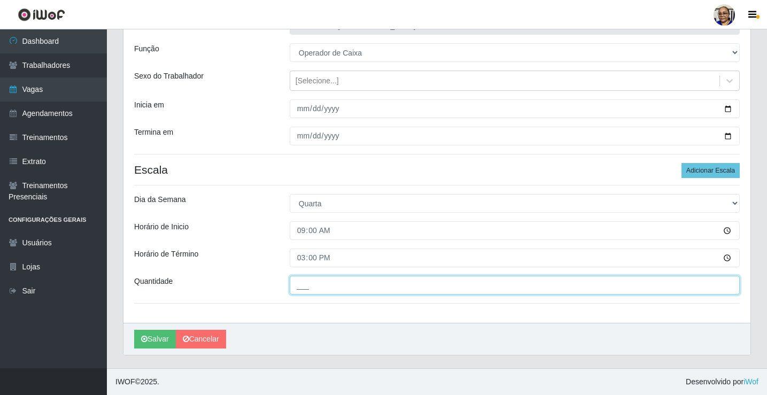
click at [379, 287] on input "___" at bounding box center [515, 285] width 450 height 19
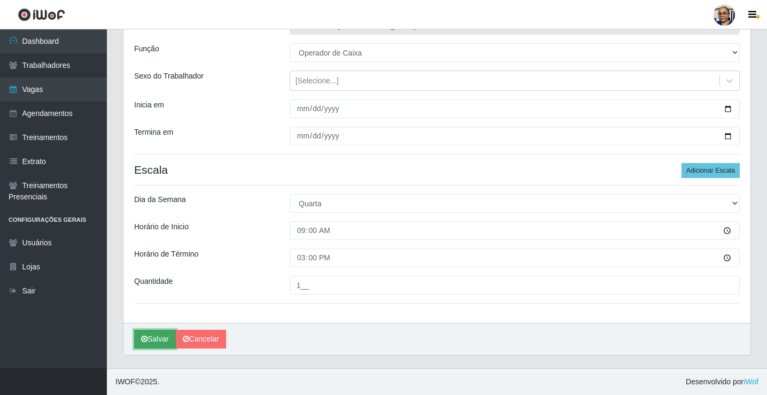
click at [158, 340] on button "Salvar" at bounding box center [155, 339] width 42 height 19
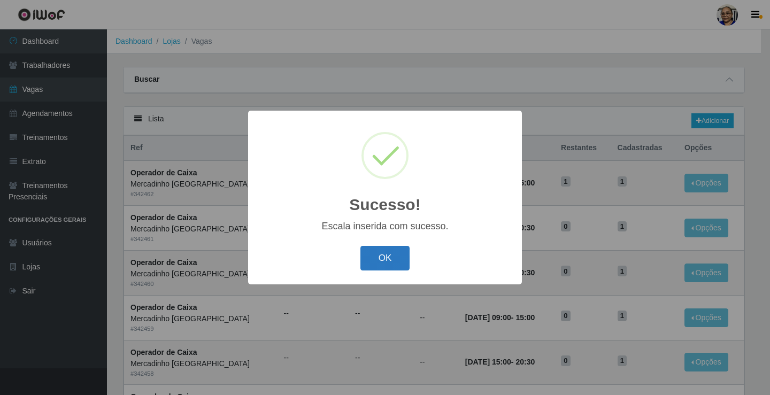
click at [381, 257] on button "OK" at bounding box center [385, 258] width 50 height 25
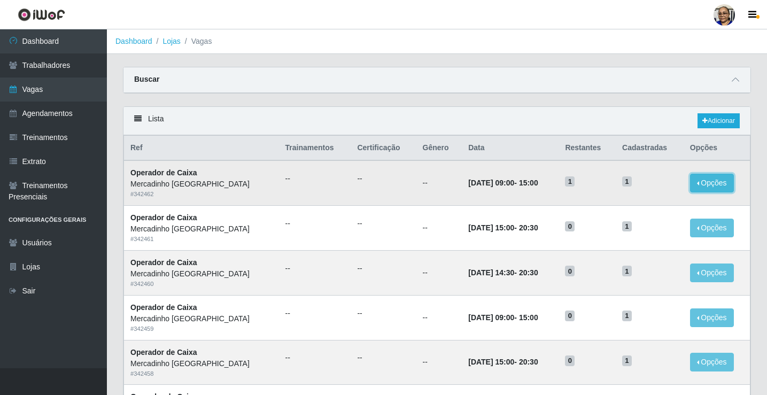
click at [699, 182] on button "Opções" at bounding box center [712, 183] width 44 height 19
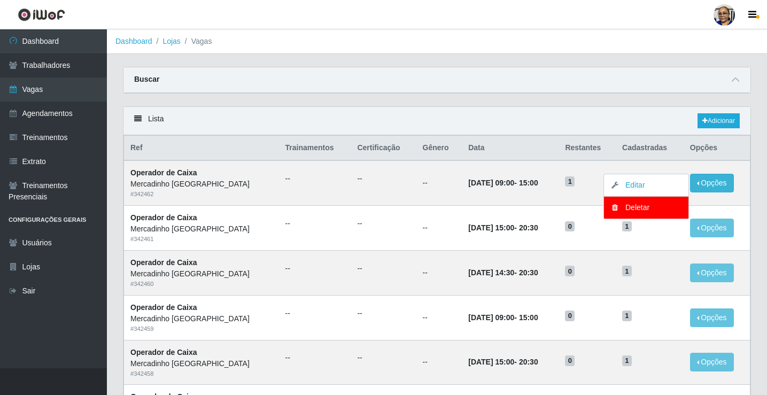
click at [632, 109] on div "Lista Adicionar" at bounding box center [436, 121] width 627 height 28
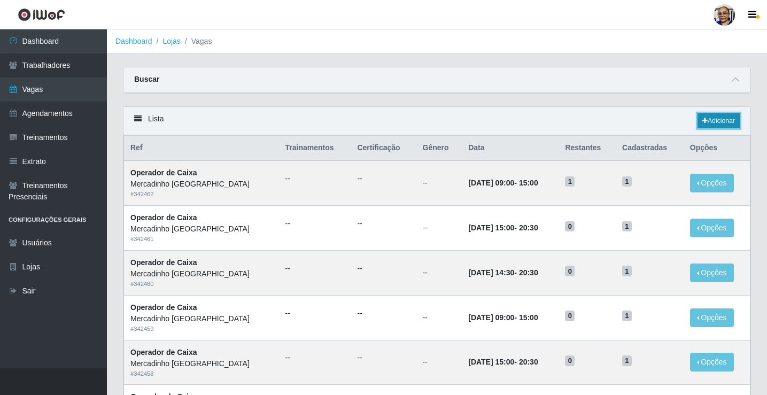
click at [717, 121] on link "Adicionar" at bounding box center [719, 120] width 42 height 15
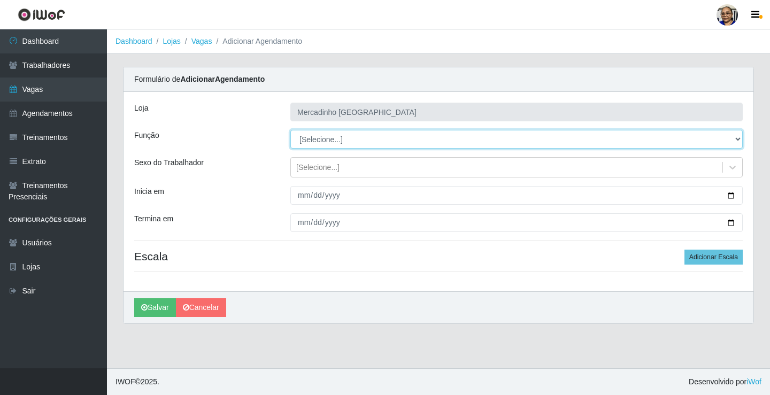
click at [320, 140] on select "[Selecione...] ASG ASG + ASG ++ Balconista de Açougue Balconista de Açougue + O…" at bounding box center [516, 139] width 452 height 19
click at [347, 140] on select "[Selecione...] ASG ASG + ASG ++ Balconista de Açougue Balconista de Açougue + O…" at bounding box center [516, 139] width 452 height 19
click at [290, 130] on select "[Selecione...] ASG ASG + ASG ++ Balconista de Açougue Balconista de Açougue + O…" at bounding box center [516, 139] width 452 height 19
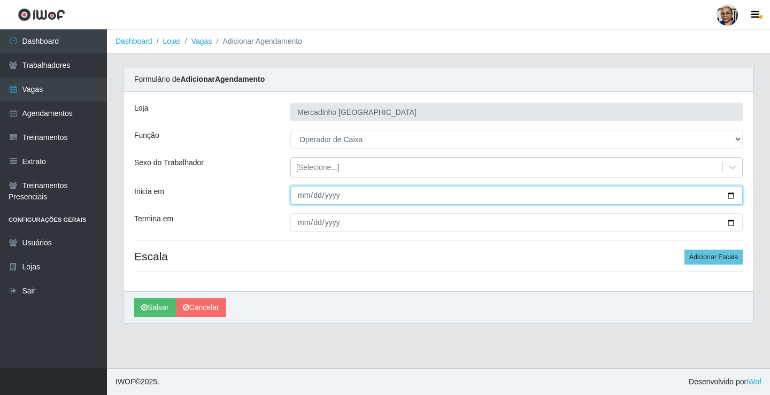
click at [731, 194] on input "Inicia em" at bounding box center [516, 195] width 452 height 19
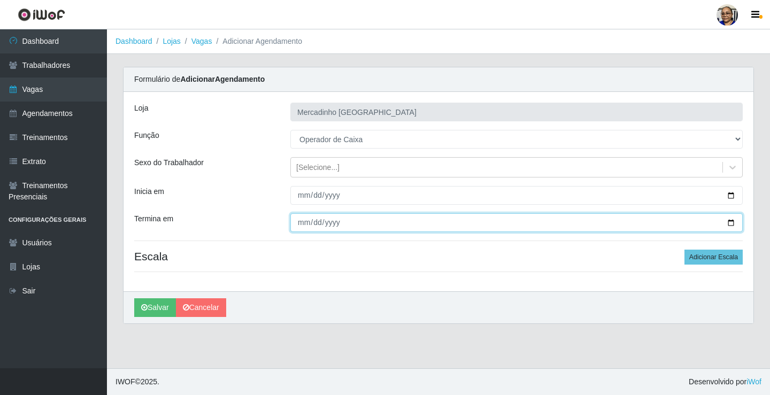
click at [732, 224] on input "Termina em" at bounding box center [516, 222] width 452 height 19
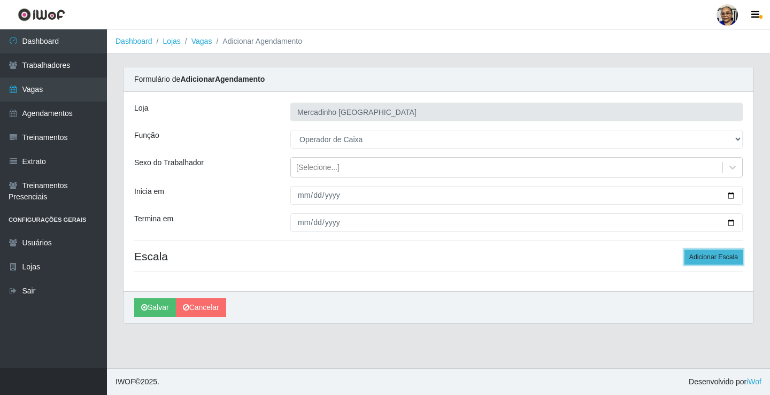
click at [718, 256] on button "Adicionar Escala" at bounding box center [713, 257] width 58 height 15
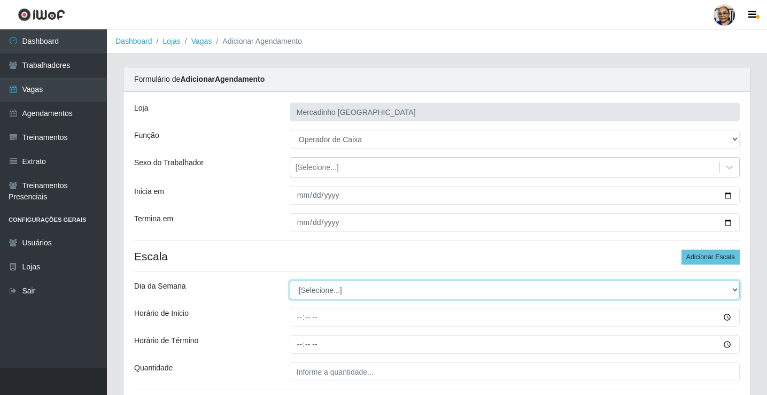
click at [324, 293] on select "[Selecione...] Segunda Terça Quarta Quinta Sexta Sábado Domingo" at bounding box center [515, 290] width 450 height 19
click at [290, 281] on select "[Selecione...] Segunda Terça Quarta Quinta Sexta Sábado Domingo" at bounding box center [515, 290] width 450 height 19
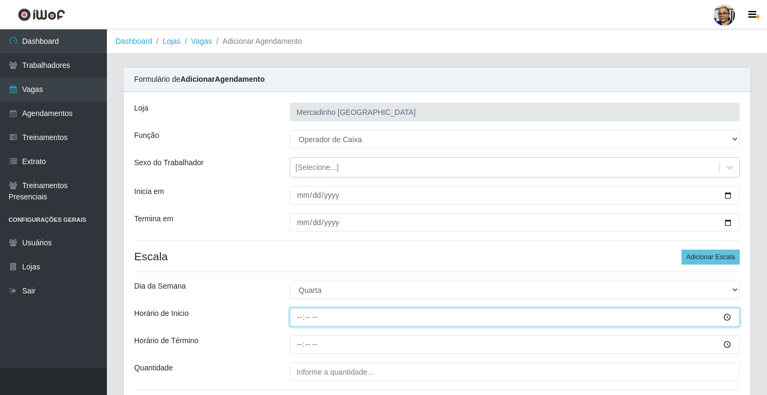
click at [301, 318] on input "Horário de Inicio" at bounding box center [515, 317] width 450 height 19
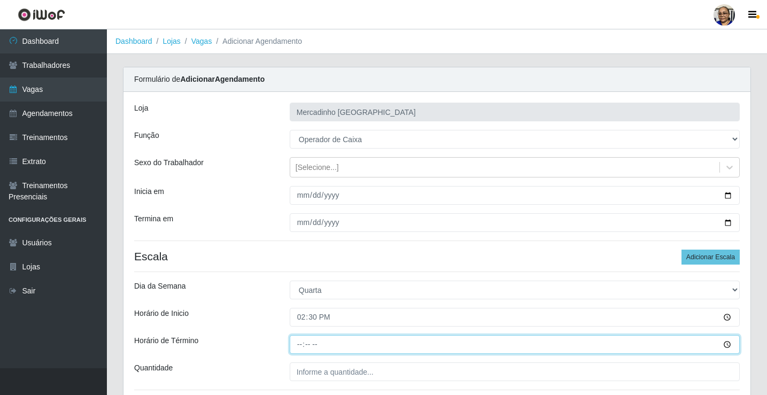
click at [299, 345] on input "Horário de Término" at bounding box center [515, 344] width 450 height 19
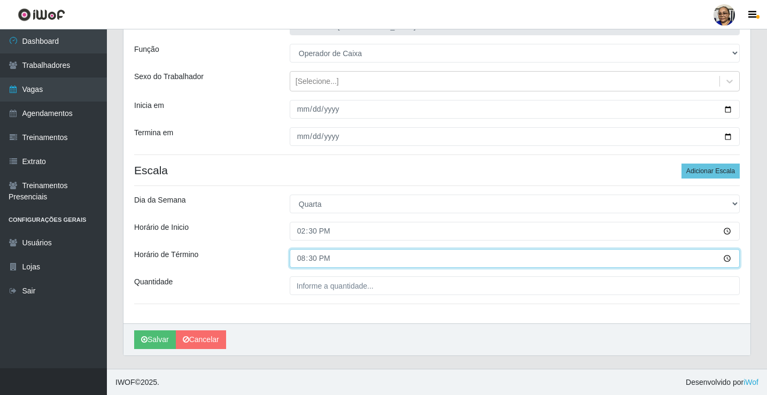
scroll to position [87, 0]
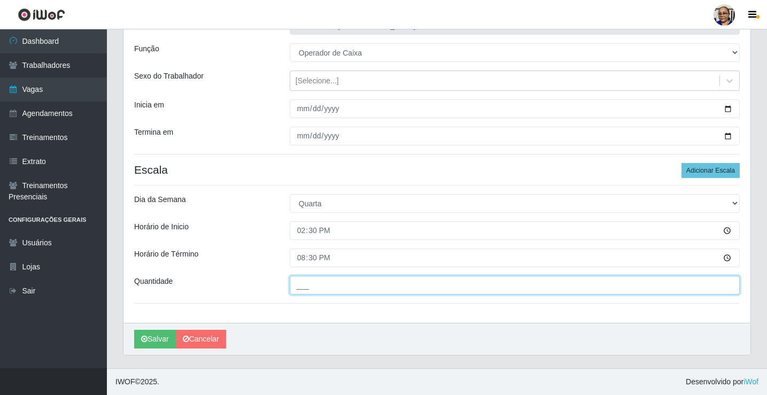
click at [392, 288] on input "___" at bounding box center [515, 285] width 450 height 19
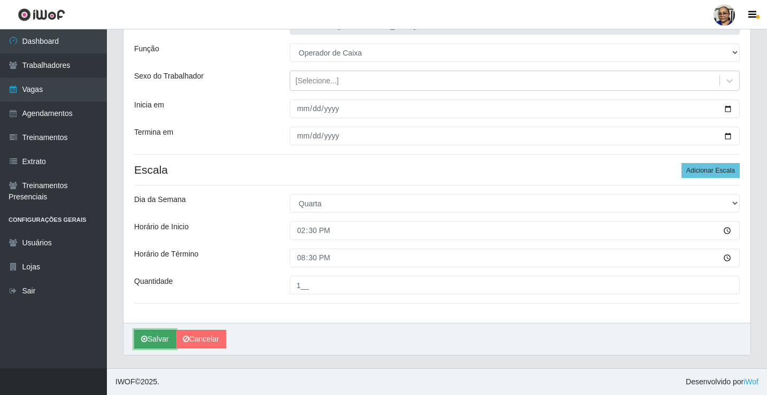
click at [169, 338] on button "Salvar" at bounding box center [155, 339] width 42 height 19
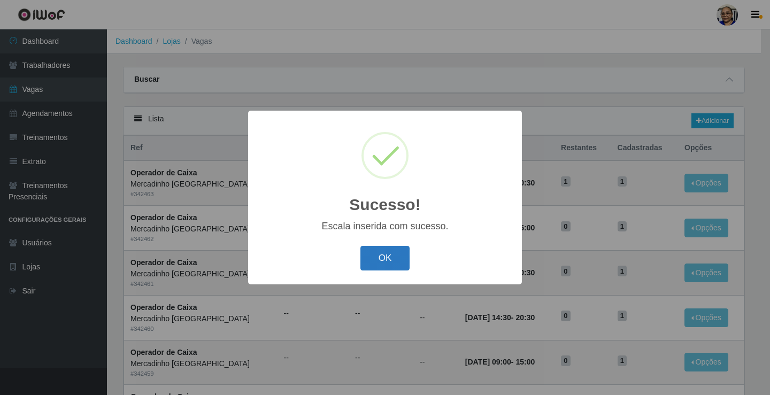
click at [391, 253] on button "OK" at bounding box center [385, 258] width 50 height 25
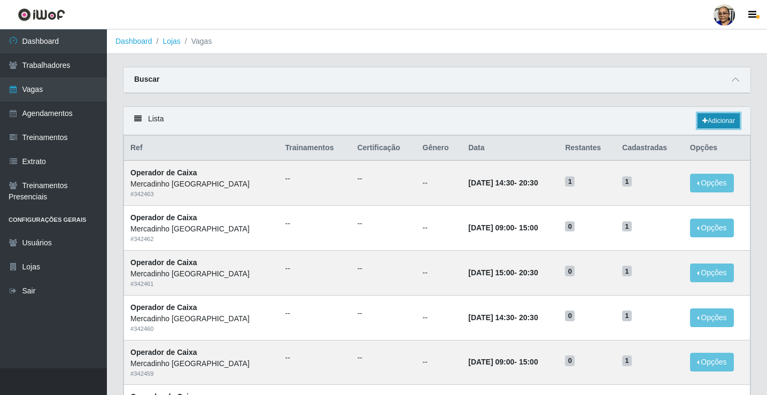
click at [720, 121] on link "Adicionar" at bounding box center [719, 120] width 42 height 15
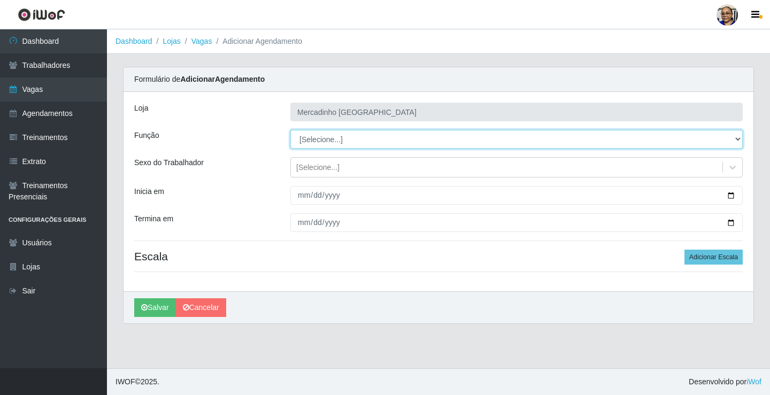
click at [332, 141] on select "[Selecione...] ASG ASG + ASG ++ Balconista de Açougue Balconista de Açougue + O…" at bounding box center [516, 139] width 452 height 19
click at [290, 130] on select "[Selecione...] ASG ASG + ASG ++ Balconista de Açougue Balconista de Açougue + O…" at bounding box center [516, 139] width 452 height 19
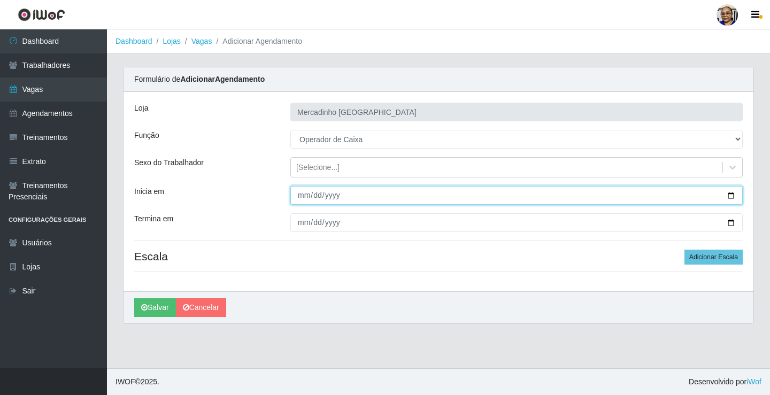
click at [731, 196] on input "Inicia em" at bounding box center [516, 195] width 452 height 19
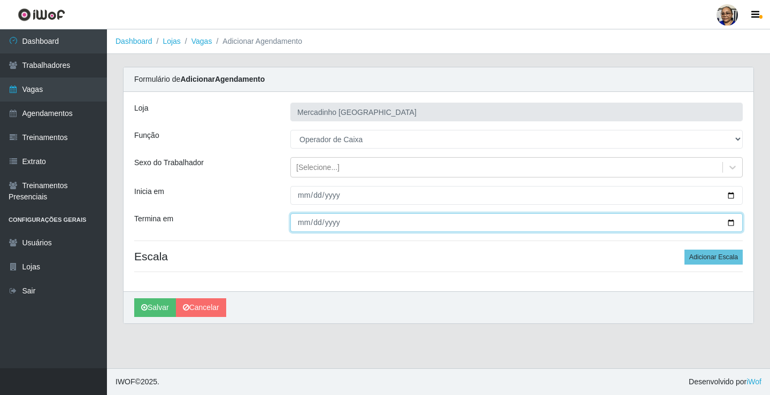
click at [732, 222] on input "Termina em" at bounding box center [516, 222] width 452 height 19
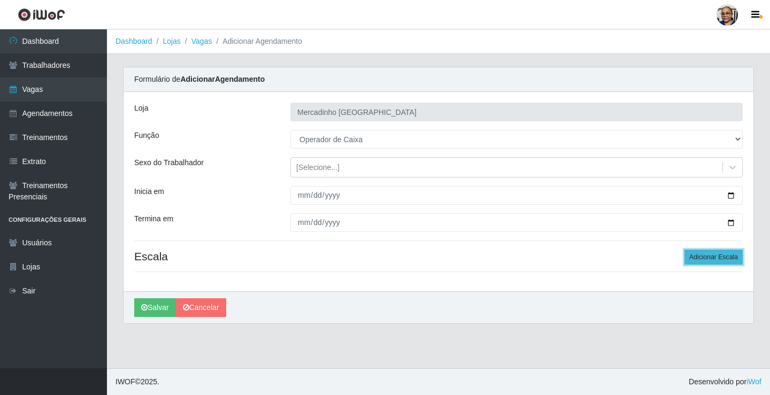
click at [715, 254] on button "Adicionar Escala" at bounding box center [713, 257] width 58 height 15
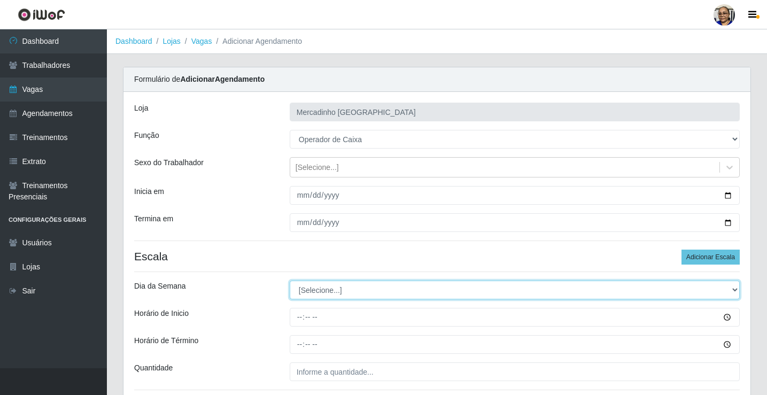
click at [325, 292] on select "[Selecione...] Segunda Terça Quarta Quinta Sexta Sábado Domingo" at bounding box center [515, 290] width 450 height 19
click at [290, 281] on select "[Selecione...] Segunda Terça Quarta Quinta Sexta Sábado Domingo" at bounding box center [515, 290] width 450 height 19
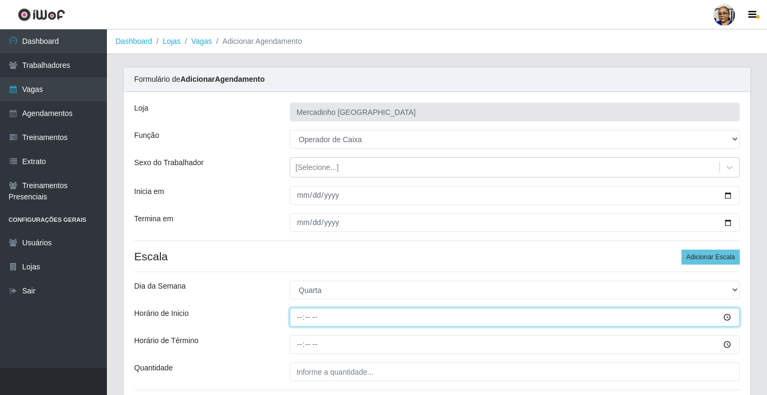
click at [300, 318] on input "Horário de Inicio" at bounding box center [515, 317] width 450 height 19
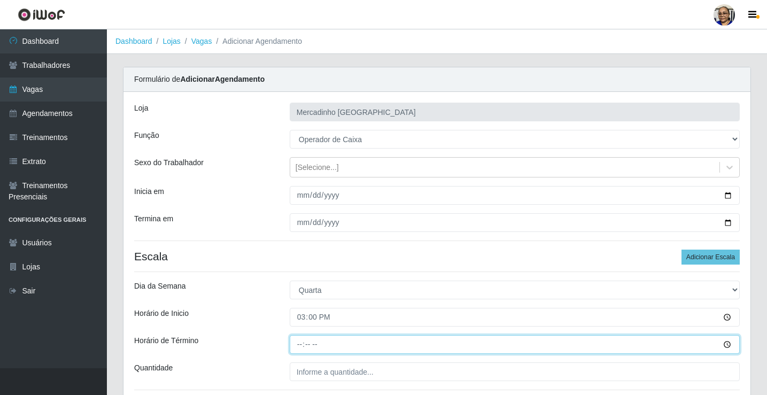
click at [300, 344] on input "Horário de Término" at bounding box center [515, 344] width 450 height 19
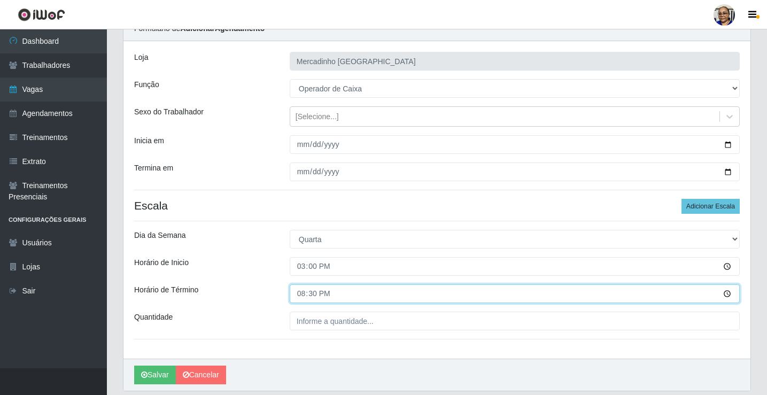
scroll to position [87, 0]
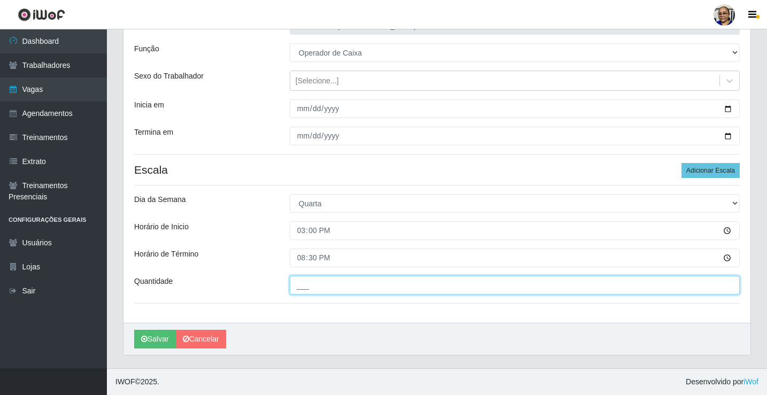
click at [390, 285] on input "___" at bounding box center [515, 285] width 450 height 19
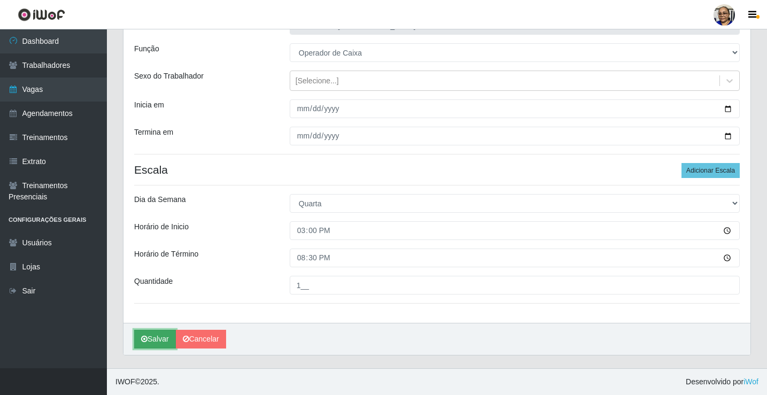
click at [157, 338] on button "Salvar" at bounding box center [155, 339] width 42 height 19
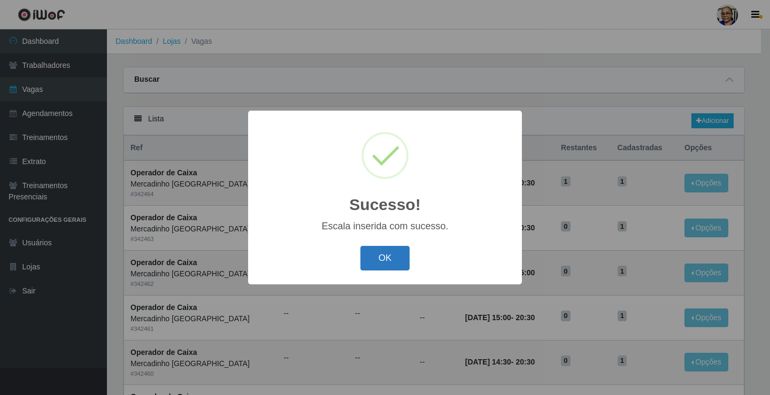
click at [389, 254] on button "OK" at bounding box center [385, 258] width 50 height 25
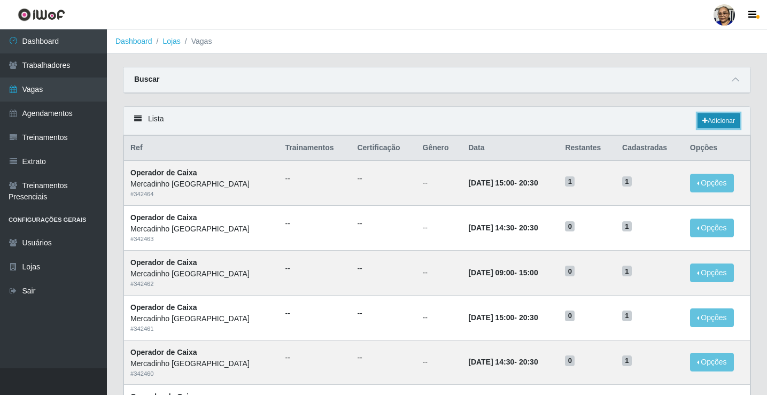
click at [722, 118] on link "Adicionar" at bounding box center [719, 120] width 42 height 15
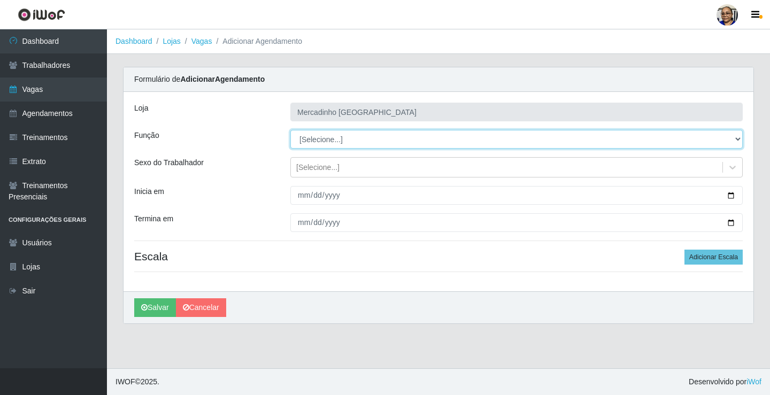
click at [315, 140] on select "[Selecione...] ASG ASG + ASG ++ Balconista de Açougue Balconista de Açougue + O…" at bounding box center [516, 139] width 452 height 19
click at [290, 130] on select "[Selecione...] ASG ASG + ASG ++ Balconista de Açougue Balconista de Açougue + O…" at bounding box center [516, 139] width 452 height 19
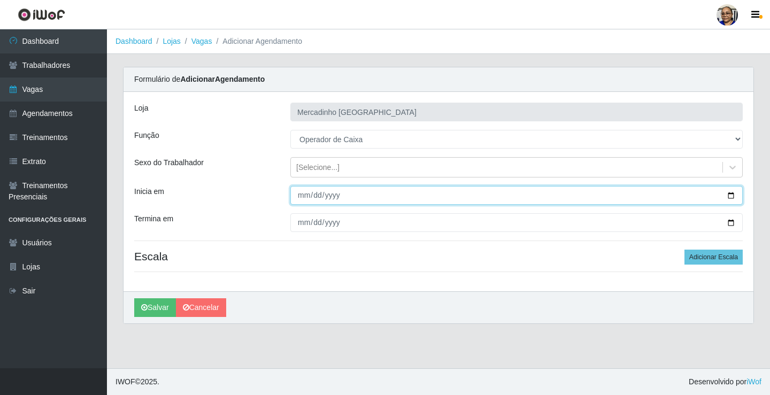
click at [730, 195] on input "Inicia em" at bounding box center [516, 195] width 452 height 19
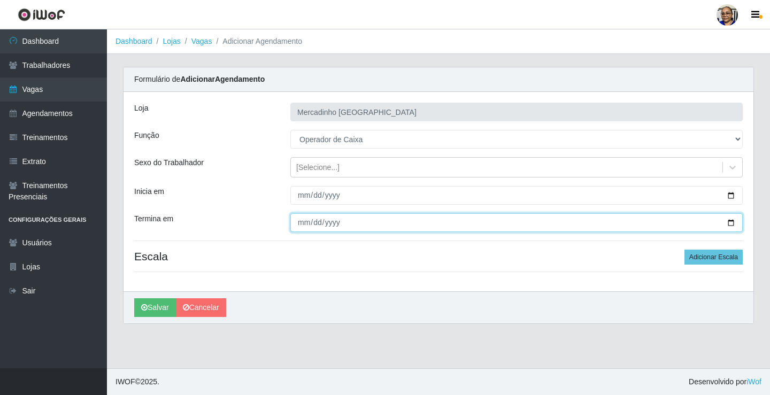
drag, startPoint x: 731, startPoint y: 221, endPoint x: 605, endPoint y: 188, distance: 130.6
click at [726, 222] on input "Termina em" at bounding box center [516, 222] width 452 height 19
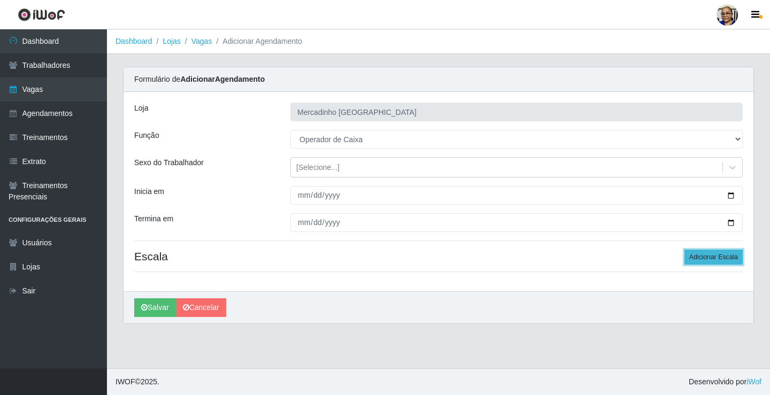
drag, startPoint x: 704, startPoint y: 258, endPoint x: 683, endPoint y: 254, distance: 21.2
click at [694, 256] on button "Adicionar Escala" at bounding box center [713, 257] width 58 height 15
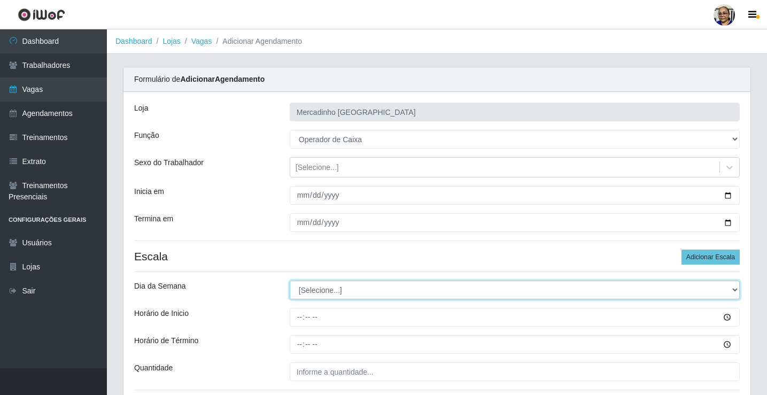
click at [316, 289] on select "[Selecione...] Segunda Terça Quarta Quinta Sexta Sábado Domingo" at bounding box center [515, 290] width 450 height 19
click at [290, 281] on select "[Selecione...] Segunda Terça Quarta Quinta Sexta Sábado Domingo" at bounding box center [515, 290] width 450 height 19
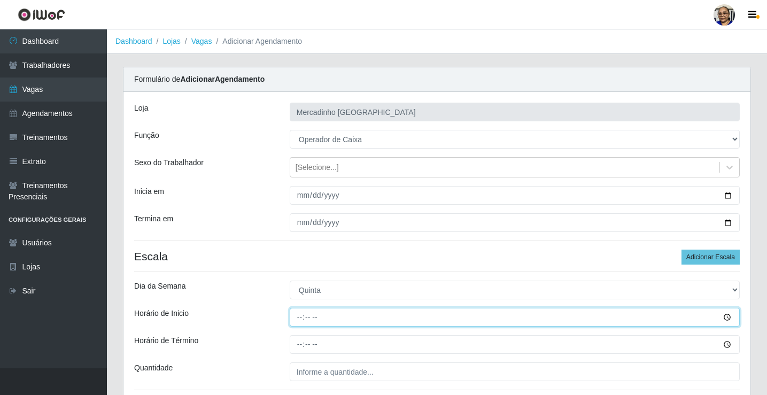
click at [300, 318] on input "Horário de Inicio" at bounding box center [515, 317] width 450 height 19
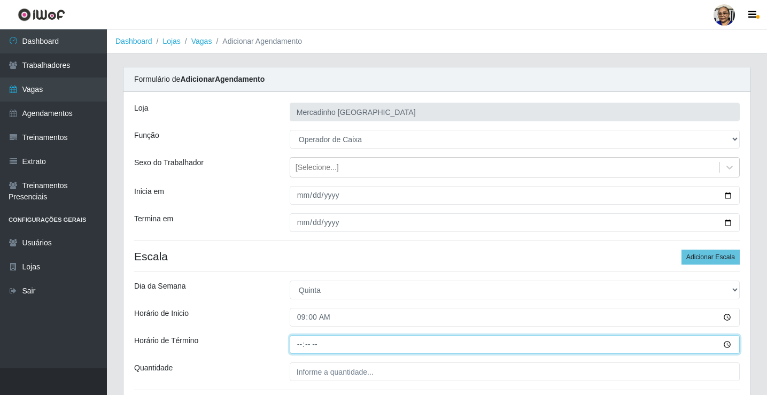
drag, startPoint x: 299, startPoint y: 344, endPoint x: 305, endPoint y: 349, distance: 7.6
click at [299, 345] on input "Horário de Término" at bounding box center [515, 344] width 450 height 19
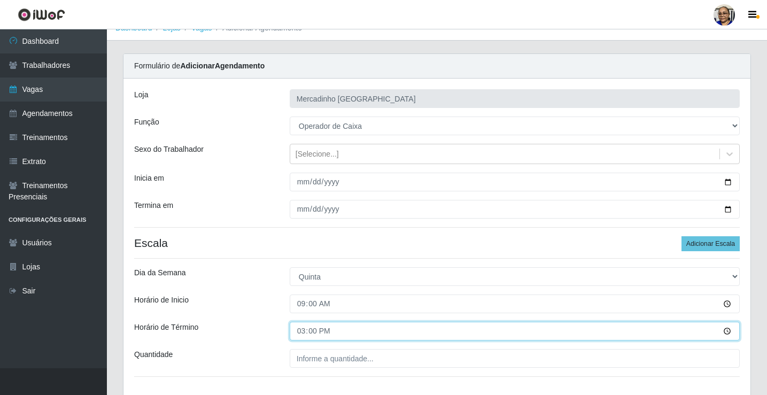
scroll to position [87, 0]
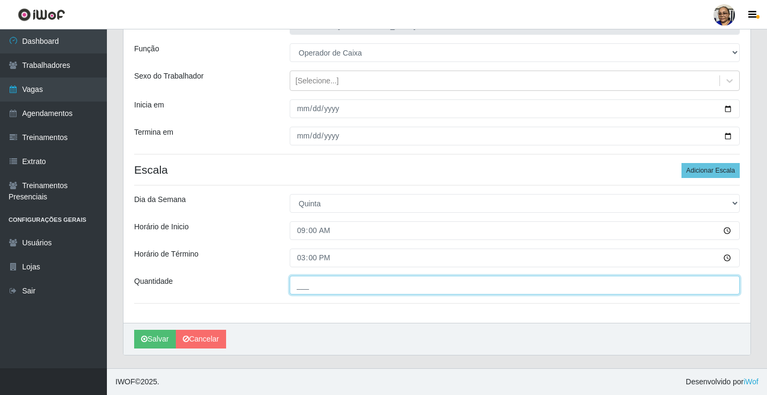
click at [448, 281] on input "___" at bounding box center [515, 285] width 450 height 19
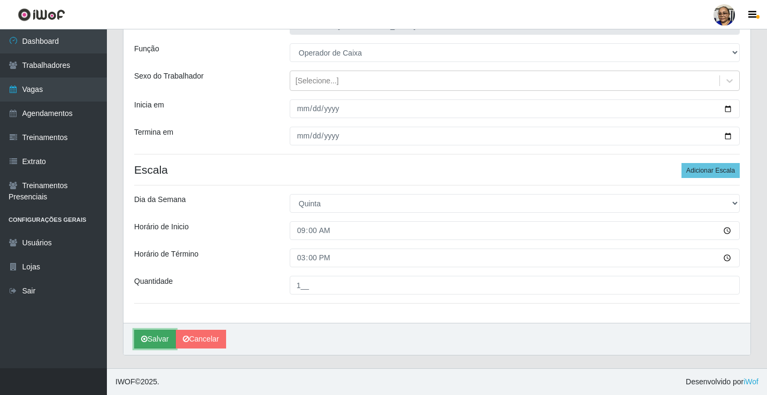
click at [160, 337] on button "Salvar" at bounding box center [155, 339] width 42 height 19
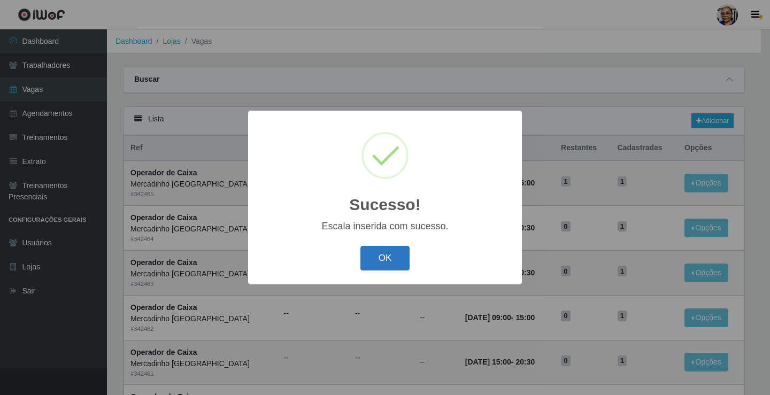
click at [383, 259] on button "OK" at bounding box center [385, 258] width 50 height 25
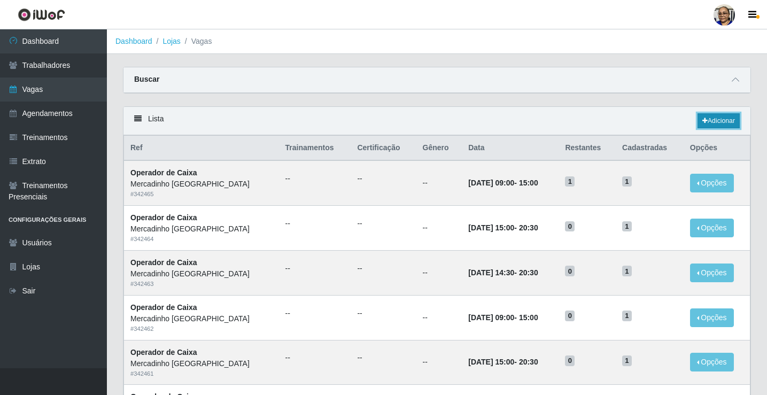
click at [714, 118] on link "Adicionar" at bounding box center [719, 120] width 42 height 15
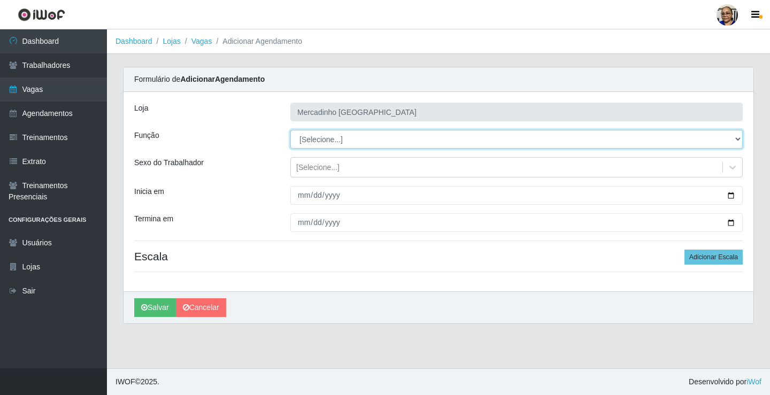
click at [323, 136] on select "[Selecione...] ASG ASG + ASG ++ Balconista de Açougue Balconista de Açougue + O…" at bounding box center [516, 139] width 452 height 19
click at [290, 130] on select "[Selecione...] ASG ASG + ASG ++ Balconista de Açougue Balconista de Açougue + O…" at bounding box center [516, 139] width 452 height 19
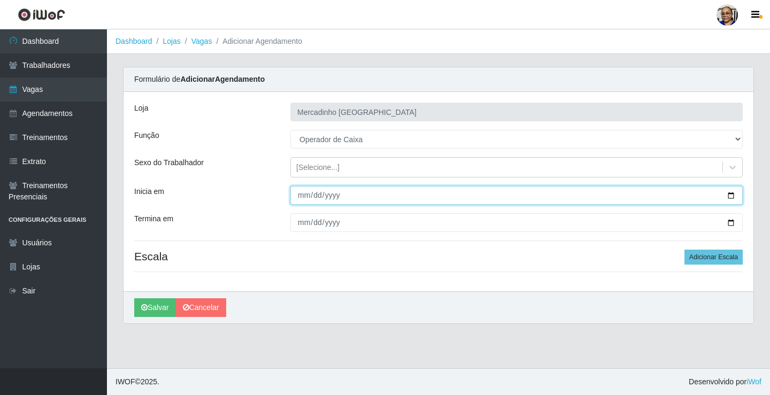
click at [730, 194] on input "Inicia em" at bounding box center [516, 195] width 452 height 19
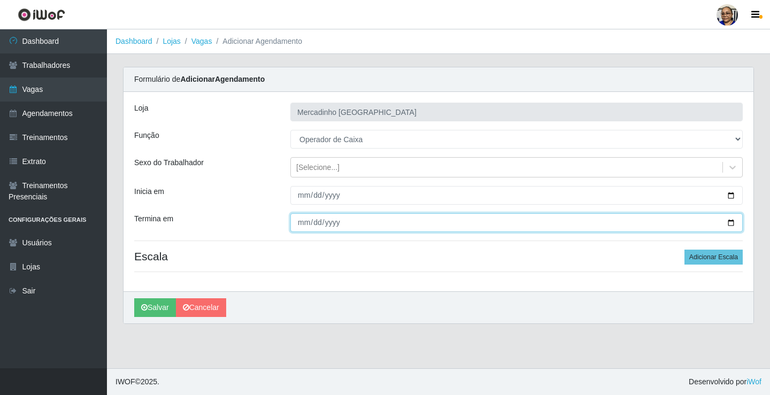
click at [732, 221] on input "Termina em" at bounding box center [516, 222] width 452 height 19
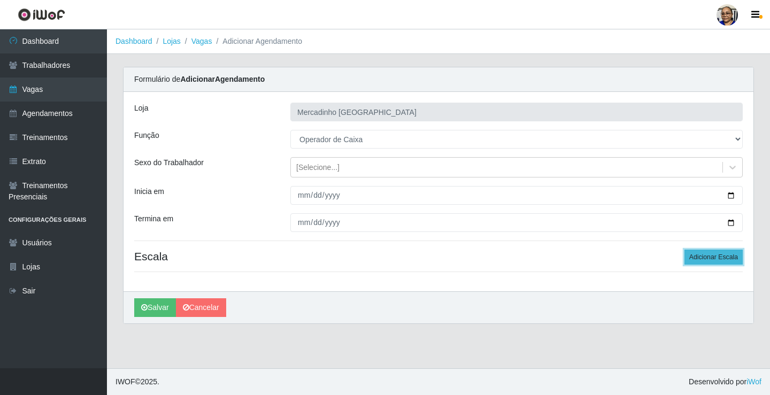
click at [706, 256] on button "Adicionar Escala" at bounding box center [713, 257] width 58 height 15
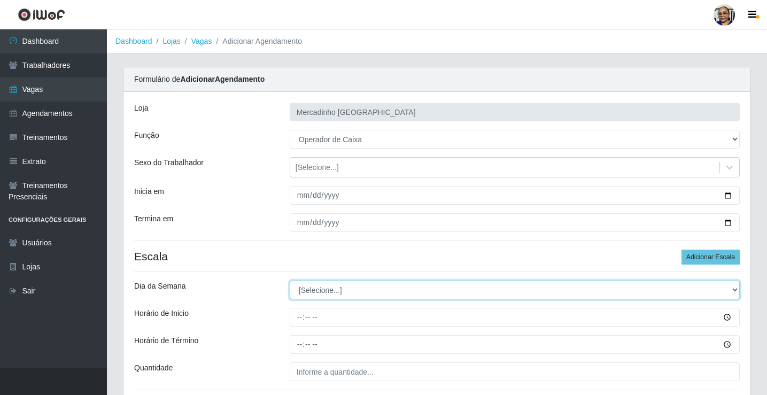
click at [318, 290] on select "[Selecione...] Segunda Terça Quarta Quinta Sexta Sábado Domingo" at bounding box center [515, 290] width 450 height 19
drag, startPoint x: 318, startPoint y: 290, endPoint x: 314, endPoint y: 278, distance: 12.2
click at [318, 290] on select "[Selecione...] Segunda Terça Quarta Quinta Sexta Sábado Domingo" at bounding box center [515, 290] width 450 height 19
click at [307, 293] on select "[Selecione...] Segunda Terça Quarta Quinta Sexta Sábado Domingo" at bounding box center [515, 290] width 450 height 19
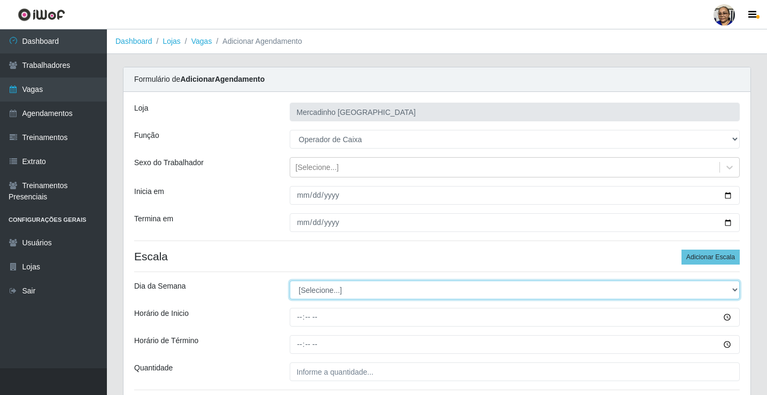
click at [334, 289] on select "[Selecione...] Segunda Terça Quarta Quinta Sexta Sábado Domingo" at bounding box center [515, 290] width 450 height 19
click at [290, 281] on select "[Selecione...] Segunda Terça Quarta Quinta Sexta Sábado Domingo" at bounding box center [515, 290] width 450 height 19
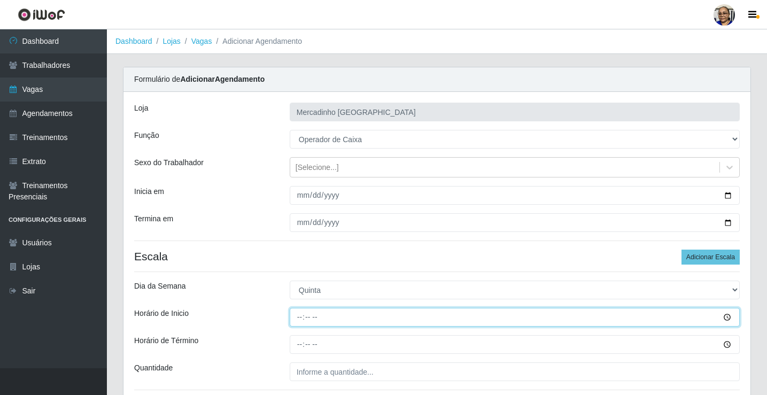
click at [299, 318] on input "Horário de Inicio" at bounding box center [515, 317] width 450 height 19
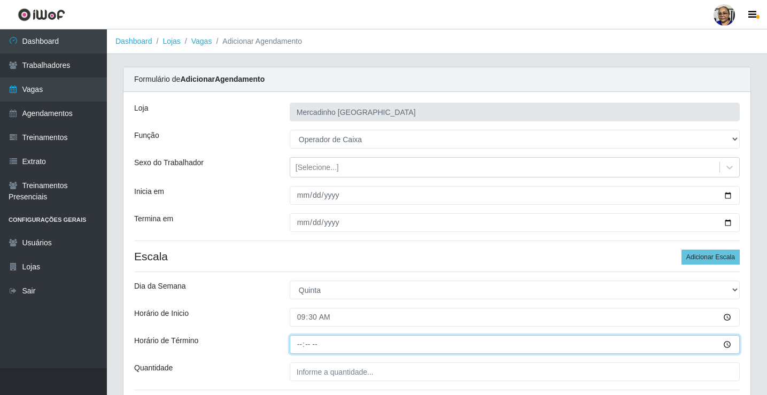
click at [300, 343] on input "Horário de Término" at bounding box center [515, 344] width 450 height 19
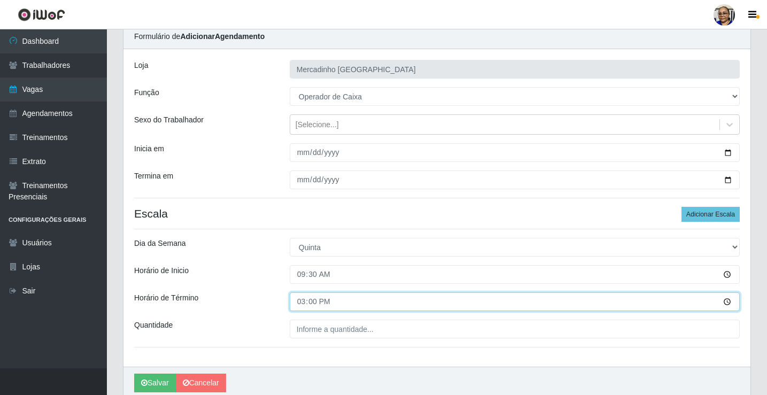
scroll to position [87, 0]
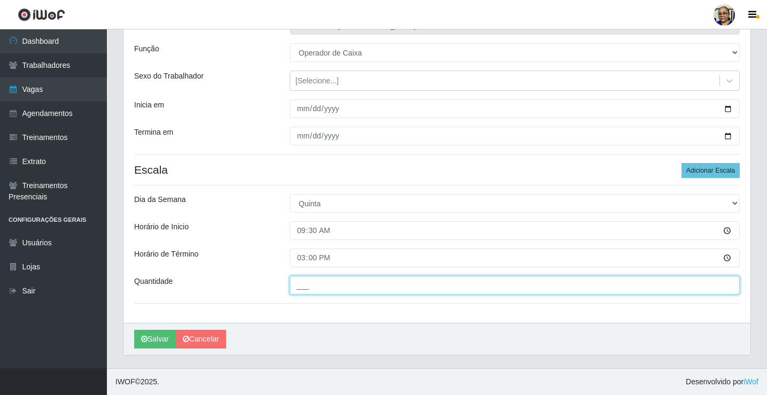
click at [383, 285] on input "___" at bounding box center [515, 285] width 450 height 19
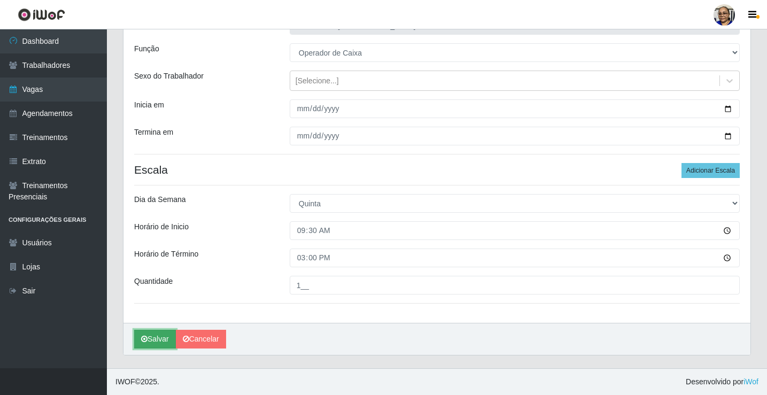
click at [159, 338] on button "Salvar" at bounding box center [155, 339] width 42 height 19
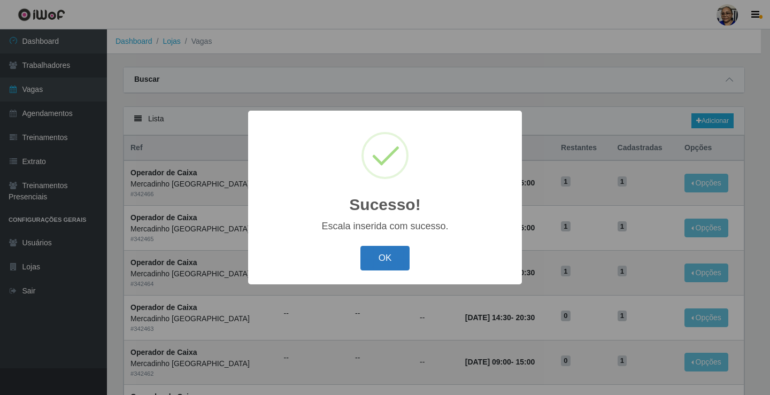
click at [381, 258] on button "OK" at bounding box center [385, 258] width 50 height 25
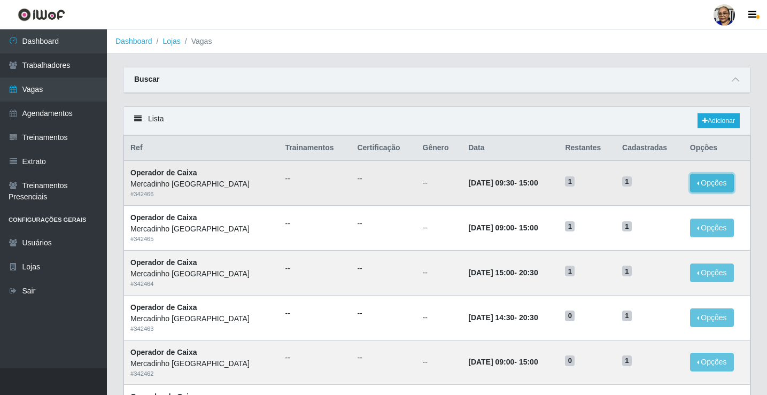
click at [700, 185] on button "Opções" at bounding box center [712, 183] width 44 height 19
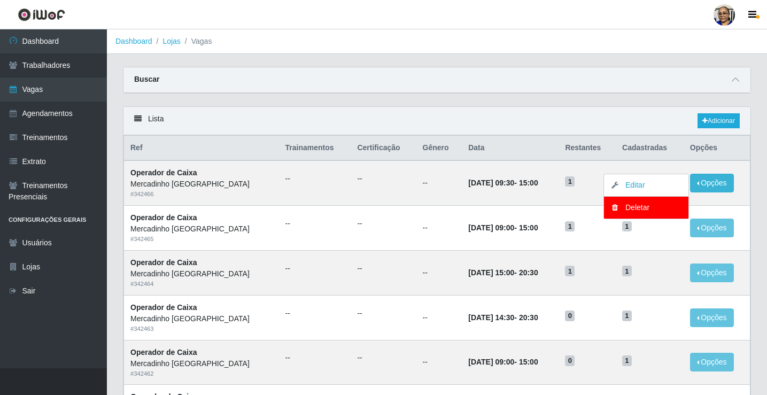
click at [654, 113] on div "Lista Adicionar" at bounding box center [436, 121] width 627 height 28
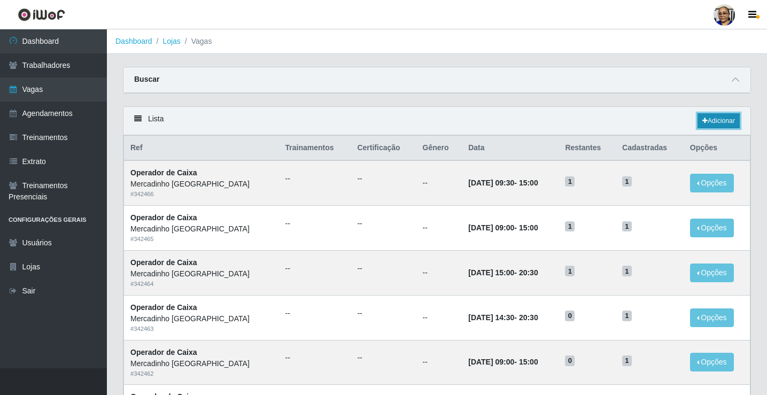
click at [722, 119] on link "Adicionar" at bounding box center [719, 120] width 42 height 15
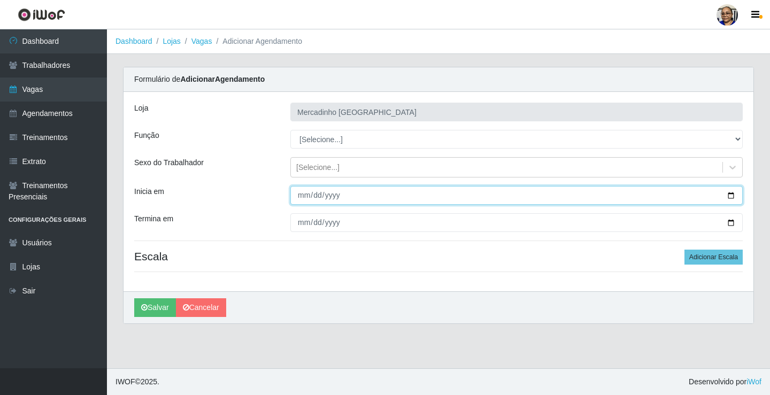
click at [732, 196] on input "Inicia em" at bounding box center [516, 195] width 452 height 19
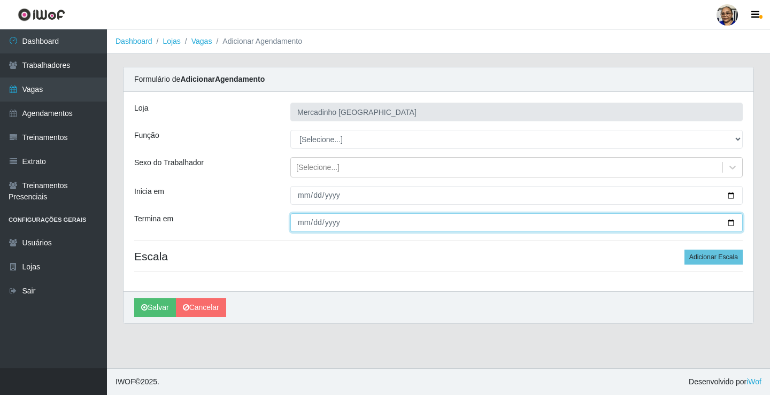
click at [729, 222] on input "Termina em" at bounding box center [516, 222] width 452 height 19
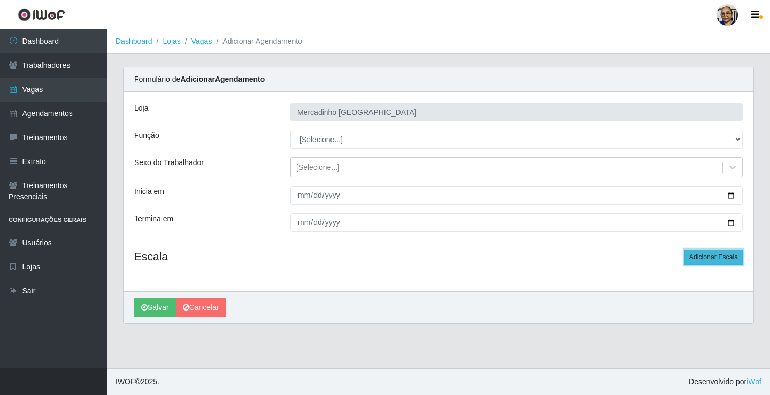
click at [708, 257] on button "Adicionar Escala" at bounding box center [713, 257] width 58 height 15
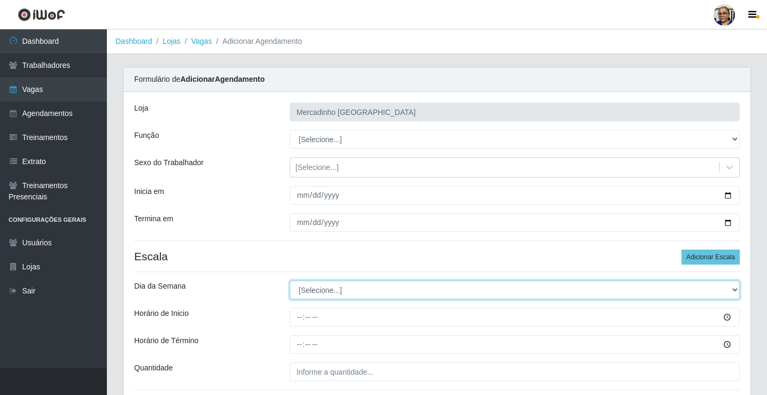
click at [318, 290] on select "[Selecione...] Segunda Terça Quarta Quinta Sexta Sábado Domingo" at bounding box center [515, 290] width 450 height 19
click at [306, 290] on select "[Selecione...] Segunda Terça Quarta Quinta Sexta Sábado Domingo" at bounding box center [515, 290] width 450 height 19
click at [290, 281] on select "[Selecione...] Segunda Terça Quarta Quinta Sexta Sábado Domingo" at bounding box center [515, 290] width 450 height 19
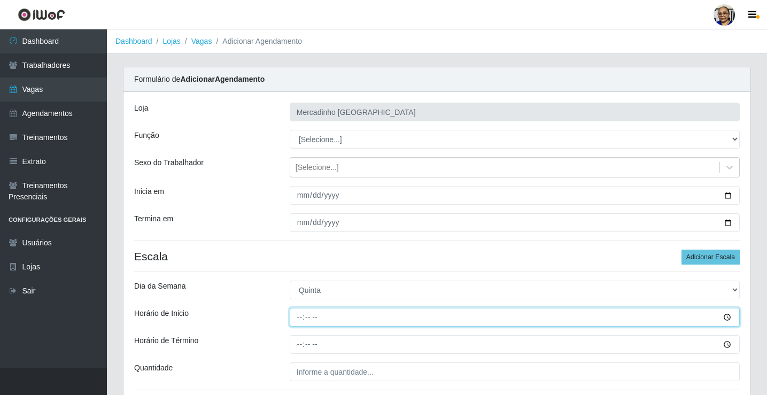
click at [300, 319] on input "Horário de Inicio" at bounding box center [515, 317] width 450 height 19
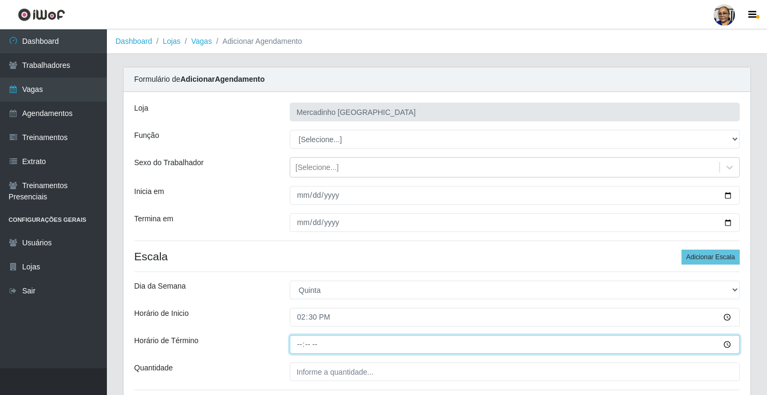
click at [299, 345] on input "Horário de Término" at bounding box center [515, 344] width 450 height 19
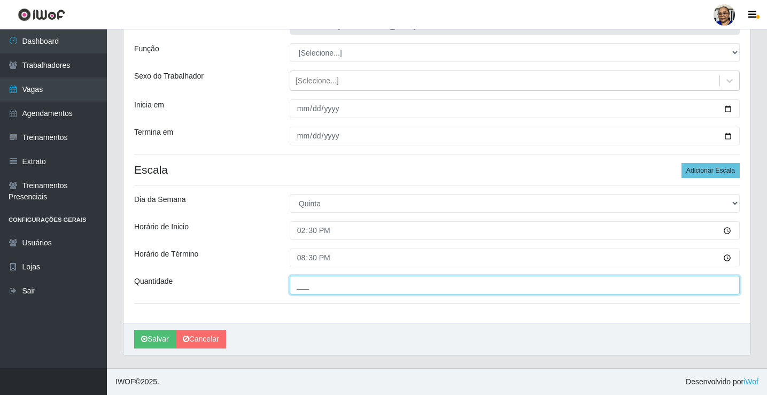
click at [375, 285] on input "___" at bounding box center [515, 285] width 450 height 19
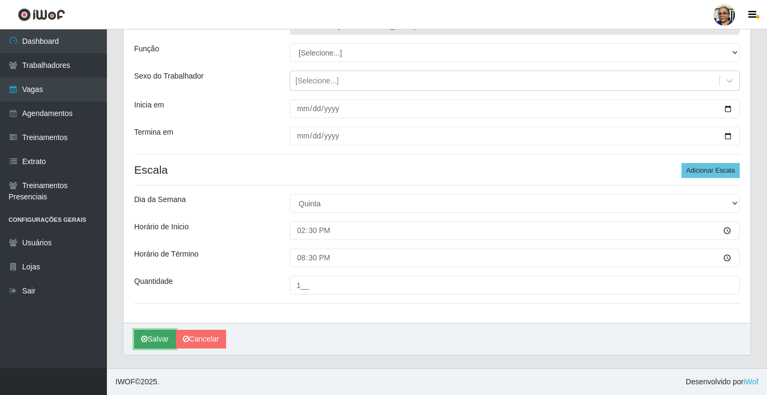
click at [161, 339] on button "Salvar" at bounding box center [155, 339] width 42 height 19
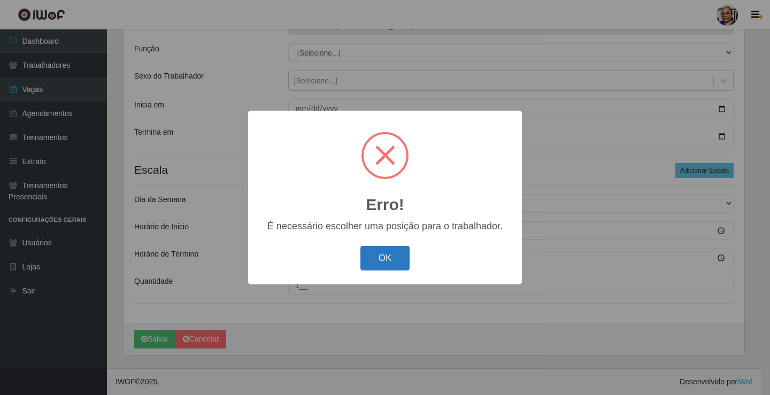
click at [390, 258] on button "OK" at bounding box center [385, 258] width 50 height 25
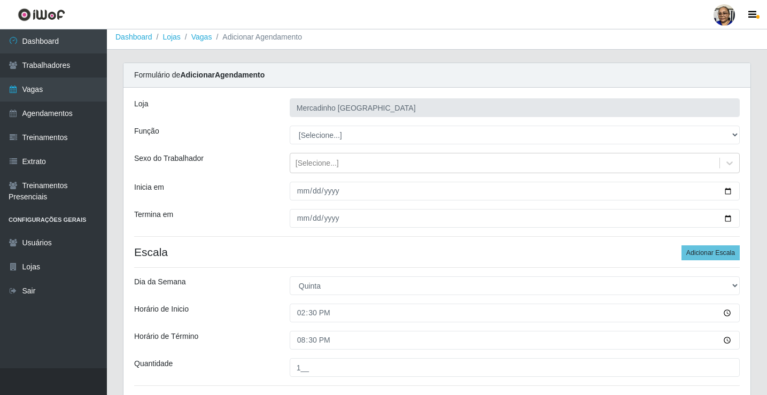
scroll to position [0, 0]
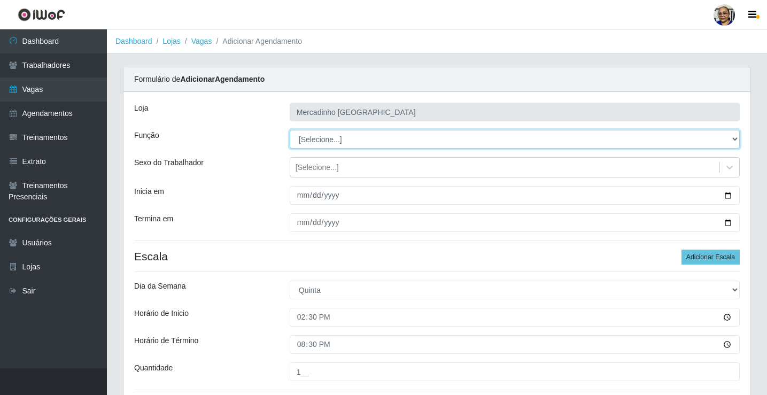
click at [325, 140] on select "[Selecione...] ASG ASG + ASG ++ Balconista de Açougue Balconista de Açougue + O…" at bounding box center [515, 139] width 450 height 19
click at [290, 130] on select "[Selecione...] ASG ASG + ASG ++ Balconista de Açougue Balconista de Açougue + O…" at bounding box center [515, 139] width 450 height 19
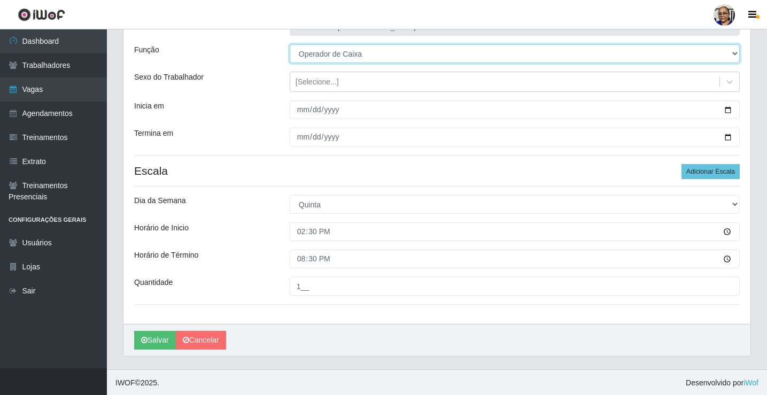
scroll to position [87, 0]
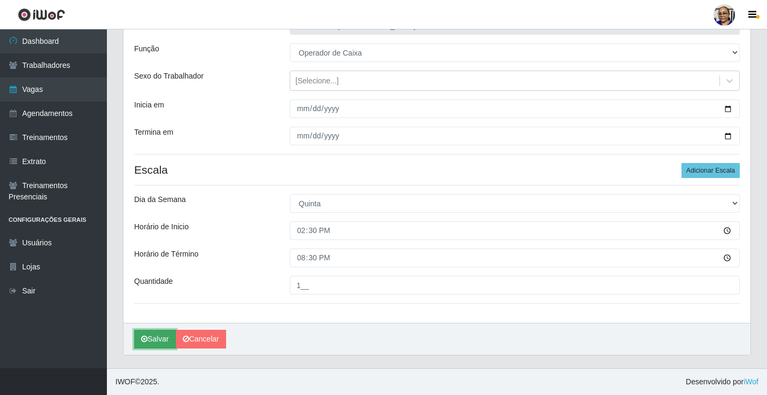
click at [160, 342] on button "Salvar" at bounding box center [155, 339] width 42 height 19
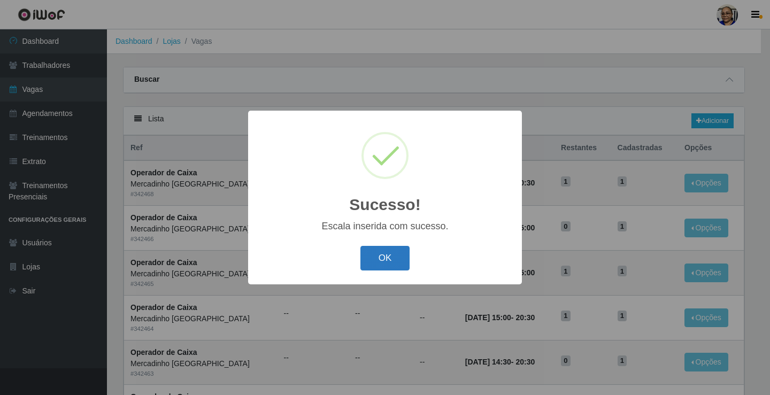
click at [392, 256] on button "OK" at bounding box center [385, 258] width 50 height 25
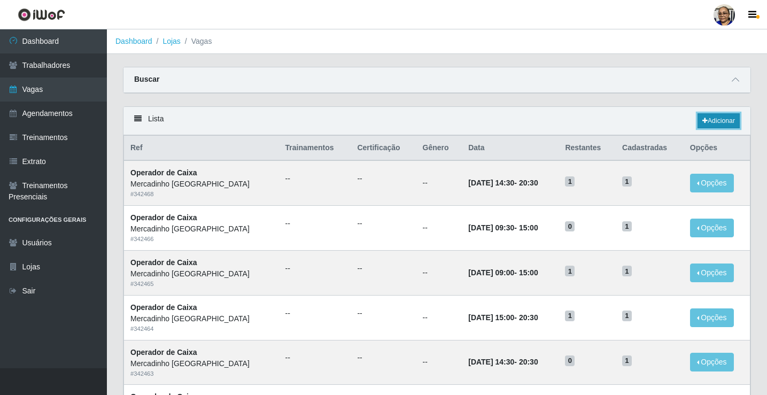
click at [716, 121] on link "Adicionar" at bounding box center [719, 120] width 42 height 15
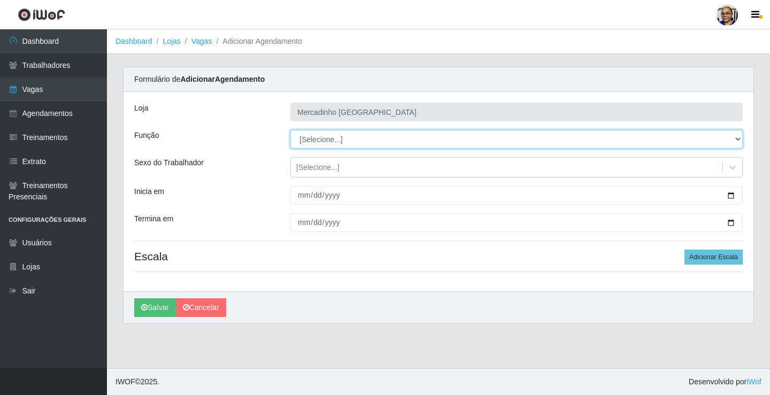
click at [318, 142] on select "[Selecione...] ASG ASG + ASG ++ Balconista de Açougue Balconista de Açougue + O…" at bounding box center [516, 139] width 452 height 19
click at [290, 130] on select "[Selecione...] ASG ASG + ASG ++ Balconista de Açougue Balconista de Açougue + O…" at bounding box center [516, 139] width 452 height 19
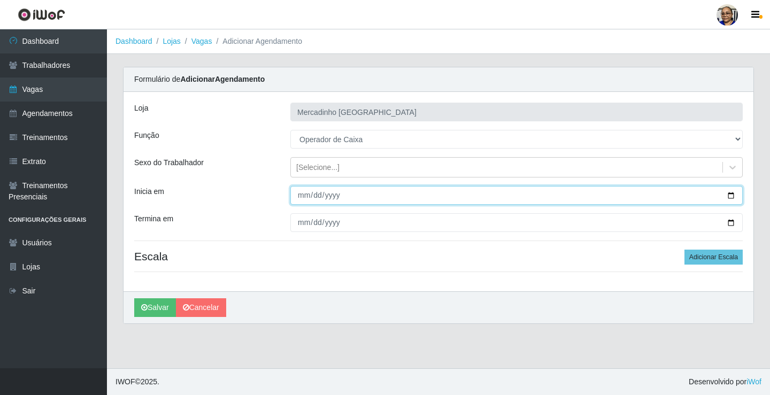
click at [730, 194] on input "Inicia em" at bounding box center [516, 195] width 452 height 19
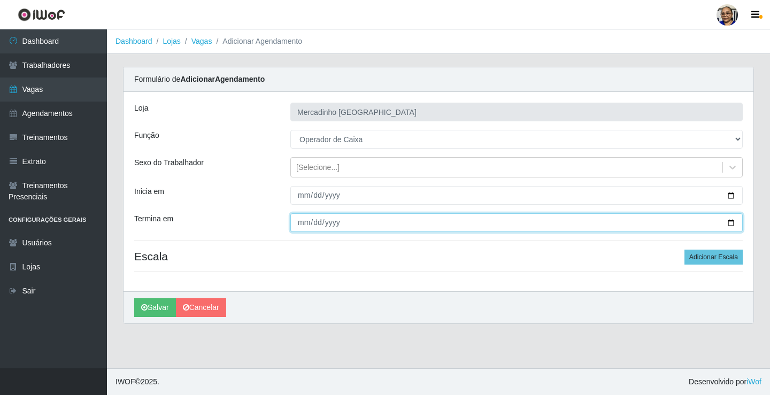
click at [729, 222] on input "Termina em" at bounding box center [516, 222] width 452 height 19
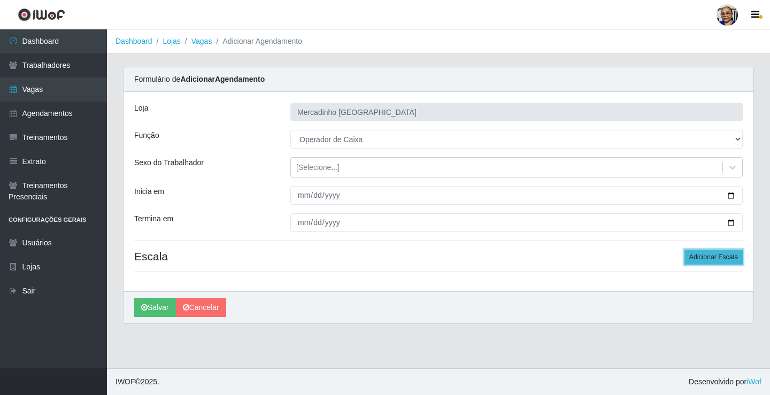
click at [698, 255] on button "Adicionar Escala" at bounding box center [713, 257] width 58 height 15
drag, startPoint x: 698, startPoint y: 255, endPoint x: 613, endPoint y: 254, distance: 84.5
click at [694, 255] on button "Adicionar Escala" at bounding box center [713, 257] width 58 height 15
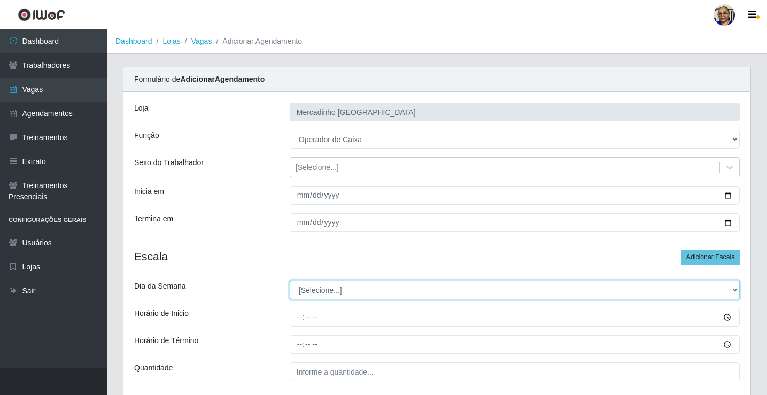
click at [330, 290] on select "[Selecione...] Segunda Terça Quarta Quinta Sexta Sábado Domingo" at bounding box center [515, 290] width 450 height 19
drag, startPoint x: 330, startPoint y: 290, endPoint x: 326, endPoint y: 275, distance: 15.4
click at [330, 290] on select "[Selecione...] Segunda Terça Quarta Quinta Sexta Sábado Domingo" at bounding box center [515, 290] width 450 height 19
click at [311, 293] on select "[Selecione...] Segunda Terça Quarta Quinta Sexta Sábado Domingo" at bounding box center [515, 290] width 450 height 19
click at [290, 281] on select "[Selecione...] Segunda Terça Quarta Quinta Sexta Sábado Domingo" at bounding box center [515, 290] width 450 height 19
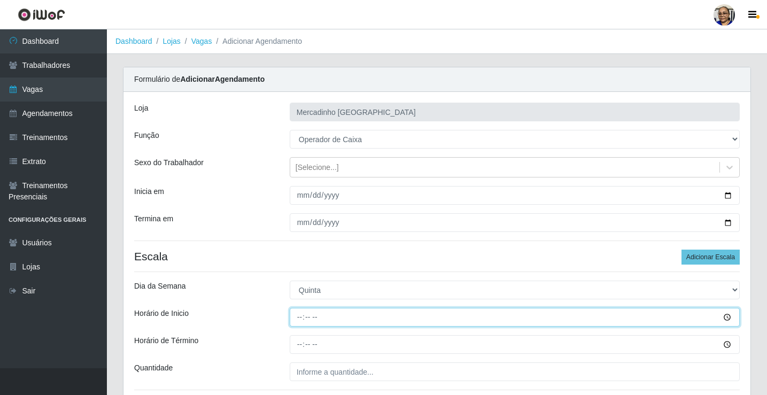
click at [301, 317] on input "Horário de Inicio" at bounding box center [515, 317] width 450 height 19
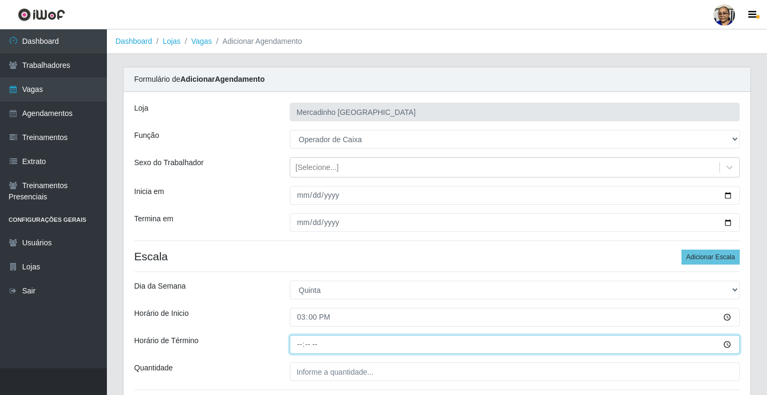
click at [301, 346] on input "Horário de Término" at bounding box center [515, 344] width 450 height 19
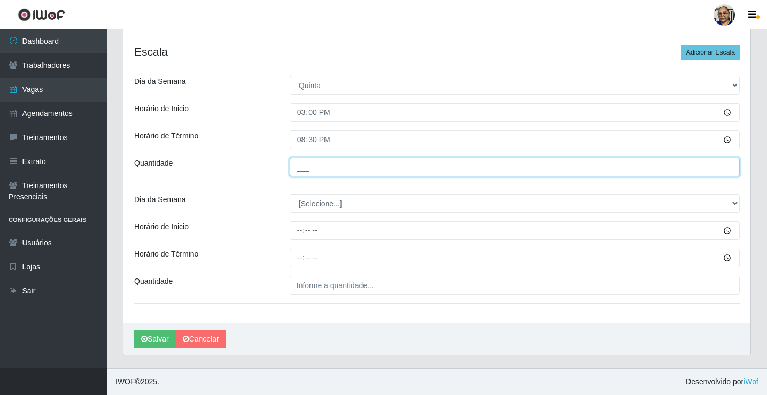
click at [382, 164] on input "___" at bounding box center [515, 167] width 450 height 19
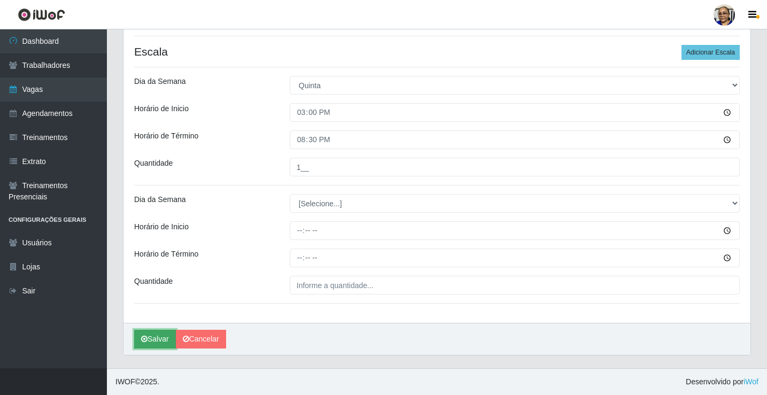
click at [163, 339] on button "Salvar" at bounding box center [155, 339] width 42 height 19
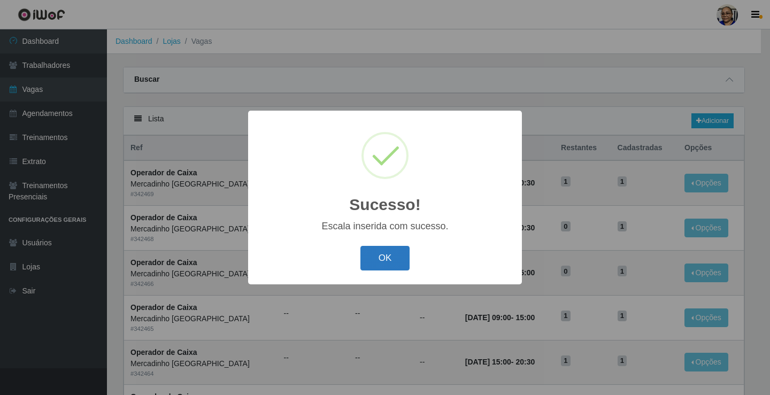
click at [395, 258] on button "OK" at bounding box center [385, 258] width 50 height 25
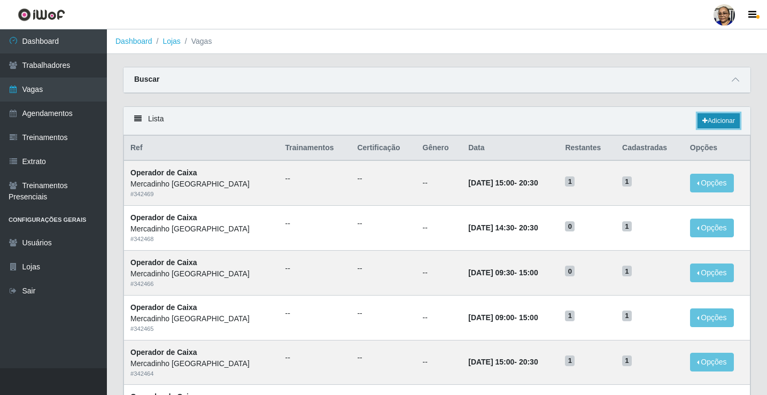
click at [718, 123] on link "Adicionar" at bounding box center [719, 120] width 42 height 15
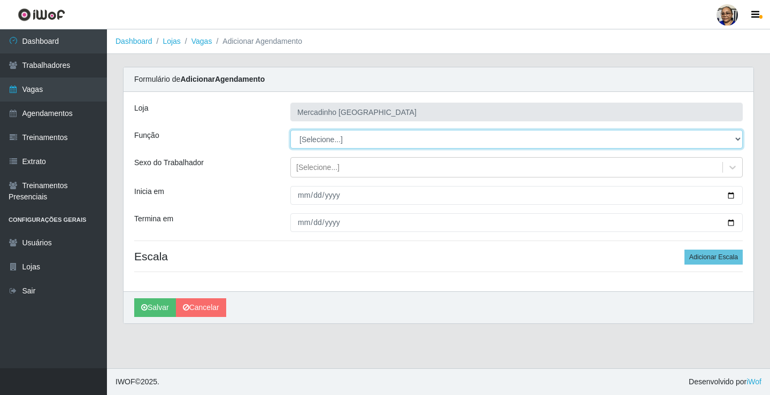
click at [324, 140] on select "[Selecione...] ASG ASG + ASG ++ Balconista de Açougue Balconista de Açougue + O…" at bounding box center [516, 139] width 452 height 19
click at [290, 130] on select "[Selecione...] ASG ASG + ASG ++ Balconista de Açougue Balconista de Açougue + O…" at bounding box center [516, 139] width 452 height 19
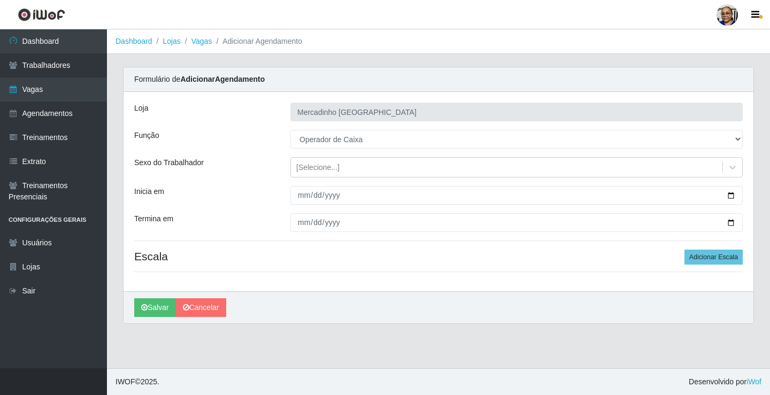
click at [335, 244] on div "Loja Mercadinho São Francisco Função [Selecione...] ASG ASG + ASG ++ Balconista…" at bounding box center [438, 191] width 630 height 199
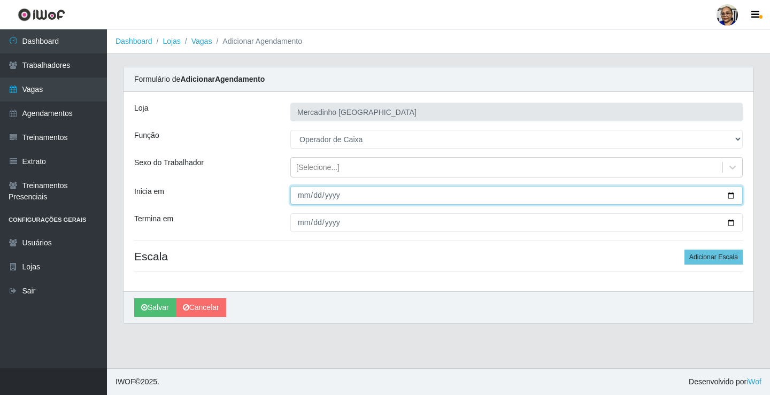
click at [731, 194] on input "Inicia em" at bounding box center [516, 195] width 452 height 19
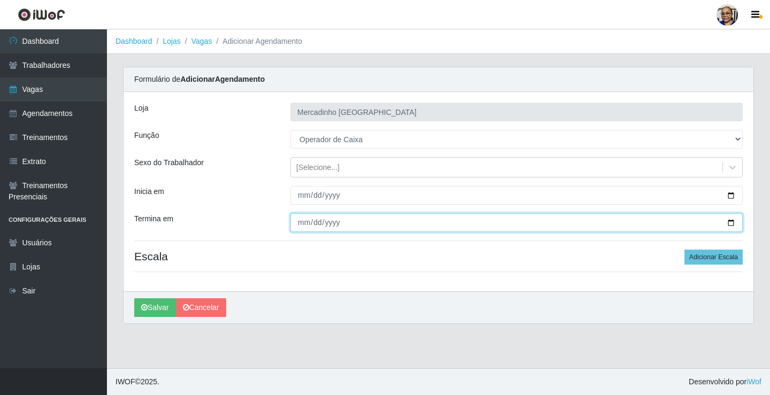
click at [730, 220] on input "Termina em" at bounding box center [516, 222] width 452 height 19
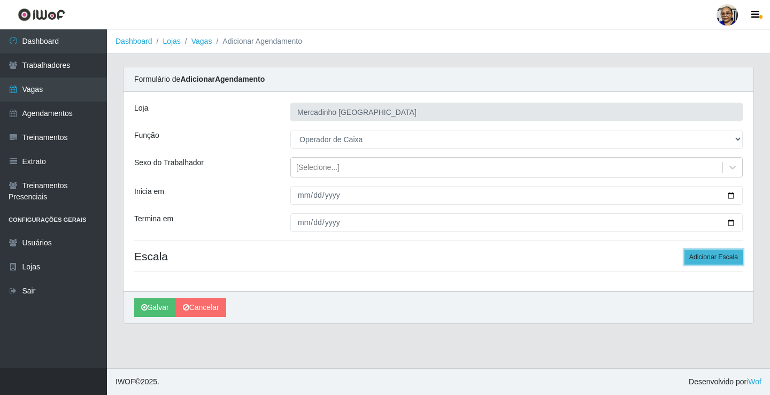
click at [710, 255] on button "Adicionar Escala" at bounding box center [713, 257] width 58 height 15
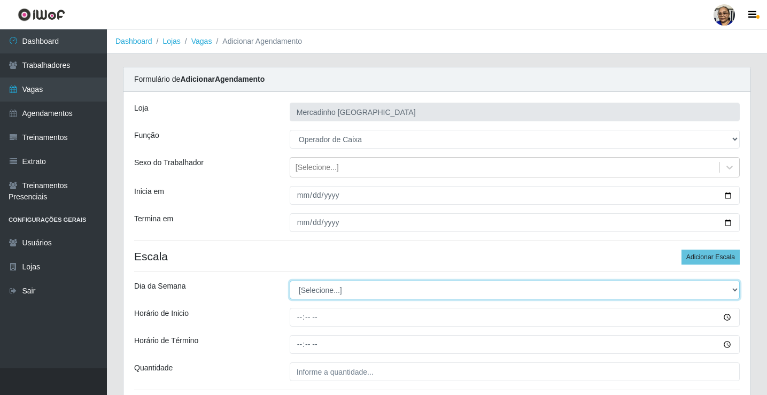
click at [319, 290] on select "[Selecione...] Segunda Terça Quarta Quinta Sexta Sábado Domingo" at bounding box center [515, 290] width 450 height 19
click at [290, 281] on select "[Selecione...] Segunda Terça Quarta Quinta Sexta Sábado Domingo" at bounding box center [515, 290] width 450 height 19
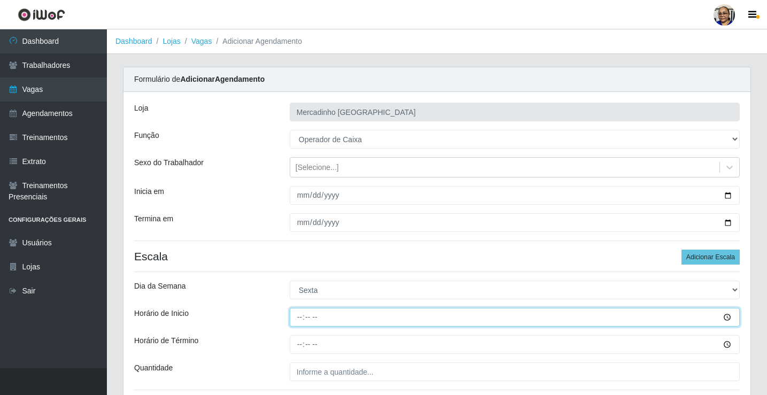
click at [299, 317] on input "Horário de Inicio" at bounding box center [515, 317] width 450 height 19
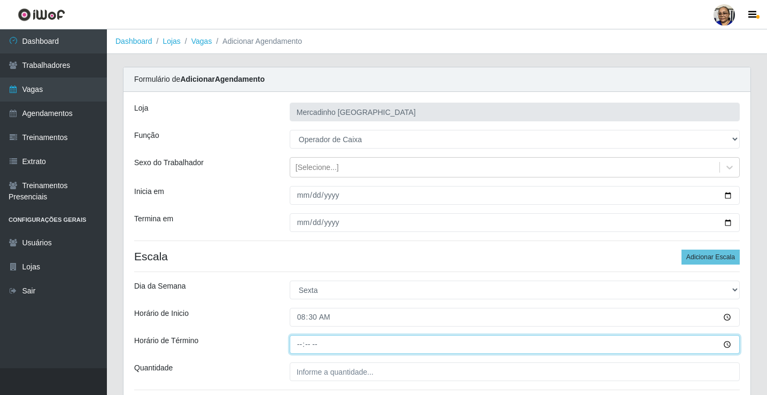
click at [298, 346] on input "Horário de Término" at bounding box center [515, 344] width 450 height 19
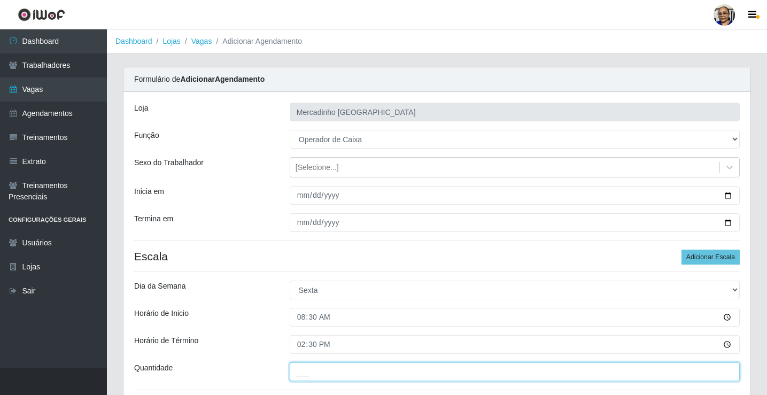
click at [388, 373] on input "___" at bounding box center [515, 371] width 450 height 19
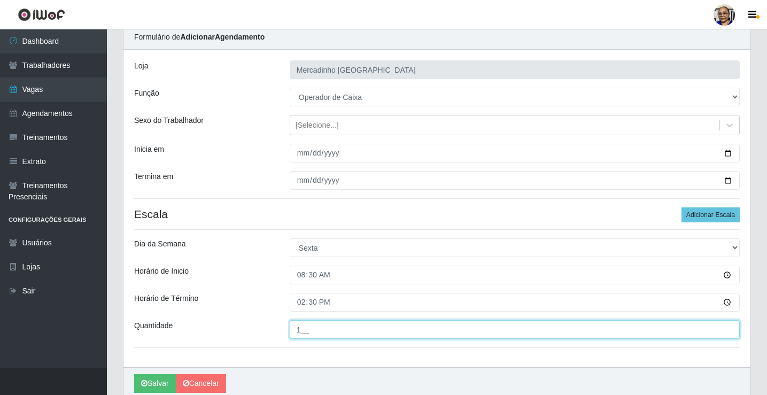
scroll to position [87, 0]
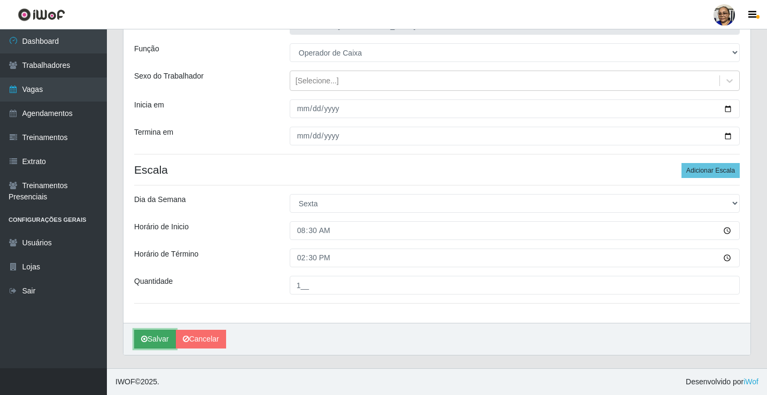
click at [161, 332] on button "Salvar" at bounding box center [155, 339] width 42 height 19
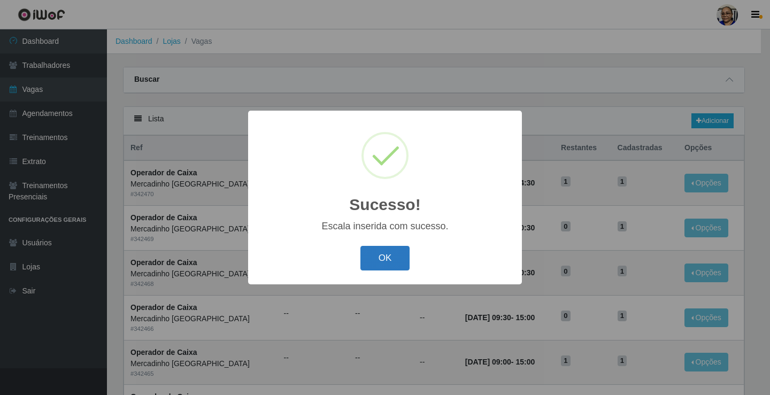
click at [377, 258] on button "OK" at bounding box center [385, 258] width 50 height 25
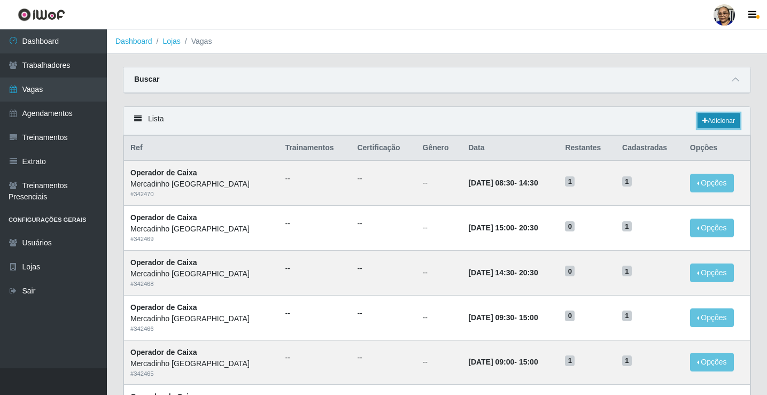
click at [726, 121] on link "Adicionar" at bounding box center [719, 120] width 42 height 15
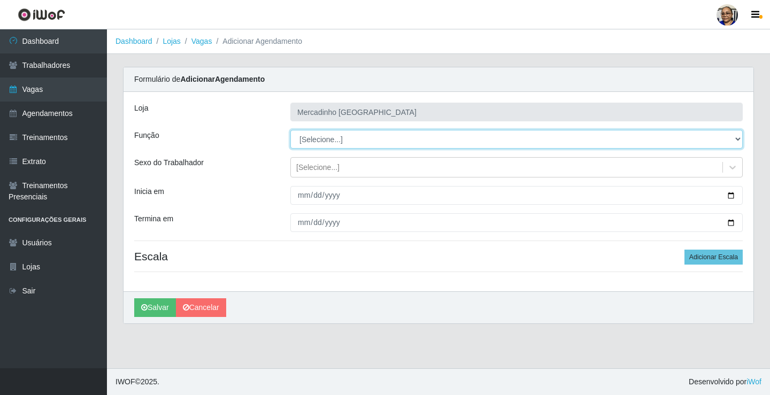
click at [319, 141] on select "[Selecione...] ASG ASG + ASG ++ Balconista de Açougue Balconista de Açougue + O…" at bounding box center [516, 139] width 452 height 19
click at [290, 130] on select "[Selecione...] ASG ASG + ASG ++ Balconista de Açougue Balconista de Açougue + O…" at bounding box center [516, 139] width 452 height 19
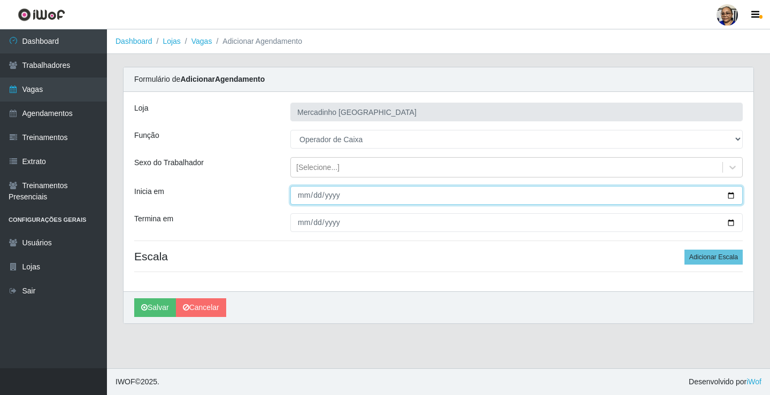
click at [731, 196] on input "Inicia em" at bounding box center [516, 195] width 452 height 19
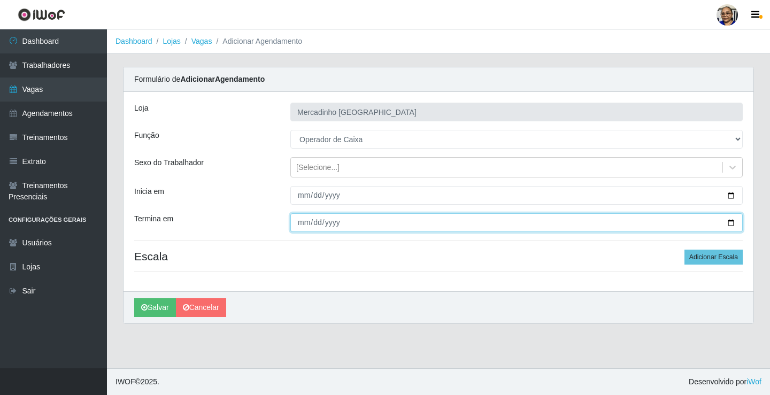
click at [730, 222] on input "Termina em" at bounding box center [516, 222] width 452 height 19
drag, startPoint x: 730, startPoint y: 222, endPoint x: 680, endPoint y: 236, distance: 51.8
click at [730, 222] on input "Termina em" at bounding box center [516, 222] width 452 height 19
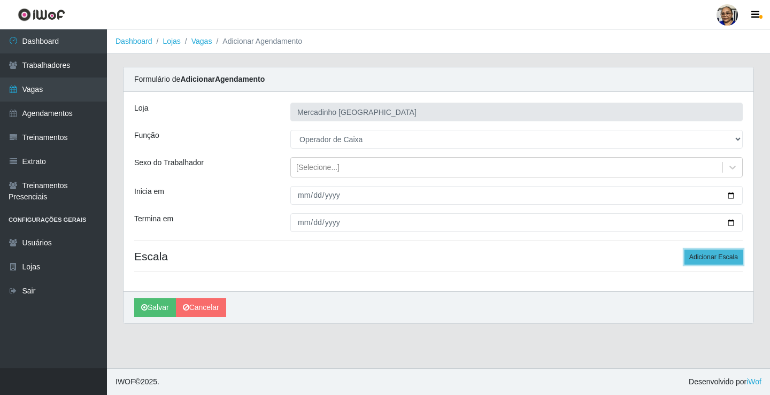
click at [697, 256] on button "Adicionar Escala" at bounding box center [713, 257] width 58 height 15
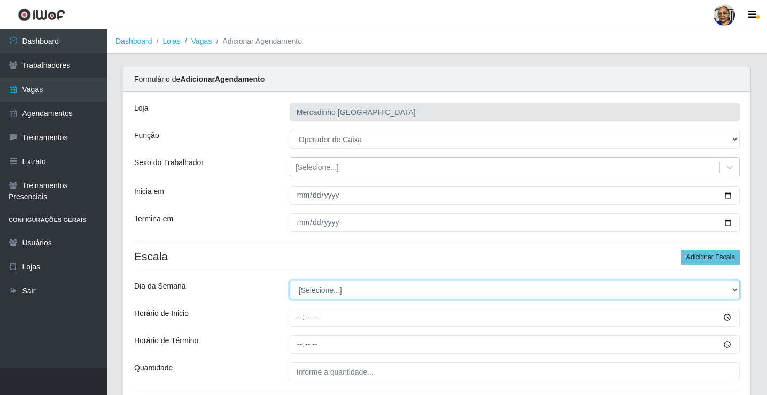
click at [312, 292] on select "[Selecione...] Segunda Terça Quarta Quinta Sexta Sábado Domingo" at bounding box center [515, 290] width 450 height 19
click at [290, 281] on select "[Selecione...] Segunda Terça Quarta Quinta Sexta Sábado Domingo" at bounding box center [515, 290] width 450 height 19
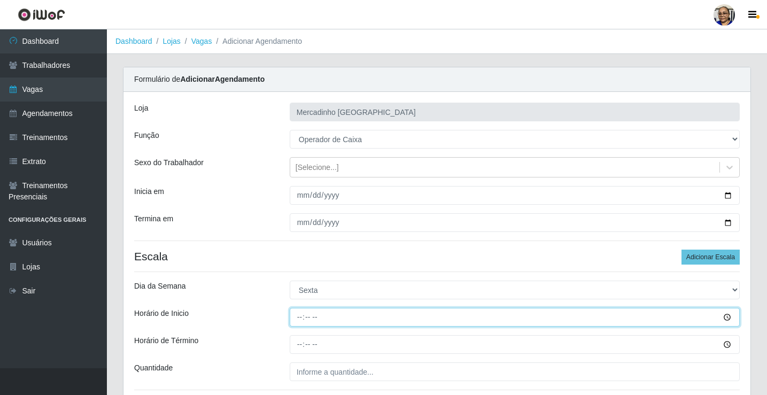
click at [300, 319] on input "Horário de Inicio" at bounding box center [515, 317] width 450 height 19
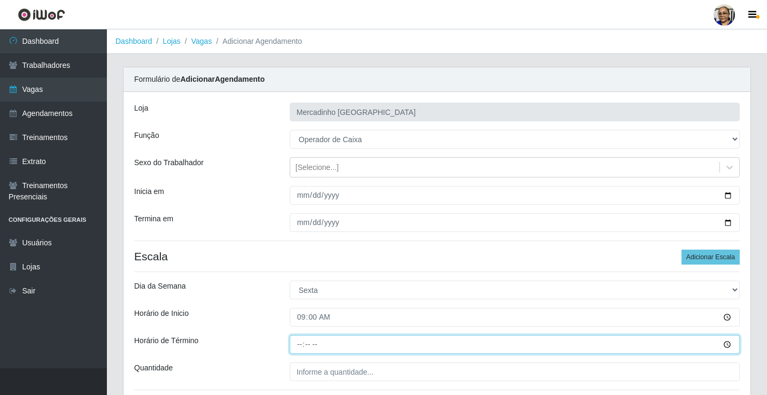
click at [300, 345] on input "Horário de Término" at bounding box center [515, 344] width 450 height 19
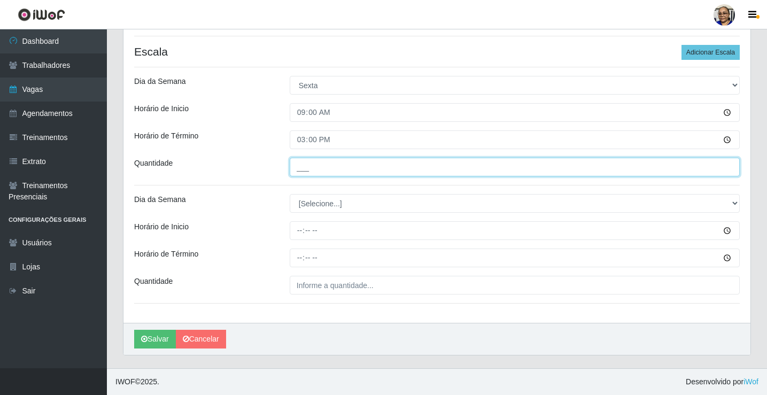
click at [388, 164] on input "___" at bounding box center [515, 167] width 450 height 19
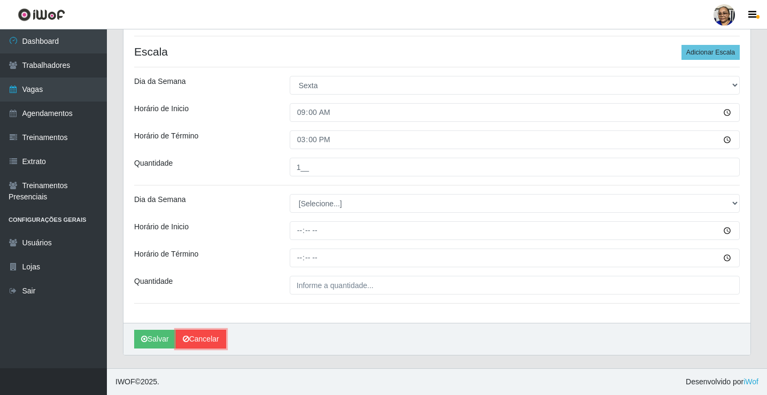
click at [214, 335] on link "Cancelar" at bounding box center [201, 339] width 50 height 19
click at [214, 335] on main "Dashboard Lojas Vagas Adicionar Agendamento Carregando... Formulário de Adicion…" at bounding box center [437, 97] width 660 height 544
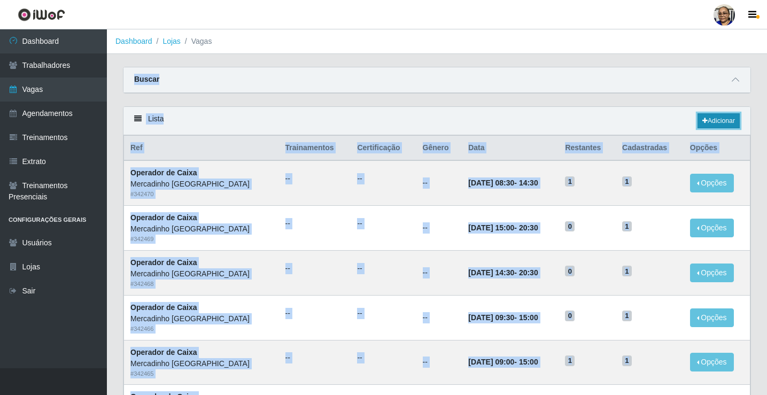
click at [714, 119] on link "Adicionar" at bounding box center [719, 120] width 42 height 15
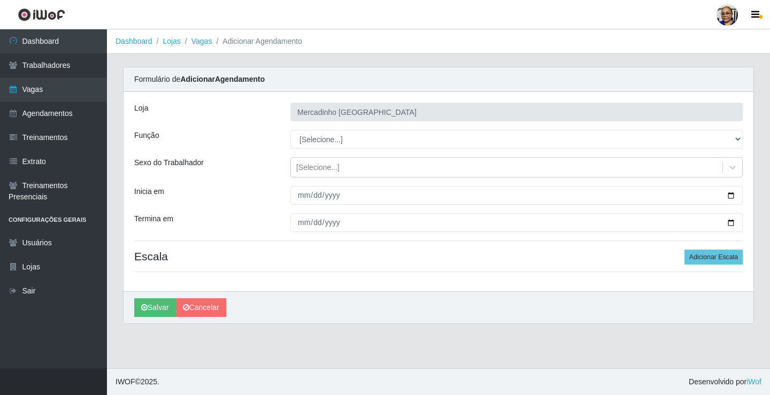
click at [47, 355] on ul "Dashboard Trabalhadores Vagas Agendamentos Treinamentos Extrato Treinamentos Pr…" at bounding box center [53, 198] width 107 height 339
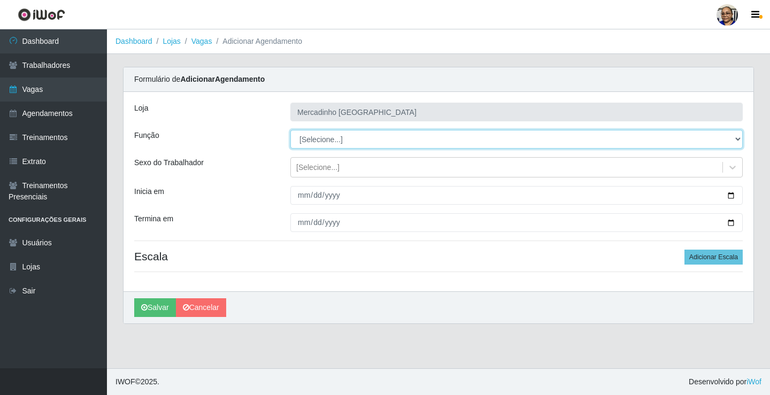
click at [314, 138] on select "[Selecione...] ASG ASG + ASG ++ Balconista de Açougue Balconista de Açougue + O…" at bounding box center [516, 139] width 452 height 19
click at [290, 130] on select "[Selecione...] ASG ASG + ASG ++ Balconista de Açougue Balconista de Açougue + O…" at bounding box center [516, 139] width 452 height 19
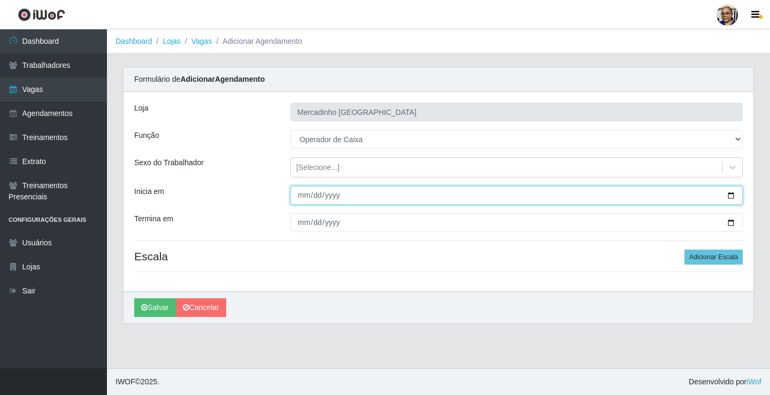
click at [730, 193] on input "Inicia em" at bounding box center [516, 195] width 452 height 19
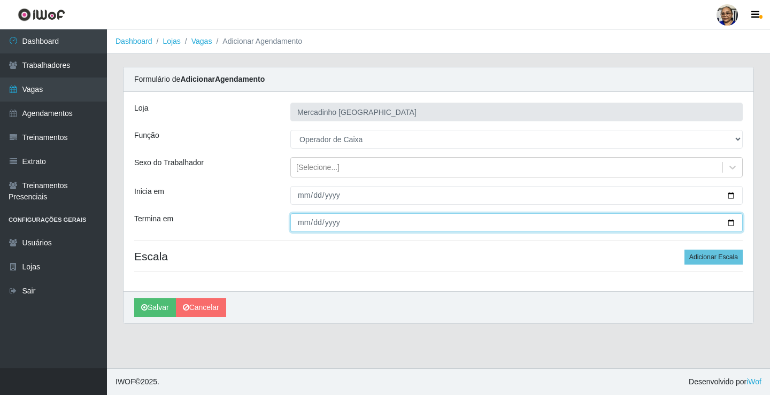
click at [731, 221] on input "Termina em" at bounding box center [516, 222] width 452 height 19
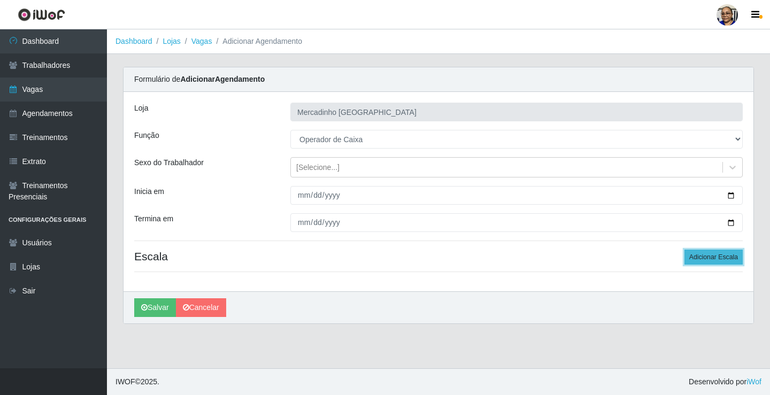
click at [706, 256] on button "Adicionar Escala" at bounding box center [713, 257] width 58 height 15
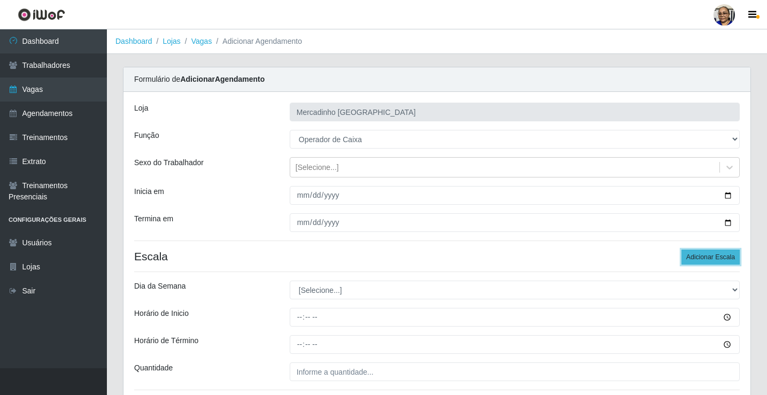
click at [715, 256] on button "Adicionar Escala" at bounding box center [711, 257] width 58 height 15
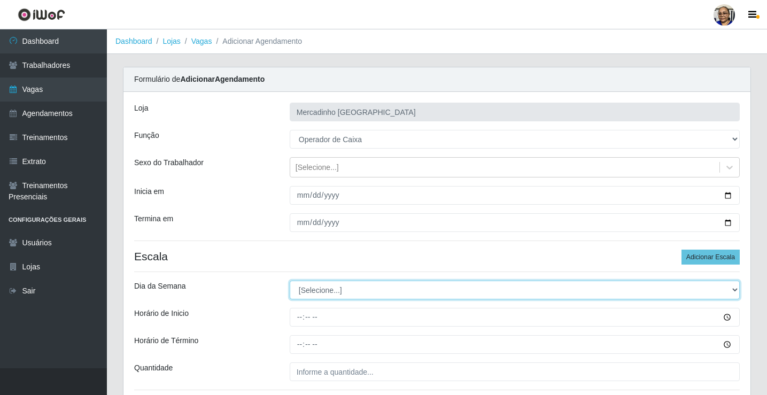
click at [318, 292] on select "[Selecione...] Segunda Terça Quarta Quinta Sexta Sábado Domingo" at bounding box center [515, 290] width 450 height 19
click at [311, 286] on select "[Selecione...] Segunda Terça Quarta Quinta Sexta Sábado Domingo" at bounding box center [515, 290] width 450 height 19
click at [316, 292] on select "[Selecione...] Segunda Terça Quarta Quinta Sexta Sábado Domingo" at bounding box center [515, 290] width 450 height 19
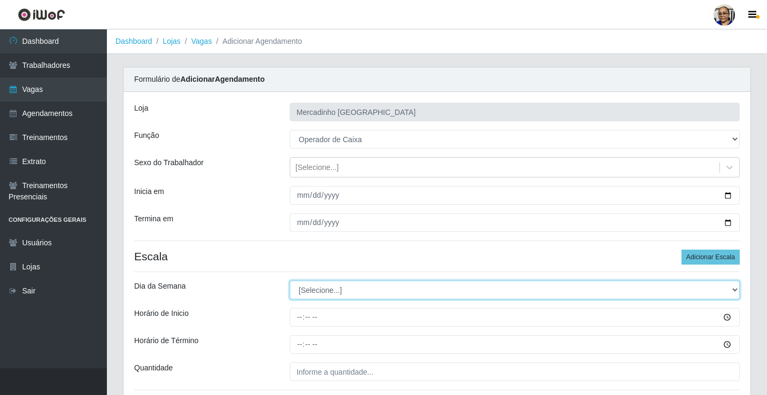
click at [316, 292] on select "[Selecione...] Segunda Terça Quarta Quinta Sexta Sábado Domingo" at bounding box center [515, 290] width 450 height 19
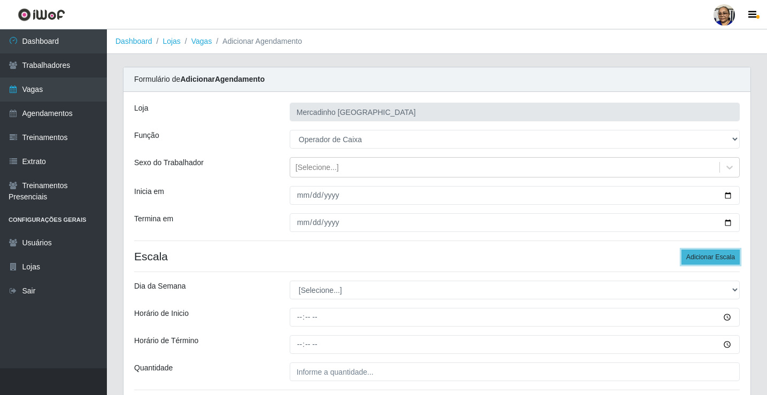
click at [697, 258] on button "Adicionar Escala" at bounding box center [711, 257] width 58 height 15
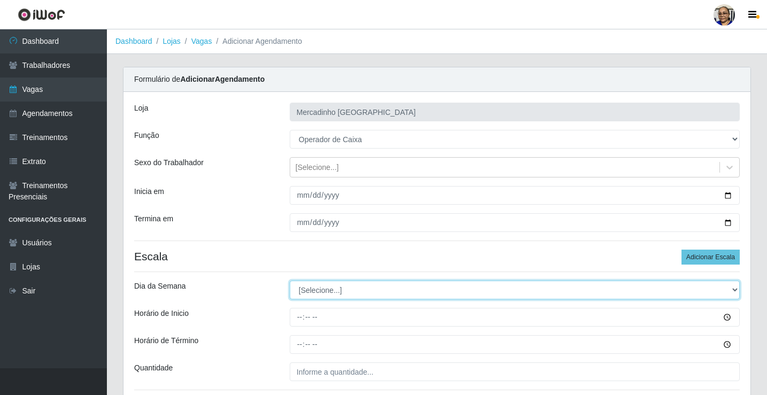
click at [319, 292] on select "[Selecione...] Segunda Terça Quarta Quinta Sexta Sábado Domingo" at bounding box center [515, 290] width 450 height 19
click at [290, 281] on select "[Selecione...] Segunda Terça Quarta Quinta Sexta Sábado Domingo" at bounding box center [515, 290] width 450 height 19
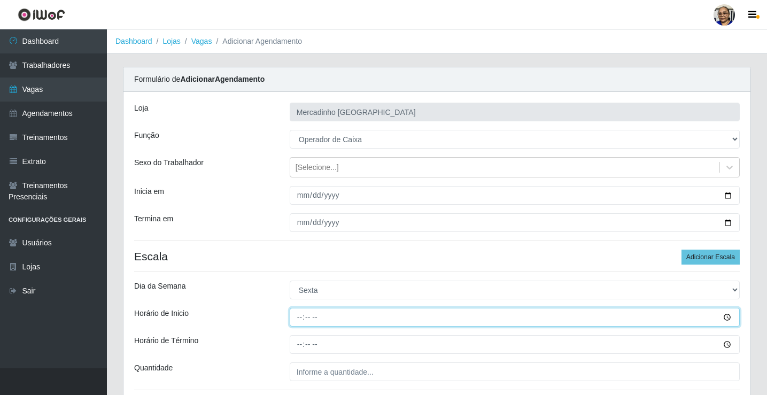
click at [299, 316] on input "Horário de Inicio" at bounding box center [515, 317] width 450 height 19
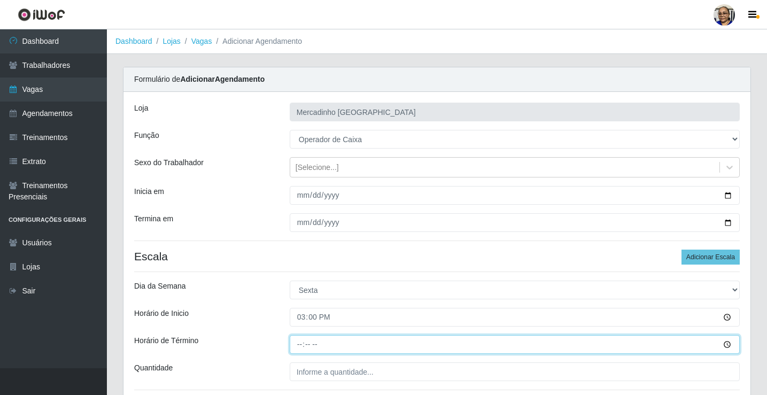
click at [300, 347] on input "Horário de Término" at bounding box center [515, 344] width 450 height 19
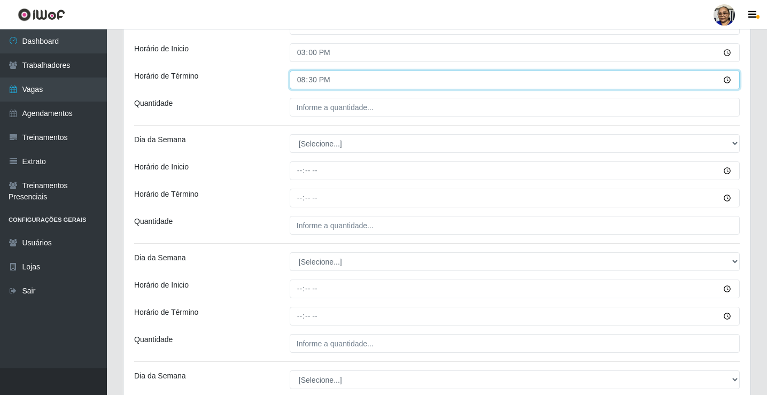
scroll to position [267, 0]
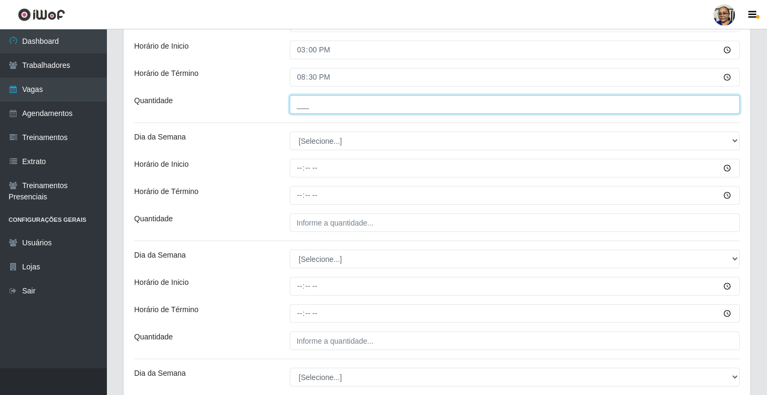
click at [388, 102] on input "___" at bounding box center [515, 104] width 450 height 19
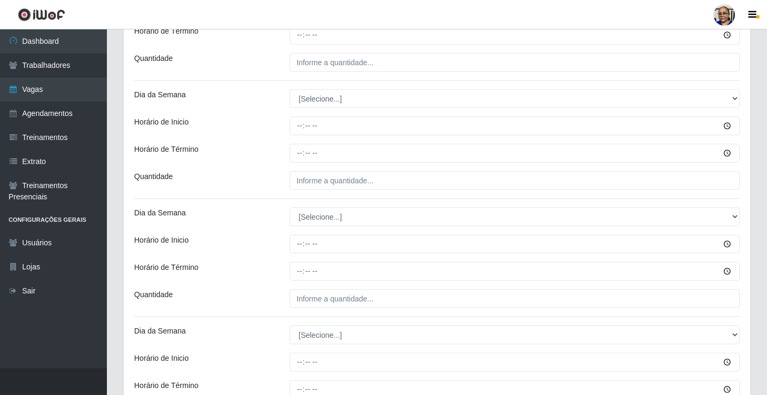
scroll to position [559, 0]
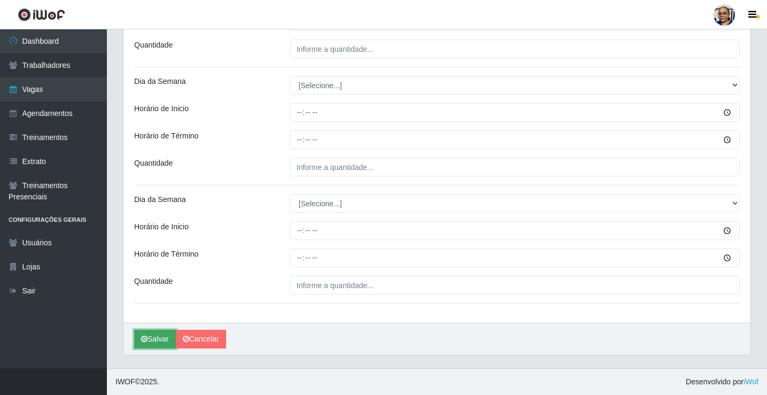
click at [166, 336] on button "Salvar" at bounding box center [155, 339] width 42 height 19
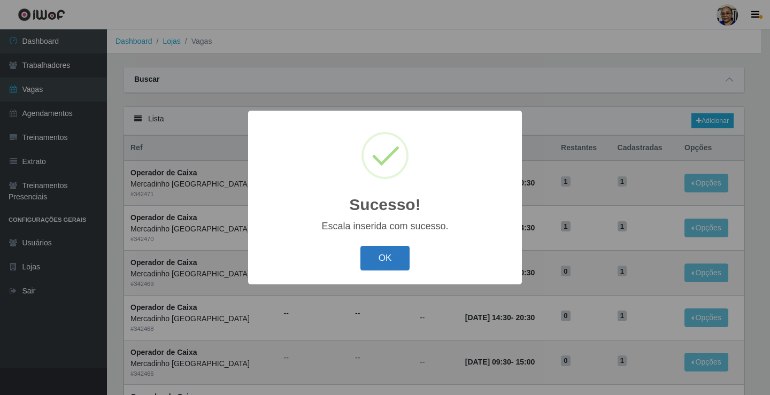
click at [385, 254] on button "OK" at bounding box center [385, 258] width 50 height 25
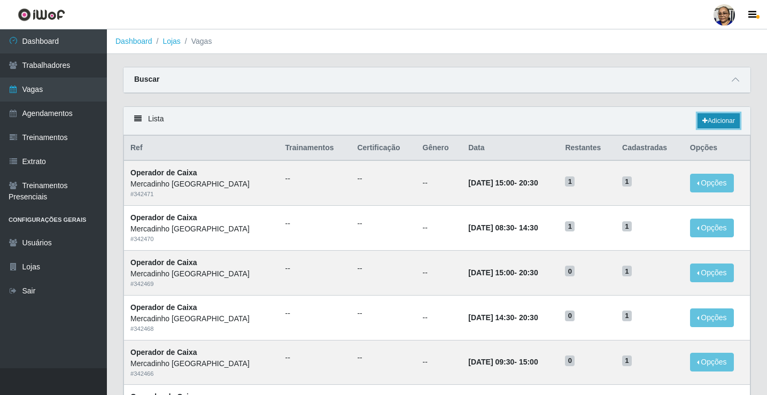
click at [721, 121] on link "Adicionar" at bounding box center [719, 120] width 42 height 15
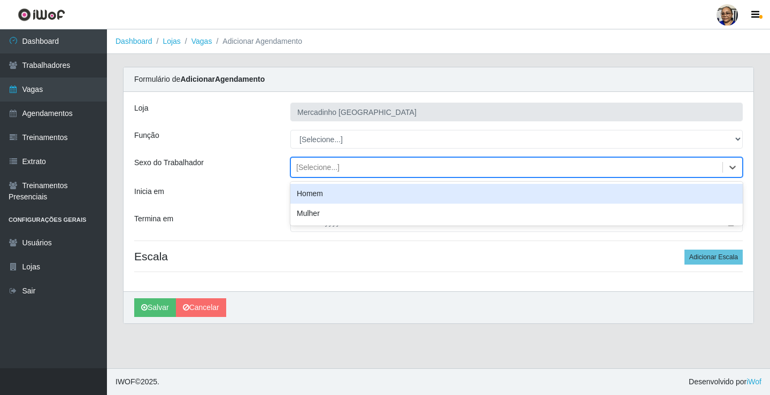
click at [320, 167] on div "[Selecione...]" at bounding box center [317, 167] width 43 height 11
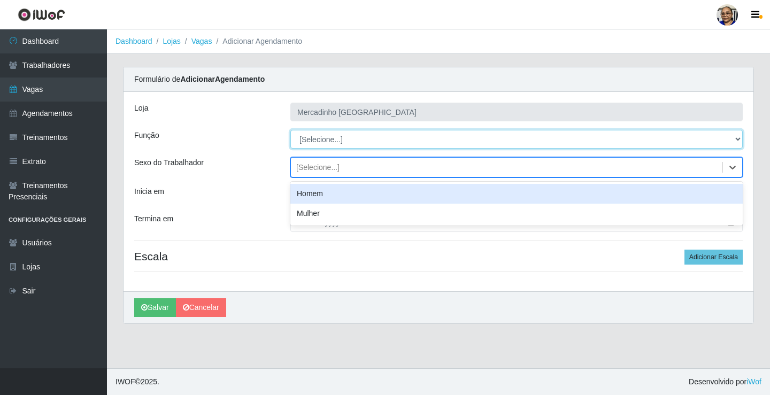
click at [310, 138] on select "[Selecione...] ASG ASG + ASG ++ Balconista de Açougue Balconista de Açougue + O…" at bounding box center [516, 139] width 452 height 19
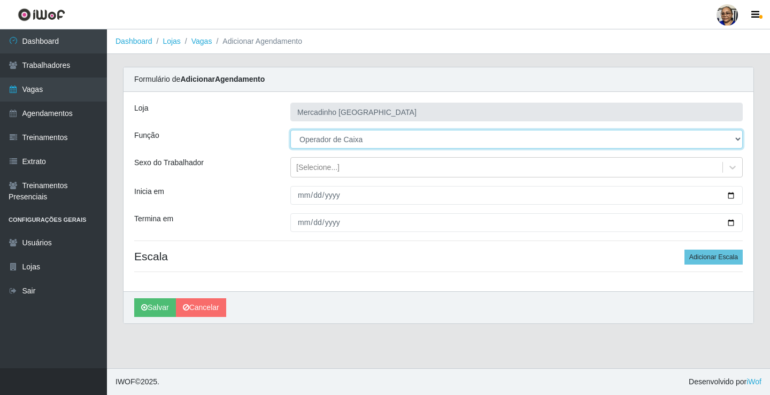
click at [290, 130] on select "[Selecione...] ASG ASG + ASG ++ Balconista de Açougue Balconista de Açougue + O…" at bounding box center [516, 139] width 452 height 19
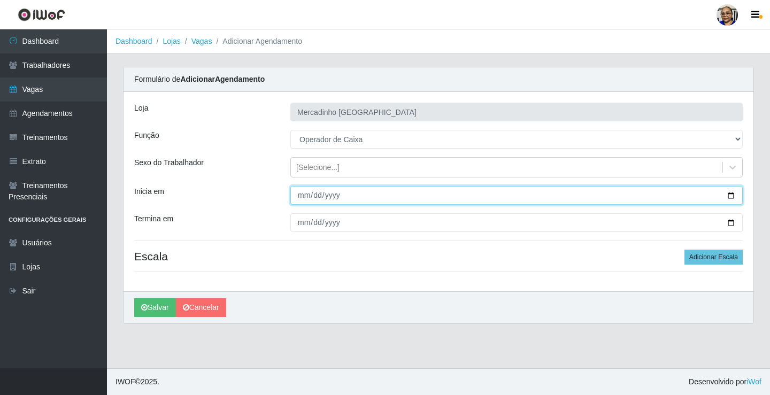
click at [730, 195] on input "Inicia em" at bounding box center [516, 195] width 452 height 19
drag, startPoint x: 730, startPoint y: 195, endPoint x: 662, endPoint y: 202, distance: 68.2
click at [730, 195] on input "Inicia em" at bounding box center [516, 195] width 452 height 19
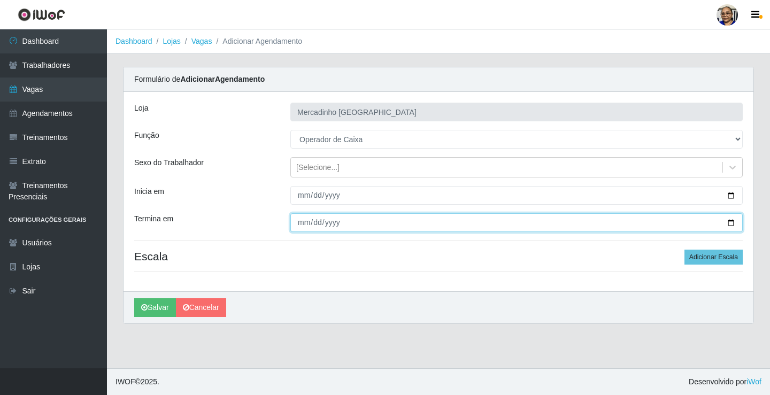
click at [730, 221] on input "Termina em" at bounding box center [516, 222] width 452 height 19
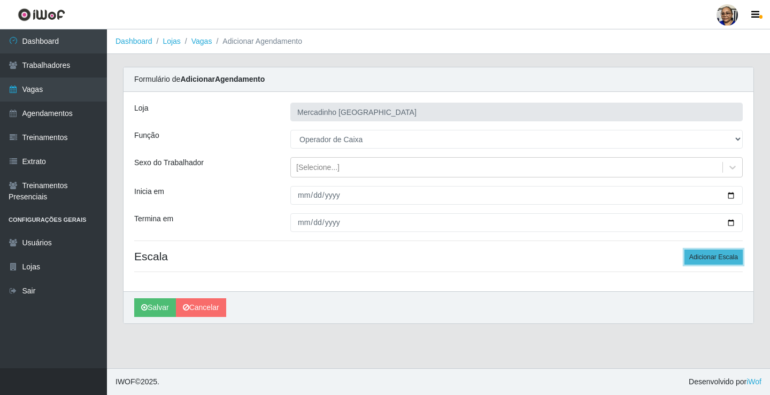
click at [707, 259] on button "Adicionar Escala" at bounding box center [713, 257] width 58 height 15
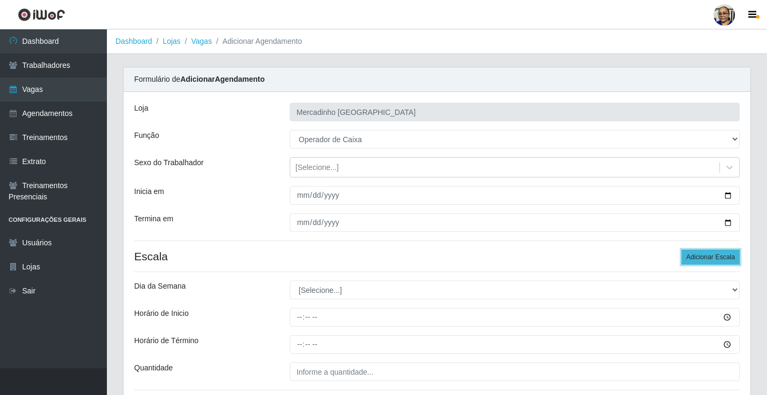
click at [694, 255] on button "Adicionar Escala" at bounding box center [711, 257] width 58 height 15
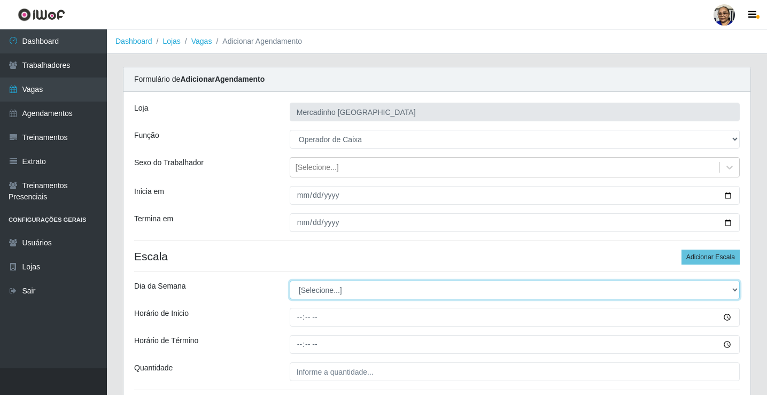
click at [309, 290] on select "[Selecione...] Segunda Terça Quarta Quinta Sexta Sábado Domingo" at bounding box center [515, 290] width 450 height 19
click at [290, 281] on select "[Selecione...] Segunda Terça Quarta Quinta Sexta Sábado Domingo" at bounding box center [515, 290] width 450 height 19
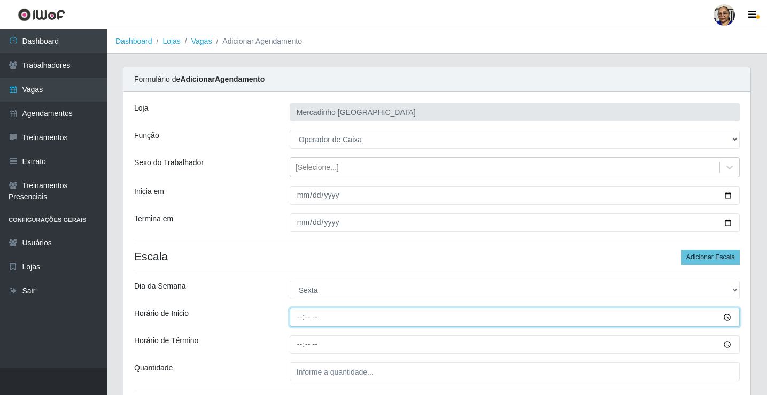
click at [298, 318] on input "Horário de Inicio" at bounding box center [515, 317] width 450 height 19
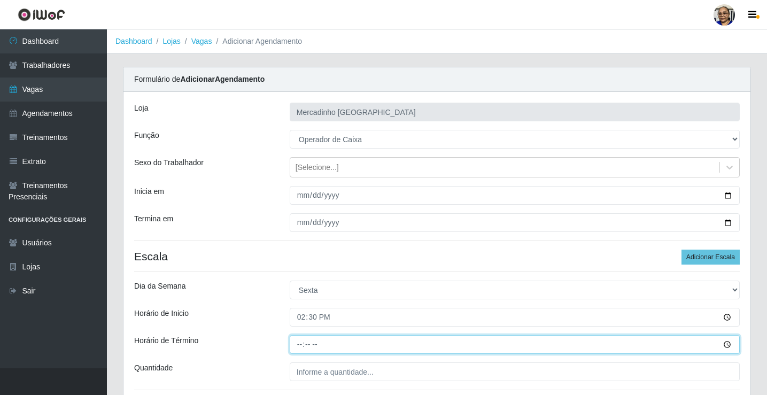
click at [299, 346] on input "Horário de Término" at bounding box center [515, 344] width 450 height 19
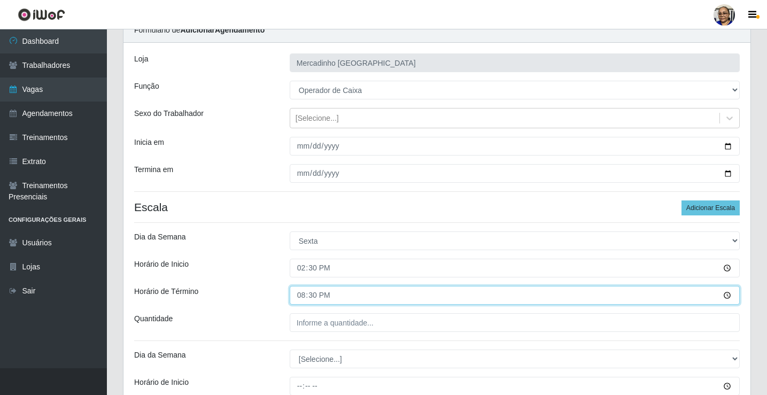
scroll to position [267, 0]
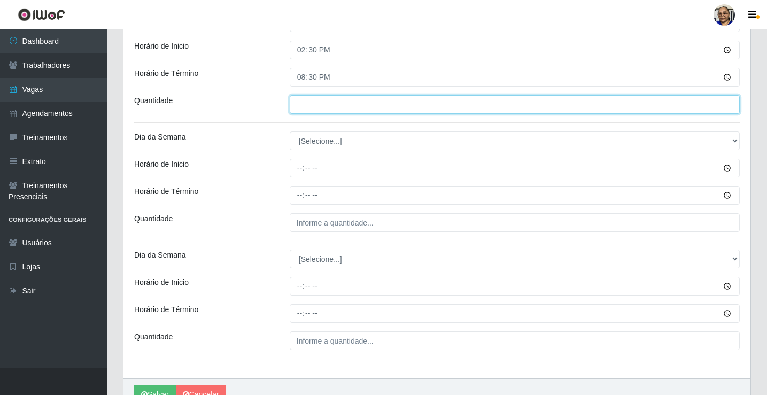
click at [381, 106] on input "___" at bounding box center [515, 104] width 450 height 19
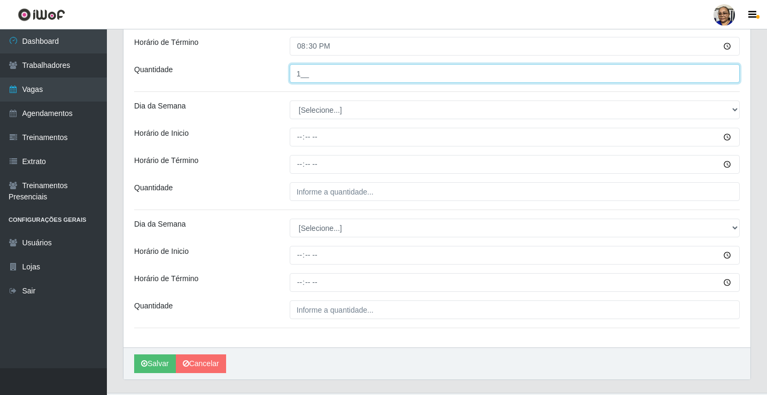
scroll to position [323, 0]
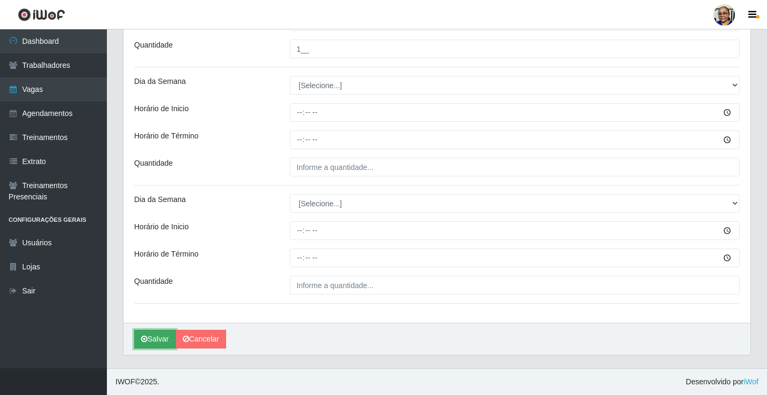
click at [164, 342] on button "Salvar" at bounding box center [155, 339] width 42 height 19
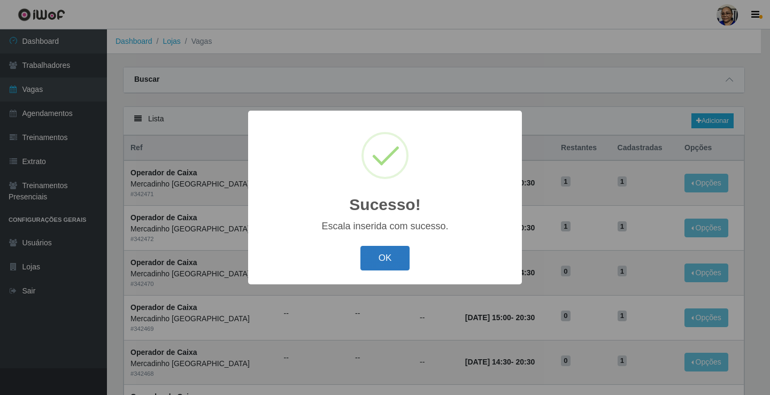
click at [390, 253] on button "OK" at bounding box center [385, 258] width 50 height 25
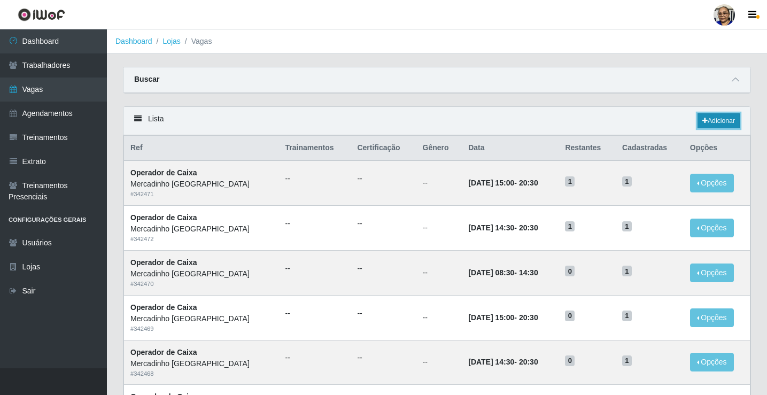
click at [721, 119] on link "Adicionar" at bounding box center [719, 120] width 42 height 15
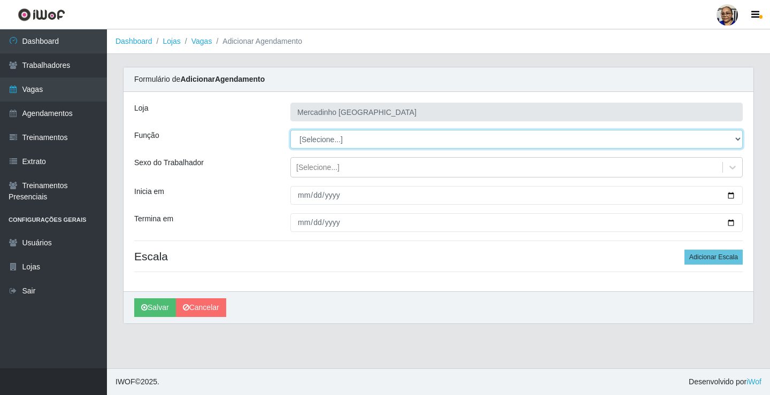
click at [326, 136] on select "[Selecione...] ASG ASG + ASG ++ Balconista de Açougue Balconista de Açougue + O…" at bounding box center [516, 139] width 452 height 19
click at [290, 130] on select "[Selecione...] ASG ASG + ASG ++ Balconista de Açougue Balconista de Açougue + O…" at bounding box center [516, 139] width 452 height 19
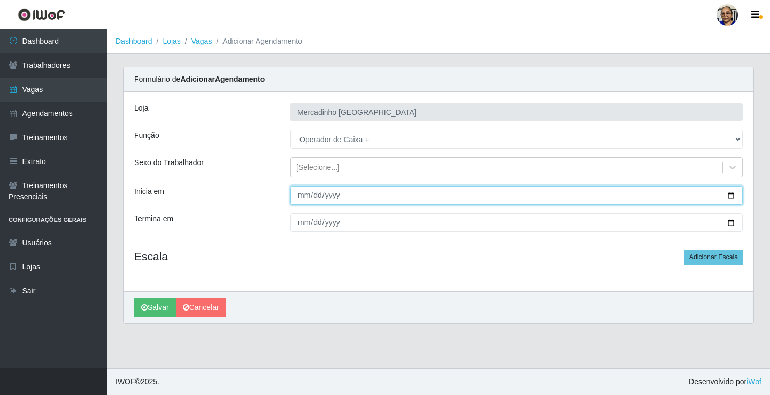
click at [729, 196] on input "Inicia em" at bounding box center [516, 195] width 452 height 19
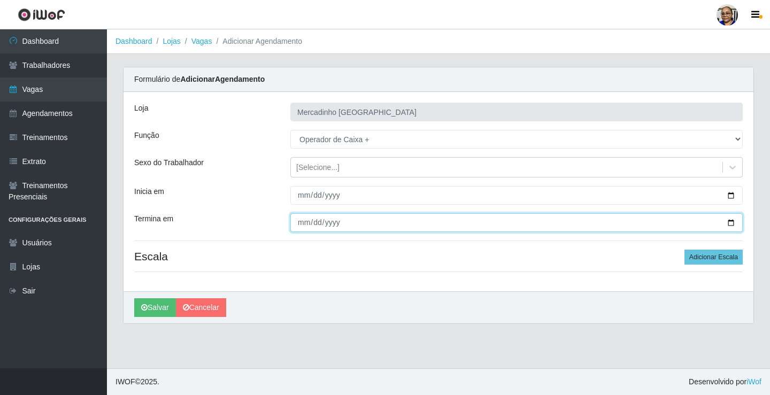
drag, startPoint x: 732, startPoint y: 221, endPoint x: 713, endPoint y: 231, distance: 21.0
click at [728, 226] on input "Termina em" at bounding box center [516, 222] width 452 height 19
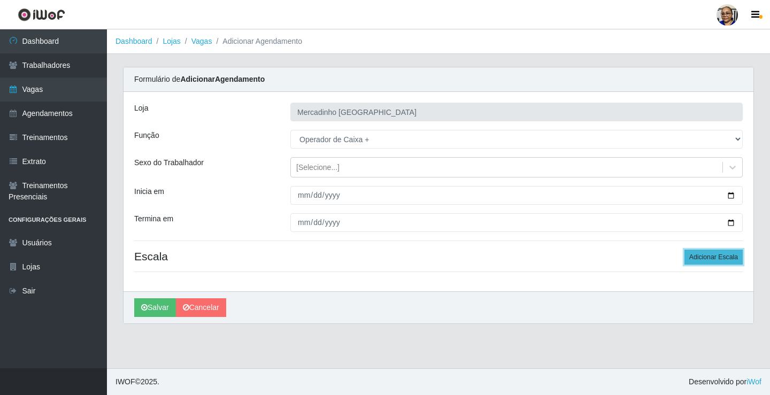
click at [705, 258] on button "Adicionar Escala" at bounding box center [713, 257] width 58 height 15
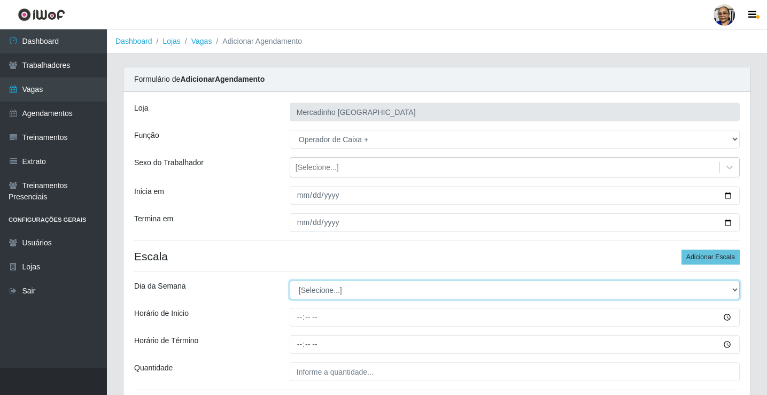
click at [328, 290] on select "[Selecione...] Segunda Terça Quarta Quinta Sexta Sábado Domingo" at bounding box center [515, 290] width 450 height 19
click at [290, 281] on select "[Selecione...] Segunda Terça Quarta Quinta Sexta Sábado Domingo" at bounding box center [515, 290] width 450 height 19
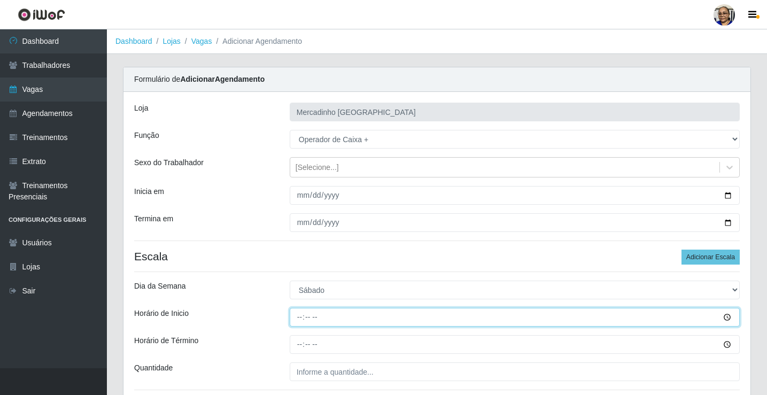
click at [298, 319] on input "Horário de Inicio" at bounding box center [515, 317] width 450 height 19
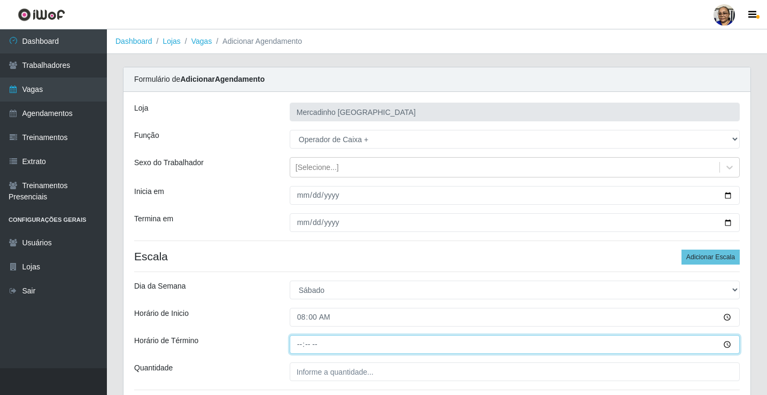
click at [299, 347] on input "Horário de Término" at bounding box center [515, 344] width 450 height 19
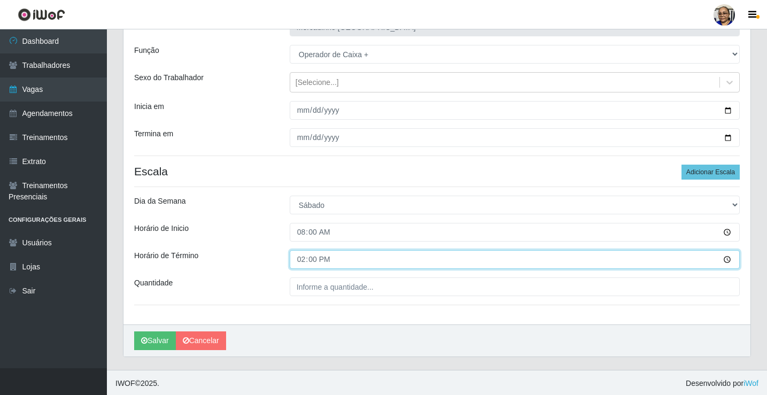
scroll to position [87, 0]
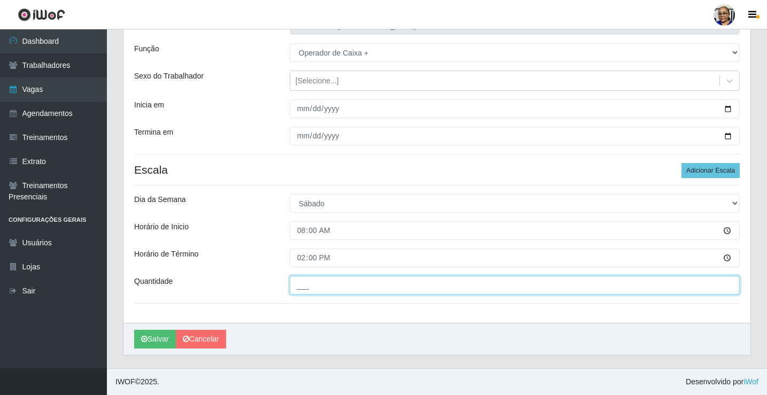
click at [376, 286] on input "___" at bounding box center [515, 285] width 450 height 19
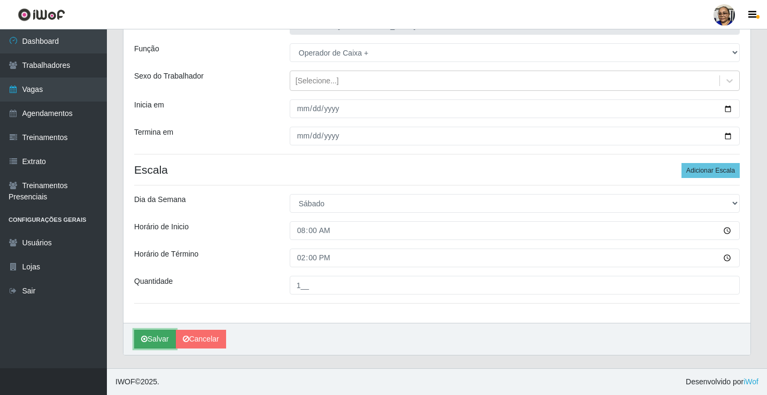
click at [158, 338] on button "Salvar" at bounding box center [155, 339] width 42 height 19
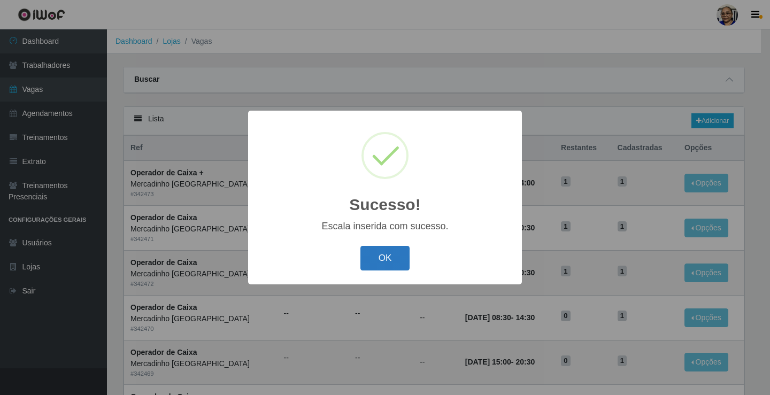
click at [392, 257] on button "OK" at bounding box center [385, 258] width 50 height 25
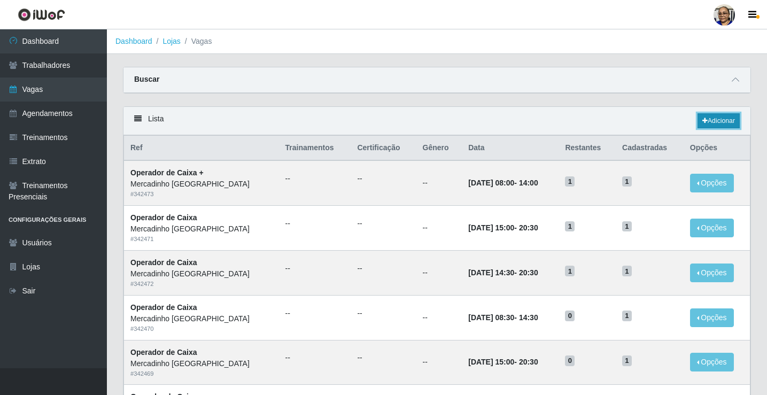
click at [718, 118] on link "Adicionar" at bounding box center [719, 120] width 42 height 15
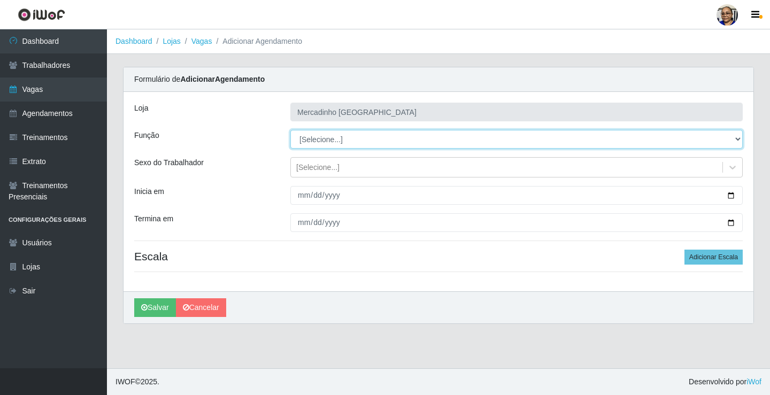
click at [320, 137] on select "[Selecione...] ASG ASG + ASG ++ Balconista de Açougue Balconista de Açougue + O…" at bounding box center [516, 139] width 452 height 19
click at [290, 130] on select "[Selecione...] ASG ASG + ASG ++ Balconista de Açougue Balconista de Açougue + O…" at bounding box center [516, 139] width 452 height 19
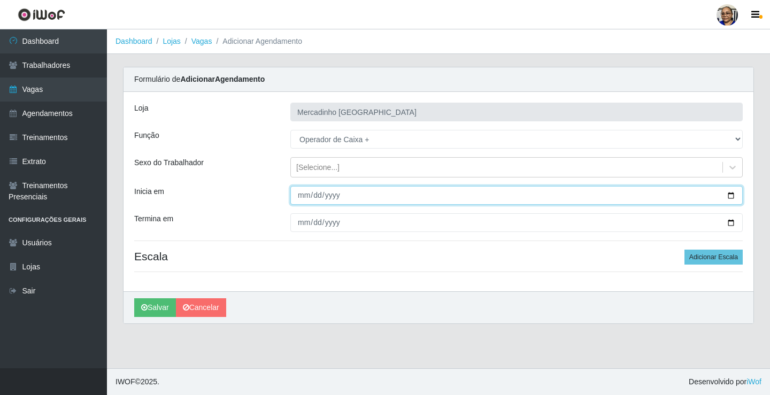
click at [730, 193] on input "Inicia em" at bounding box center [516, 195] width 452 height 19
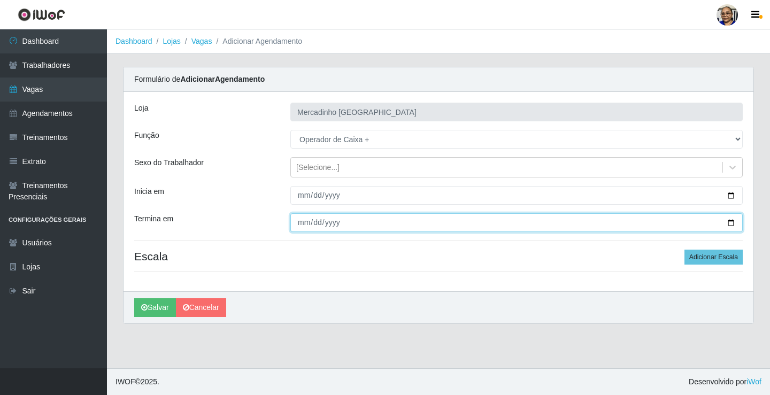
click at [730, 222] on input "Termina em" at bounding box center [516, 222] width 452 height 19
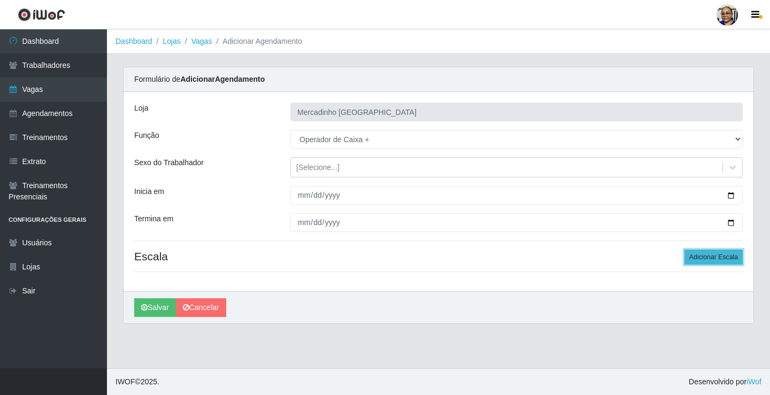
click at [700, 258] on button "Adicionar Escala" at bounding box center [713, 257] width 58 height 15
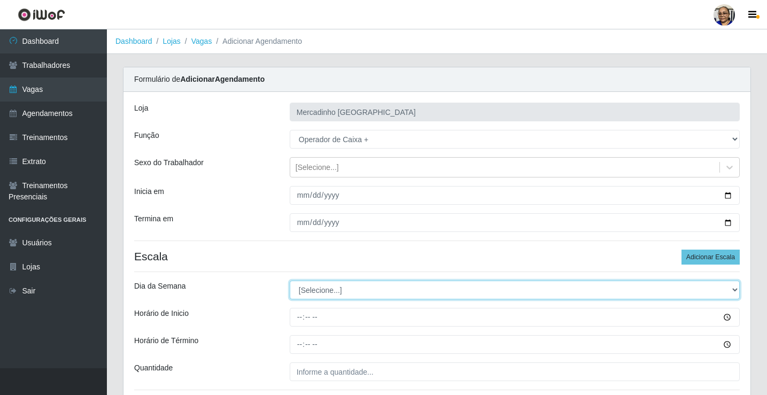
click at [313, 291] on select "[Selecione...] Segunda Terça Quarta Quinta Sexta Sábado Domingo" at bounding box center [515, 290] width 450 height 19
click at [290, 281] on select "[Selecione...] Segunda Terça Quarta Quinta Sexta Sábado Domingo" at bounding box center [515, 290] width 450 height 19
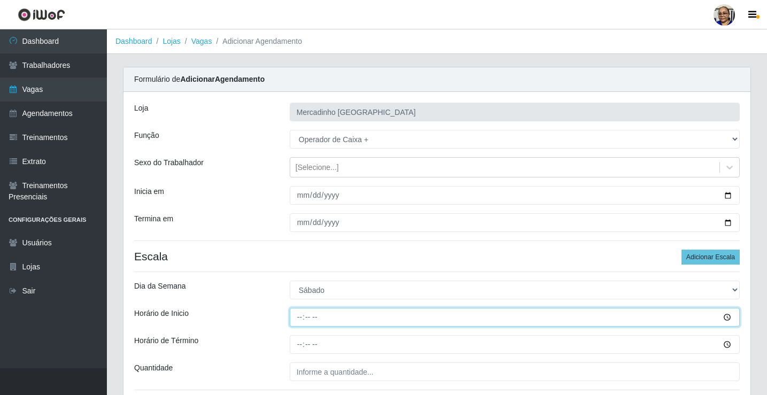
click at [300, 317] on input "Horário de Inicio" at bounding box center [515, 317] width 450 height 19
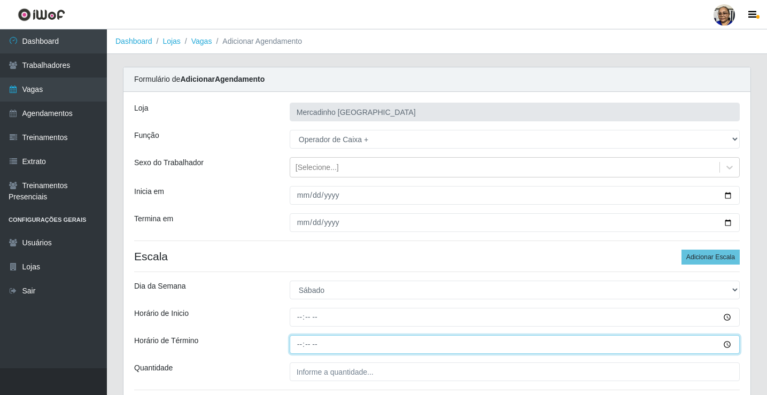
click at [300, 342] on input "Horário de Término" at bounding box center [515, 344] width 450 height 19
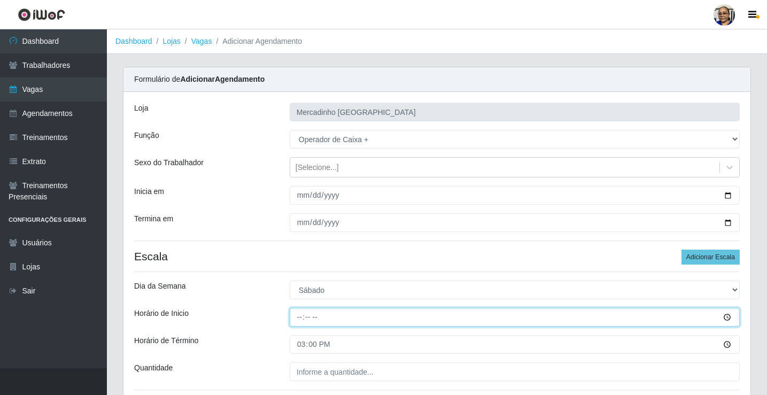
click at [312, 321] on input "Horário de Inicio" at bounding box center [515, 317] width 450 height 19
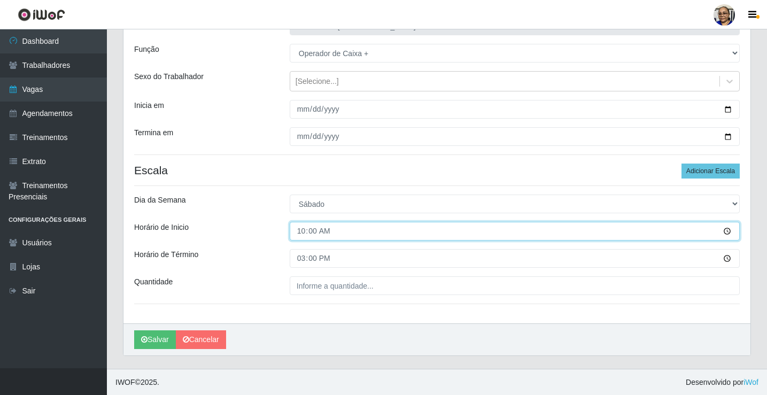
scroll to position [87, 0]
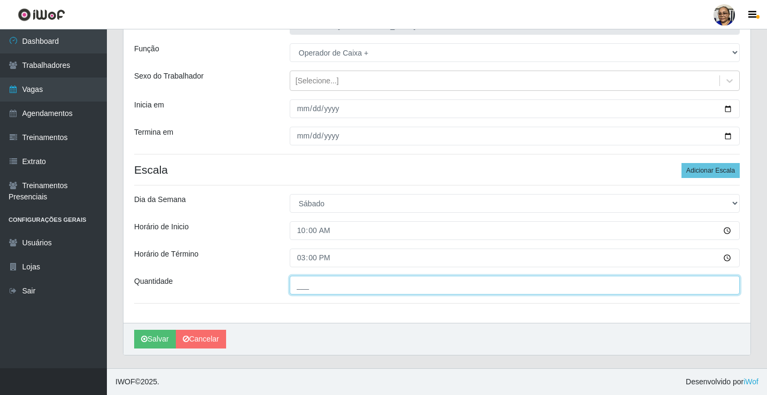
click at [383, 281] on input "___" at bounding box center [515, 285] width 450 height 19
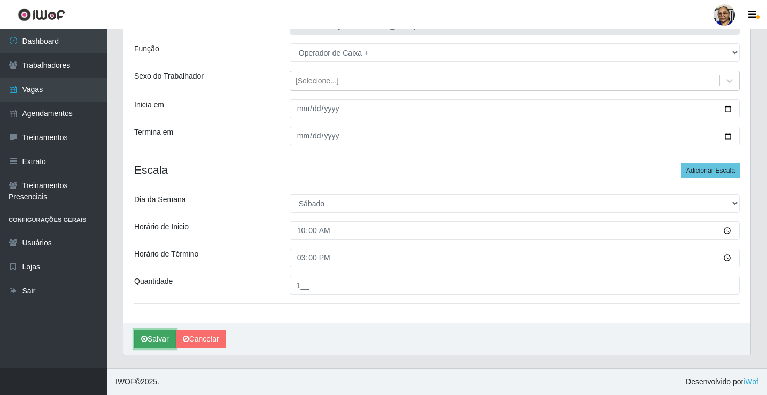
click at [164, 339] on button "Salvar" at bounding box center [155, 339] width 42 height 19
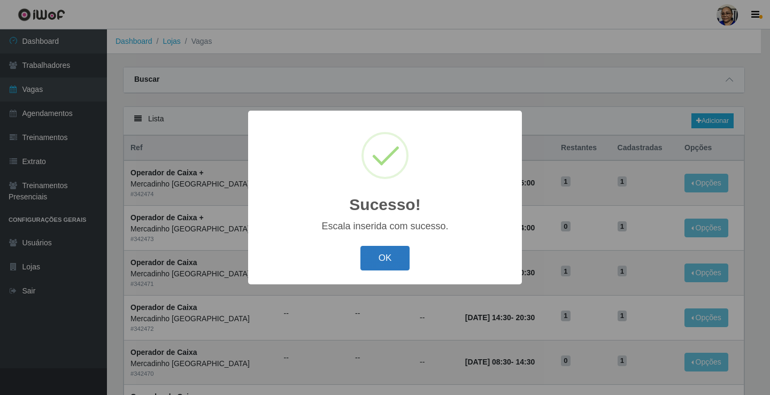
click at [379, 256] on button "OK" at bounding box center [385, 258] width 50 height 25
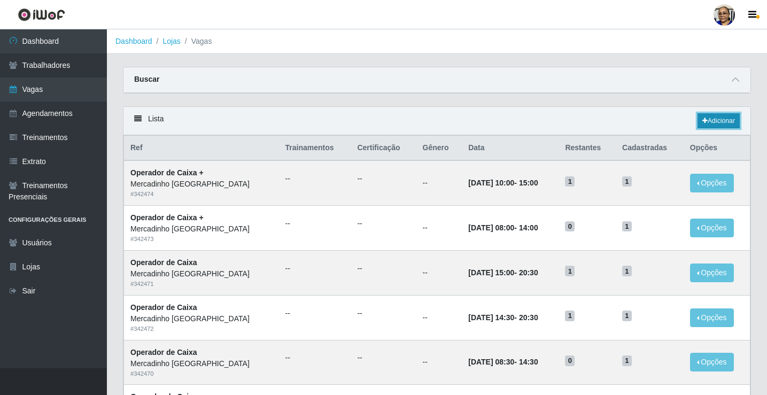
click at [721, 119] on link "Adicionar" at bounding box center [719, 120] width 42 height 15
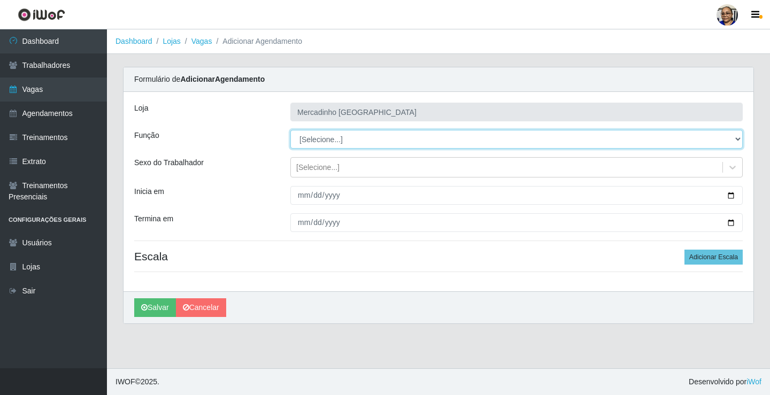
click at [345, 137] on select "[Selecione...] ASG ASG + ASG ++ Balconista de Açougue Balconista de Açougue + O…" at bounding box center [516, 139] width 452 height 19
click at [326, 141] on select "[Selecione...] ASG ASG + ASG ++ Balconista de Açougue Balconista de Açougue + O…" at bounding box center [516, 139] width 452 height 19
click at [331, 140] on select "[Selecione...] ASG ASG + ASG ++ Balconista de Açougue Balconista de Açougue + O…" at bounding box center [516, 139] width 452 height 19
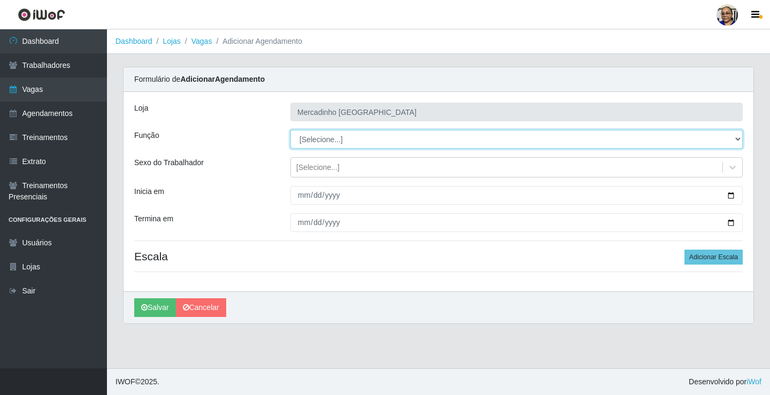
click at [331, 140] on select "[Selecione...] ASG ASG + ASG ++ Balconista de Açougue Balconista de Açougue + O…" at bounding box center [516, 139] width 452 height 19
click at [324, 138] on select "[Selecione...] ASG ASG + ASG ++ Balconista de Açougue Balconista de Açougue + O…" at bounding box center [516, 139] width 452 height 19
click at [290, 130] on select "[Selecione...] ASG ASG + ASG ++ Balconista de Açougue Balconista de Açougue + O…" at bounding box center [516, 139] width 452 height 19
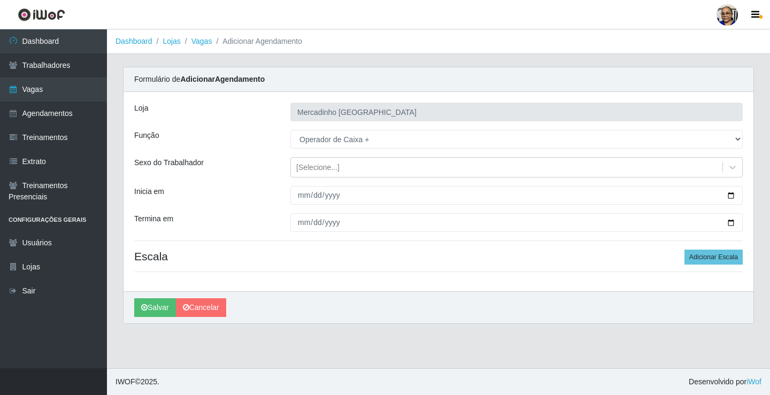
click at [341, 257] on h4 "Escala Adicionar Escala" at bounding box center [438, 256] width 608 height 13
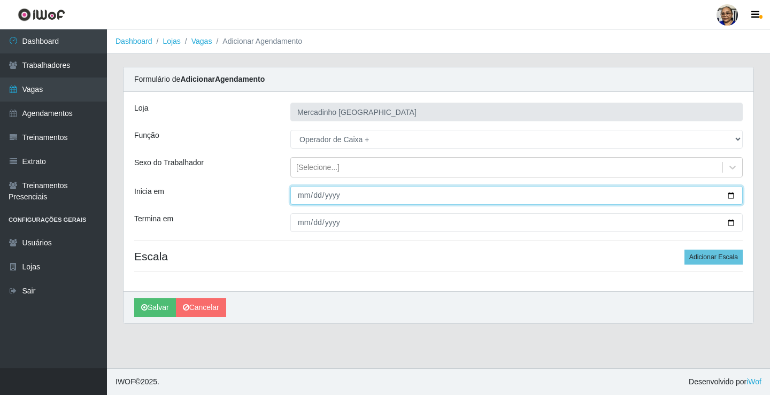
click at [730, 195] on input "Inicia em" at bounding box center [516, 195] width 452 height 19
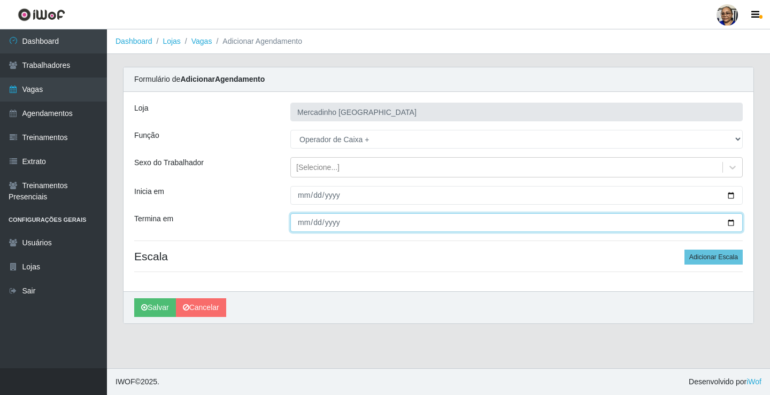
click at [729, 220] on input "Termina em" at bounding box center [516, 222] width 452 height 19
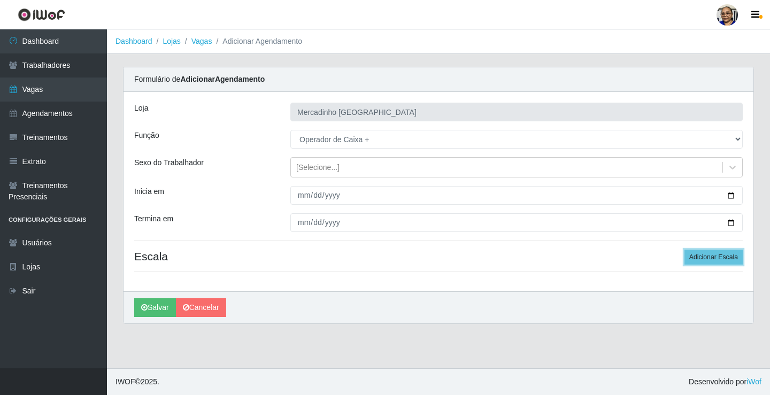
drag, startPoint x: 723, startPoint y: 256, endPoint x: 625, endPoint y: 255, distance: 97.8
click at [720, 256] on button "Adicionar Escala" at bounding box center [713, 257] width 58 height 15
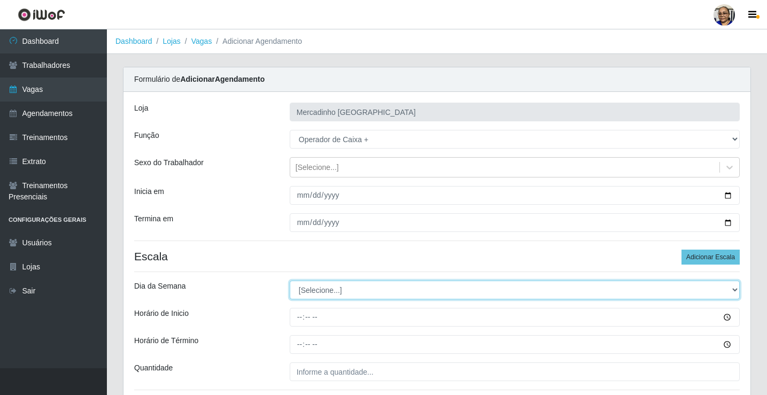
click at [319, 293] on select "[Selecione...] Segunda Terça Quarta Quinta Sexta Sábado Domingo" at bounding box center [515, 290] width 450 height 19
click at [290, 281] on select "[Selecione...] Segunda Terça Quarta Quinta Sexta Sábado Domingo" at bounding box center [515, 290] width 450 height 19
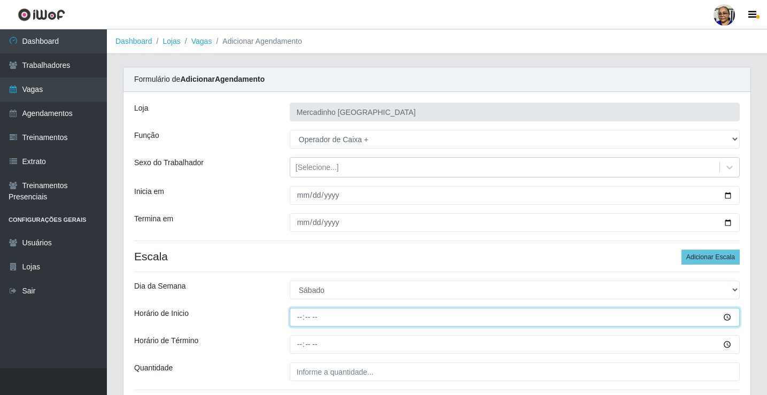
click at [299, 320] on input "Horário de Inicio" at bounding box center [515, 317] width 450 height 19
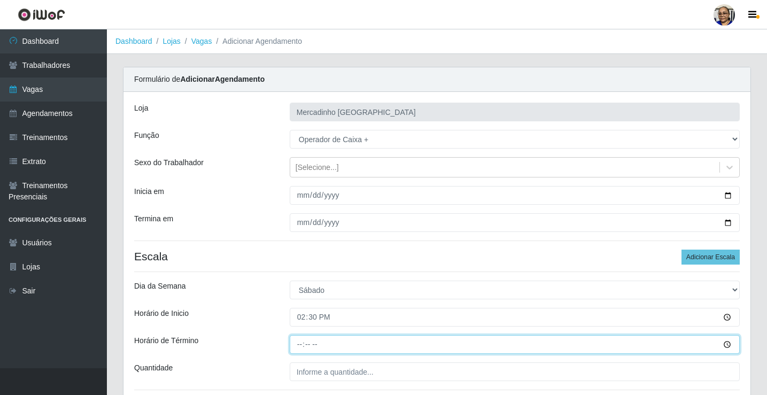
click at [303, 344] on input "Horário de Término" at bounding box center [515, 344] width 450 height 19
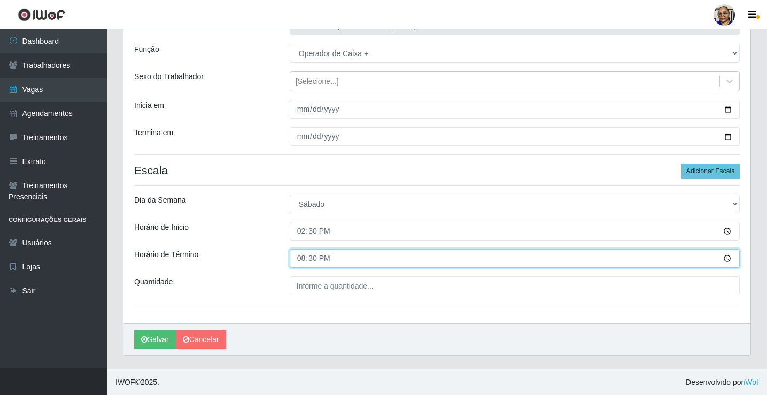
scroll to position [87, 0]
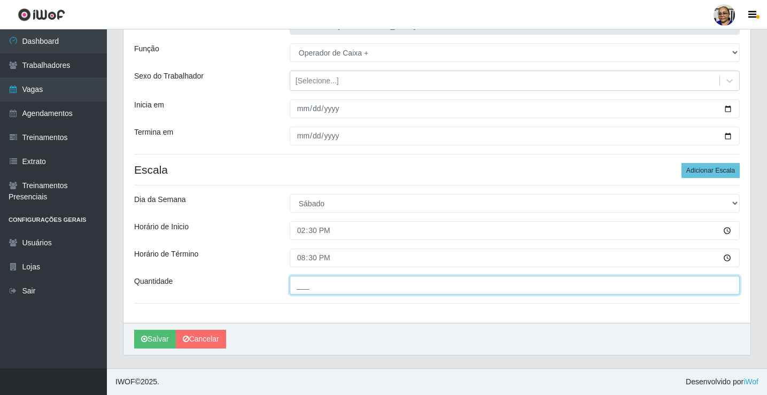
click at [386, 285] on input "___" at bounding box center [515, 285] width 450 height 19
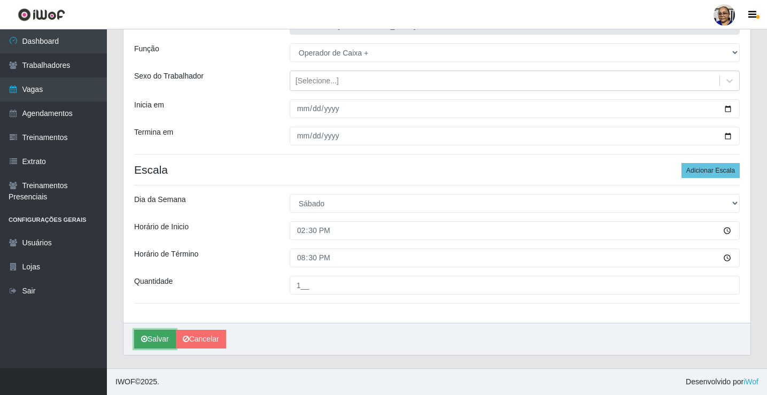
click at [164, 334] on button "Salvar" at bounding box center [155, 339] width 42 height 19
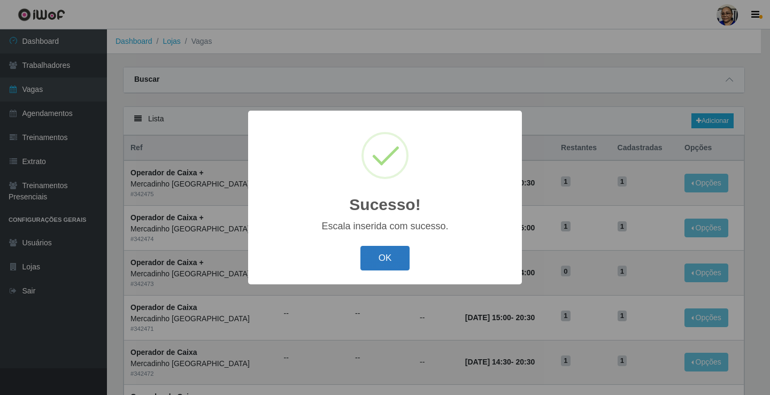
click at [390, 261] on button "OK" at bounding box center [385, 258] width 50 height 25
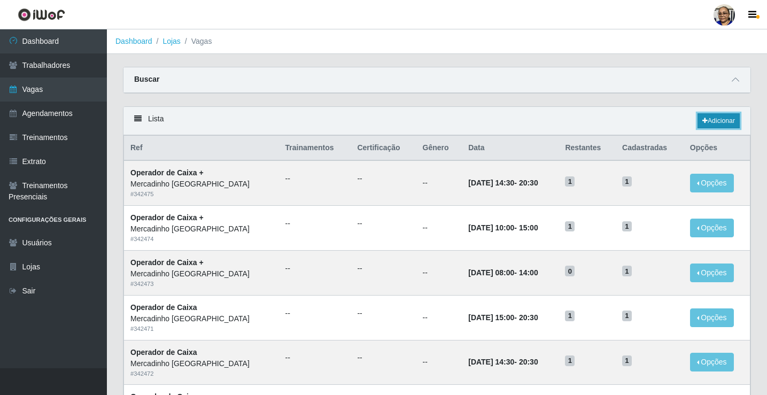
click at [716, 120] on link "Adicionar" at bounding box center [719, 120] width 42 height 15
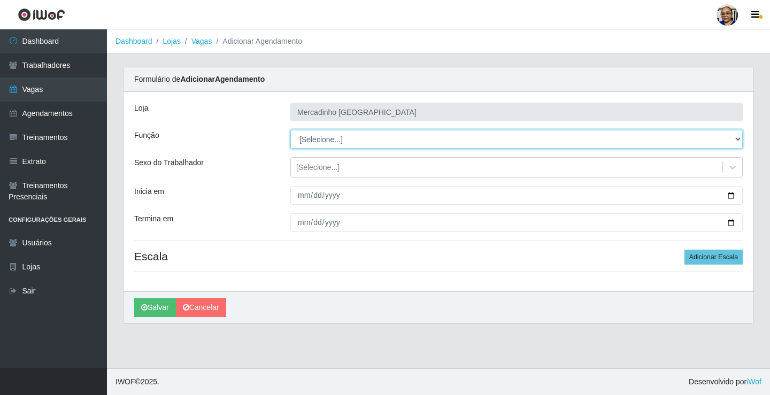
click at [327, 140] on select "[Selecione...] ASG ASG + ASG ++ Balconista de Açougue Balconista de Açougue + O…" at bounding box center [516, 139] width 452 height 19
click at [290, 130] on select "[Selecione...] ASG ASG + ASG ++ Balconista de Açougue Balconista de Açougue + O…" at bounding box center [516, 139] width 452 height 19
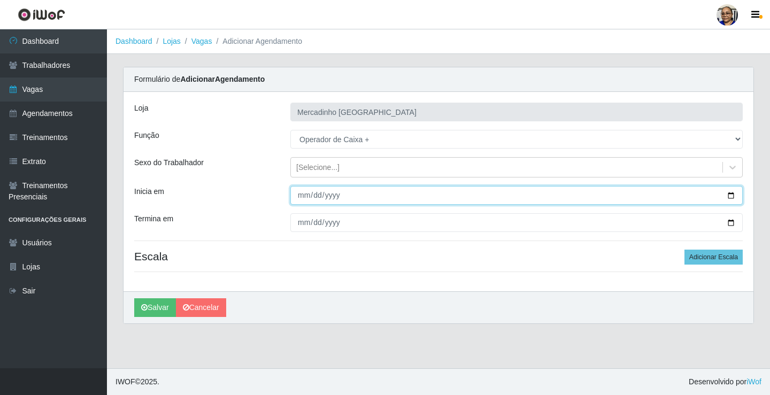
click at [733, 197] on input "Inicia em" at bounding box center [516, 195] width 452 height 19
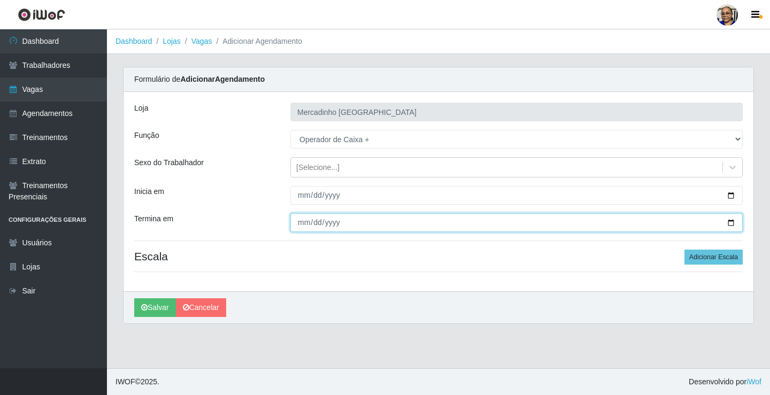
click at [731, 219] on input "Termina em" at bounding box center [516, 222] width 452 height 19
drag, startPoint x: 731, startPoint y: 219, endPoint x: 655, endPoint y: 219, distance: 76.4
click at [731, 219] on input "Termina em" at bounding box center [516, 222] width 452 height 19
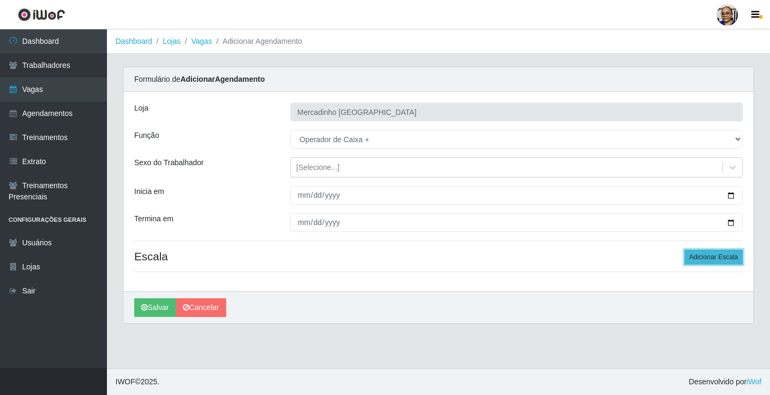
click at [702, 256] on button "Adicionar Escala" at bounding box center [713, 257] width 58 height 15
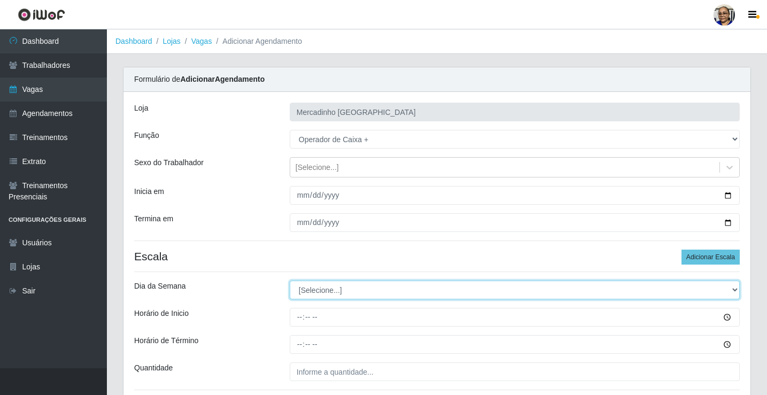
click at [324, 290] on select "[Selecione...] Segunda Terça Quarta Quinta Sexta Sábado Domingo" at bounding box center [515, 290] width 450 height 19
click at [290, 281] on select "[Selecione...] Segunda Terça Quarta Quinta Sexta Sábado Domingo" at bounding box center [515, 290] width 450 height 19
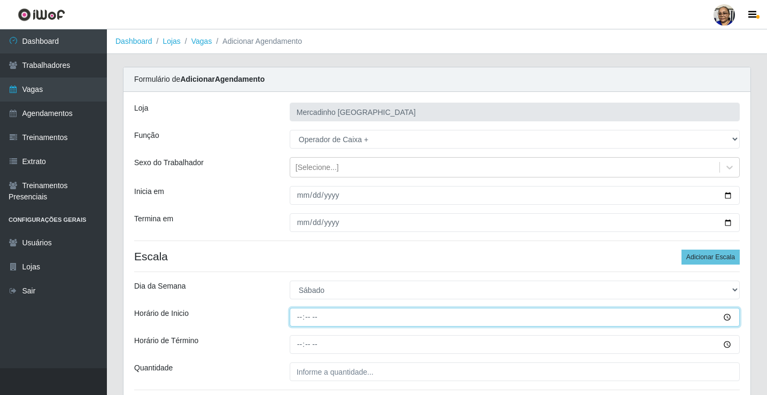
click at [297, 318] on input "Horário de Inicio" at bounding box center [515, 317] width 450 height 19
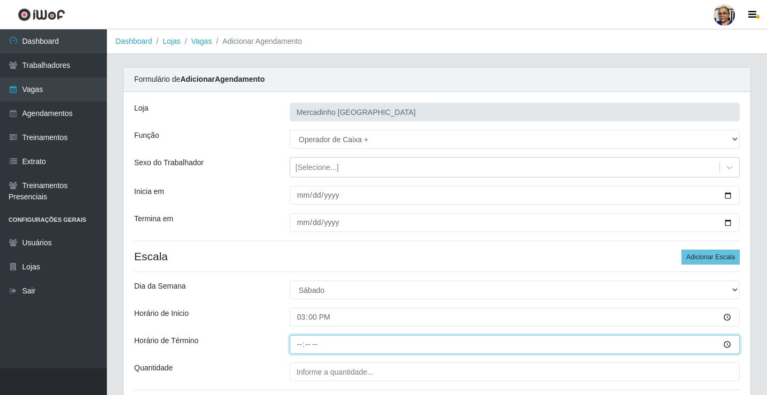
click at [301, 344] on input "Horário de Término" at bounding box center [515, 344] width 450 height 19
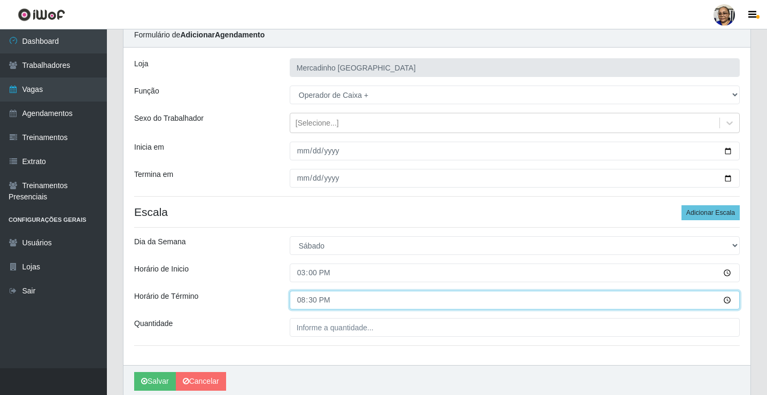
scroll to position [87, 0]
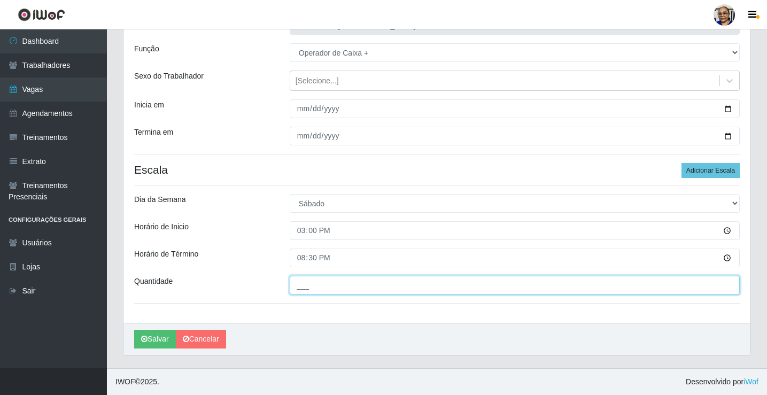
click at [384, 287] on input "___" at bounding box center [515, 285] width 450 height 19
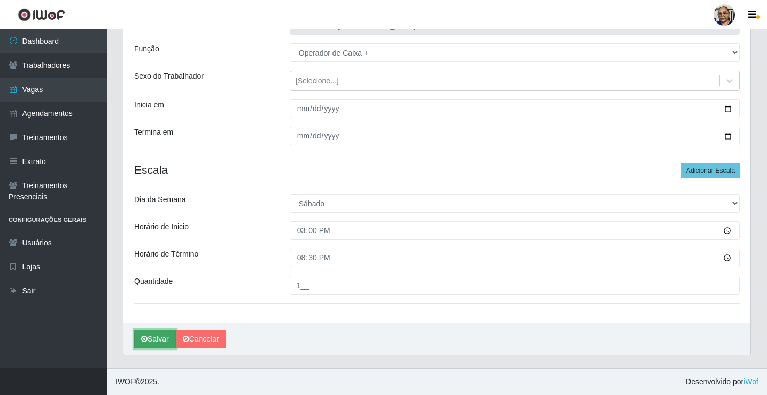
click at [167, 337] on button "Salvar" at bounding box center [155, 339] width 42 height 19
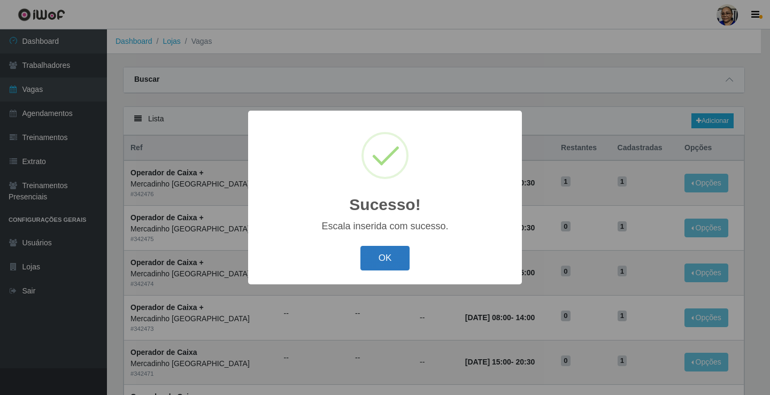
click at [394, 257] on button "OK" at bounding box center [385, 258] width 50 height 25
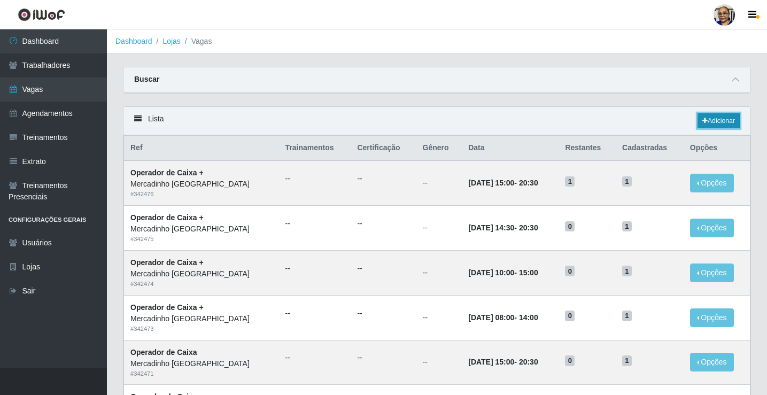
click at [722, 121] on link "Adicionar" at bounding box center [719, 120] width 42 height 15
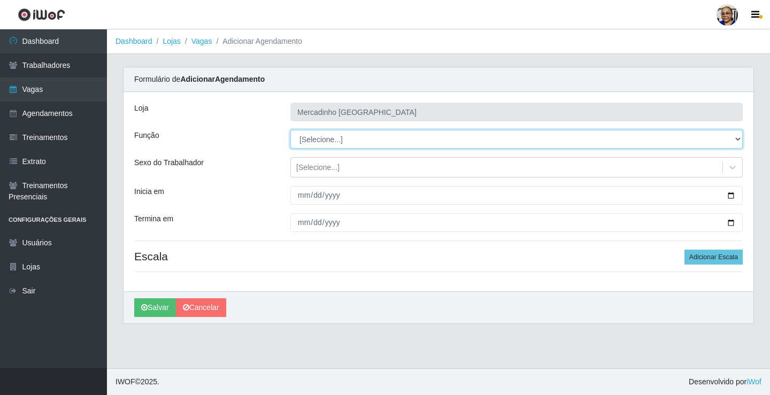
click at [320, 141] on select "[Selecione...] ASG ASG + ASG ++ Balconista de Açougue Balconista de Açougue + O…" at bounding box center [516, 139] width 452 height 19
click at [290, 130] on select "[Selecione...] ASG ASG + ASG ++ Balconista de Açougue Balconista de Açougue + O…" at bounding box center [516, 139] width 452 height 19
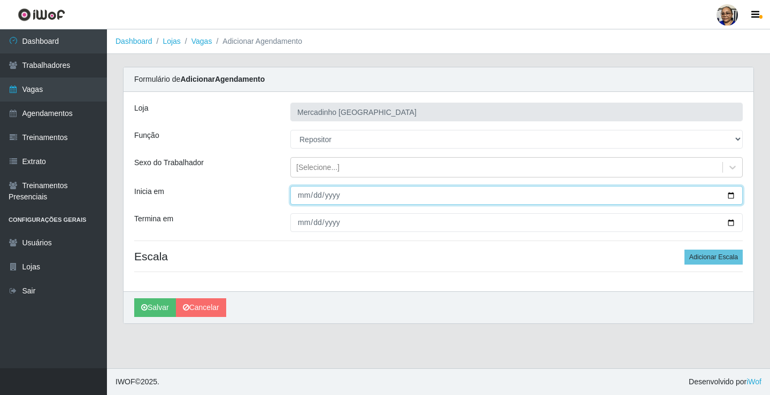
click at [731, 196] on input "Inicia em" at bounding box center [516, 195] width 452 height 19
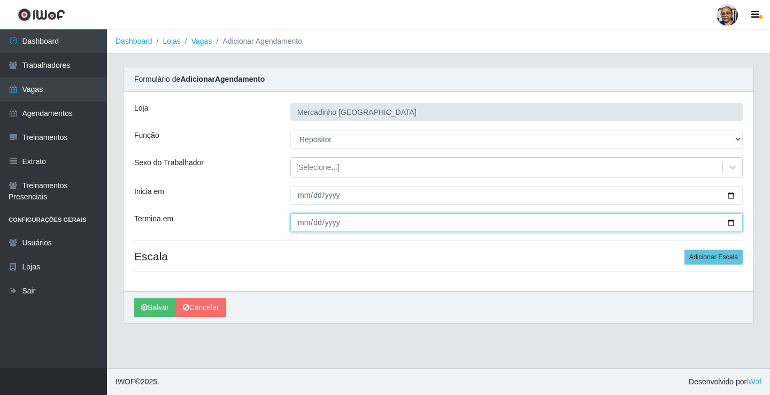
click at [731, 222] on input "Termina em" at bounding box center [516, 222] width 452 height 19
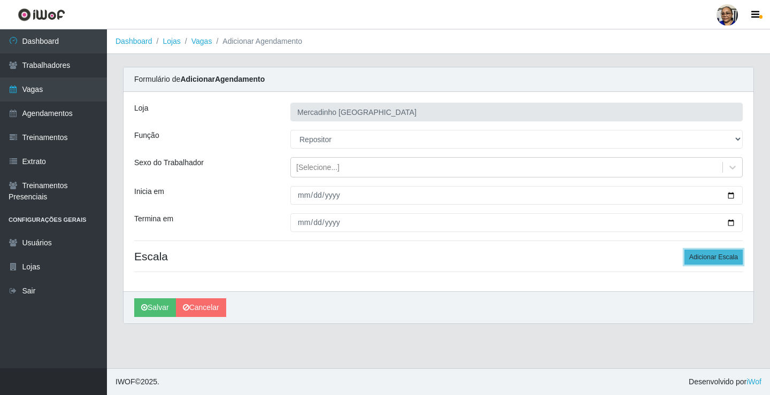
click at [707, 257] on button "Adicionar Escala" at bounding box center [713, 257] width 58 height 15
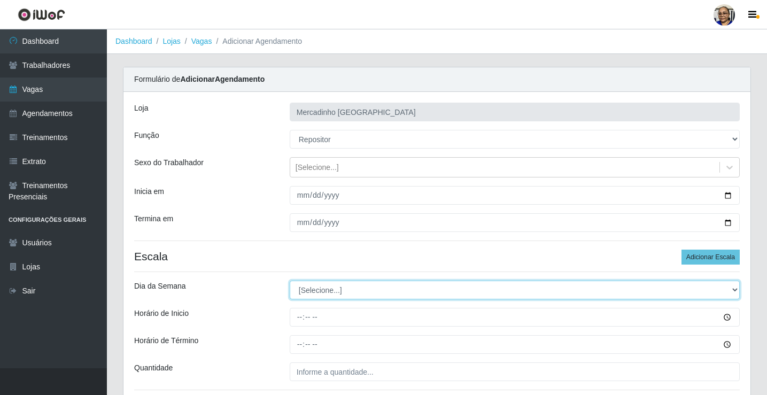
click at [322, 291] on select "[Selecione...] Segunda Terça Quarta Quinta Sexta Sábado Domingo" at bounding box center [515, 290] width 450 height 19
click at [290, 281] on select "[Selecione...] Segunda Terça Quarta Quinta Sexta Sábado Domingo" at bounding box center [515, 290] width 450 height 19
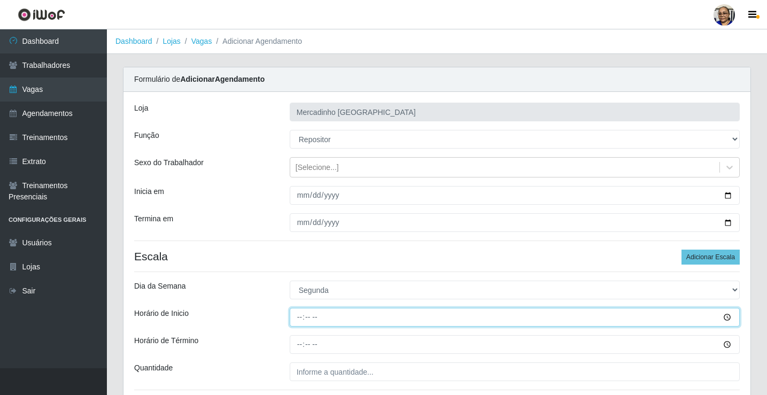
click at [299, 318] on input "Horário de Inicio" at bounding box center [515, 317] width 450 height 19
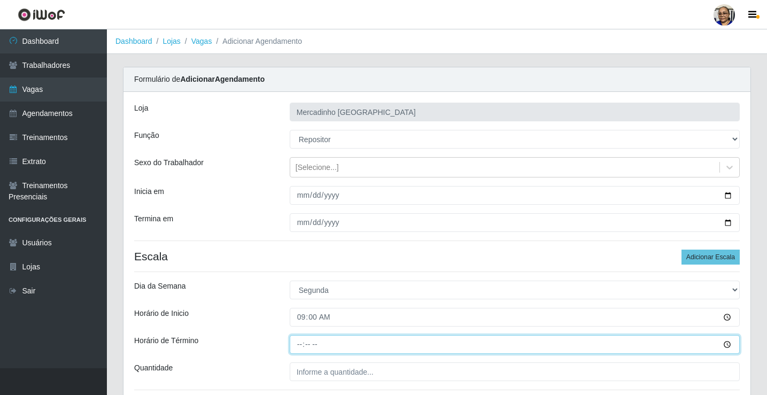
click at [300, 345] on input "Horário de Término" at bounding box center [515, 344] width 450 height 19
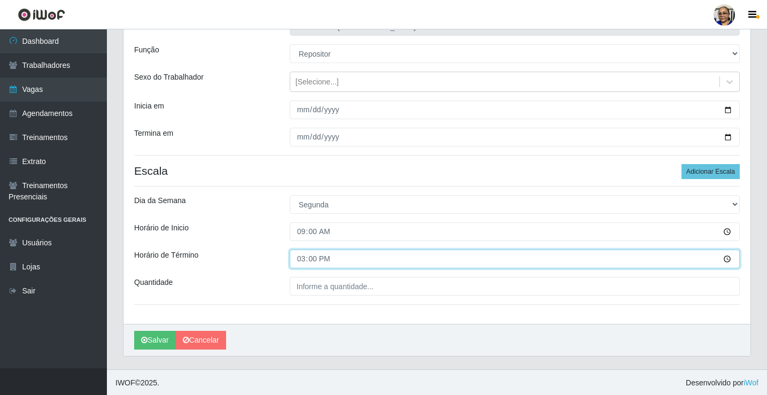
scroll to position [87, 0]
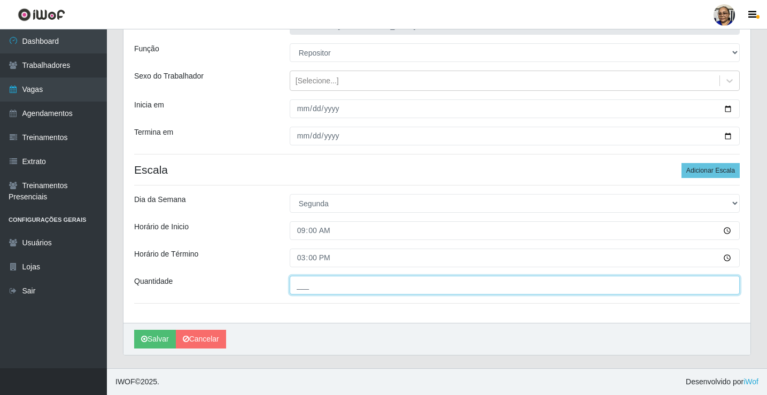
click at [385, 288] on input "___" at bounding box center [515, 285] width 450 height 19
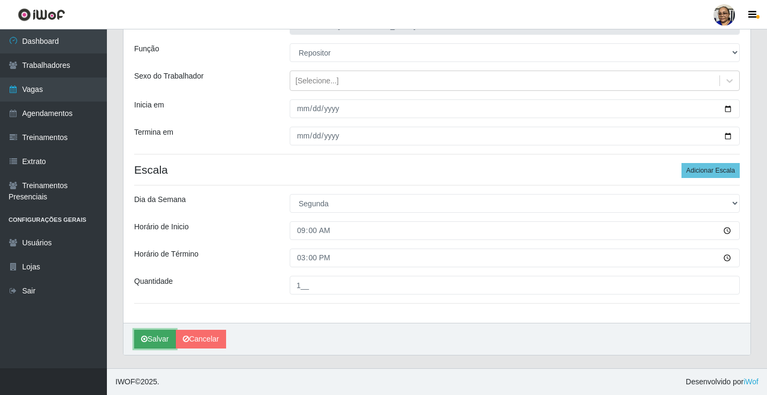
click at [159, 338] on button "Salvar" at bounding box center [155, 339] width 42 height 19
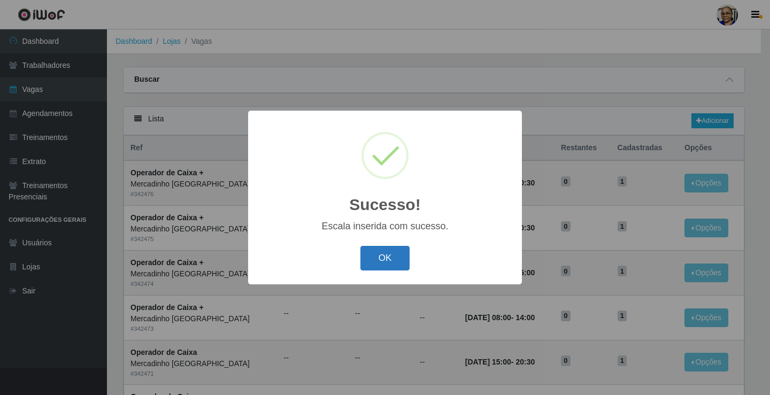
click at [379, 257] on button "OK" at bounding box center [385, 258] width 50 height 25
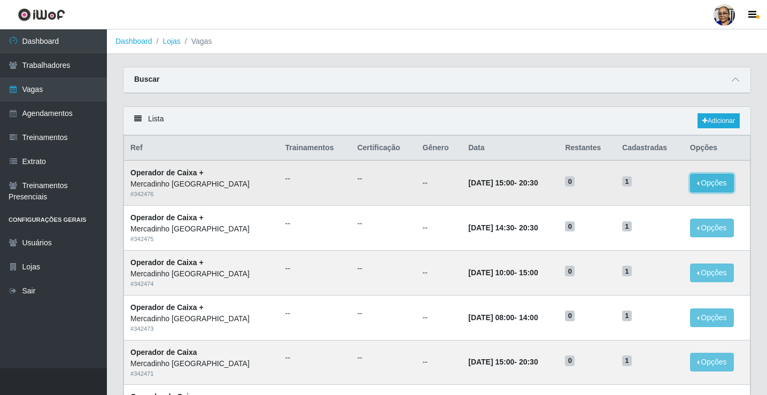
click at [712, 183] on button "Opções" at bounding box center [712, 183] width 44 height 19
click at [718, 119] on link "Adicionar" at bounding box center [719, 120] width 42 height 15
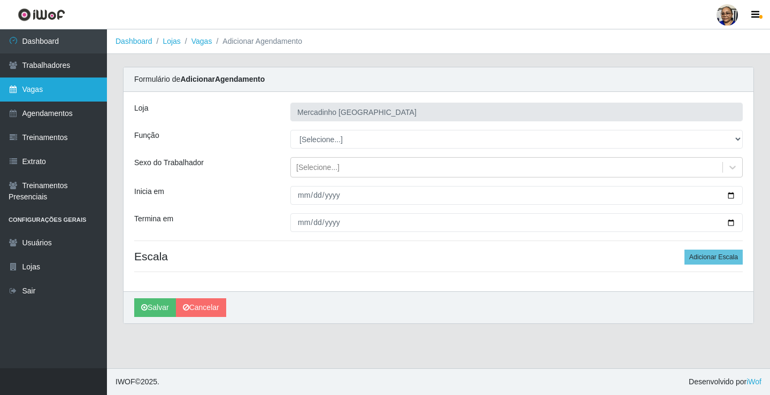
click at [33, 90] on link "Vagas" at bounding box center [53, 90] width 107 height 24
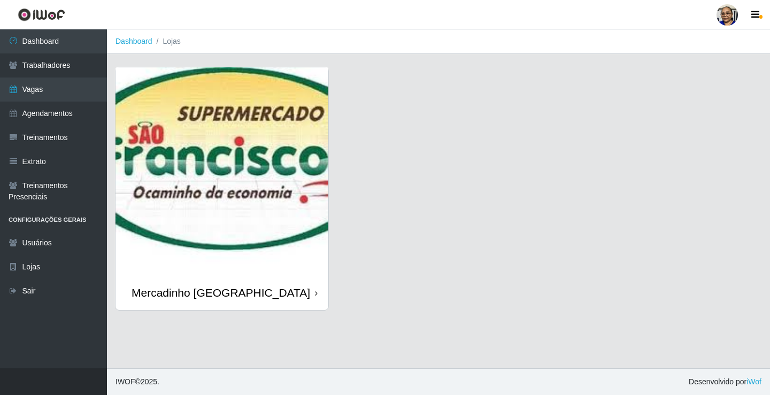
click at [192, 176] on img at bounding box center [221, 171] width 213 height 208
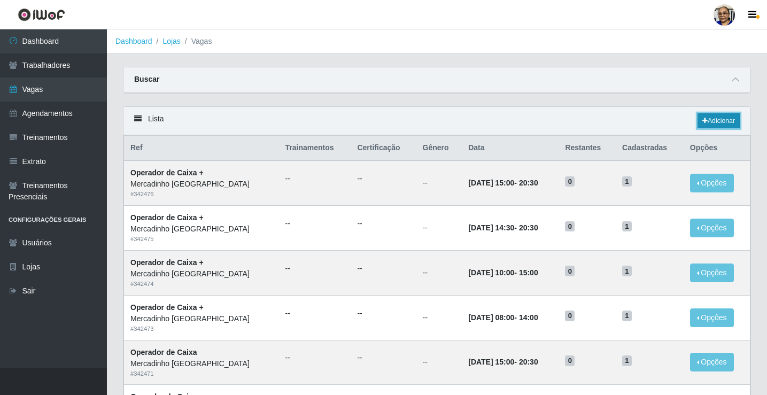
click at [723, 122] on link "Adicionar" at bounding box center [719, 120] width 42 height 15
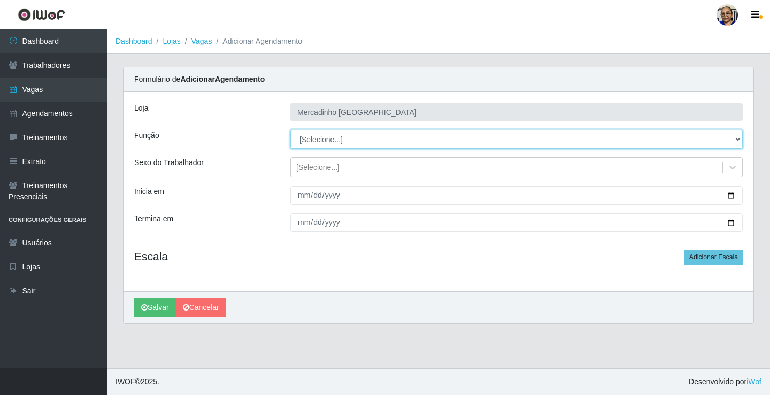
click at [315, 138] on select "[Selecione...] ASG ASG + ASG ++ Balconista de Açougue Balconista de Açougue + O…" at bounding box center [516, 139] width 452 height 19
click at [290, 130] on select "[Selecione...] ASG ASG + ASG ++ Balconista de Açougue Balconista de Açougue + O…" at bounding box center [516, 139] width 452 height 19
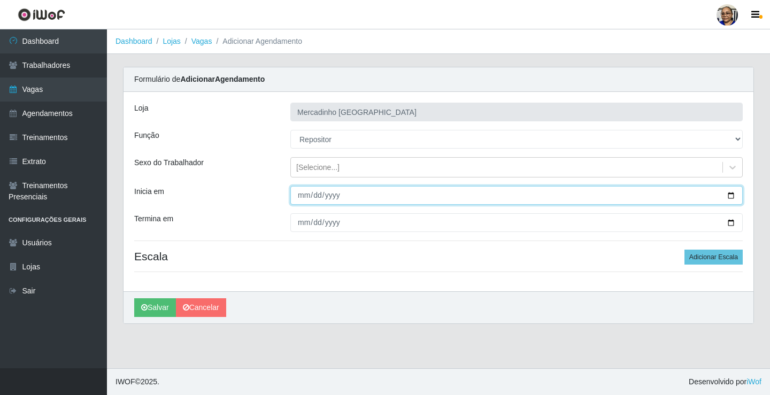
click at [731, 195] on input "Inicia em" at bounding box center [516, 195] width 452 height 19
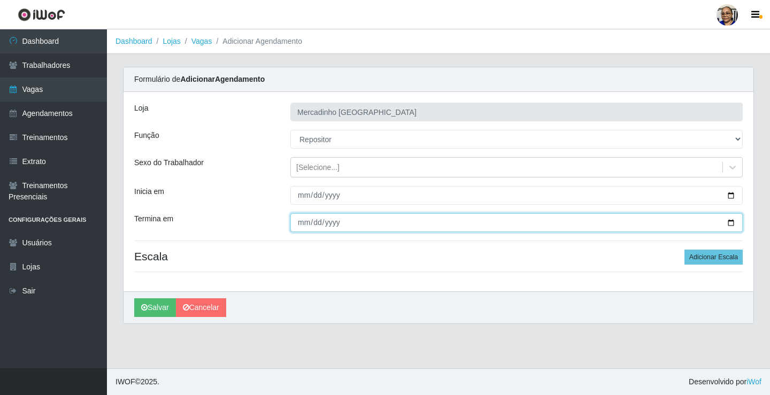
click at [728, 222] on input "Termina em" at bounding box center [516, 222] width 452 height 19
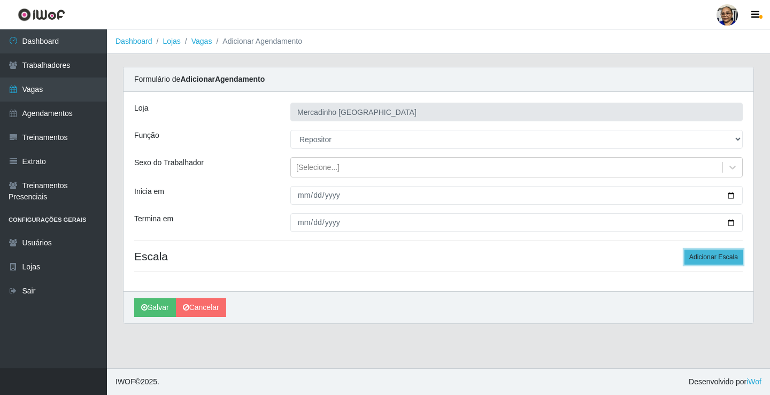
click at [713, 258] on button "Adicionar Escala" at bounding box center [713, 257] width 58 height 15
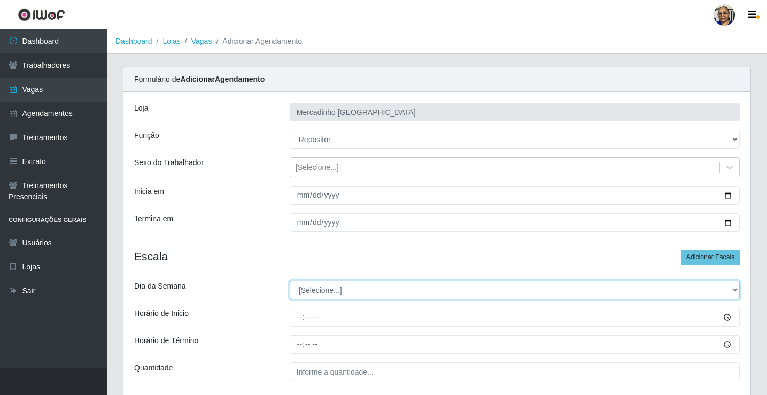
click at [318, 289] on select "[Selecione...] Segunda Terça Quarta Quinta Sexta Sábado Domingo" at bounding box center [515, 290] width 450 height 19
click at [290, 281] on select "[Selecione...] Segunda Terça Quarta Quinta Sexta Sábado Domingo" at bounding box center [515, 290] width 450 height 19
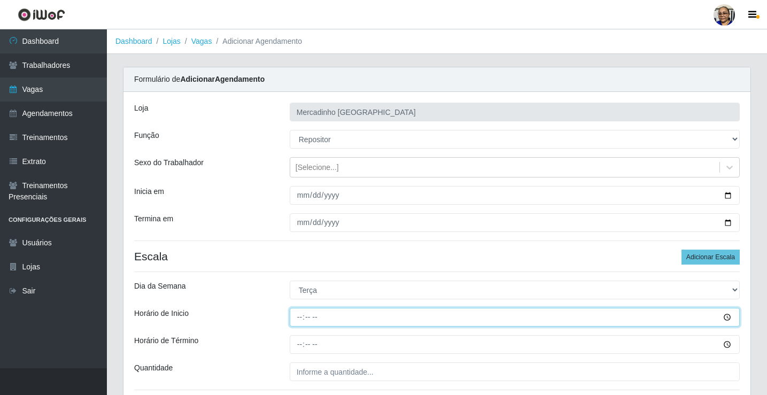
click at [300, 319] on input "Horário de Inicio" at bounding box center [515, 317] width 450 height 19
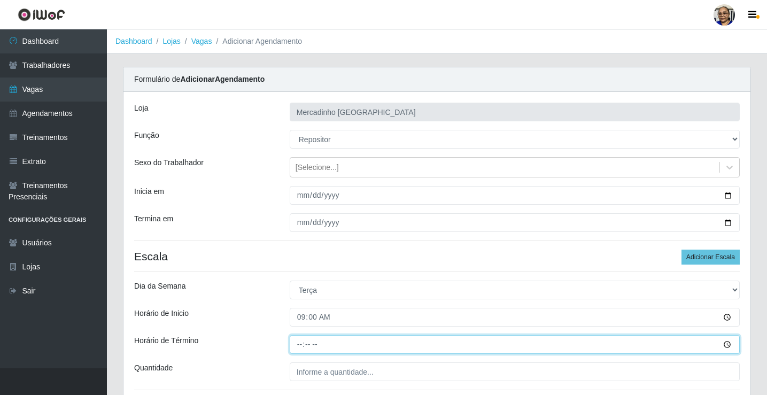
click at [301, 345] on input "Horário de Término" at bounding box center [515, 344] width 450 height 19
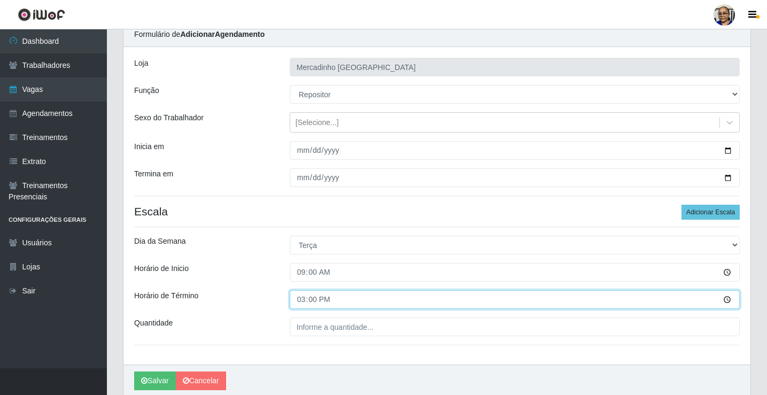
scroll to position [87, 0]
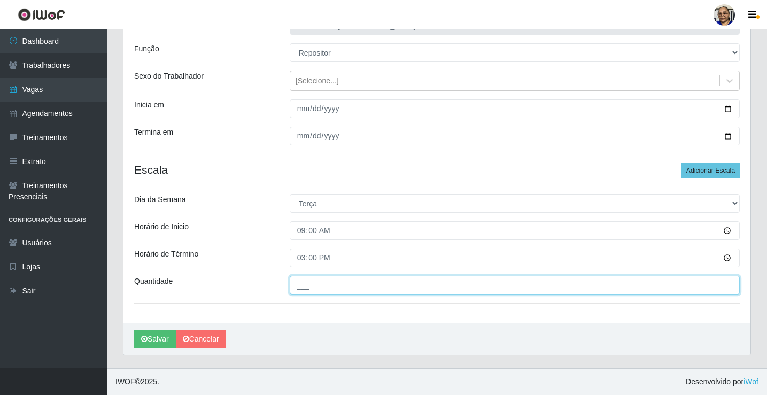
drag, startPoint x: 381, startPoint y: 287, endPoint x: 381, endPoint y: 292, distance: 5.4
click at [381, 292] on input "___" at bounding box center [515, 285] width 450 height 19
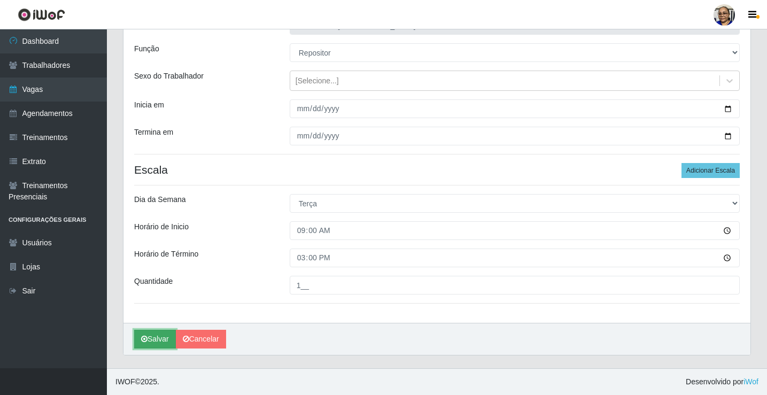
click at [158, 338] on button "Salvar" at bounding box center [155, 339] width 42 height 19
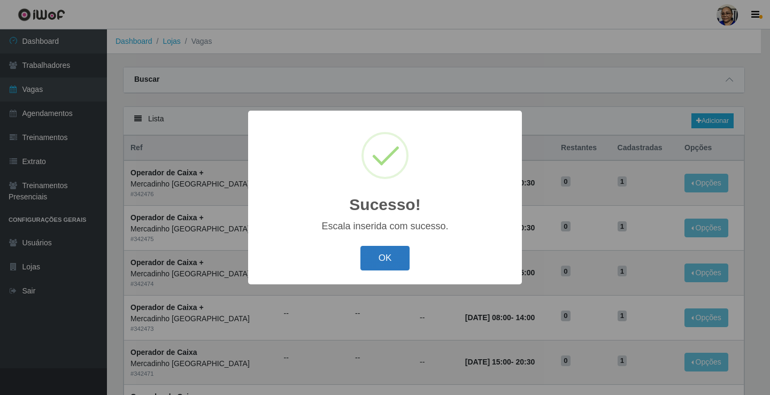
click at [382, 258] on button "OK" at bounding box center [385, 258] width 50 height 25
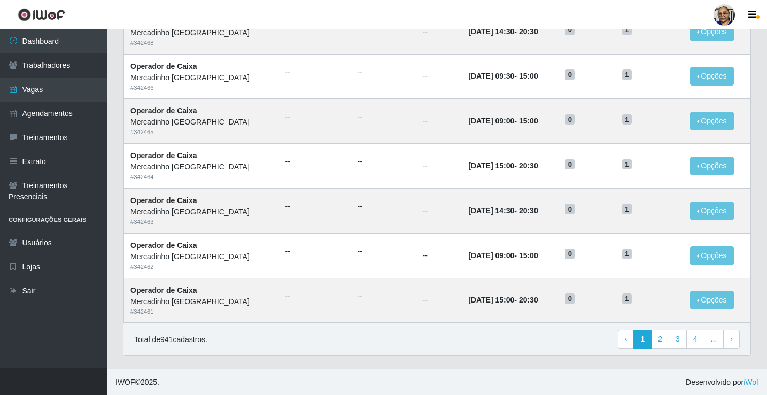
scroll to position [511, 0]
click at [664, 344] on link "2" at bounding box center [660, 338] width 18 height 19
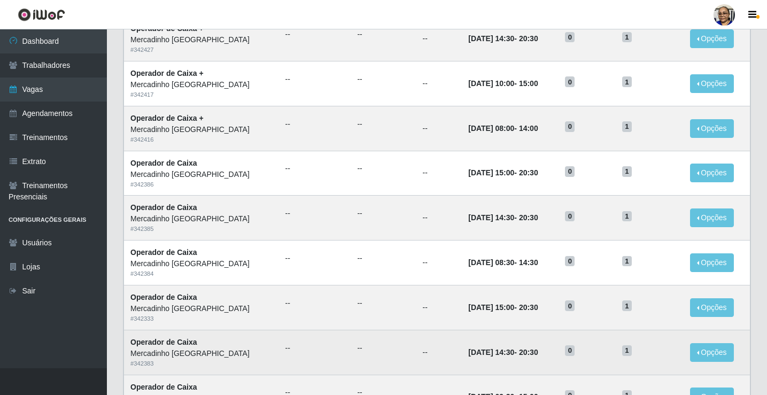
scroll to position [511, 0]
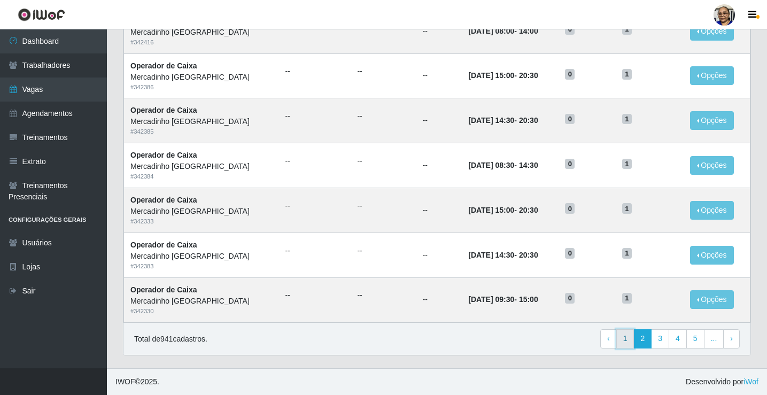
click at [625, 339] on link "1" at bounding box center [625, 338] width 18 height 19
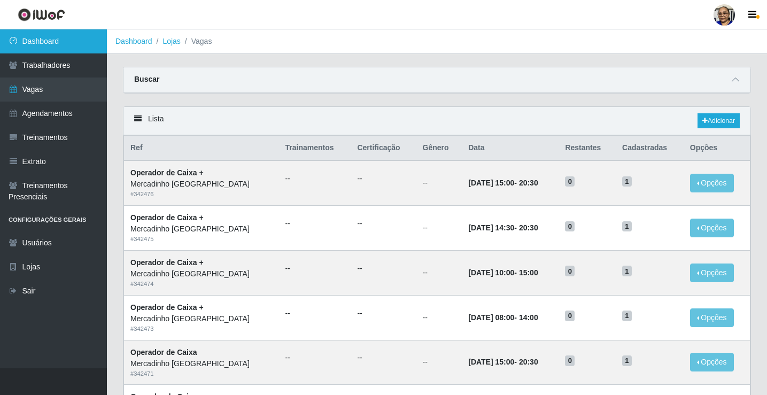
click at [80, 40] on link "Dashboard" at bounding box center [53, 41] width 107 height 24
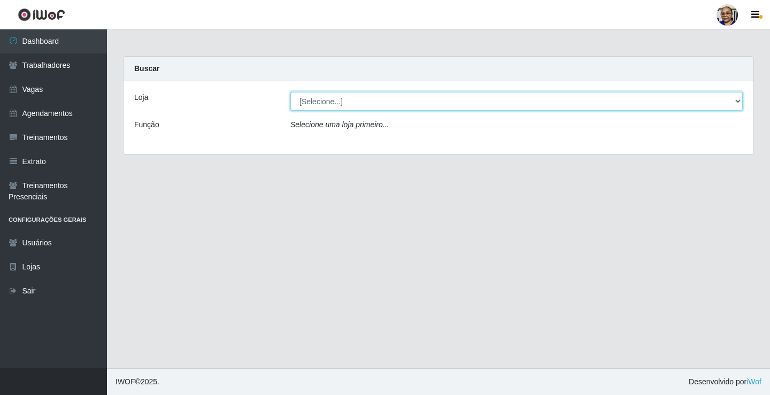
click at [737, 102] on select "[Selecione...] Mercadinho São Francisco" at bounding box center [516, 101] width 452 height 19
select select "345"
click at [290, 92] on select "[Selecione...] Mercadinho São Francisco" at bounding box center [516, 101] width 452 height 19
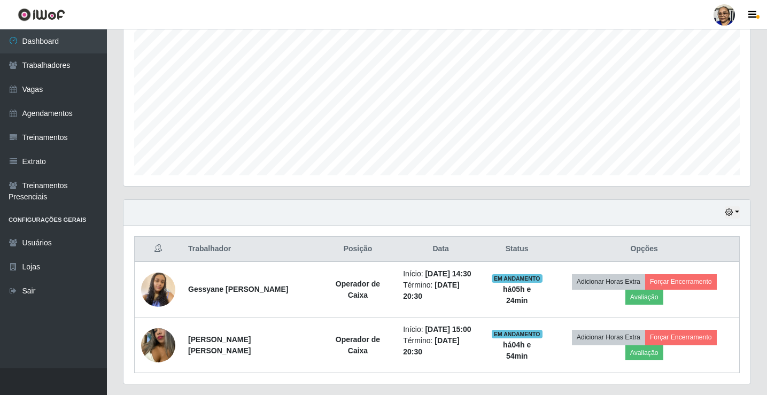
scroll to position [236, 0]
